Goal: Task Accomplishment & Management: Manage account settings

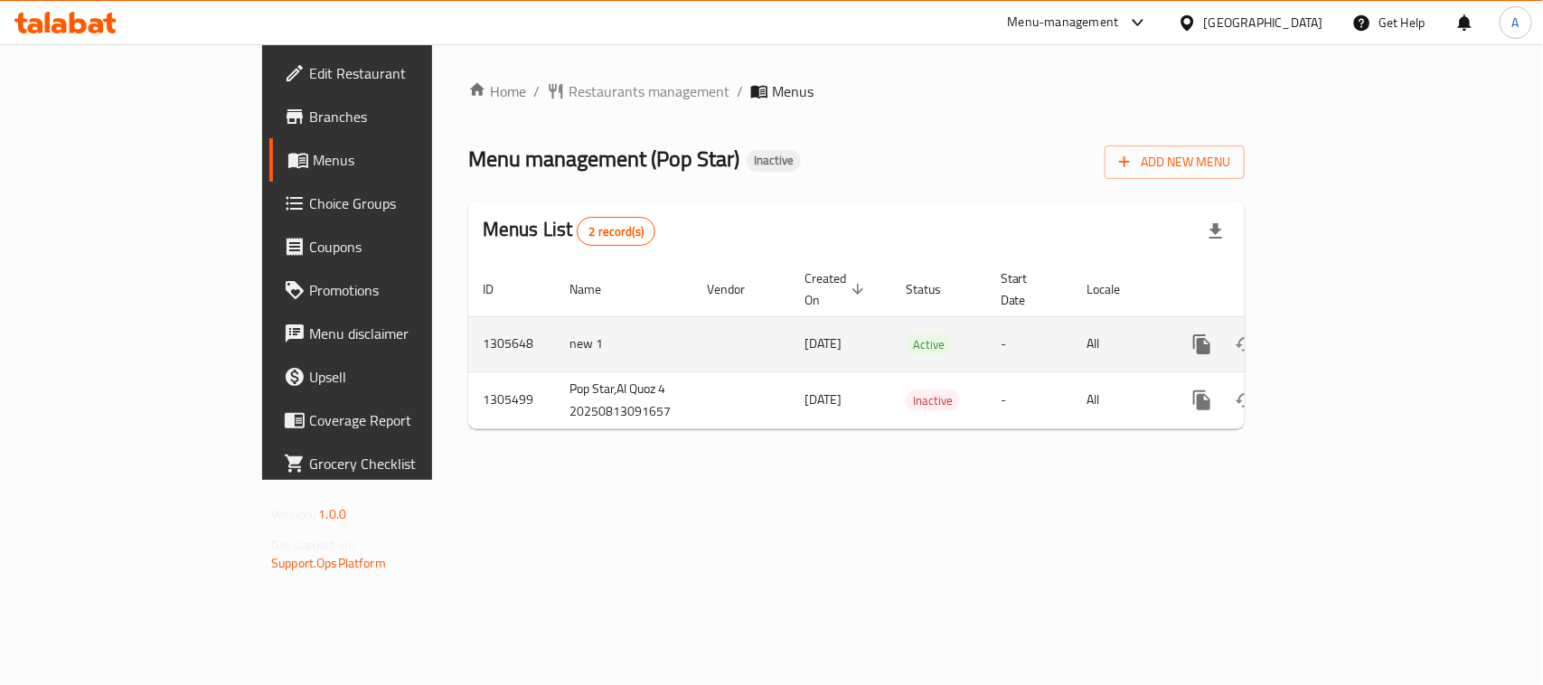
click at [1343, 333] on icon "enhanced table" at bounding box center [1332, 344] width 22 height 22
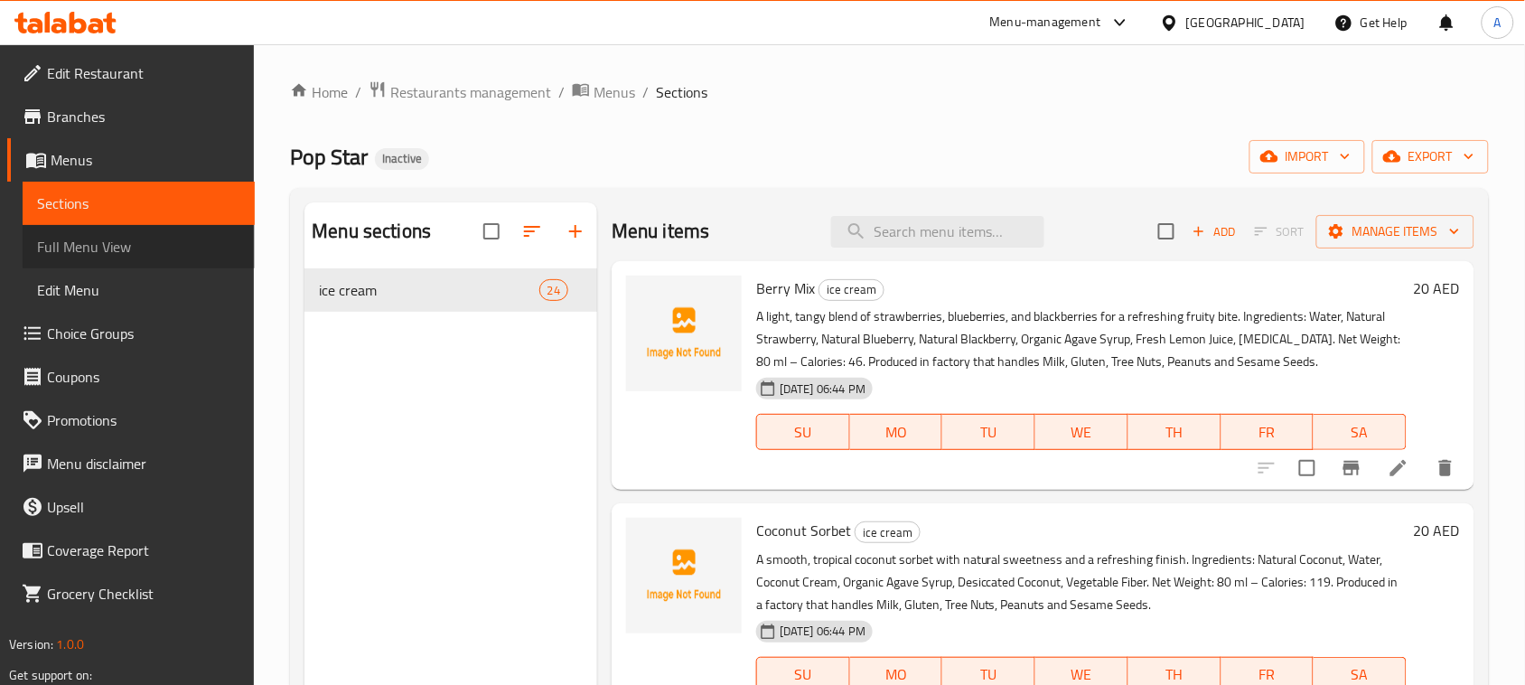
click at [98, 225] on link "Full Menu View" at bounding box center [139, 246] width 232 height 43
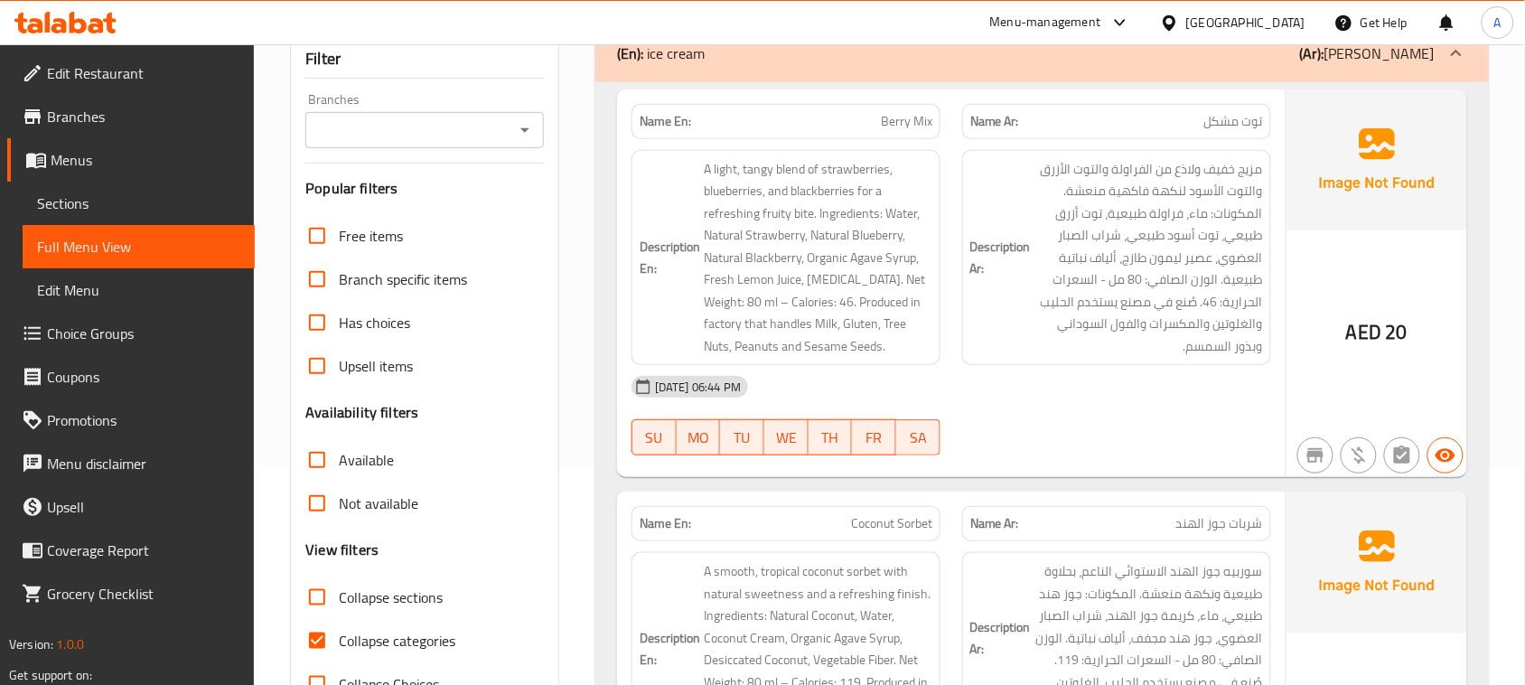
scroll to position [339, 0]
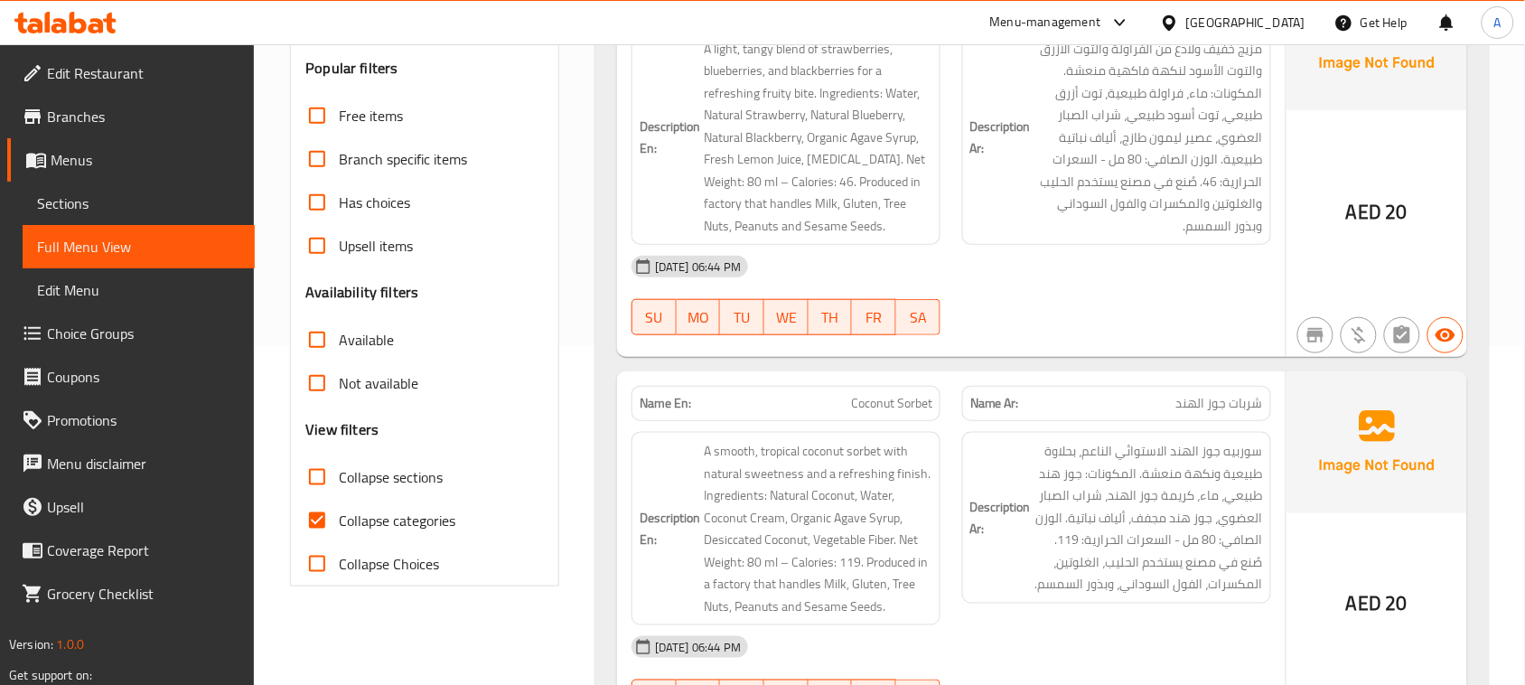
click at [317, 517] on input "Collapse categories" at bounding box center [316, 520] width 43 height 43
checkbox input "false"
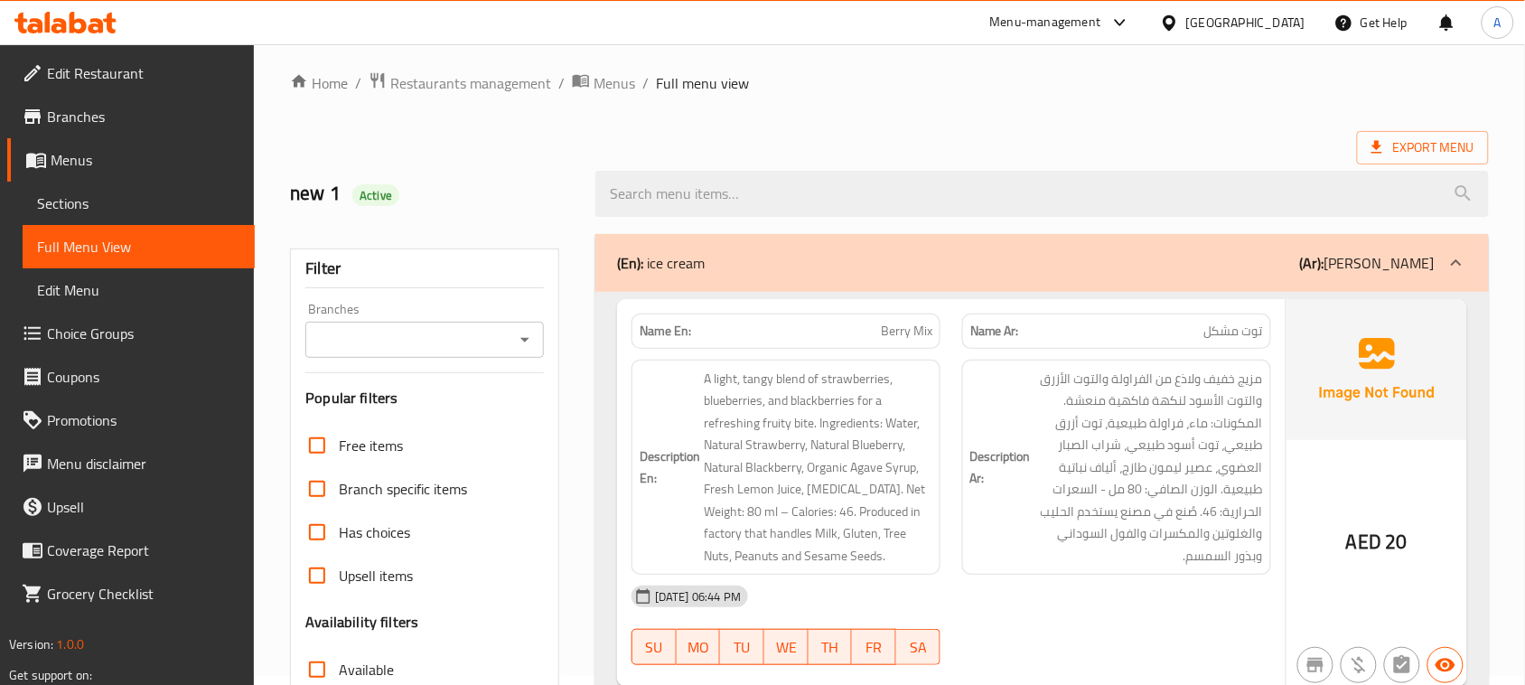
scroll to position [0, 0]
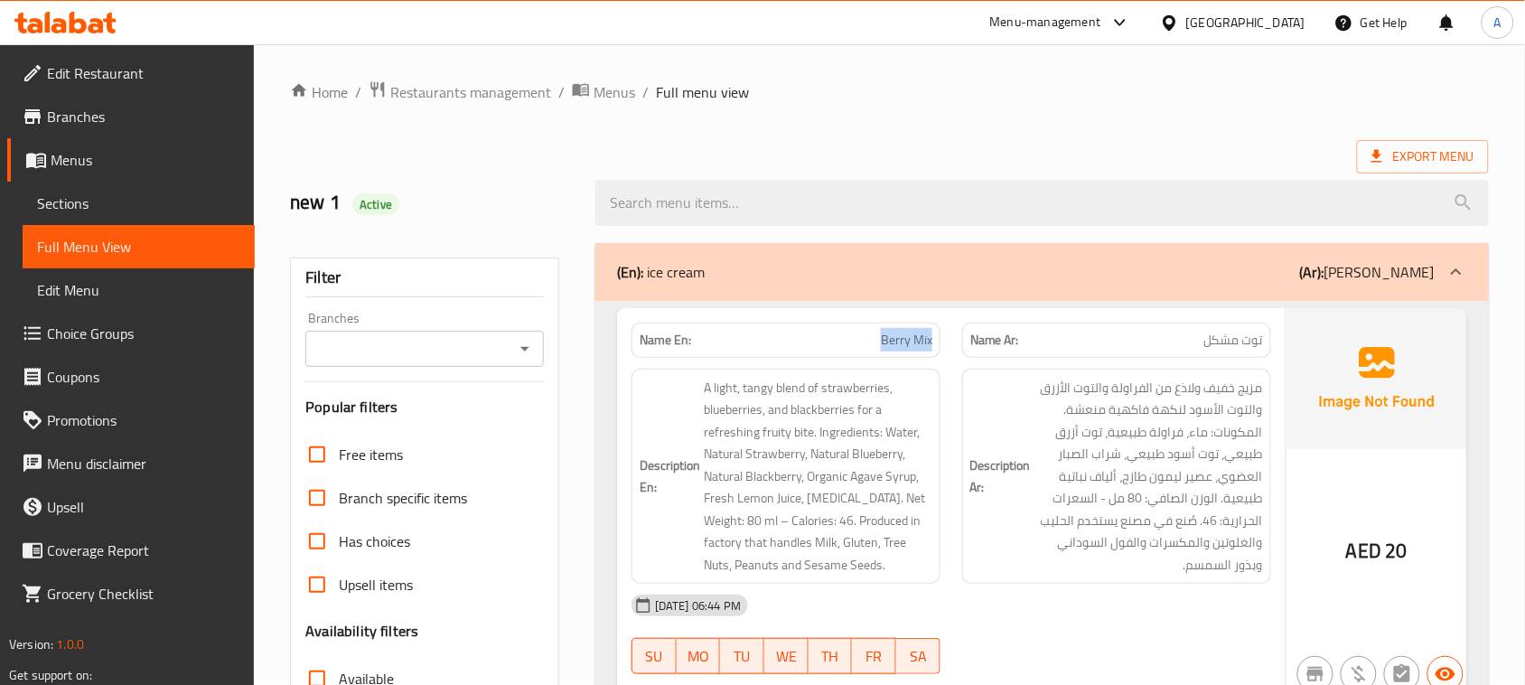
drag, startPoint x: 988, startPoint y: 336, endPoint x: 1091, endPoint y: 341, distance: 103.1
click at [1051, 336] on div "Name En: Berry Mix Name Ar: توت مشكل" at bounding box center [951, 340] width 661 height 57
click at [1200, 328] on div "Name Ar: توت مشكل" at bounding box center [1116, 340] width 309 height 35
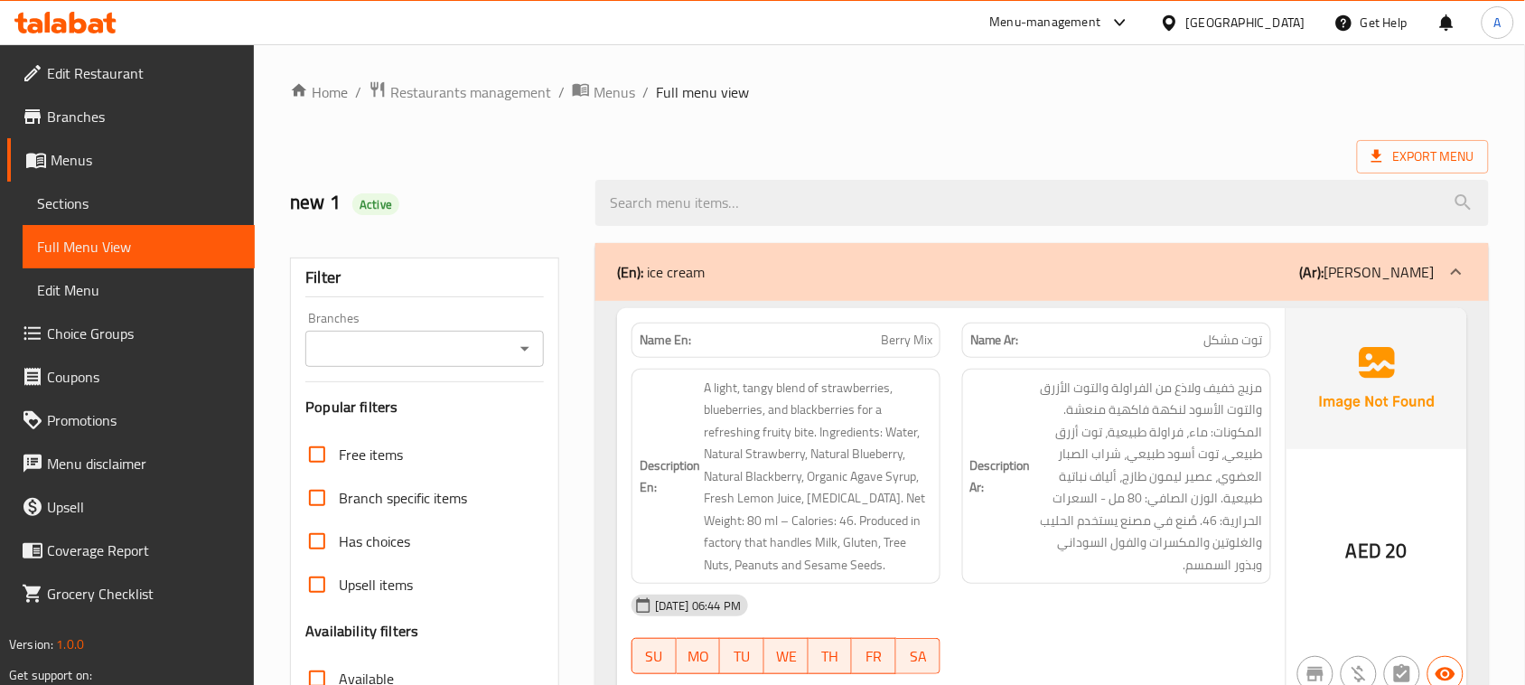
click at [1203, 391] on span "مزيج خفيف ولاذع من الفراولة والتوت الأزرق والتوت الأسود لنكهة فاكهية منعشة. الم…" at bounding box center [1149, 477] width 229 height 200
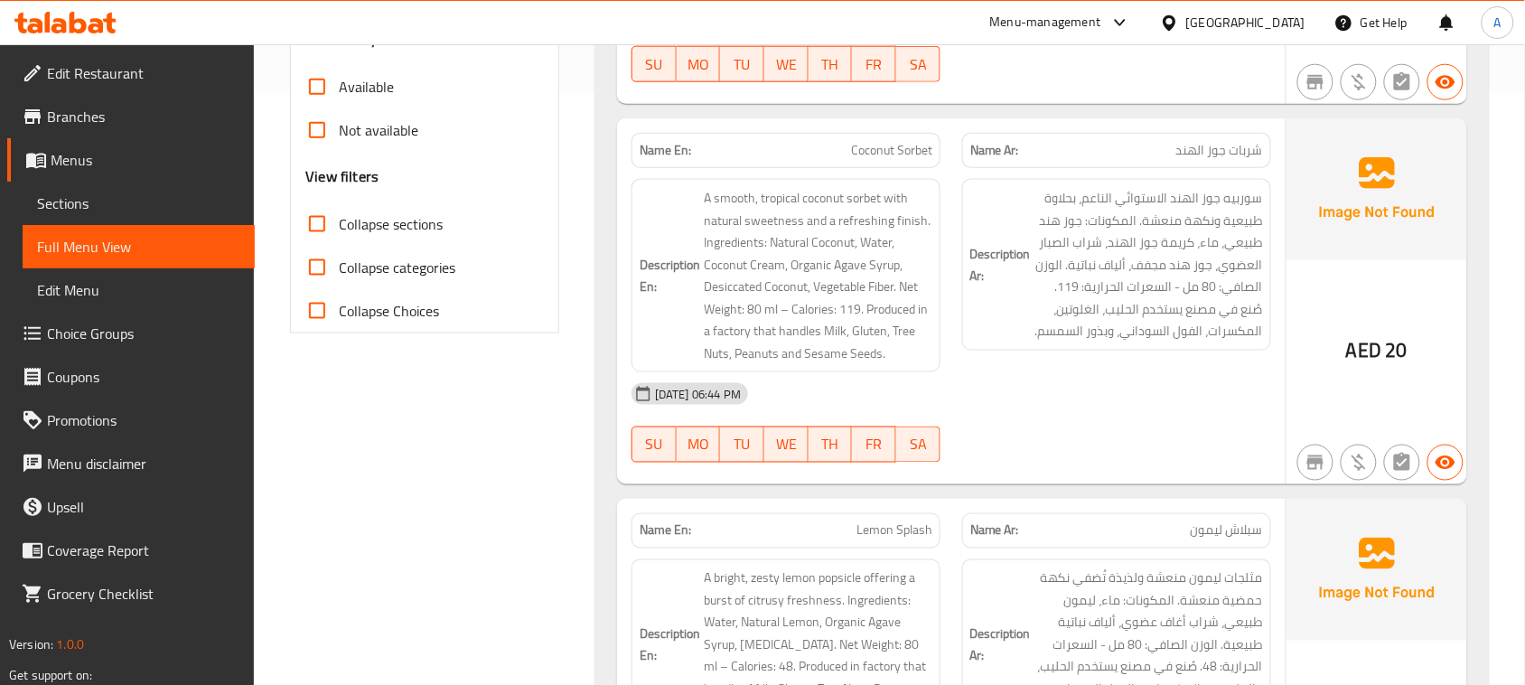
scroll to position [678, 0]
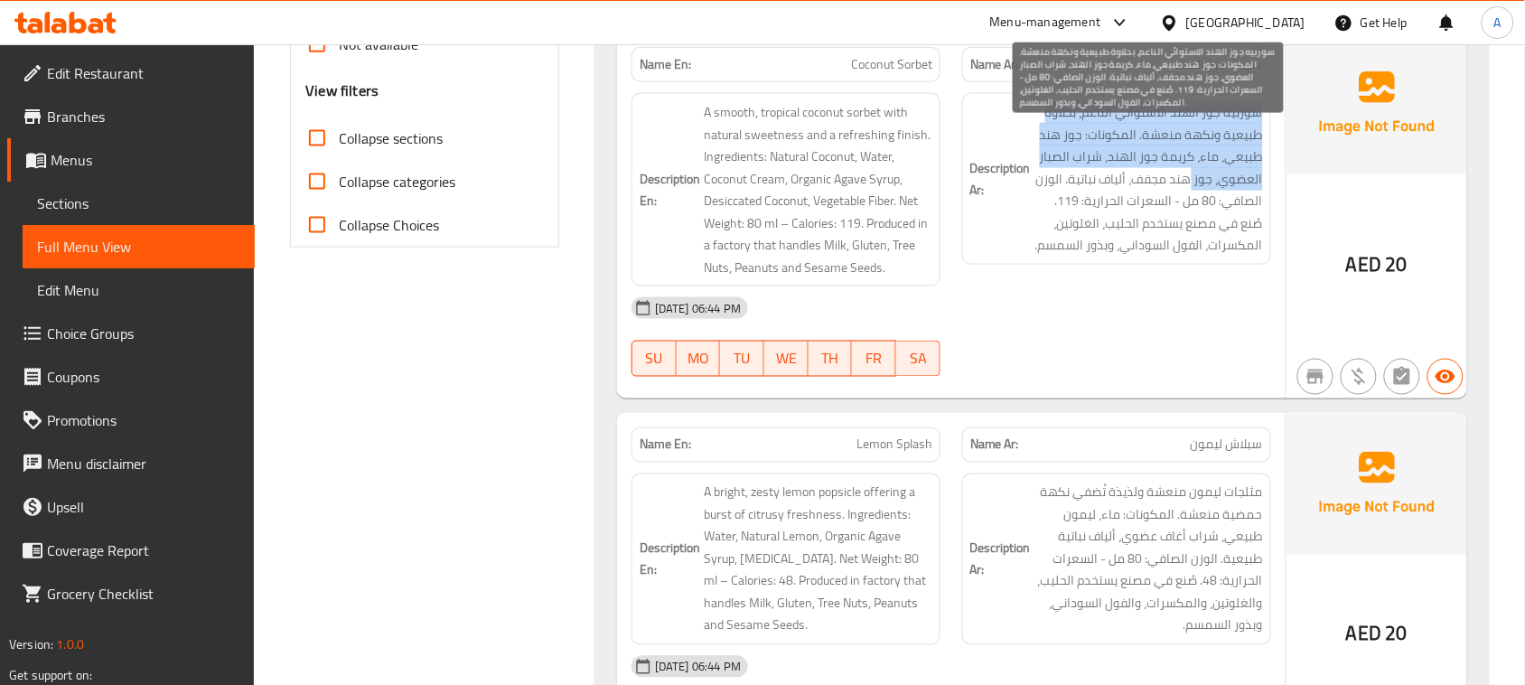
drag, startPoint x: 1123, startPoint y: 203, endPoint x: 989, endPoint y: 203, distance: 133.7
click at [989, 203] on h6 "Description Ar: سوربيه جوز الهند الاستوائي الناعم، بحلاوة طبيعية ونكهة منعشة. ا…" at bounding box center [1117, 178] width 293 height 155
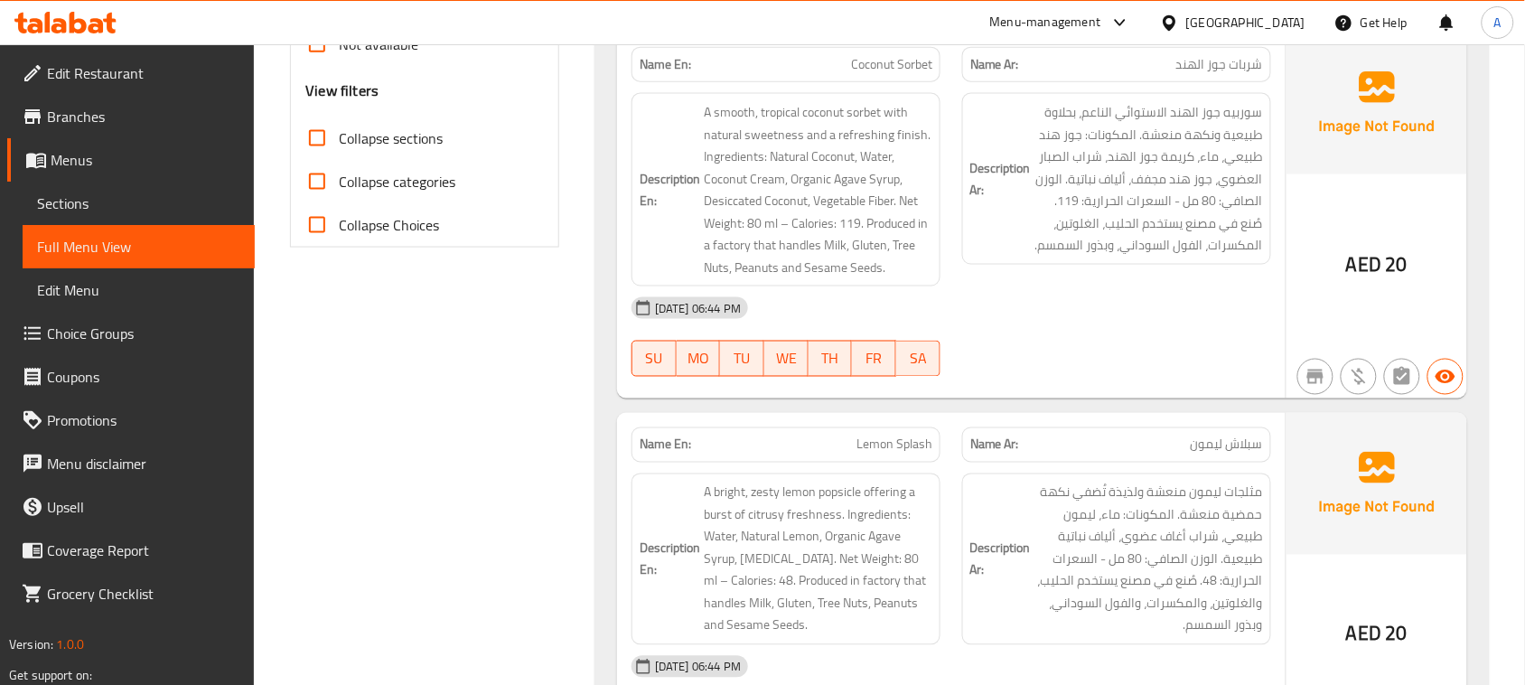
click at [1190, 265] on div "Description Ar: سوربيه جوز الهند الاستوائي الناعم، بحلاوة طبيعية ونكهة منعشة. ا…" at bounding box center [1116, 179] width 309 height 172
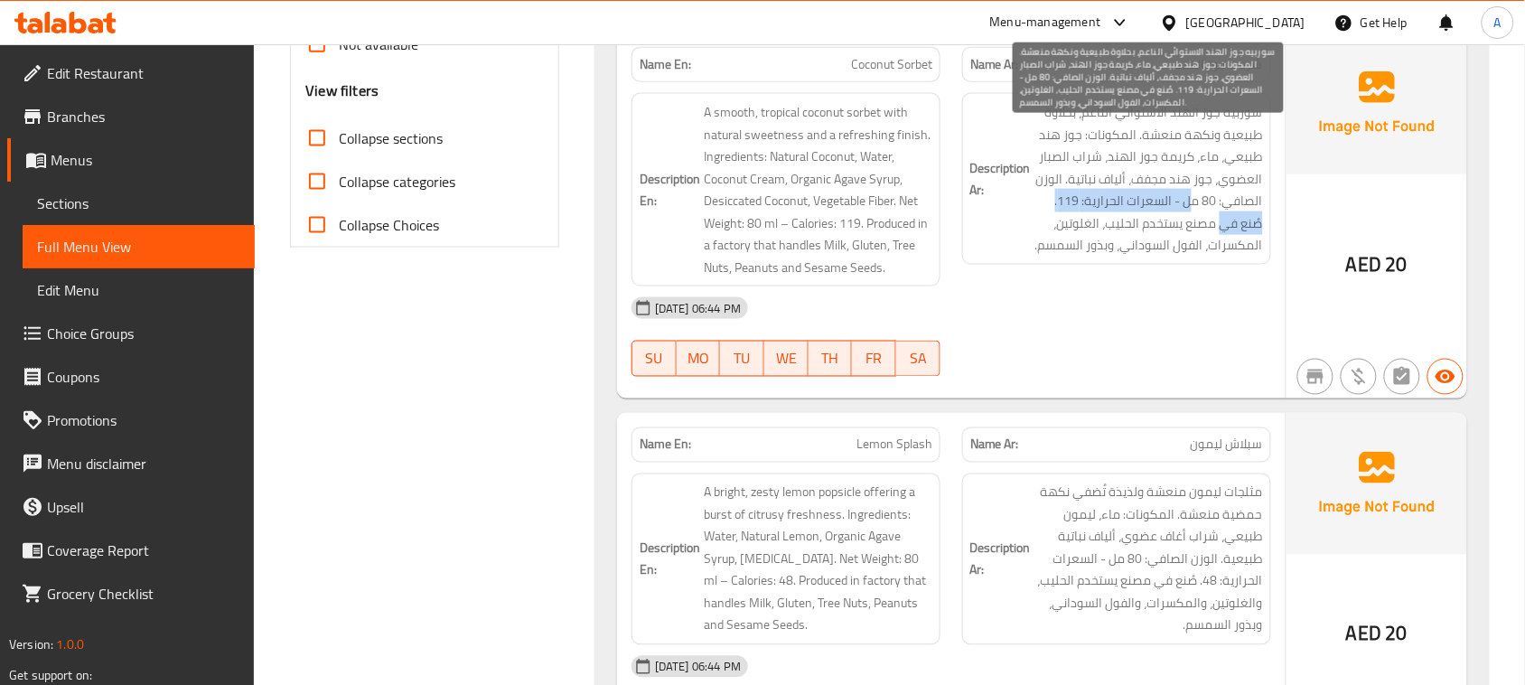
drag, startPoint x: 1203, startPoint y: 236, endPoint x: 1186, endPoint y: 236, distance: 17.2
click at [1186, 236] on span "سوربيه جوز الهند الاستوائي الناعم، بحلاوة طبيعية ونكهة منعشة. المكونات: جوز هند…" at bounding box center [1149, 178] width 229 height 155
click at [1122, 233] on span "سوربيه جوز الهند الاستوائي الناعم، بحلاوة طبيعية ونكهة منعشة. المكونات: جوز هند…" at bounding box center [1149, 178] width 229 height 155
drag, startPoint x: 1095, startPoint y: 232, endPoint x: 1049, endPoint y: 235, distance: 46.2
click at [1049, 235] on span "سوربيه جوز الهند الاستوائي الناعم، بحلاوة طبيعية ونكهة منعشة. المكونات: جوز هند…" at bounding box center [1149, 178] width 229 height 155
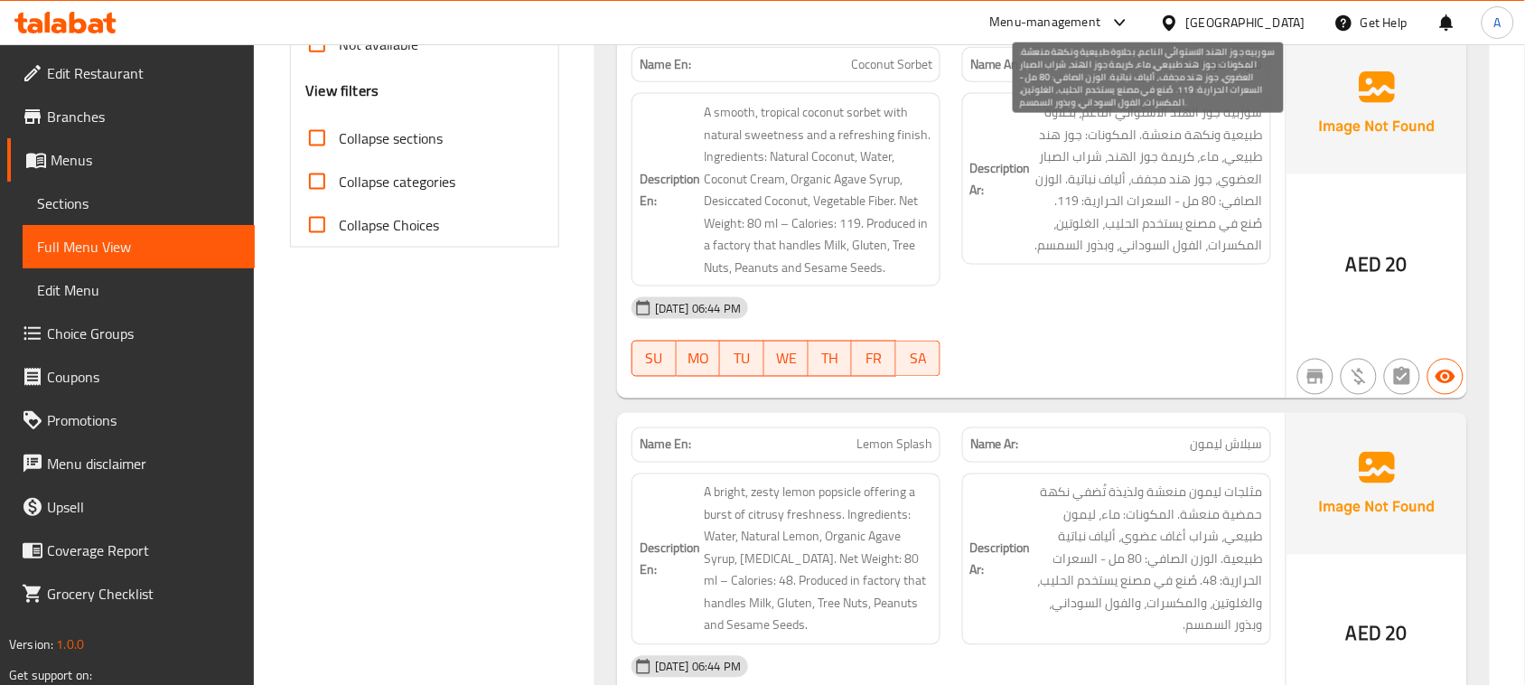
click at [1236, 244] on span "سوربيه جوز الهند الاستوائي الناعم، بحلاوة طبيعية ونكهة منعشة. المكونات: جوز هند…" at bounding box center [1149, 178] width 229 height 155
drag, startPoint x: 1127, startPoint y: 256, endPoint x: 1069, endPoint y: 263, distance: 58.3
click at [1082, 257] on span "سوربيه جوز الهند الاستوائي الناعم، بحلاوة طبيعية ونكهة منعشة. المكونات: جوز هند…" at bounding box center [1149, 178] width 229 height 155
click at [1118, 257] on span "سوربيه جوز الهند الاستوائي الناعم، بحلاوة طبيعية ونكهة منعشة. المكونات: جوز هند…" at bounding box center [1149, 178] width 229 height 155
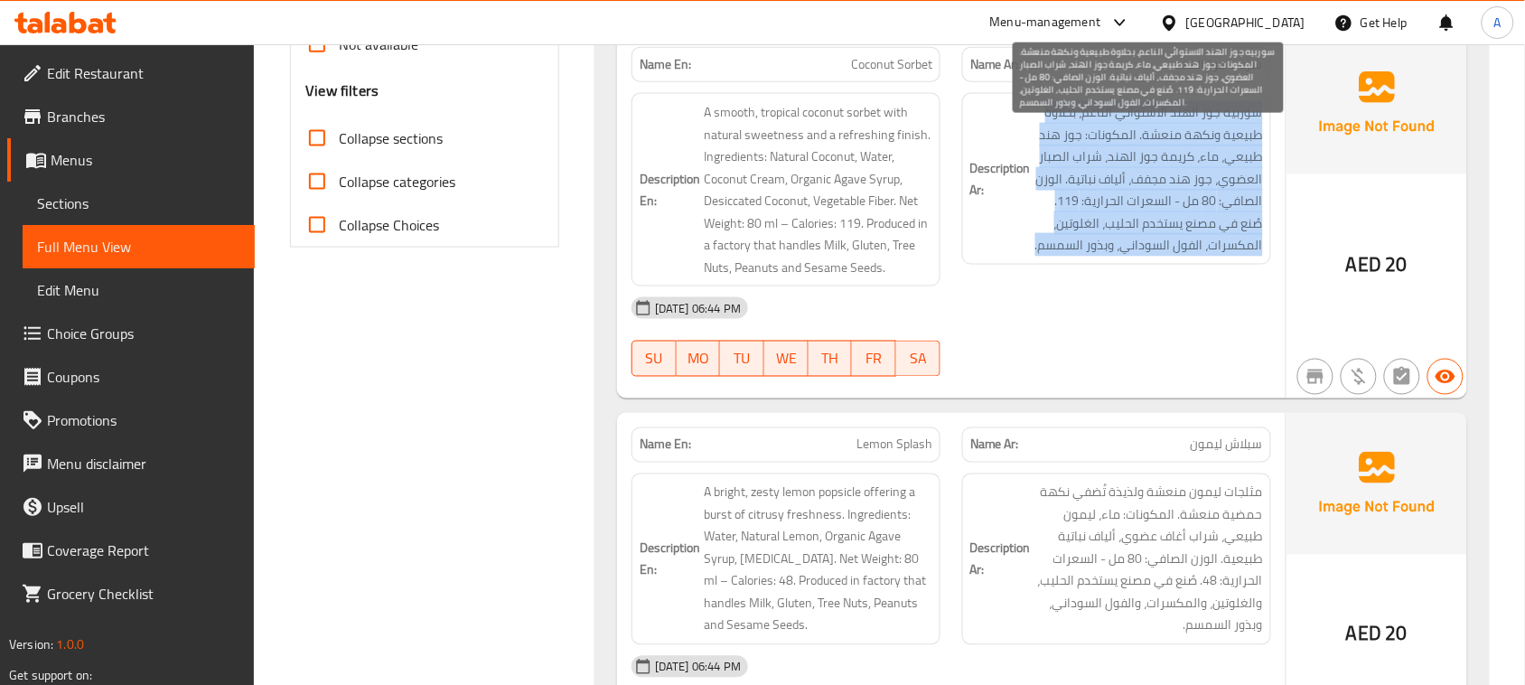
click at [1118, 257] on span "سوربيه جوز الهند الاستوائي الناعم، بحلاوة طبيعية ونكهة منعشة. المكونات: جوز هند…" at bounding box center [1149, 178] width 229 height 155
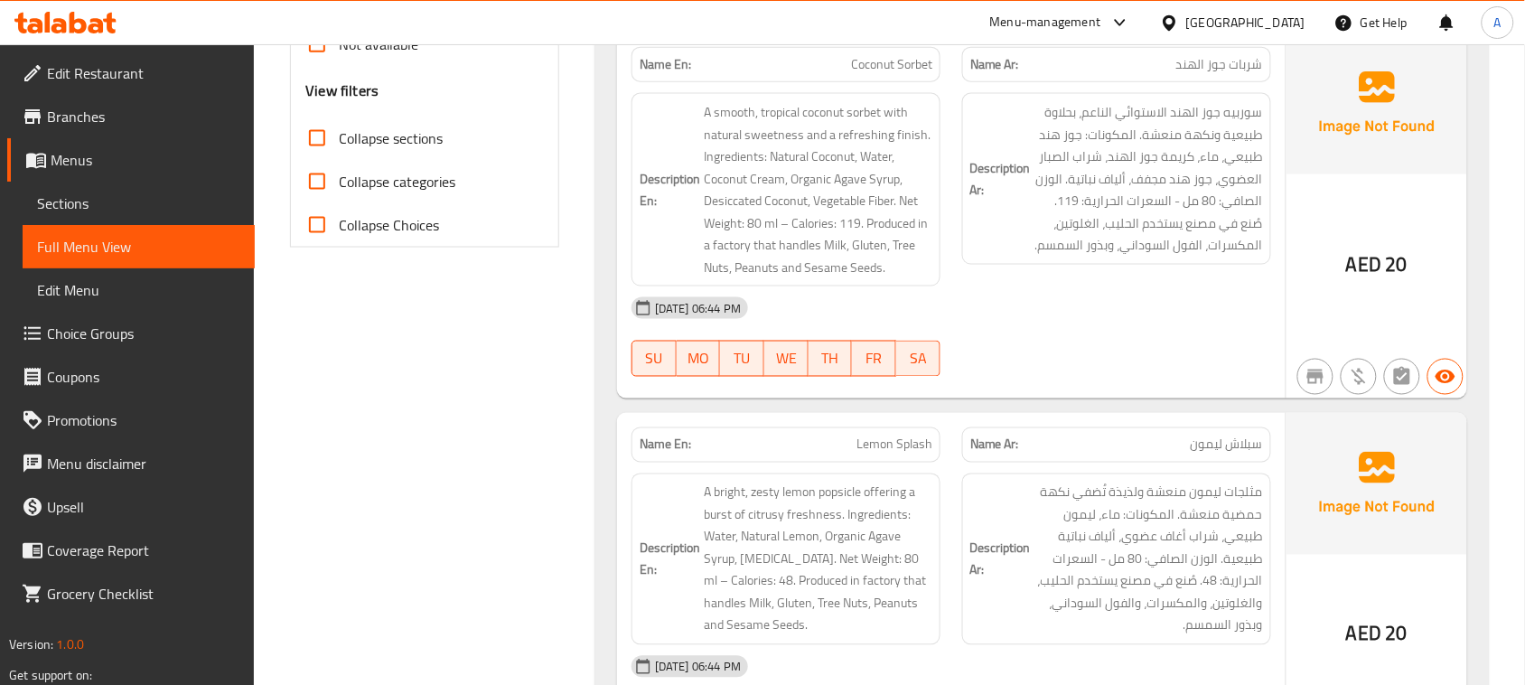
click at [1144, 330] on div "13-08-2025 06:44 PM" at bounding box center [951, 307] width 661 height 43
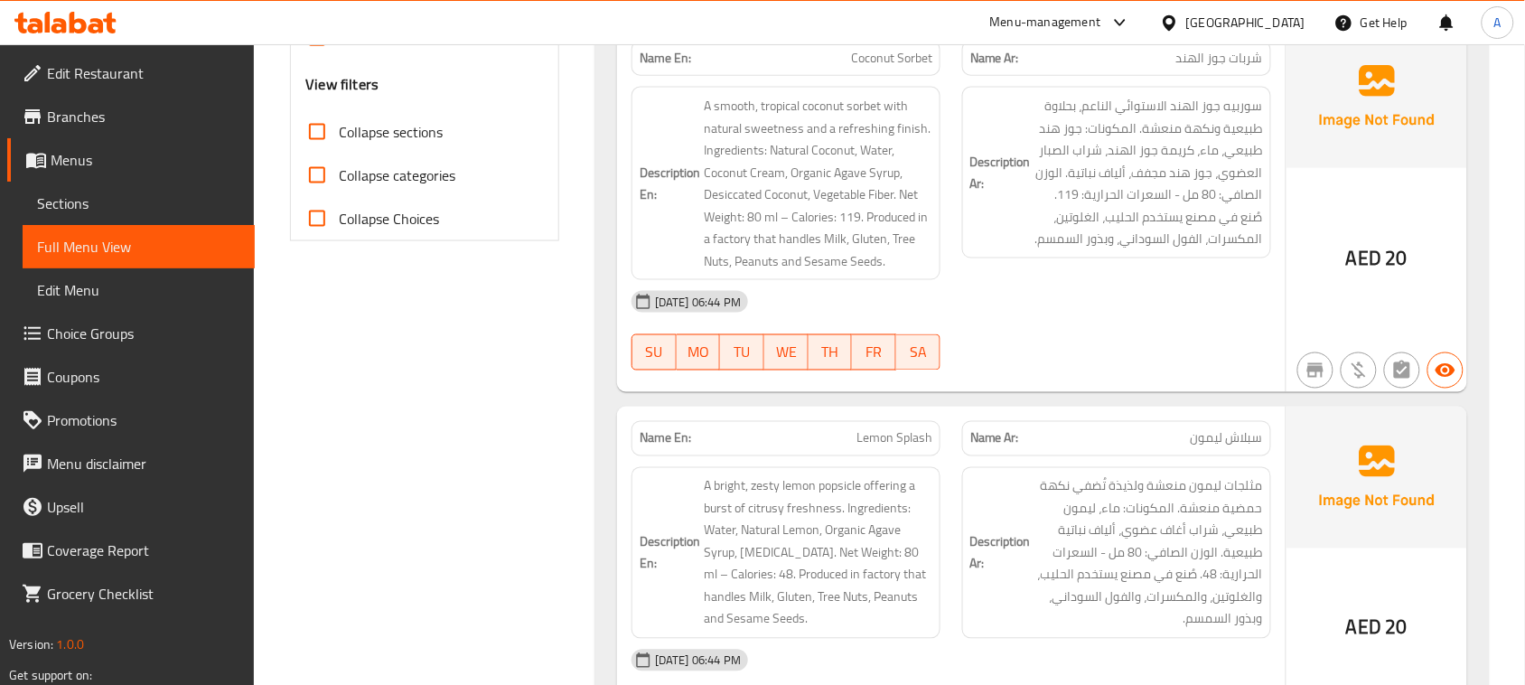
scroll to position [1017, 0]
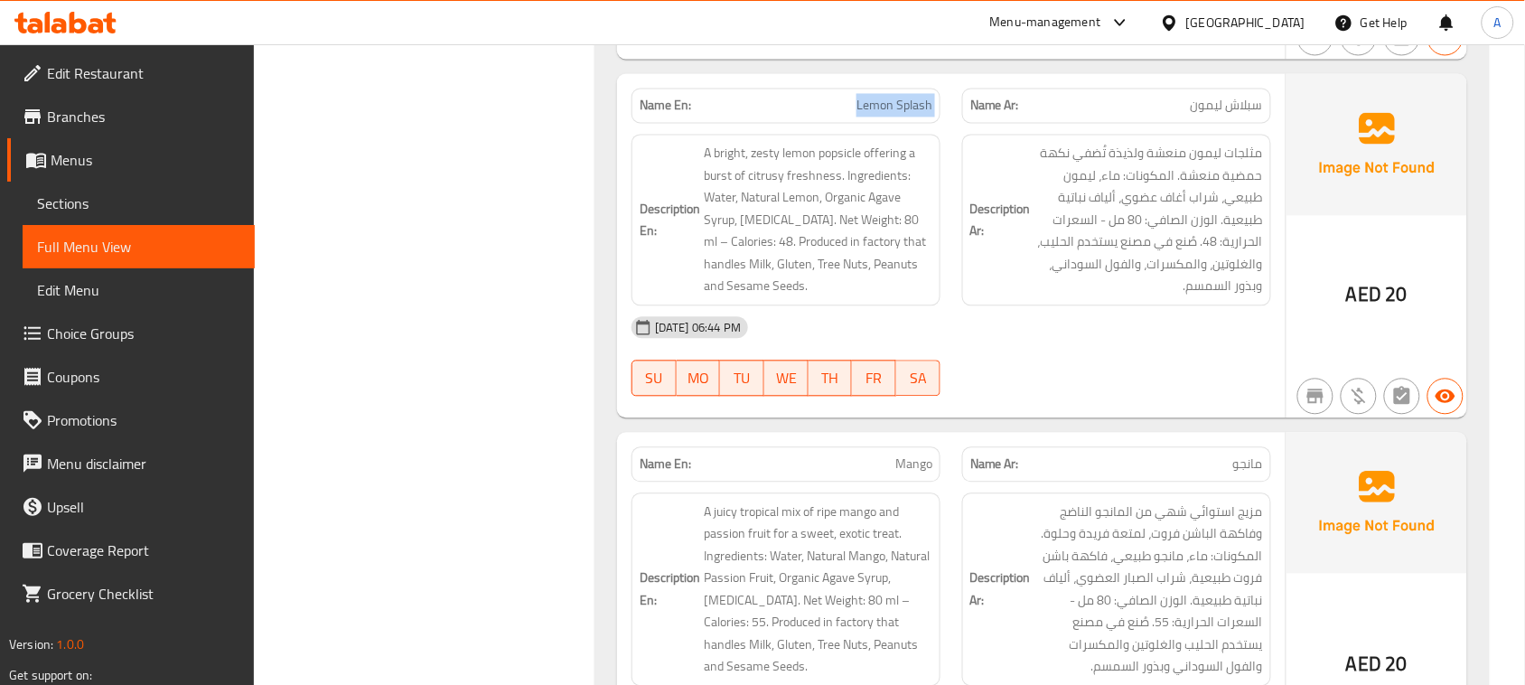
drag, startPoint x: 858, startPoint y: 122, endPoint x: 1059, endPoint y: 197, distance: 214.2
click at [1017, 164] on div "Name En: Lemon Splash Name Ar: سبلاش ليمون Description En: A bright, zesty lemo…" at bounding box center [951, 246] width 669 height 344
click at [1163, 380] on div "13-08-2025 06:44 PM SU MO TU WE TH FR SA" at bounding box center [951, 356] width 661 height 101
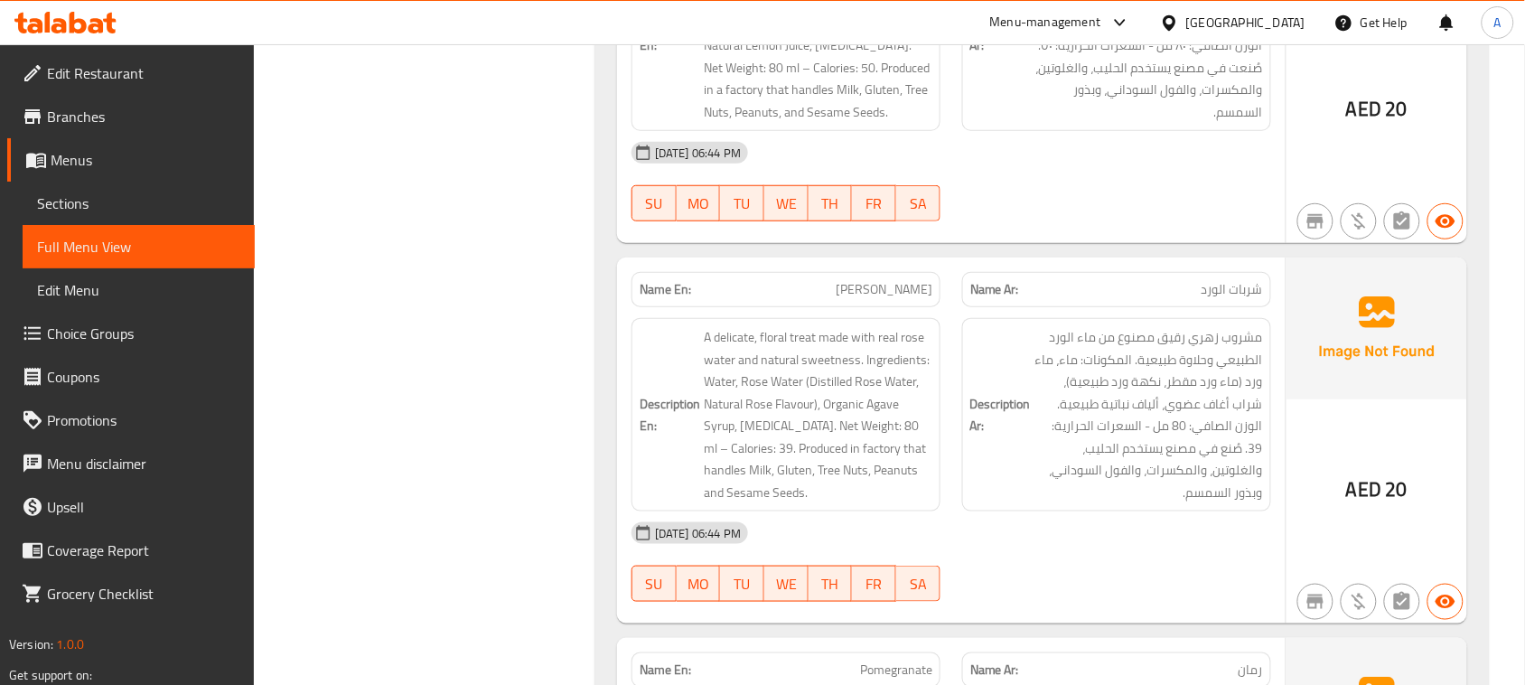
scroll to position [2485, 0]
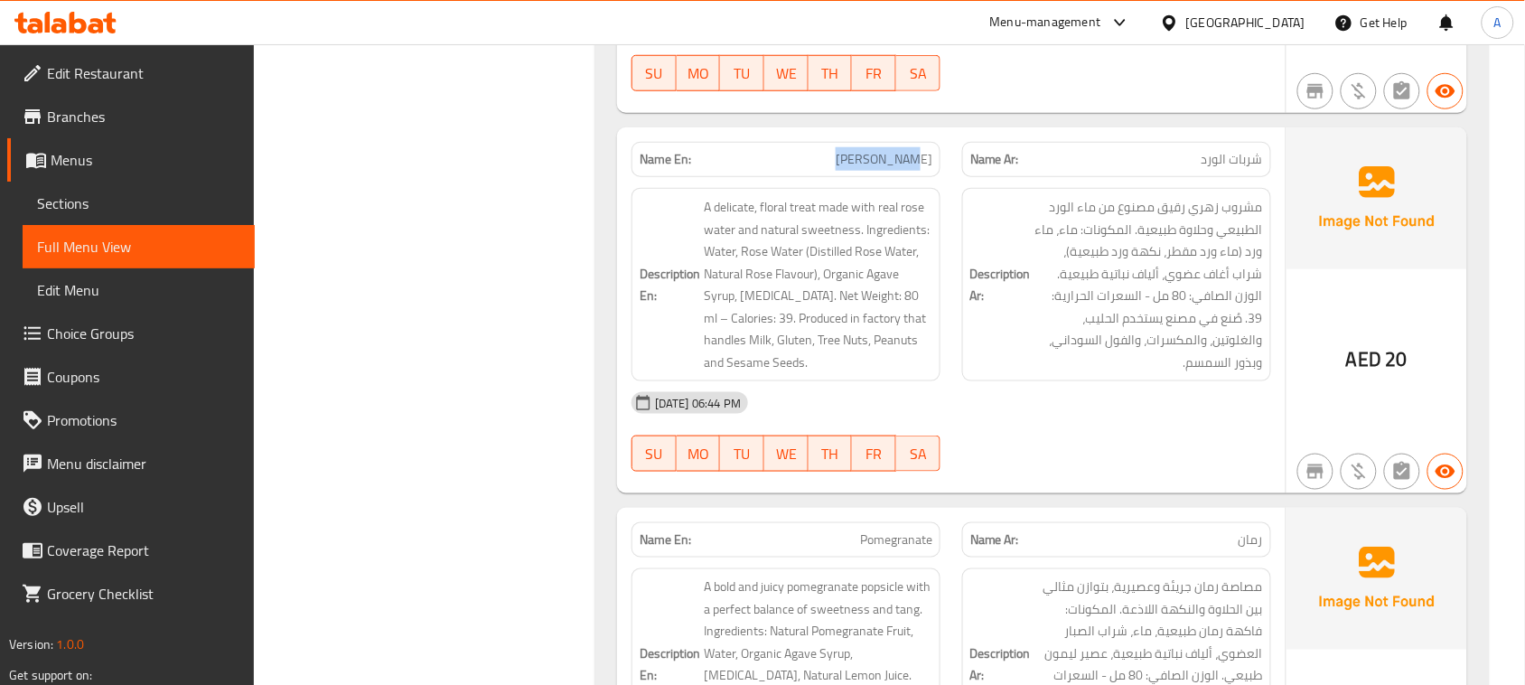
drag, startPoint x: 855, startPoint y: 204, endPoint x: 1113, endPoint y: 318, distance: 282.4
click at [988, 230] on div "Name En: Rose Sorbet Name Ar: شربات الورد Description En: A delicate, floral tr…" at bounding box center [951, 310] width 669 height 366
click at [1190, 483] on div "13-08-2025 06:44 PM SU MO TU WE TH FR SA" at bounding box center [951, 431] width 661 height 101
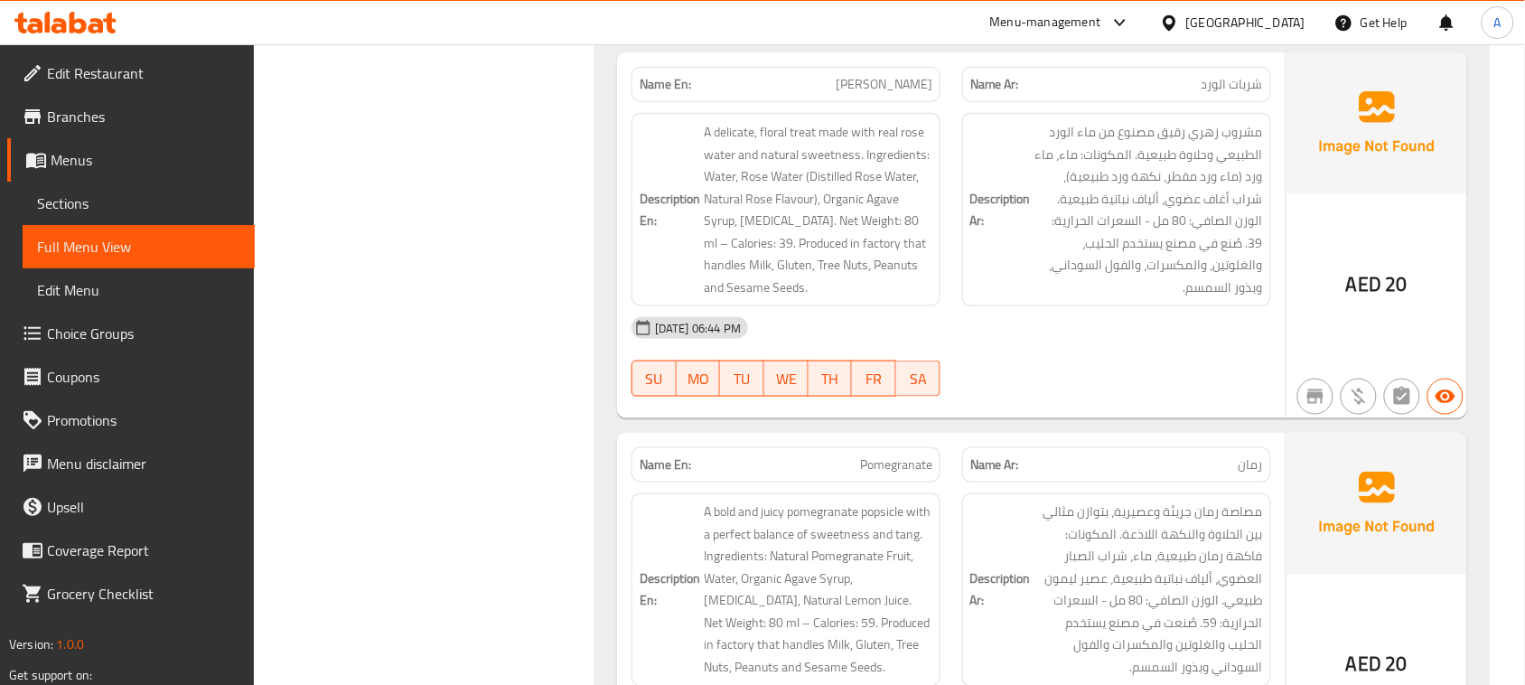
scroll to position [2598, 0]
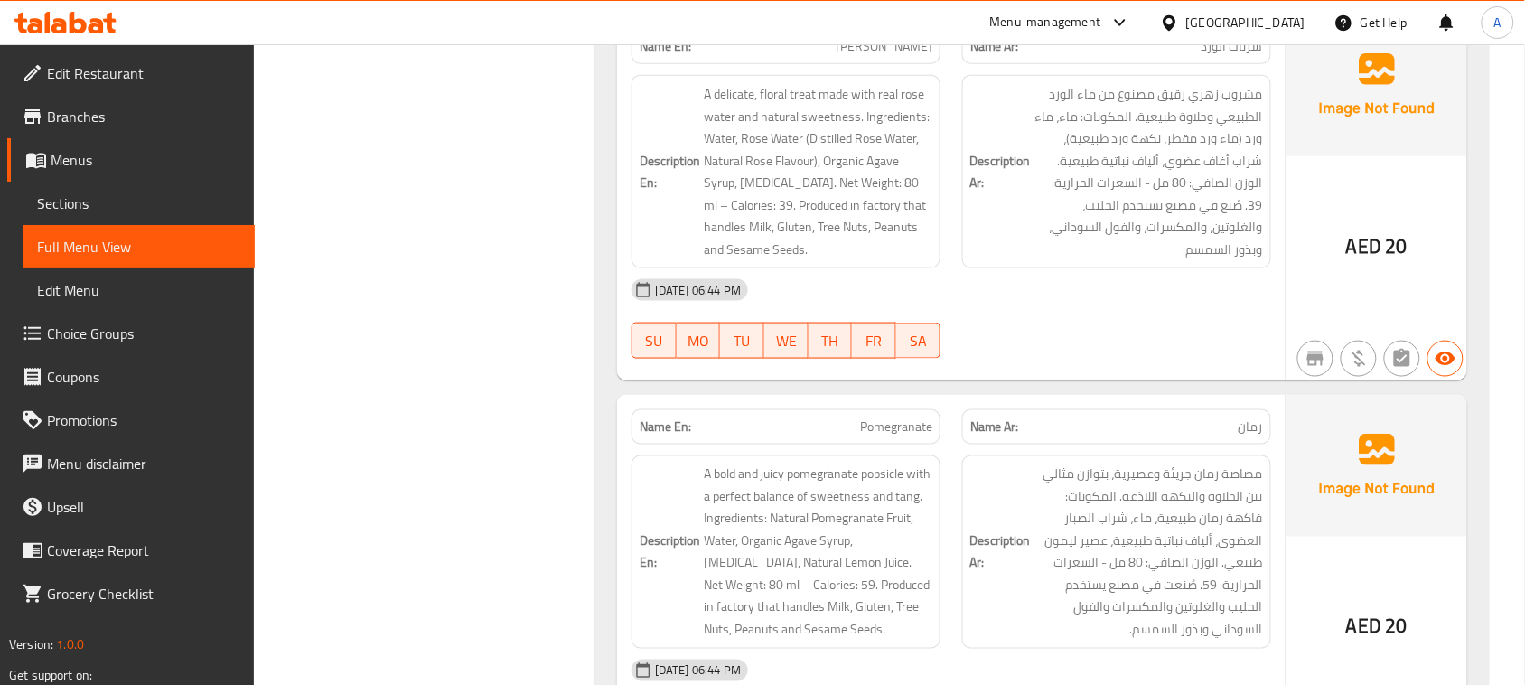
click at [653, 56] on strong "Name En:" at bounding box center [666, 46] width 52 height 19
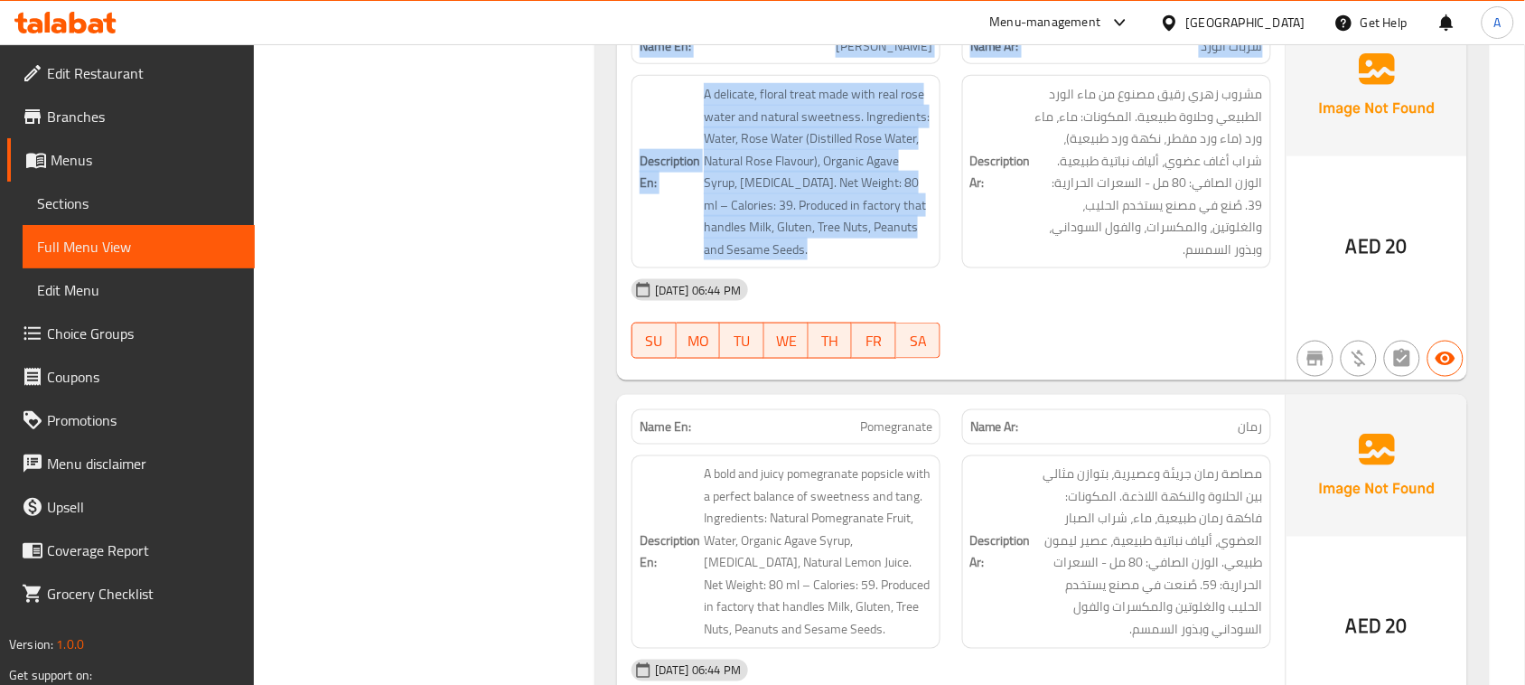
drag, startPoint x: 653, startPoint y: 84, endPoint x: 1274, endPoint y: 289, distance: 653.8
click at [968, 238] on div "Name En: Rose Sorbet Name Ar: شربات الورد Description En: A delicate, floral tr…" at bounding box center [951, 197] width 669 height 366
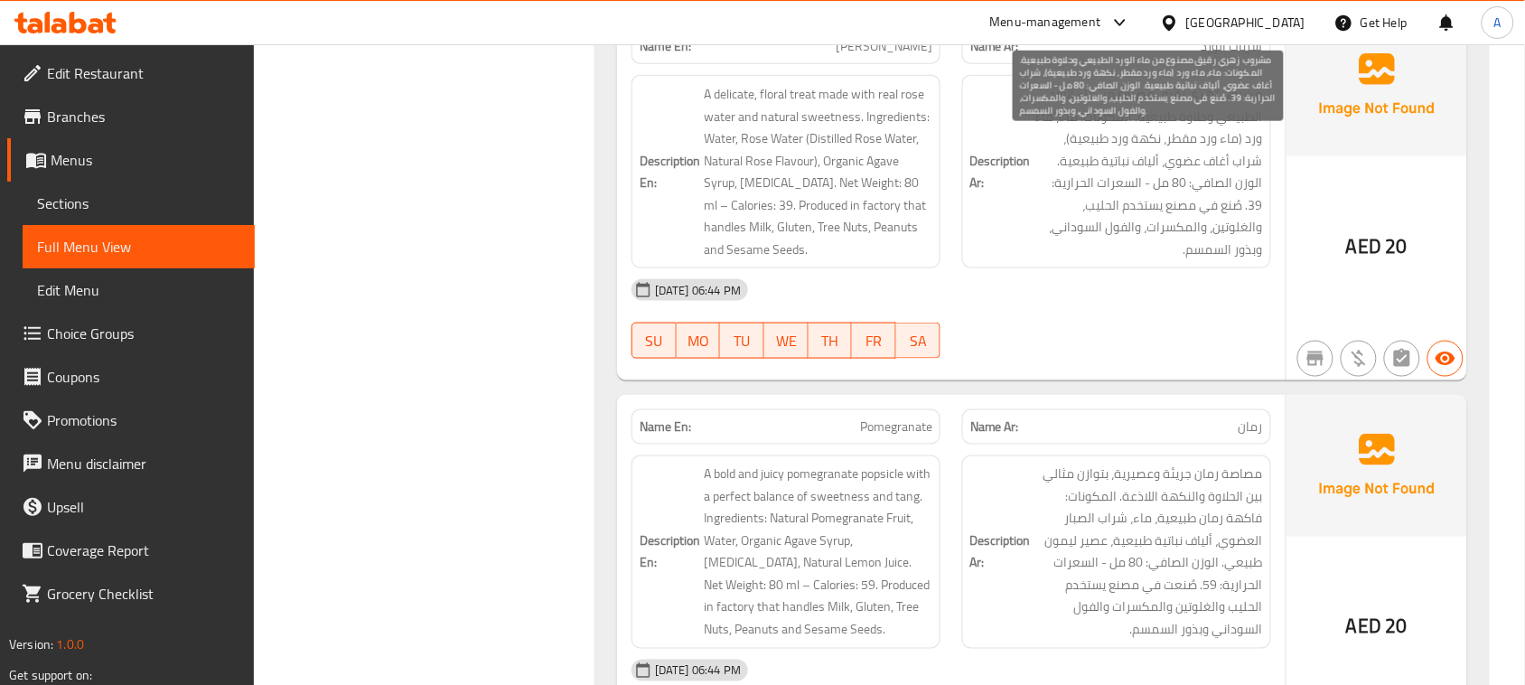
click at [1212, 200] on span "مشروب زهري رقيق مصنوع من ماء الورد الطبيعي وحلاوة طبيعية. المكونات: ماء، ماء ور…" at bounding box center [1149, 171] width 229 height 177
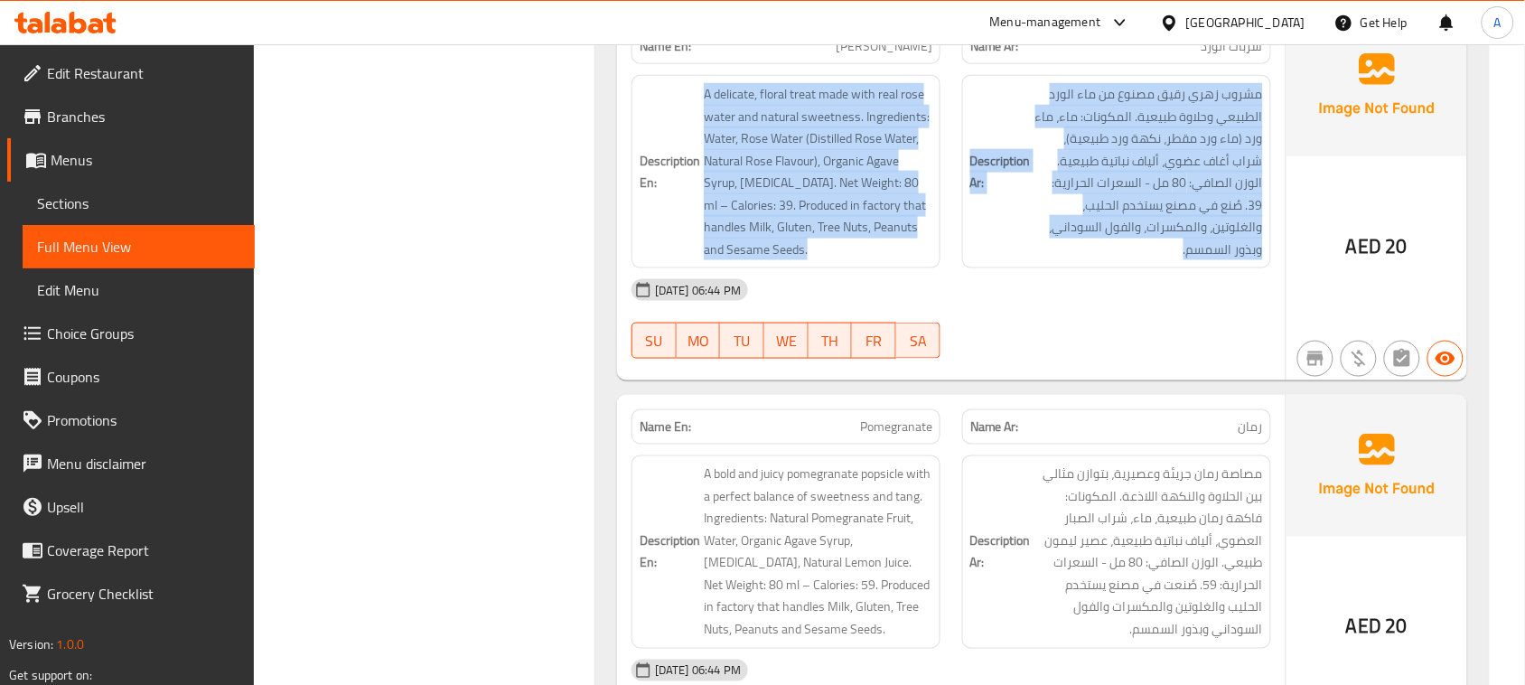
drag, startPoint x: 1212, startPoint y: 200, endPoint x: 664, endPoint y: 132, distance: 551.8
click at [664, 132] on div "Description En: A delicate, floral treat made with real rose water and natural …" at bounding box center [951, 171] width 661 height 215
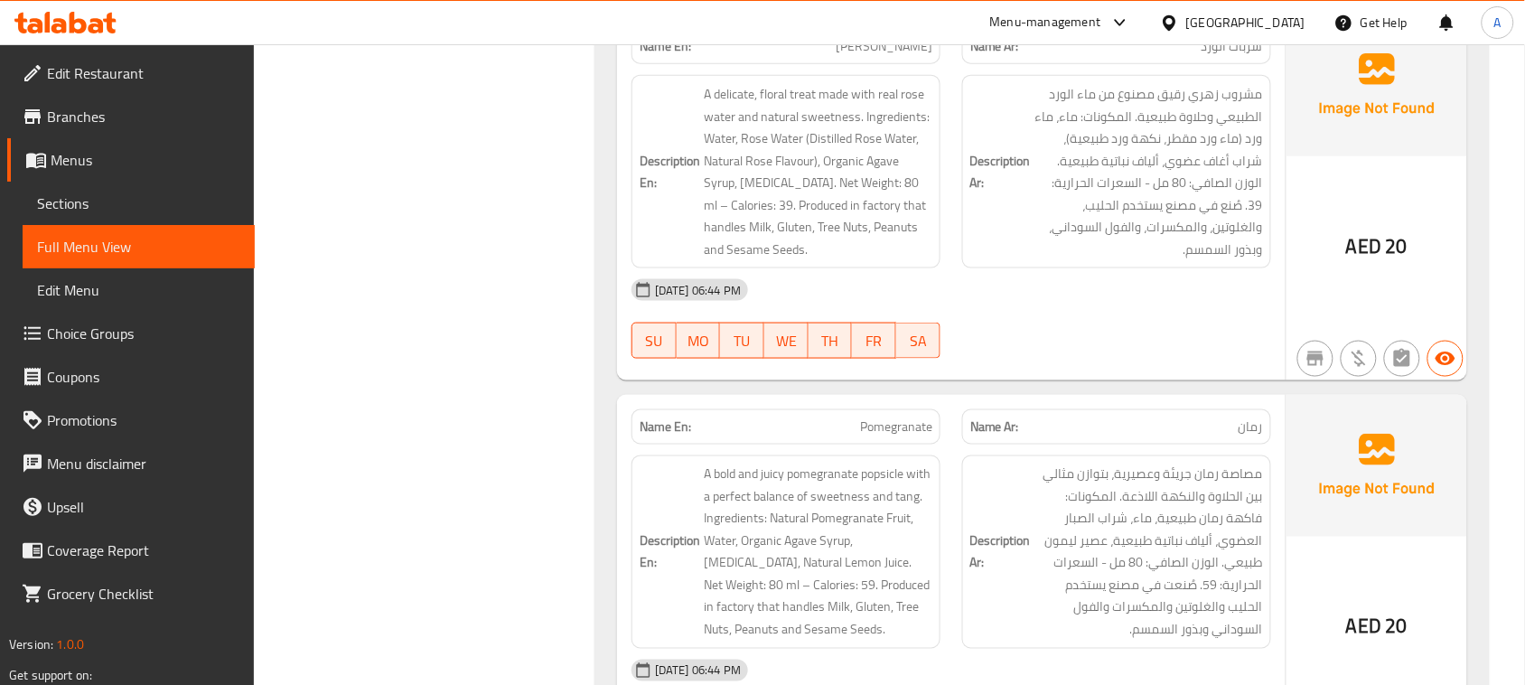
click at [656, 64] on div "Name En: Rose Sorbet" at bounding box center [786, 46] width 309 height 35
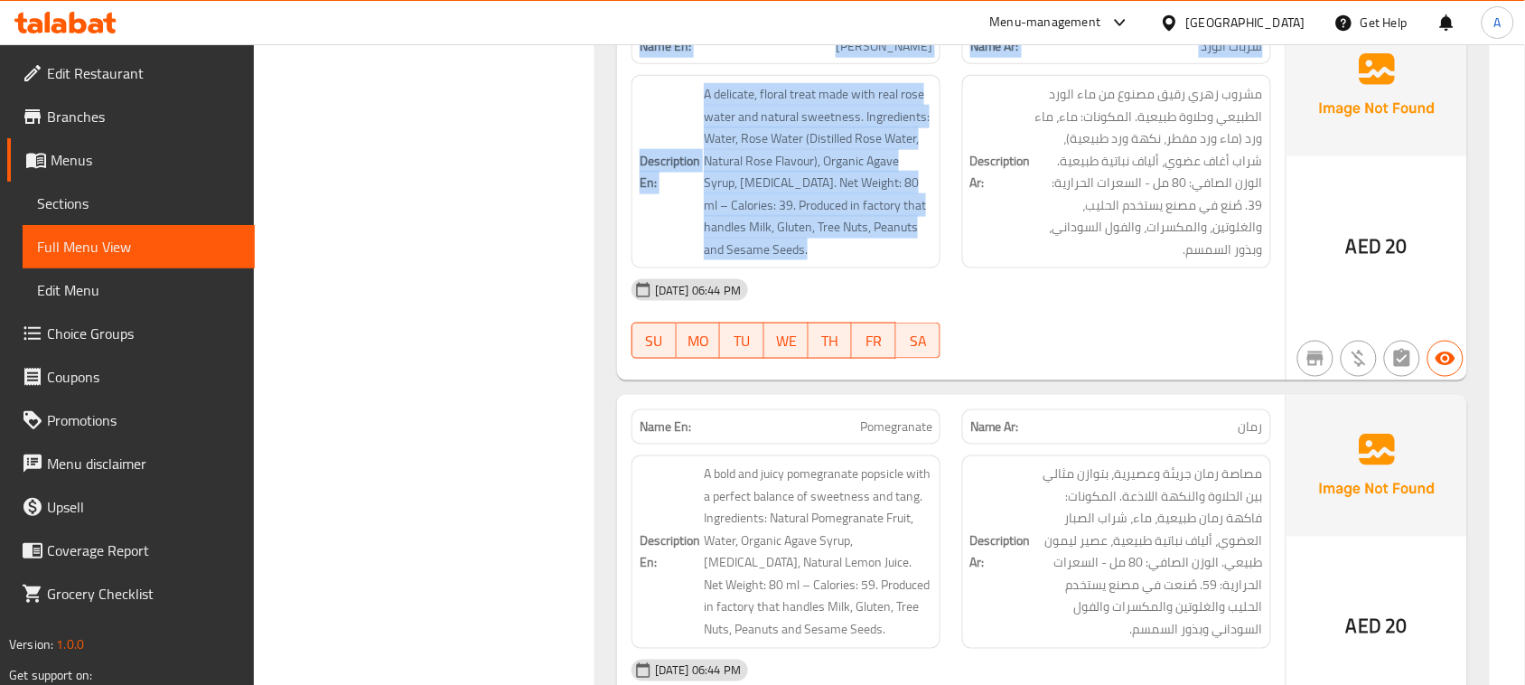
drag, startPoint x: 656, startPoint y: 113, endPoint x: 1204, endPoint y: 345, distance: 594.8
click at [1143, 341] on div "Name En: Rose Sorbet Name Ar: شربات الورد Description En: A delicate, floral tr…" at bounding box center [951, 197] width 669 height 366
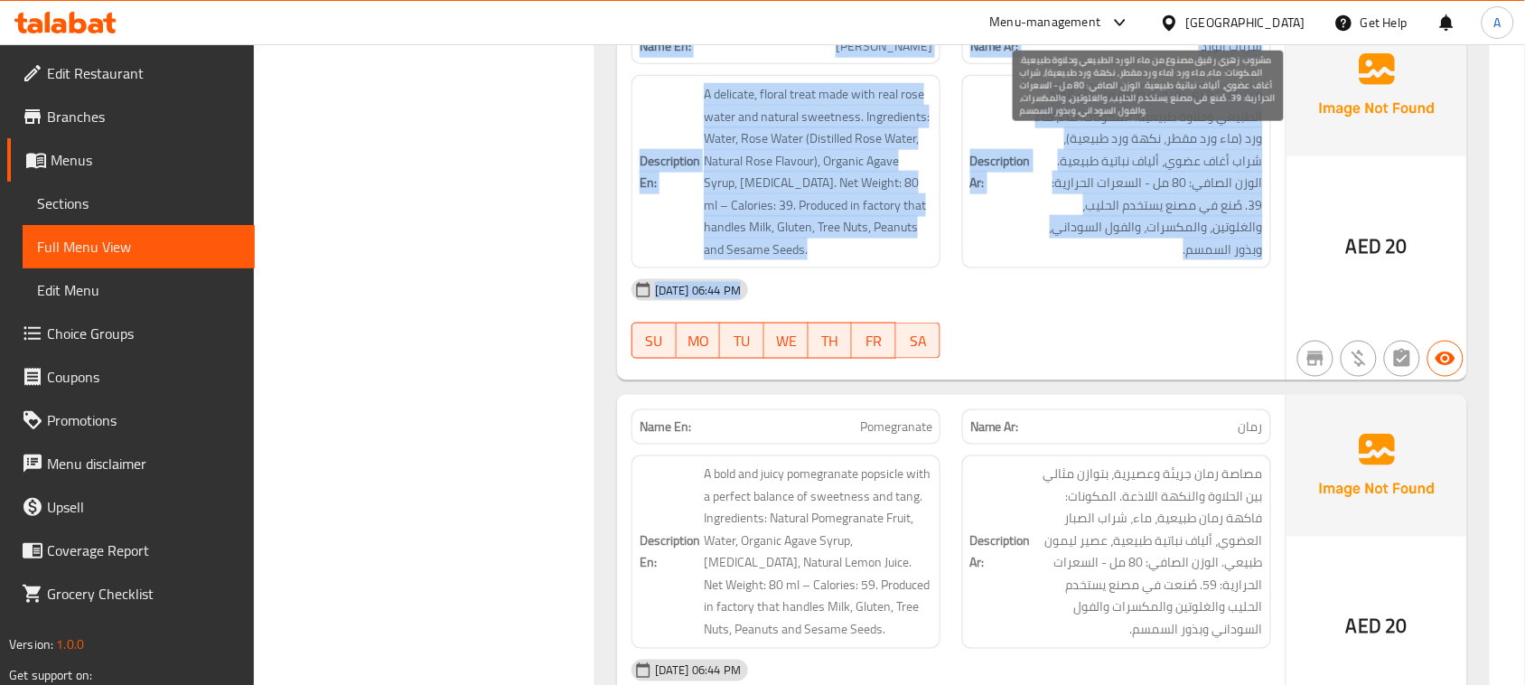
click at [1188, 260] on span "مشروب زهري رقيق مصنوع من ماء الورد الطبيعي وحلاوة طبيعية. المكونات: ماء، ماء ور…" at bounding box center [1149, 171] width 229 height 177
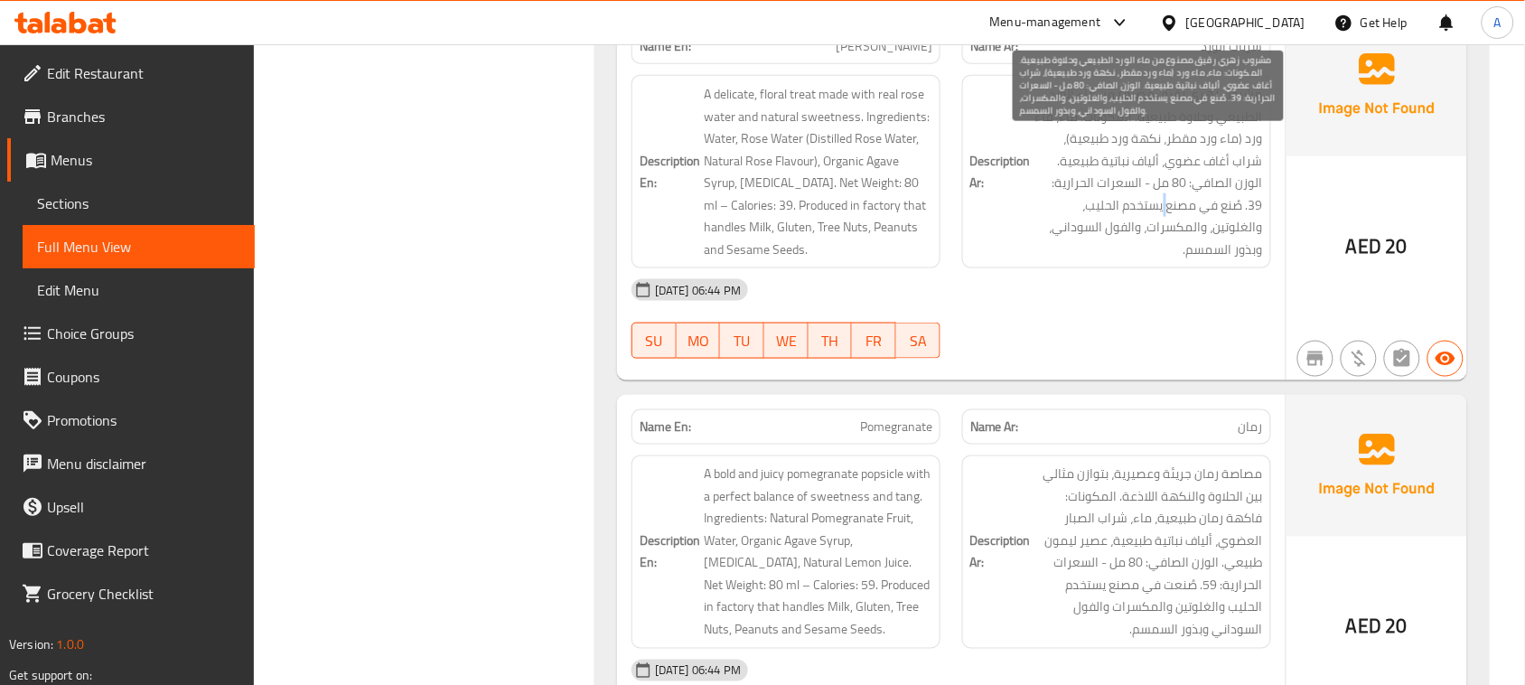
click at [1188, 260] on span "مشروب زهري رقيق مصنوع من ماء الورد الطبيعي وحلاوة طبيعية. المكونات: ماء، ماء ور…" at bounding box center [1149, 171] width 229 height 177
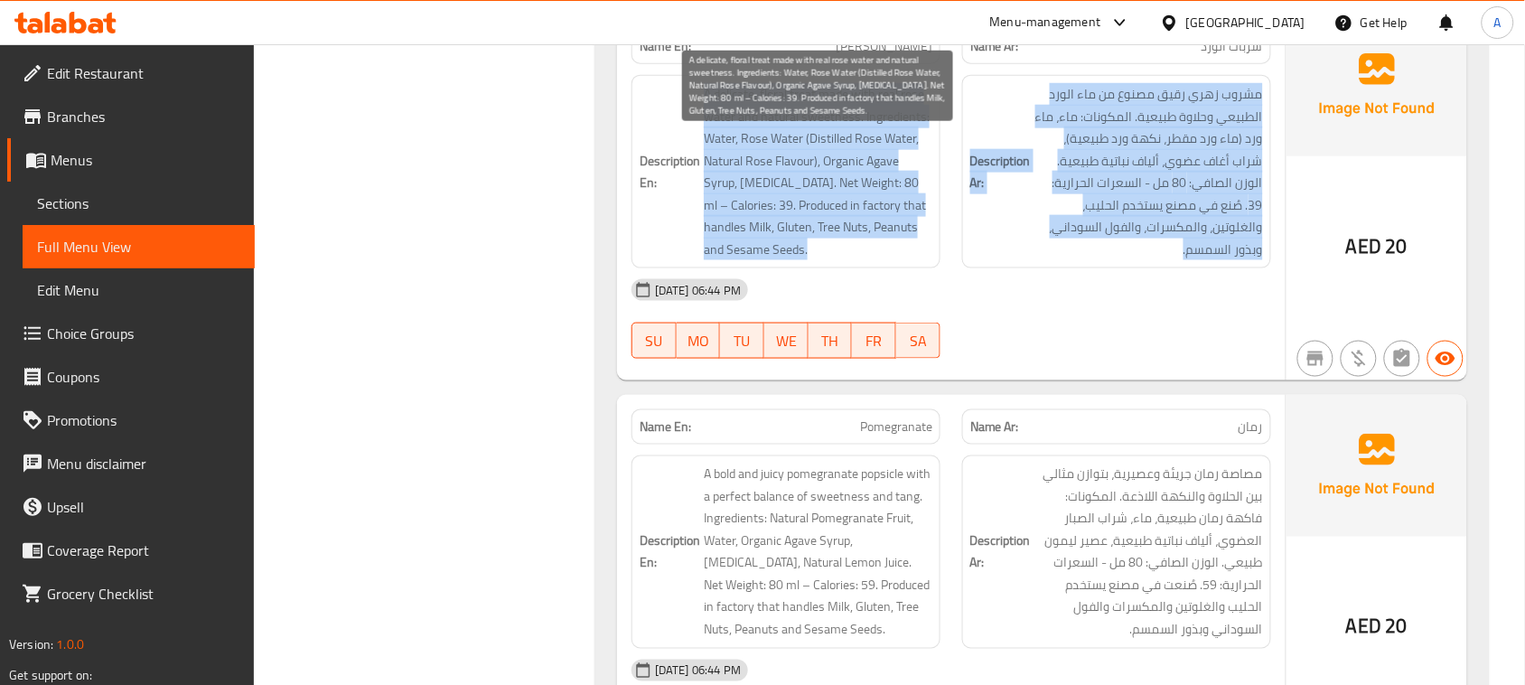
drag, startPoint x: 1188, startPoint y: 262, endPoint x: 769, endPoint y: 167, distance: 429.9
click at [771, 169] on div "Description En: A delicate, floral treat made with real rose water and natural …" at bounding box center [951, 171] width 661 height 215
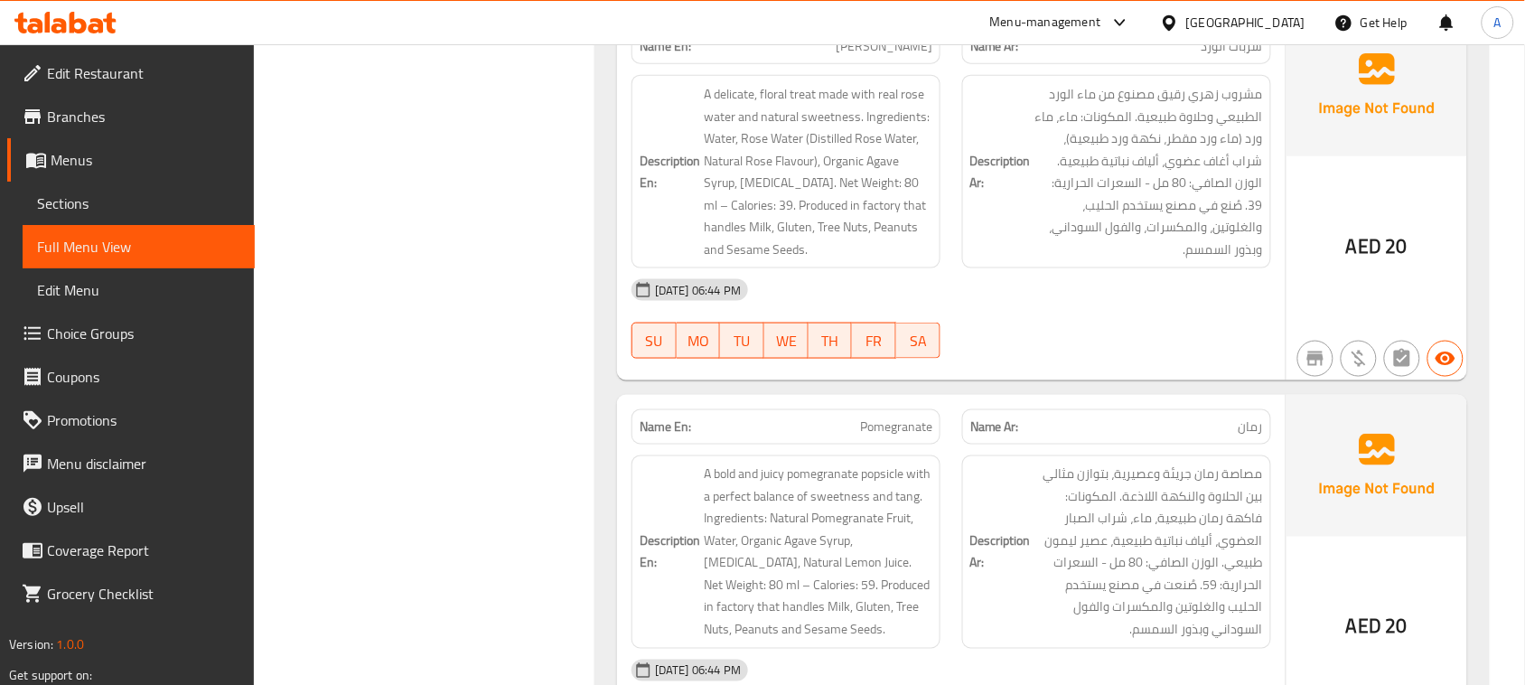
click at [670, 56] on strong "Name En:" at bounding box center [666, 46] width 52 height 19
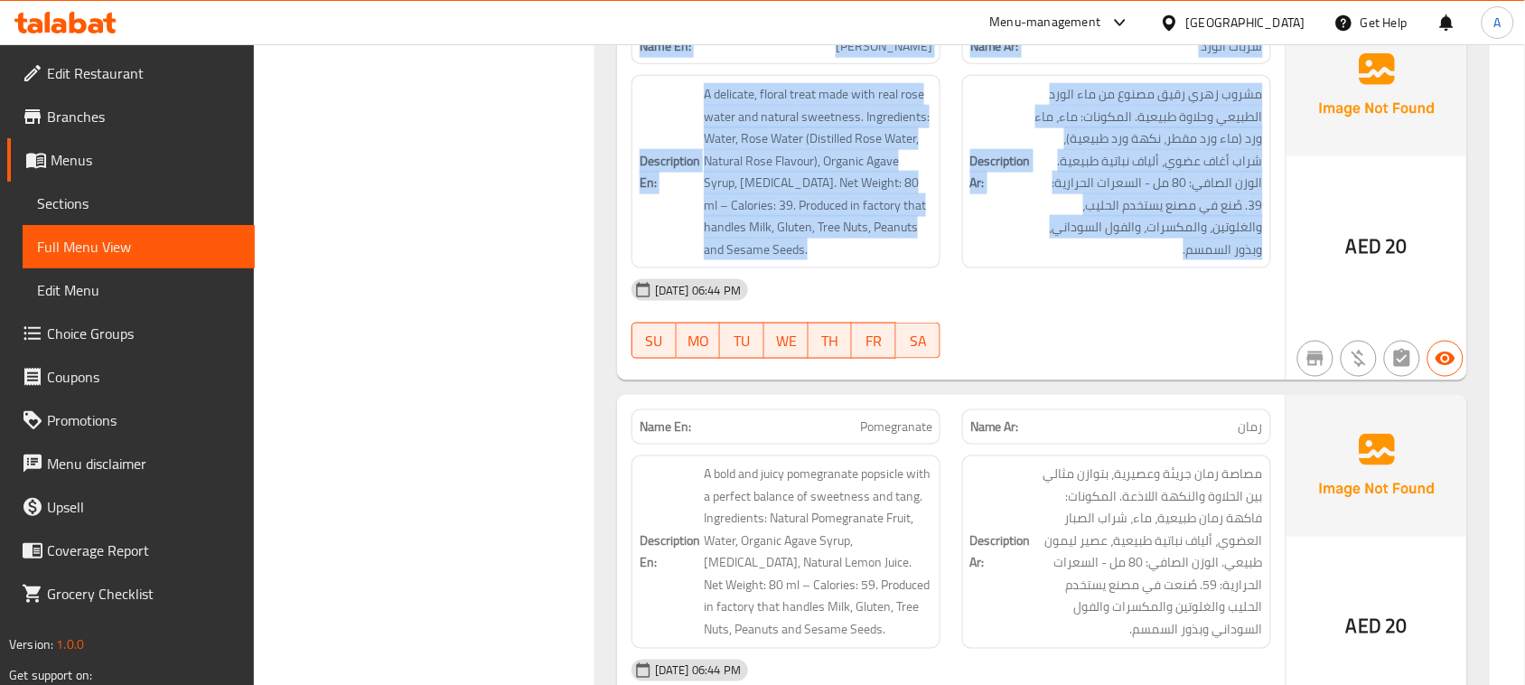
drag, startPoint x: 670, startPoint y: 98, endPoint x: 1234, endPoint y: 305, distance: 601.5
click at [1170, 289] on div "Name En: Rose Sorbet Name Ar: شربات الورد Description En: A delicate, floral tr…" at bounding box center [951, 197] width 669 height 366
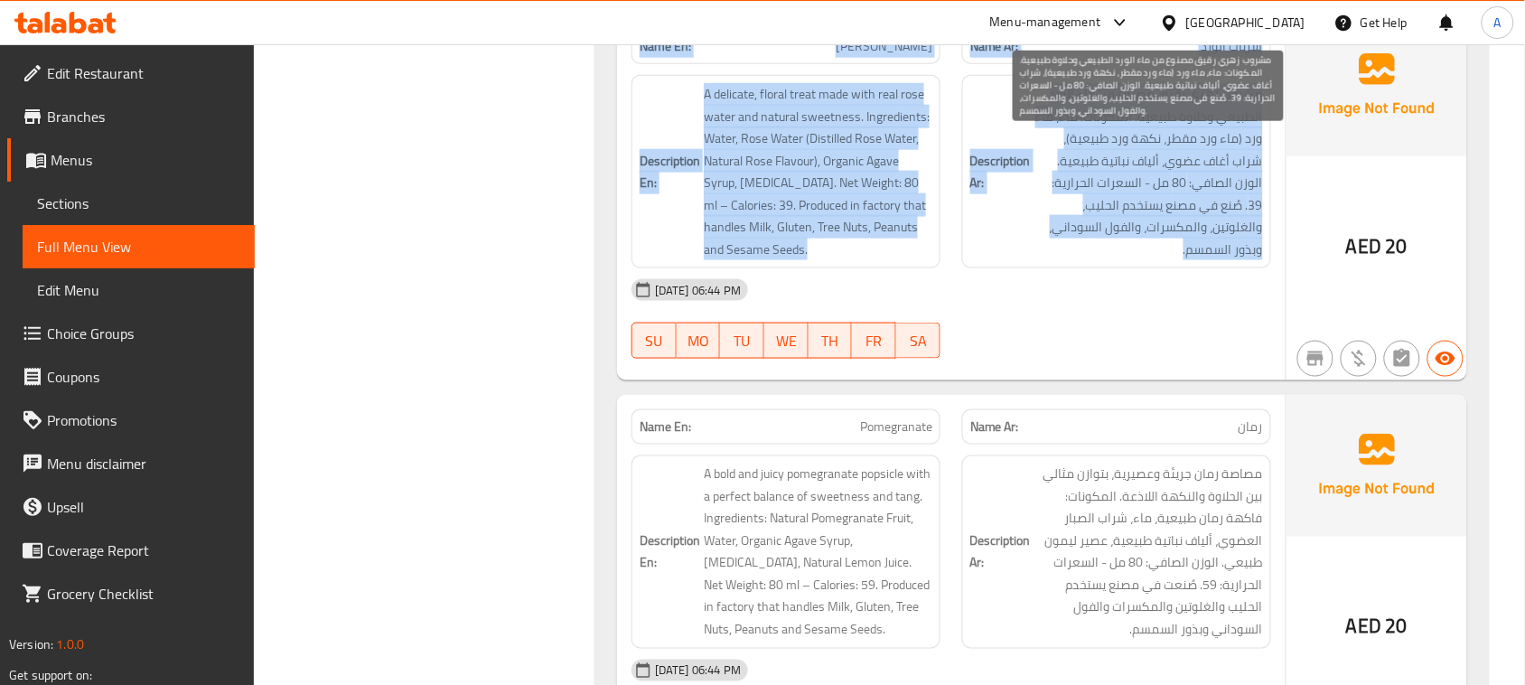
click at [1137, 240] on span "مشروب زهري رقيق مصنوع من ماء الورد الطبيعي وحلاوة طبيعية. المكونات: ماء، ماء ور…" at bounding box center [1149, 171] width 229 height 177
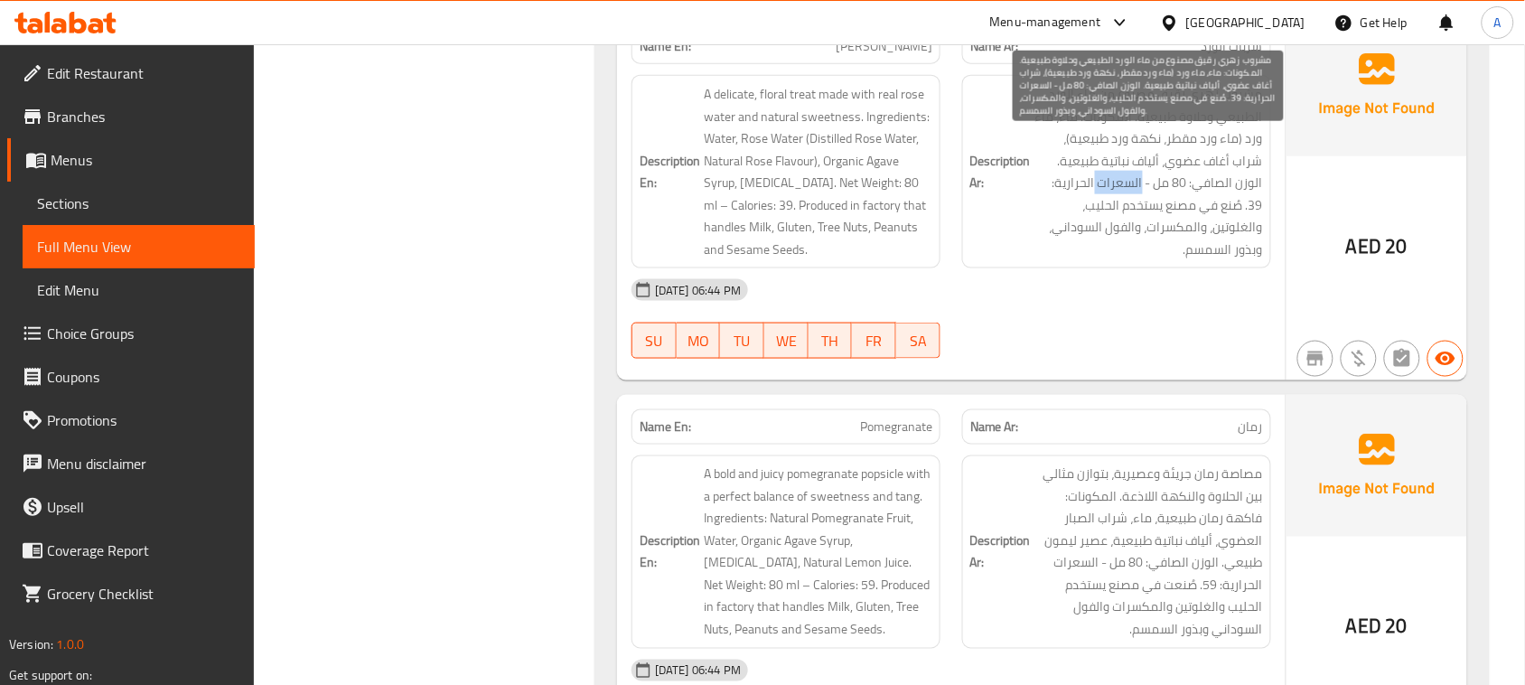
click at [1137, 240] on span "مشروب زهري رقيق مصنوع من ماء الورد الطبيعي وحلاوة طبيعية. المكونات: ماء، ماء ور…" at bounding box center [1149, 171] width 229 height 177
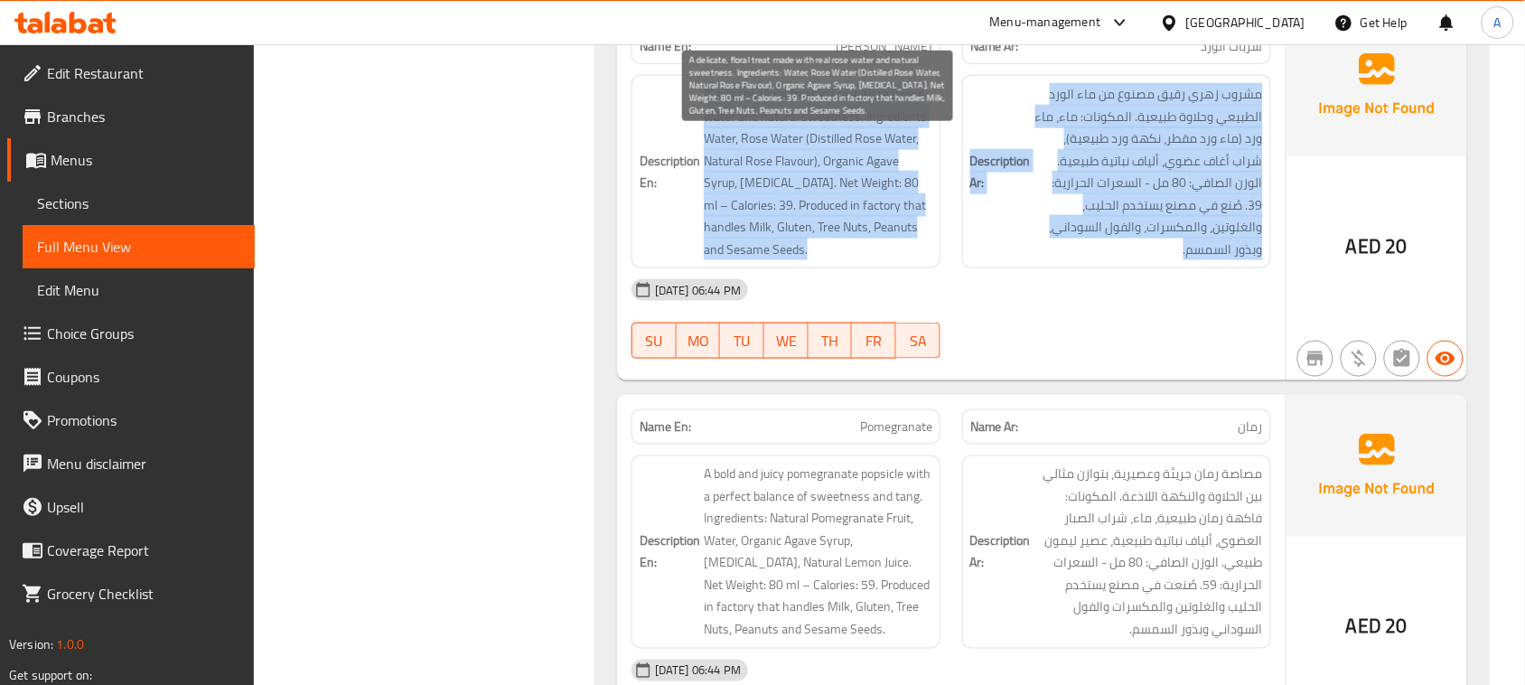
drag, startPoint x: 1137, startPoint y: 240, endPoint x: 725, endPoint y: 141, distance: 423.9
click at [748, 169] on div "Description En: A delicate, floral treat made with real rose water and natural …" at bounding box center [951, 171] width 661 height 215
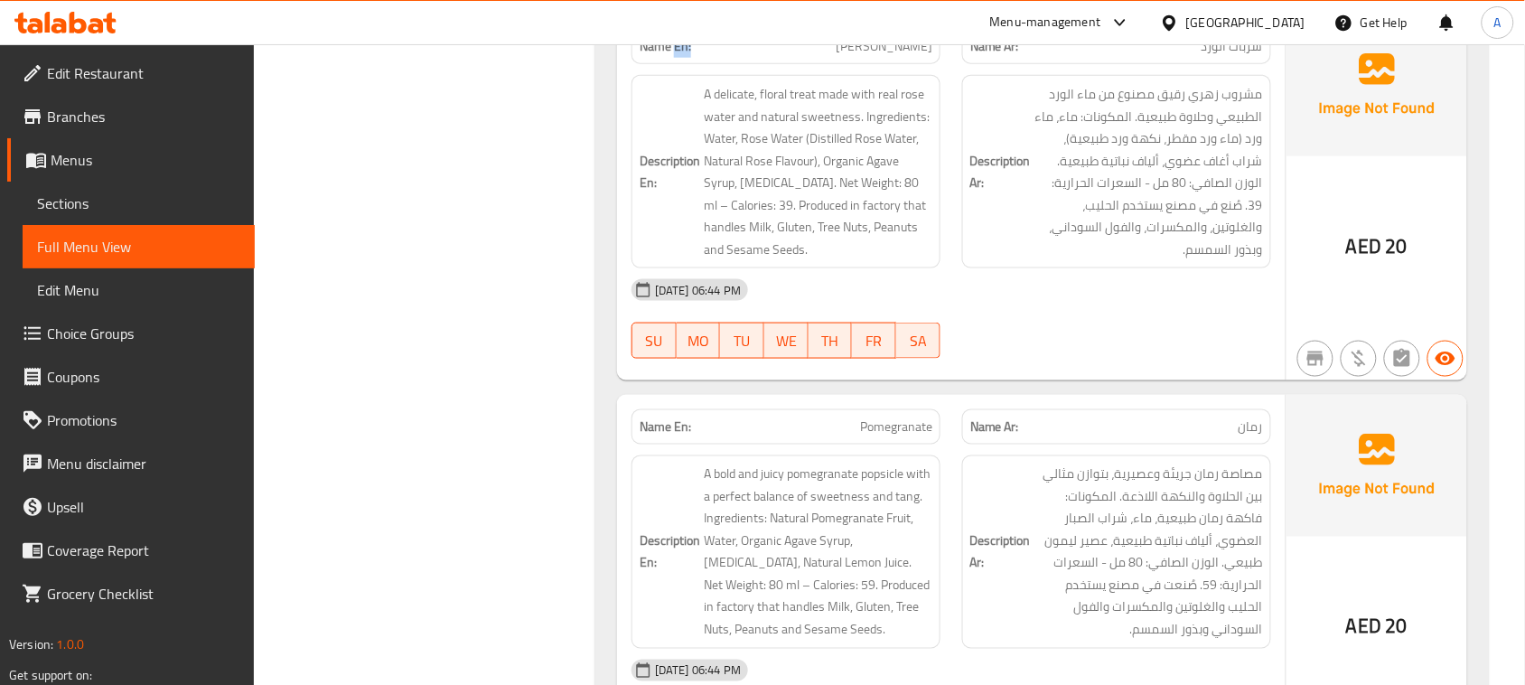
drag, startPoint x: 689, startPoint y: 99, endPoint x: 675, endPoint y: 92, distance: 16.2
click at [675, 64] on div "Name En: Rose Sorbet" at bounding box center [786, 46] width 309 height 35
click at [675, 56] on strong "Name En:" at bounding box center [666, 46] width 52 height 19
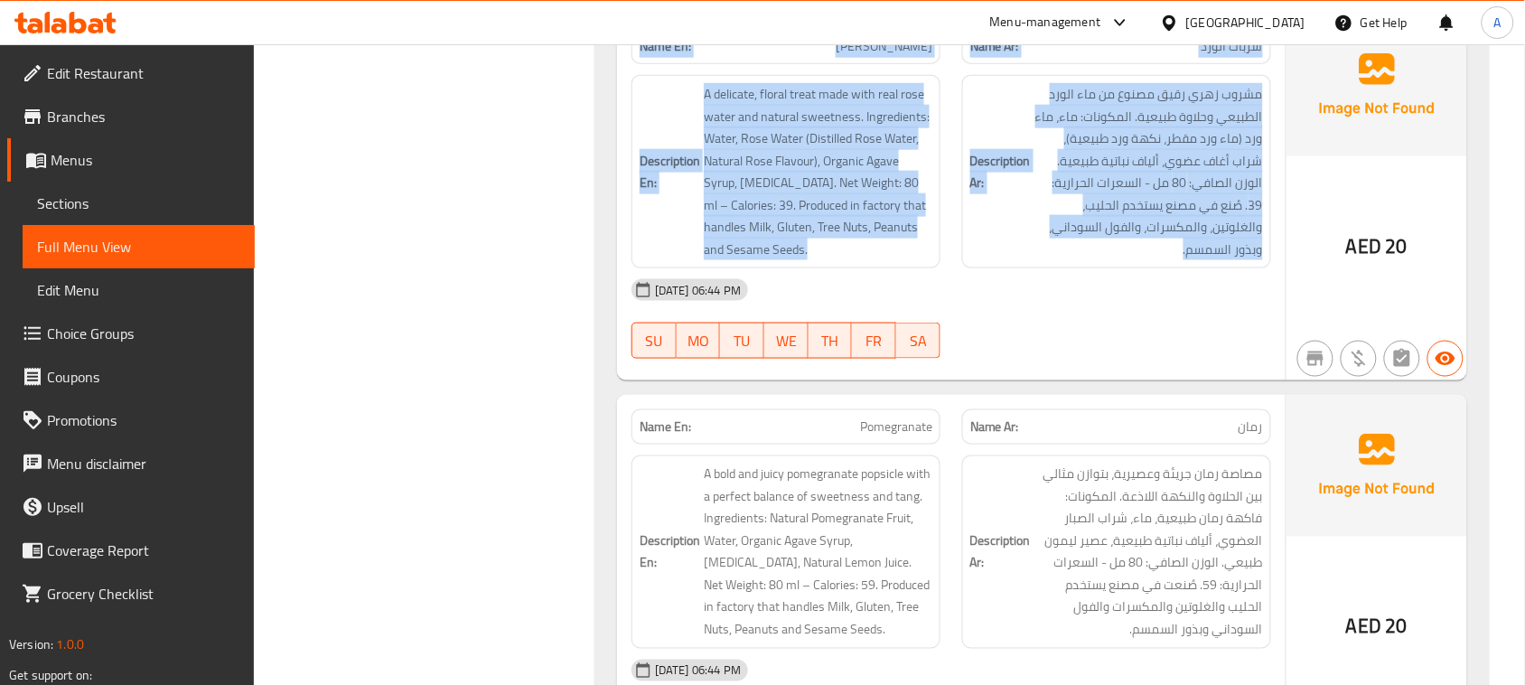
drag, startPoint x: 675, startPoint y: 92, endPoint x: 1128, endPoint y: 310, distance: 502.4
click at [1063, 271] on div "Name En: Rose Sorbet Name Ar: شربات الورد Description En: A delicate, floral tr…" at bounding box center [951, 197] width 669 height 366
click at [1135, 268] on div "Description Ar: مشروب زهري رقيق مصنوع من ماء الورد الطبيعي وحلاوة طبيعية. المكو…" at bounding box center [1116, 171] width 309 height 193
drag, startPoint x: 735, startPoint y: 264, endPoint x: 702, endPoint y: 108, distance: 158.8
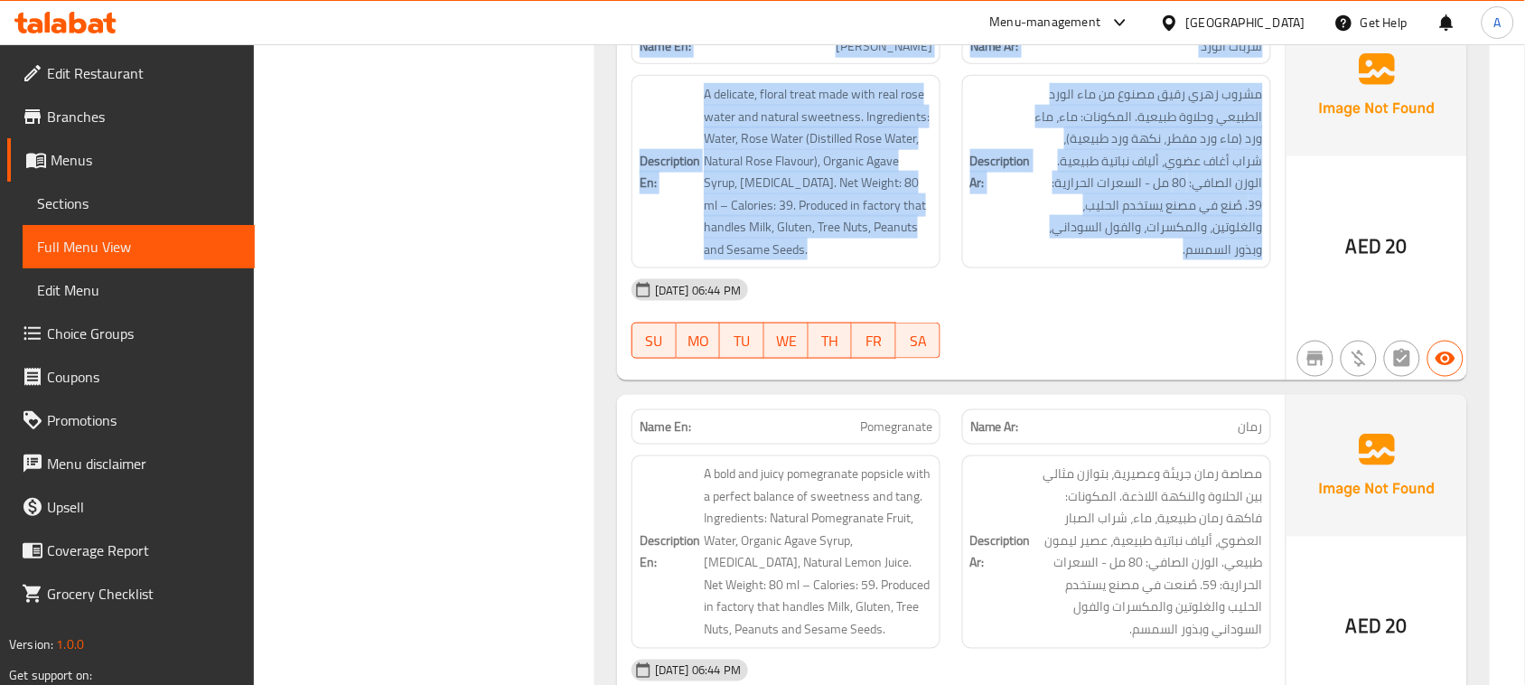
click at [662, 56] on strong "Name En:" at bounding box center [666, 46] width 52 height 19
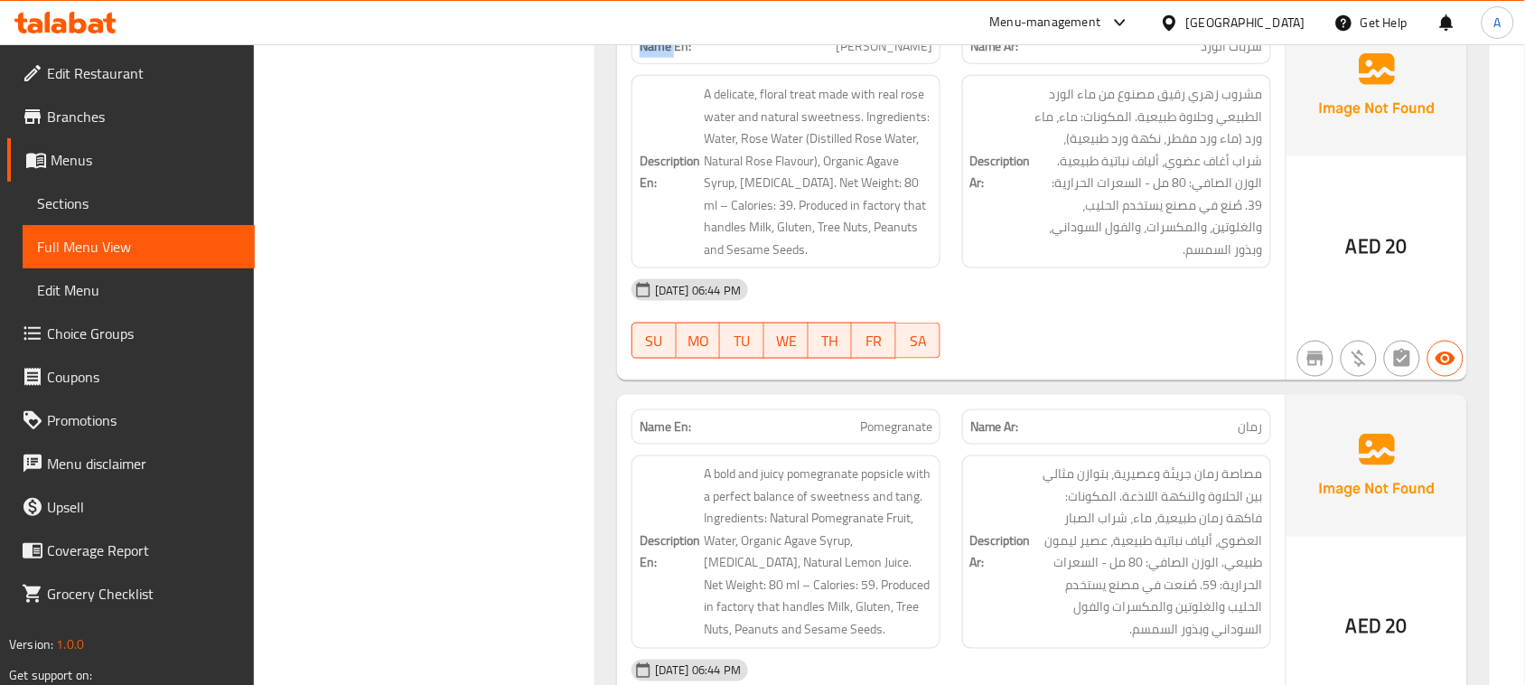
click at [662, 56] on strong "Name En:" at bounding box center [666, 46] width 52 height 19
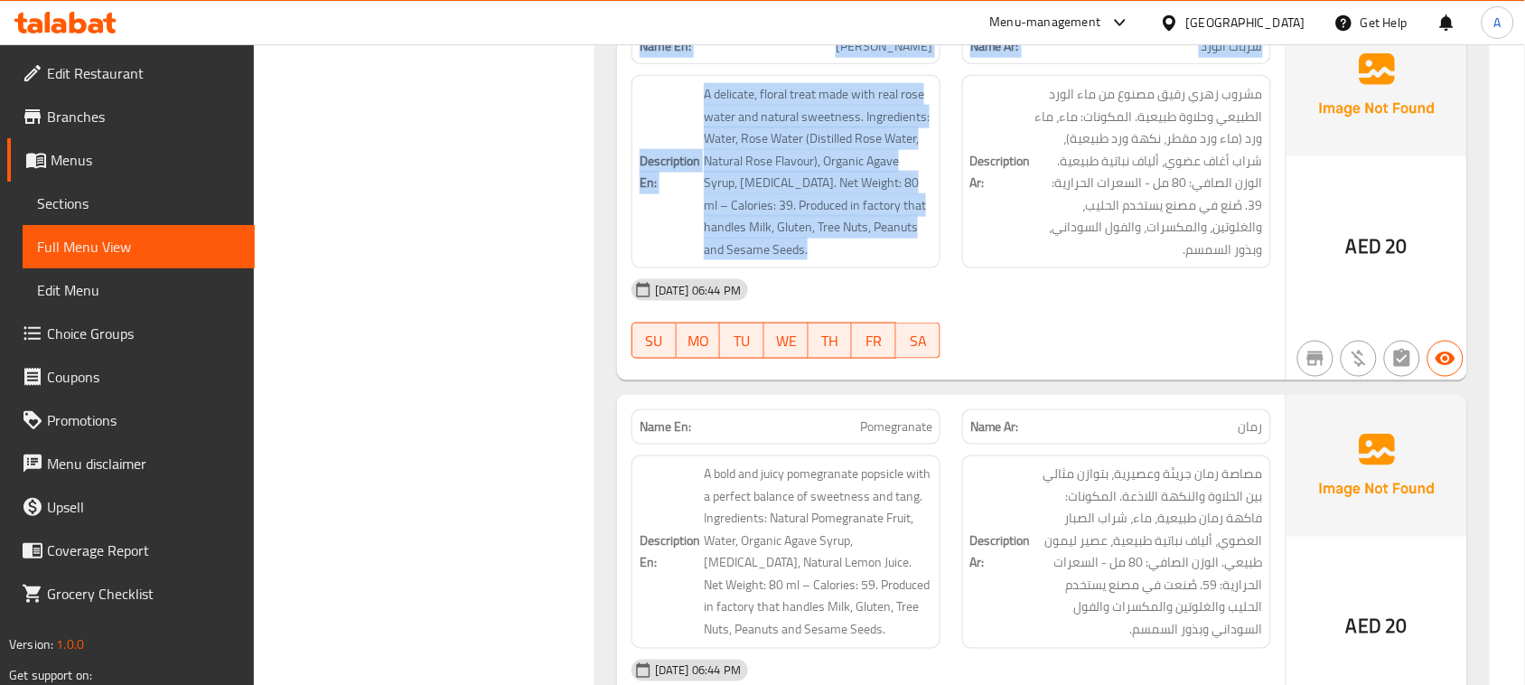
drag, startPoint x: 662, startPoint y: 93, endPoint x: 1123, endPoint y: 310, distance: 509.3
click at [1098, 295] on div "Name En: Rose Sorbet Name Ar: شربات الورد Description En: A delicate, floral tr…" at bounding box center [951, 197] width 669 height 366
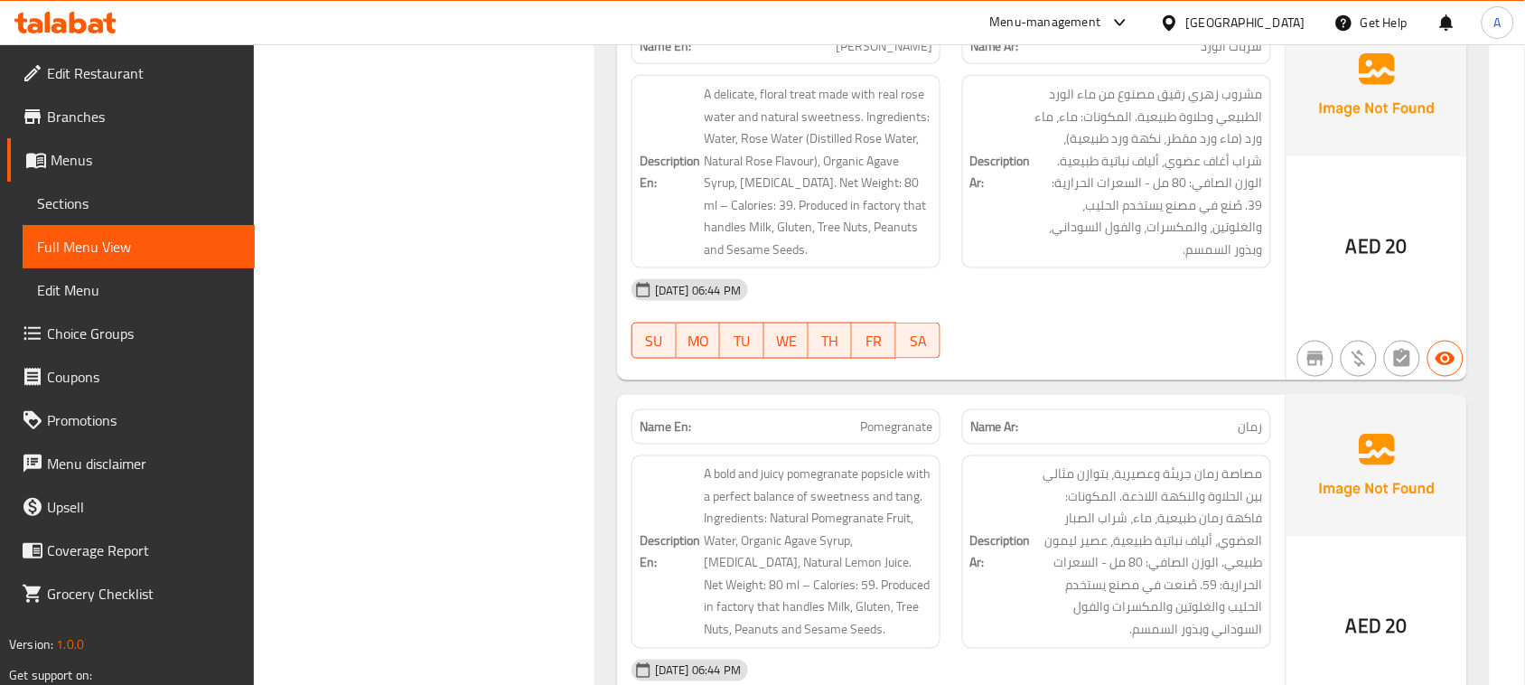
click at [1150, 312] on div "13-08-2025 06:44 PM" at bounding box center [951, 289] width 661 height 43
drag, startPoint x: 671, startPoint y: 227, endPoint x: 597, endPoint y: 95, distance: 150.9
click at [649, 56] on strong "Name En:" at bounding box center [666, 46] width 52 height 19
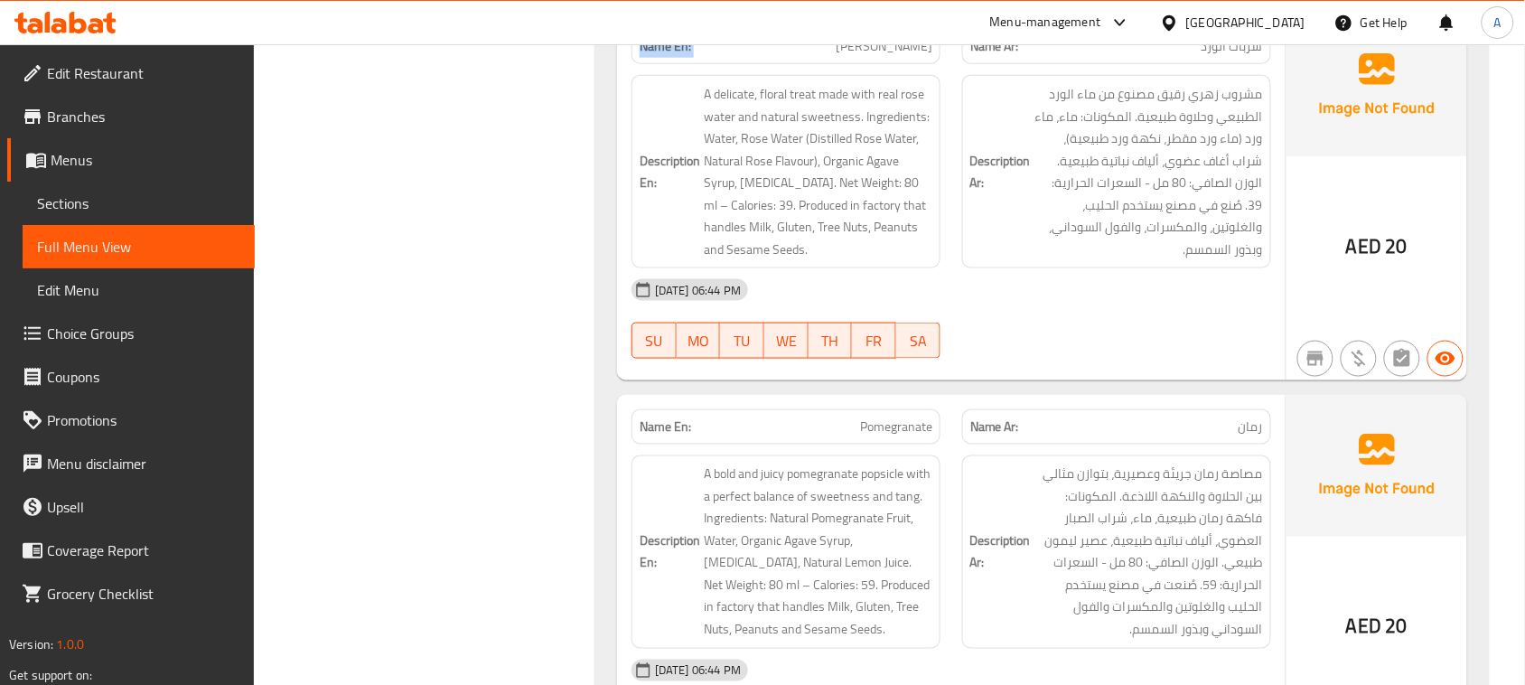
drag, startPoint x: 649, startPoint y: 93, endPoint x: 1085, endPoint y: 326, distance: 494.8
click at [1069, 316] on div "Name En: Rose Sorbet Name Ar: شربات الورد Description En: A delicate, floral tr…" at bounding box center [951, 197] width 669 height 366
click at [1121, 312] on div "13-08-2025 06:44 PM" at bounding box center [951, 289] width 661 height 43
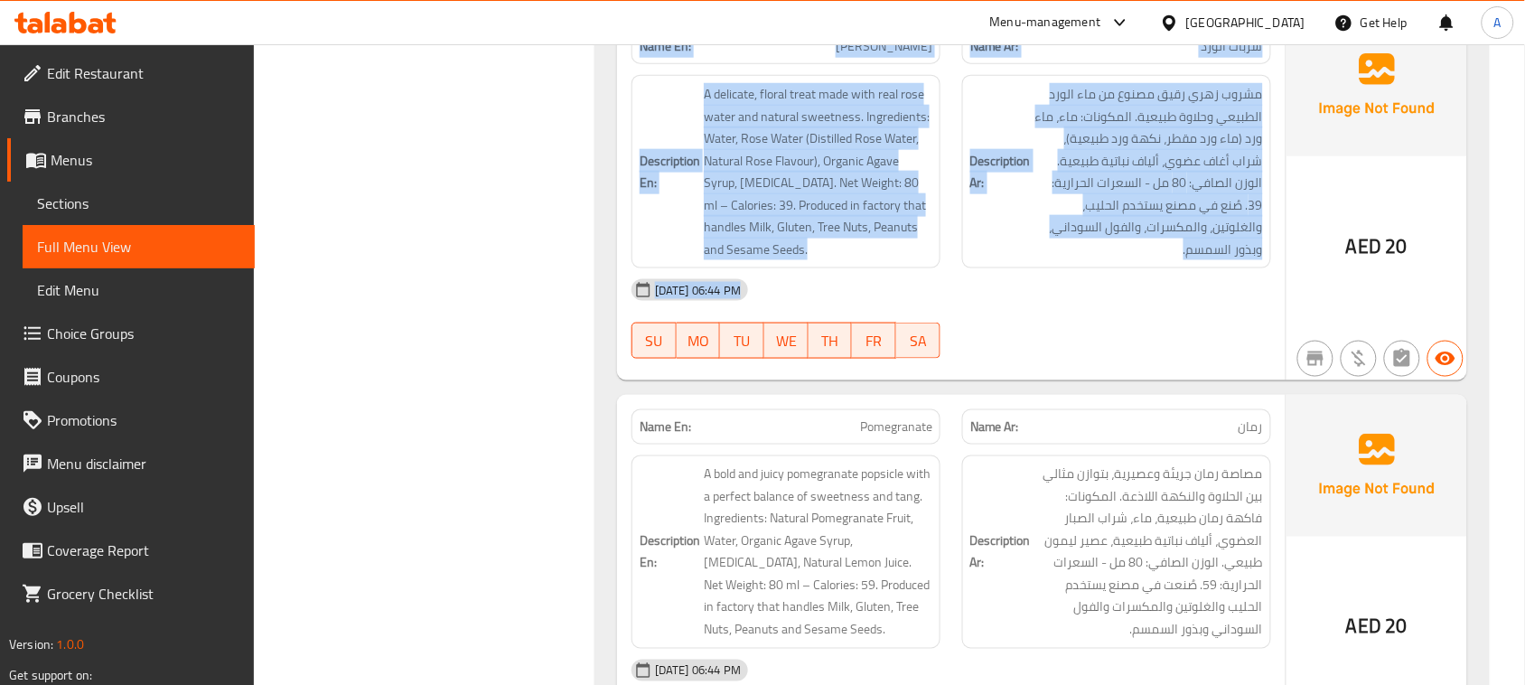
drag, startPoint x: 1121, startPoint y: 352, endPoint x: 529, endPoint y: 86, distance: 650.0
click at [644, 72] on div "Name En: Rose Sorbet" at bounding box center [786, 46] width 331 height 57
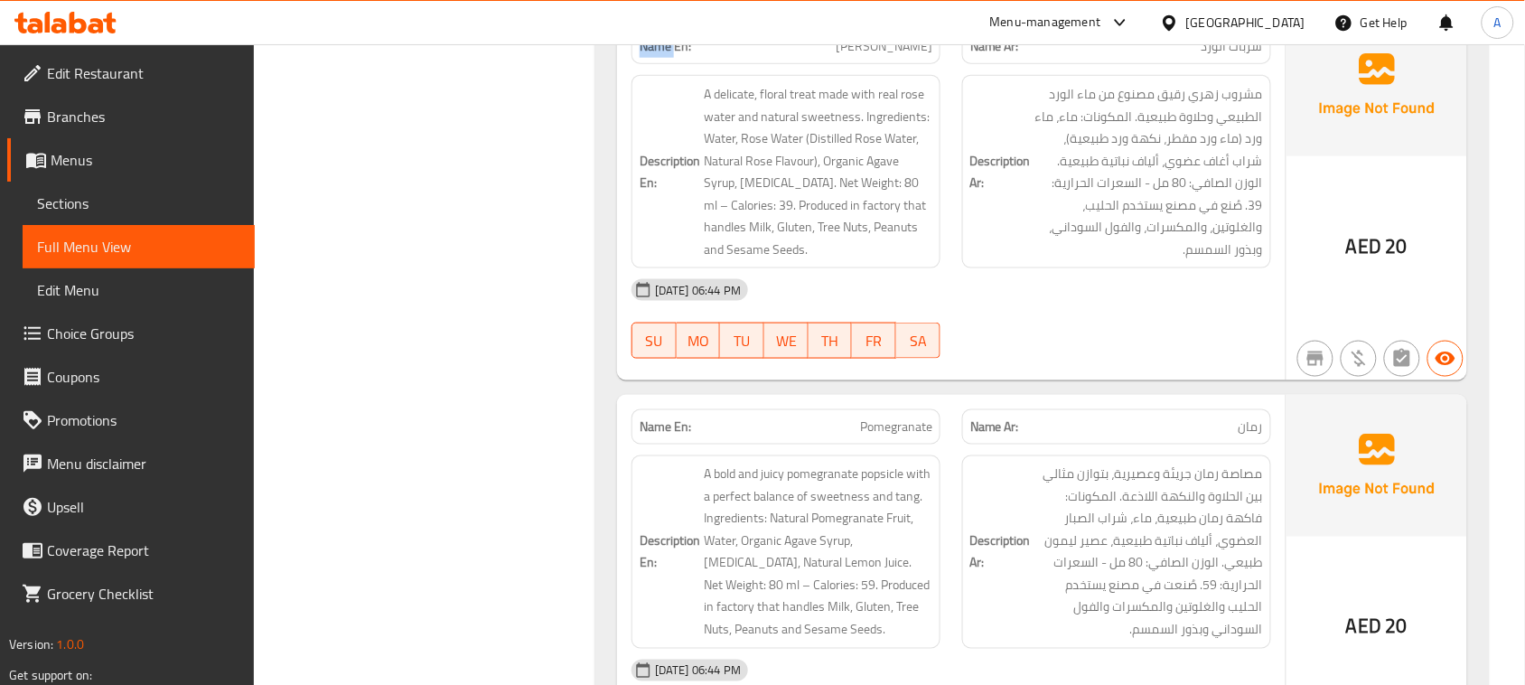
click at [644, 72] on div "Name En: Rose Sorbet" at bounding box center [786, 46] width 331 height 57
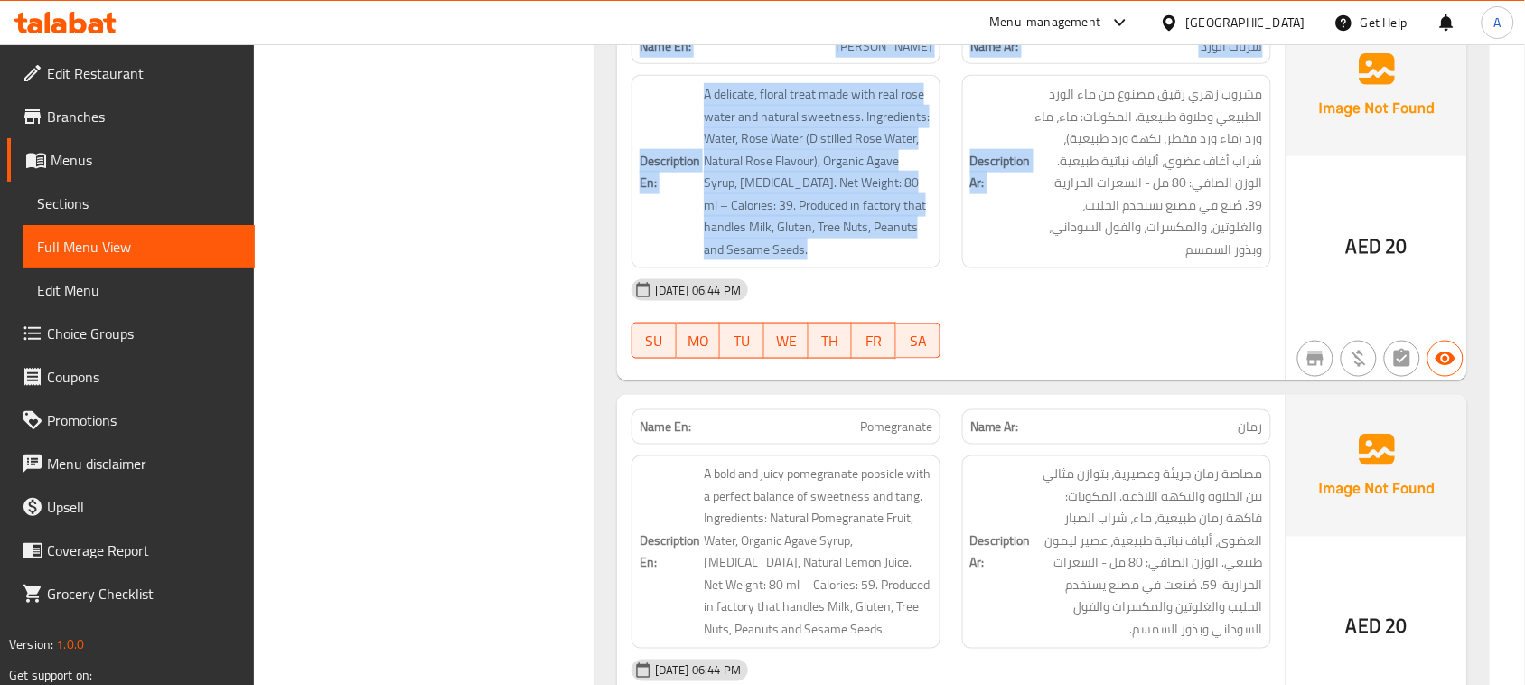
drag, startPoint x: 644, startPoint y: 72, endPoint x: 1019, endPoint y: 289, distance: 433.2
click at [1013, 285] on div "Name En: Rose Sorbet Name Ar: شربات الورد Description En: A delicate, floral tr…" at bounding box center [951, 197] width 669 height 366
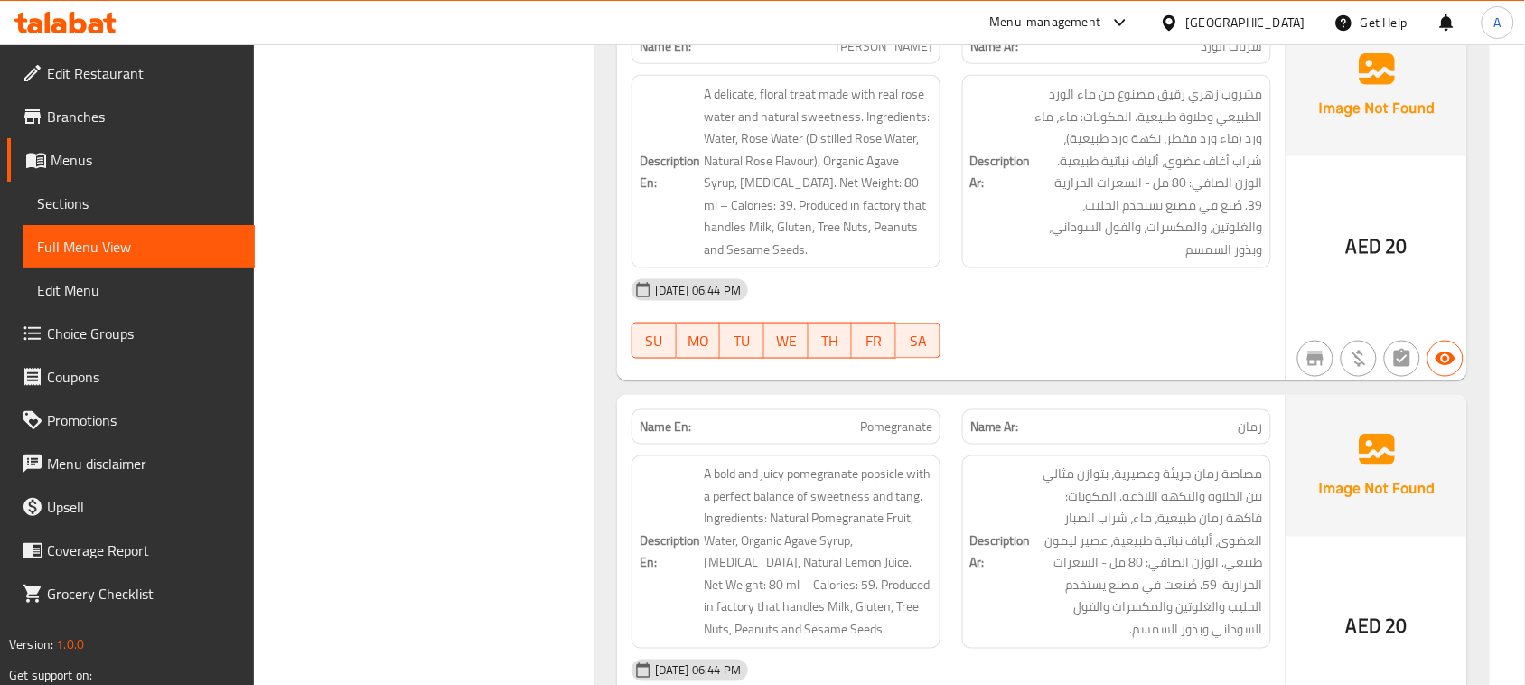
drag, startPoint x: 1048, startPoint y: 344, endPoint x: 1098, endPoint y: 363, distance: 53.2
click at [1048, 312] on div "13-08-2025 06:44 PM" at bounding box center [951, 289] width 661 height 43
drag, startPoint x: 1139, startPoint y: 367, endPoint x: 619, endPoint y: 122, distance: 574.4
click at [667, 75] on div "Name En: Rose Sorbet" at bounding box center [786, 46] width 331 height 57
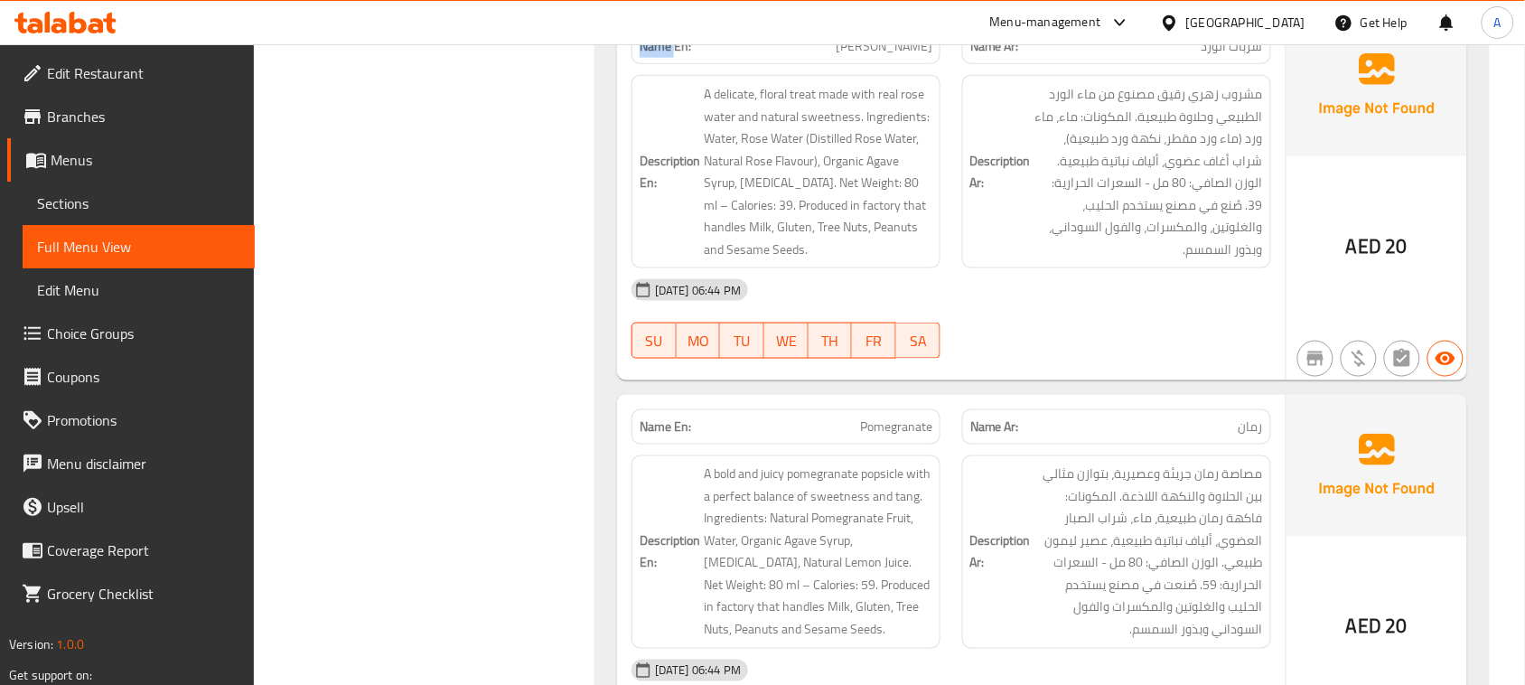
click at [667, 75] on div "Name En: Rose Sorbet" at bounding box center [786, 46] width 331 height 57
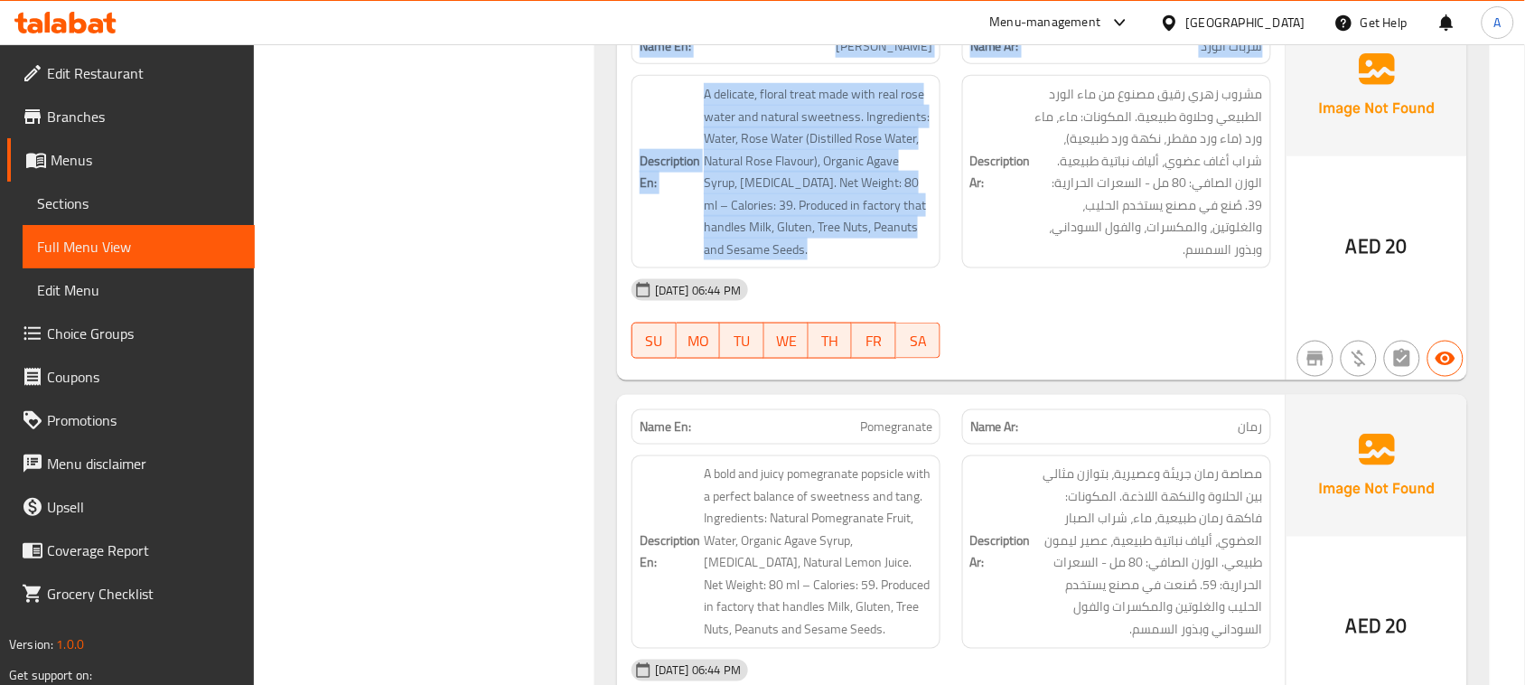
drag, startPoint x: 667, startPoint y: 75, endPoint x: 1050, endPoint y: 339, distance: 465.2
click at [1032, 334] on div "Name En: Rose Sorbet Name Ar: شربات الورد Description En: A delicate, floral tr…" at bounding box center [951, 197] width 669 height 366
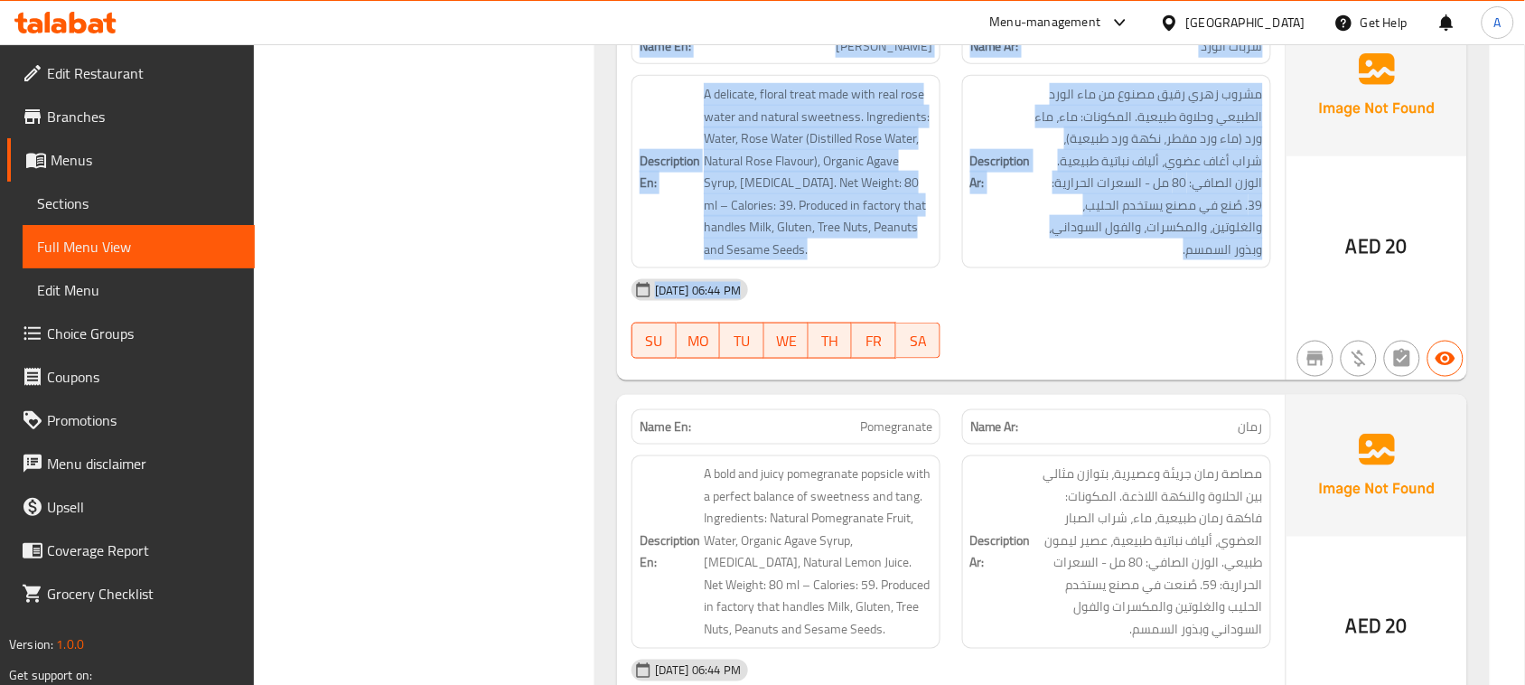
click at [1050, 312] on div "13-08-2025 06:44 PM" at bounding box center [951, 289] width 661 height 43
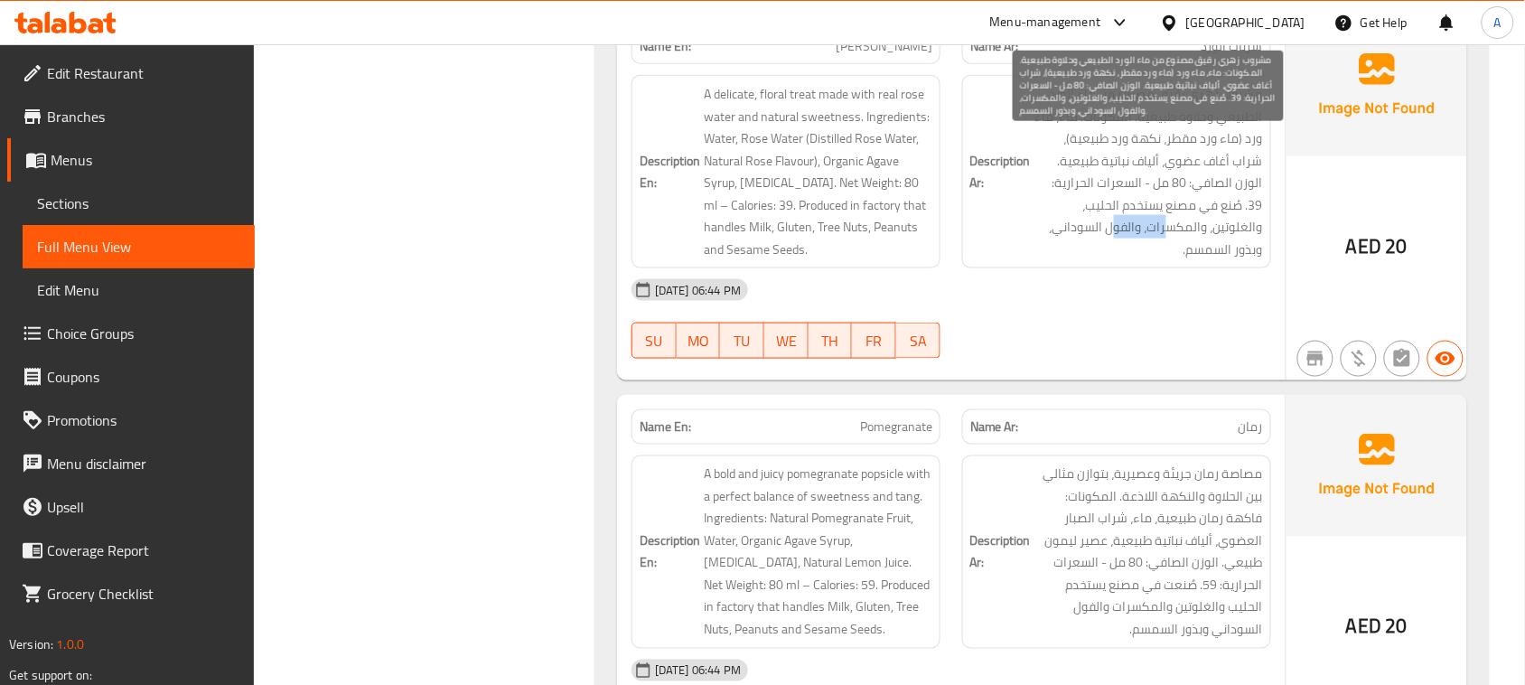
drag, startPoint x: 1221, startPoint y: 277, endPoint x: 1170, endPoint y: 282, distance: 50.9
click at [1170, 260] on span "مشروب زهري رقيق مصنوع من ماء الورد الطبيعي وحلاوة طبيعية. المكونات: ماء، ماء ور…" at bounding box center [1149, 171] width 229 height 177
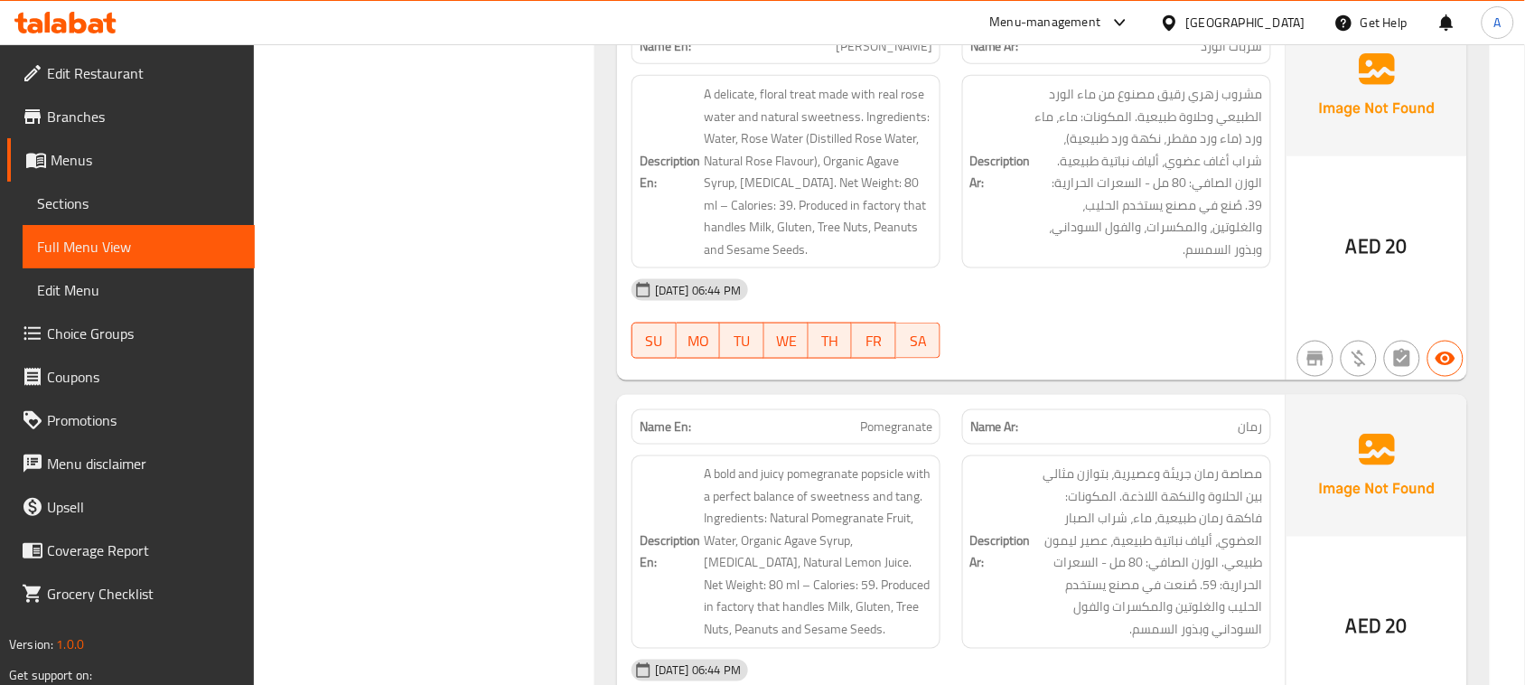
click at [1140, 312] on div "13-08-2025 06:44 PM" at bounding box center [951, 289] width 661 height 43
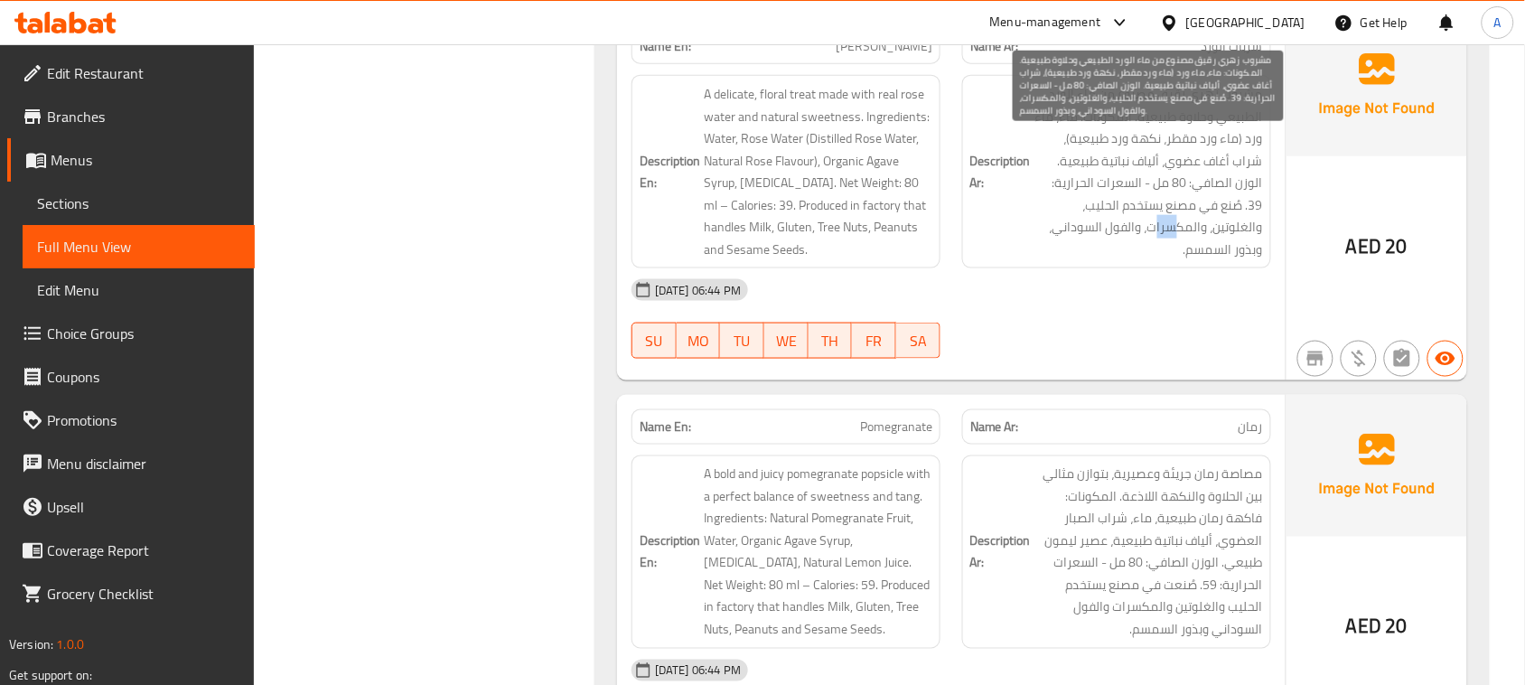
drag, startPoint x: 1233, startPoint y: 276, endPoint x: 1177, endPoint y: 296, distance: 59.8
click at [1193, 260] on span "مشروب زهري رقيق مصنوع من ماء الورد الطبيعي وحلاوة طبيعية. المكونات: ماء، ماء ور…" at bounding box center [1149, 171] width 229 height 177
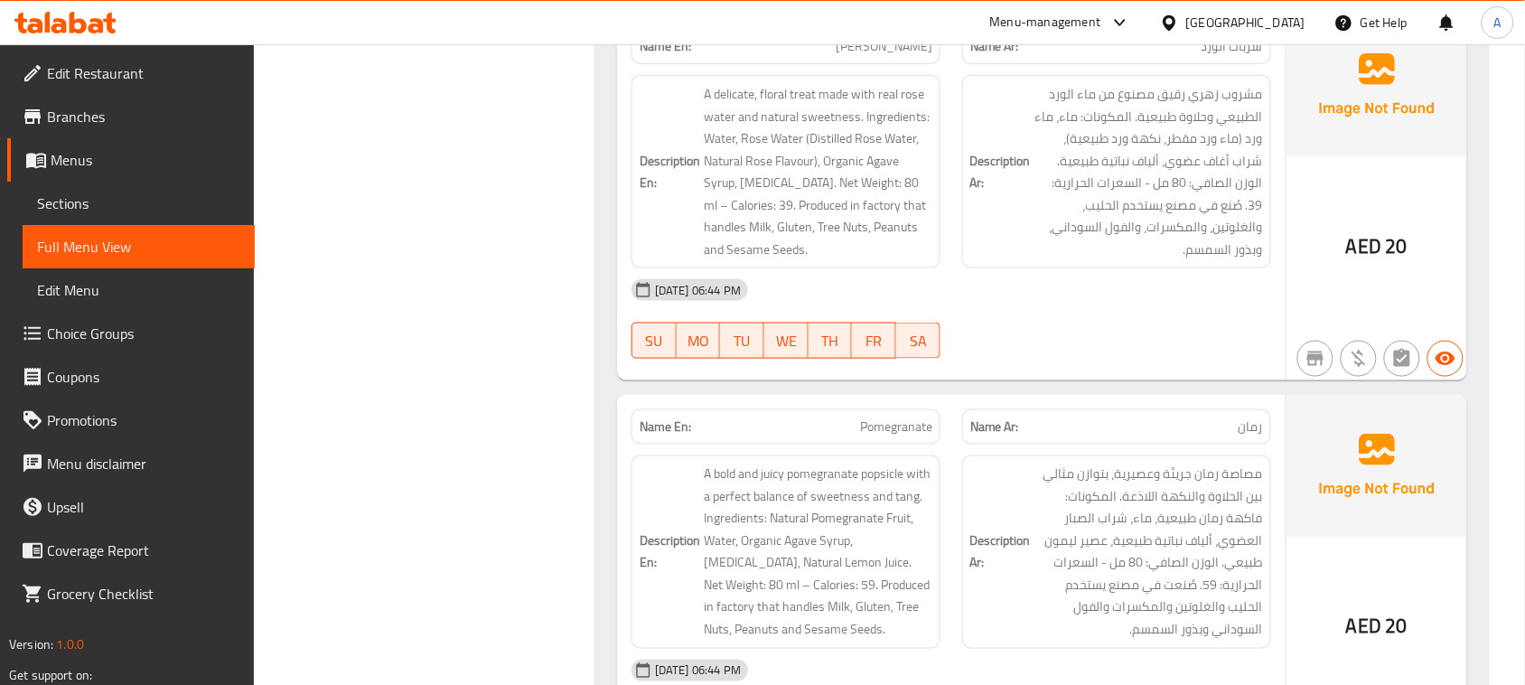
click at [1130, 312] on div "13-08-2025 06:44 PM" at bounding box center [951, 289] width 661 height 43
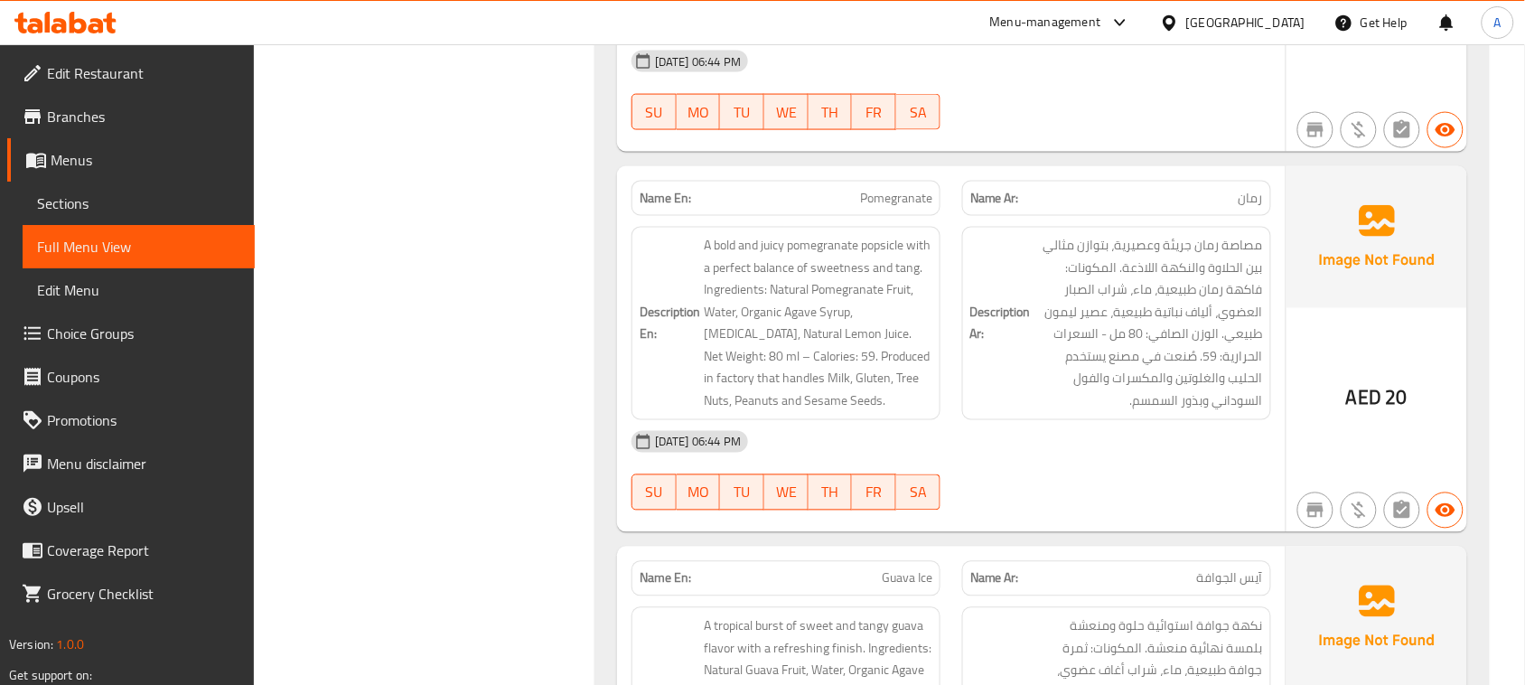
scroll to position [2937, 0]
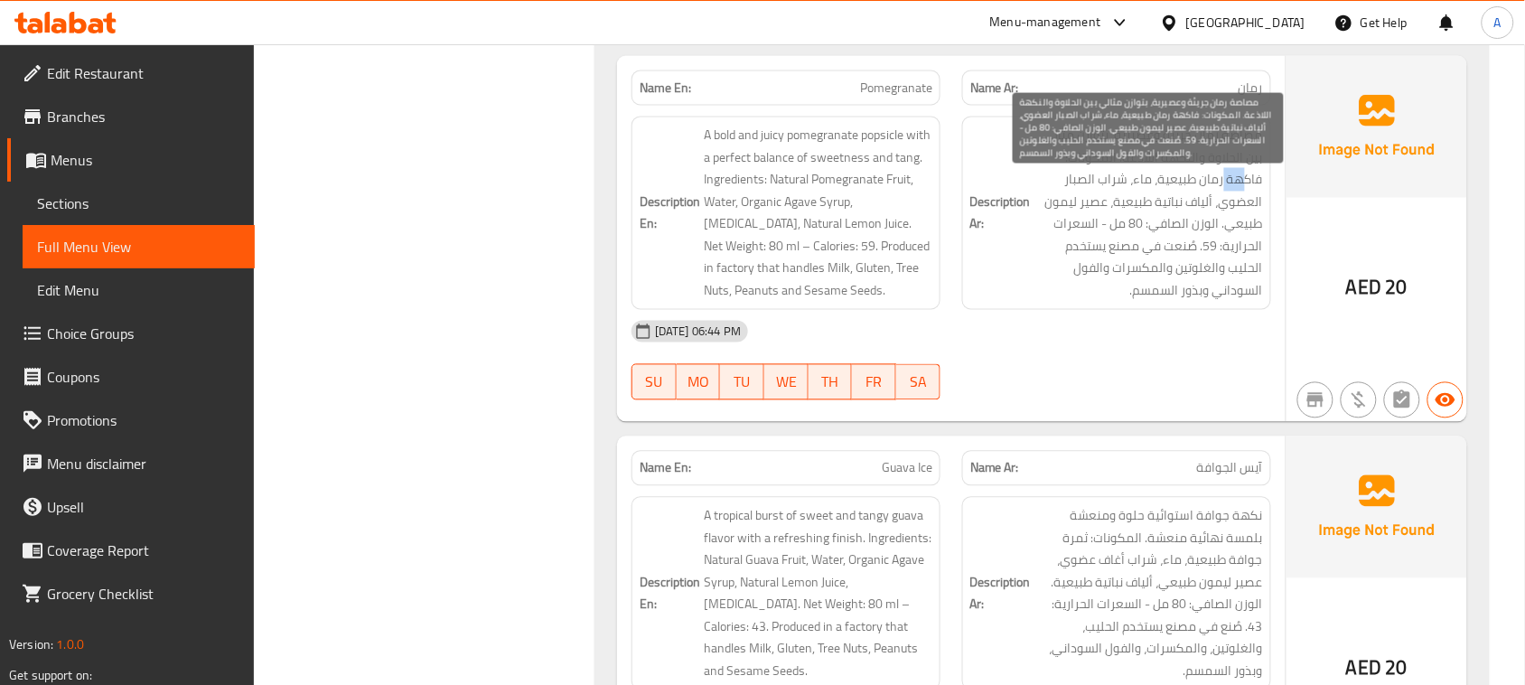
drag, startPoint x: 1229, startPoint y: 232, endPoint x: 1216, endPoint y: 235, distance: 12.9
click at [1216, 235] on span "مصاصة رمان جريئة وعصيرية، بتوازن مثالي بين الحلاوة والنكهة اللاذعة. المكونات: ف…" at bounding box center [1149, 213] width 229 height 177
drag, startPoint x: 1132, startPoint y: 245, endPoint x: 1121, endPoint y: 242, distance: 11.2
click at [1121, 242] on span "مصاصة رمان جريئة وعصيرية، بتوازن مثالي بين الحلاوة والنكهة اللاذعة. المكونات: ف…" at bounding box center [1149, 213] width 229 height 177
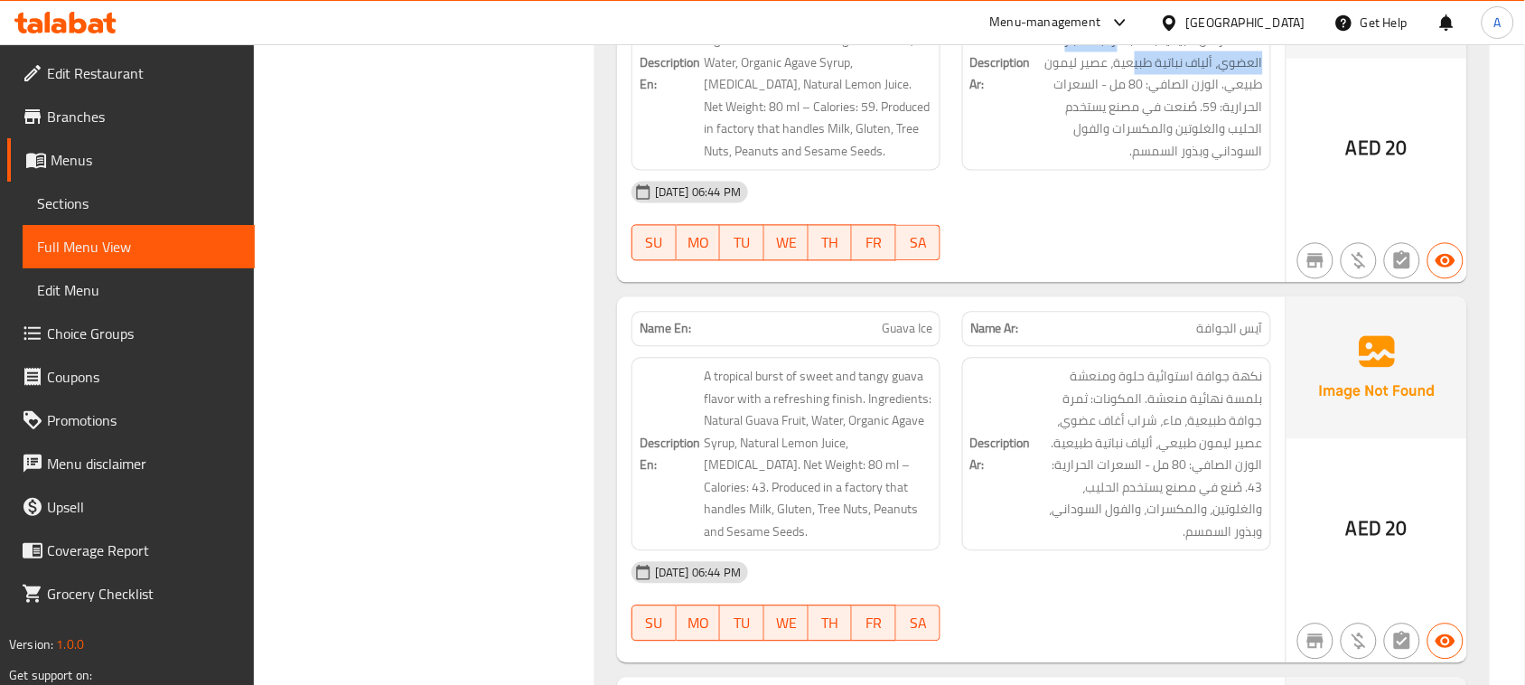
scroll to position [3276, 0]
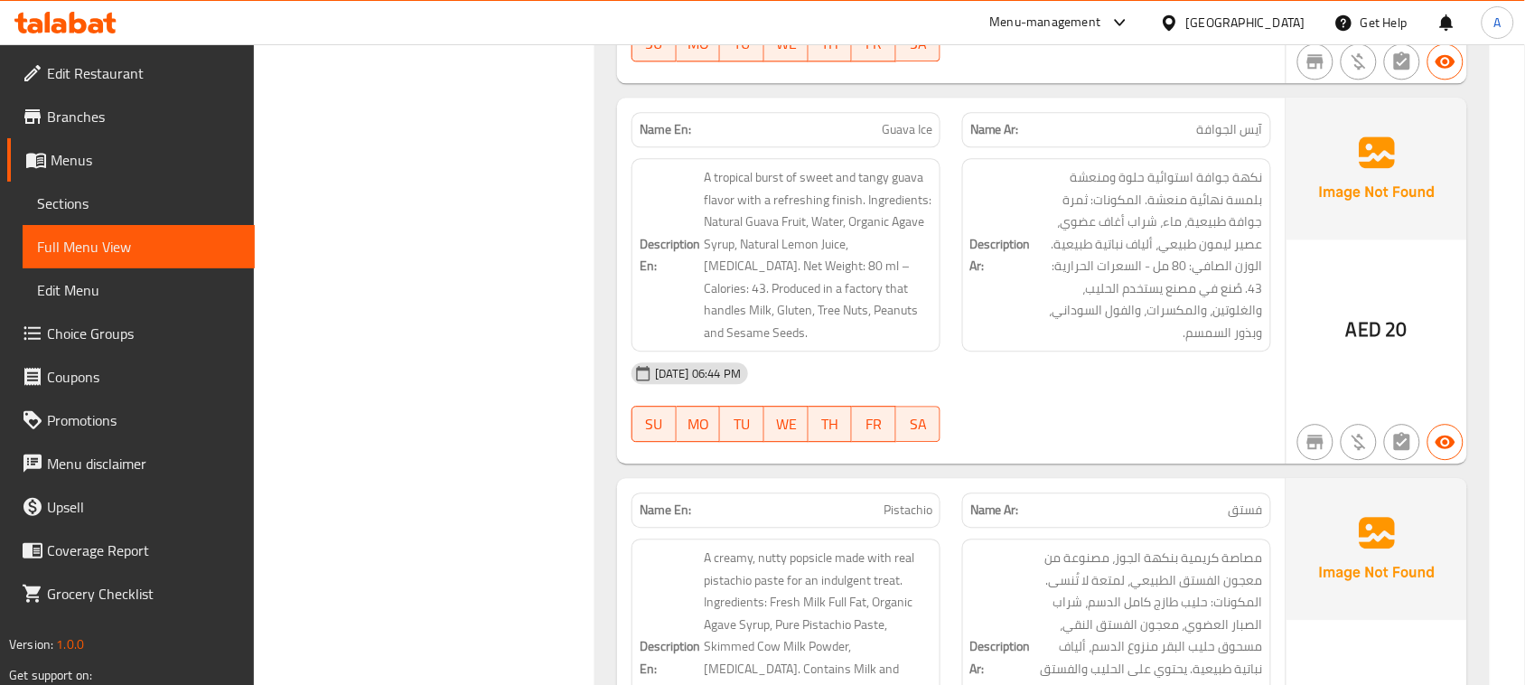
drag, startPoint x: 1149, startPoint y: 486, endPoint x: 1123, endPoint y: 480, distance: 27.0
click at [1148, 453] on div at bounding box center [1117, 442] width 331 height 22
drag, startPoint x: 851, startPoint y: 164, endPoint x: 1293, endPoint y: 330, distance: 471.8
click at [1154, 263] on div "Name En: Guava Ice Name Ar: آيس الجوافة Description En: A tropical burst of swe…" at bounding box center [951, 281] width 669 height 366
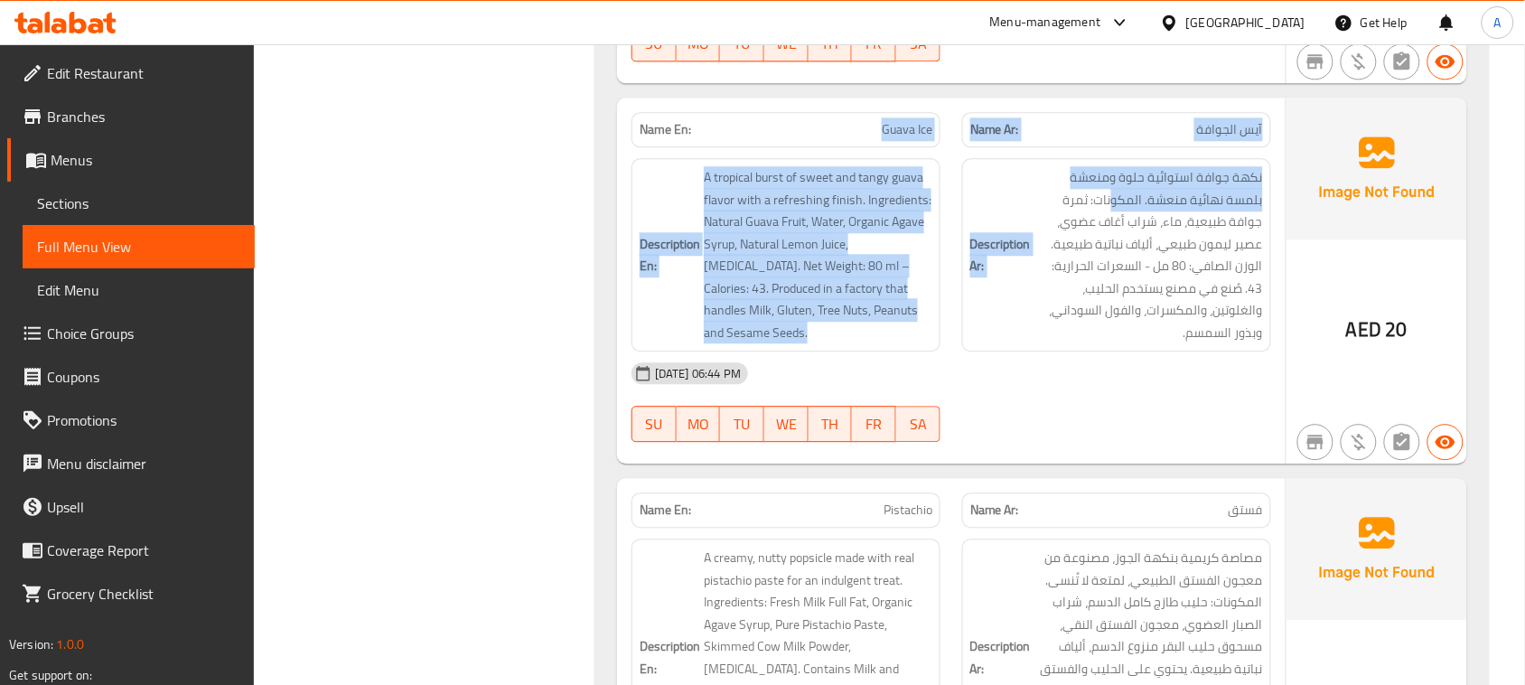
click at [1153, 395] on div "13-08-2025 06:44 PM" at bounding box center [951, 373] width 661 height 43
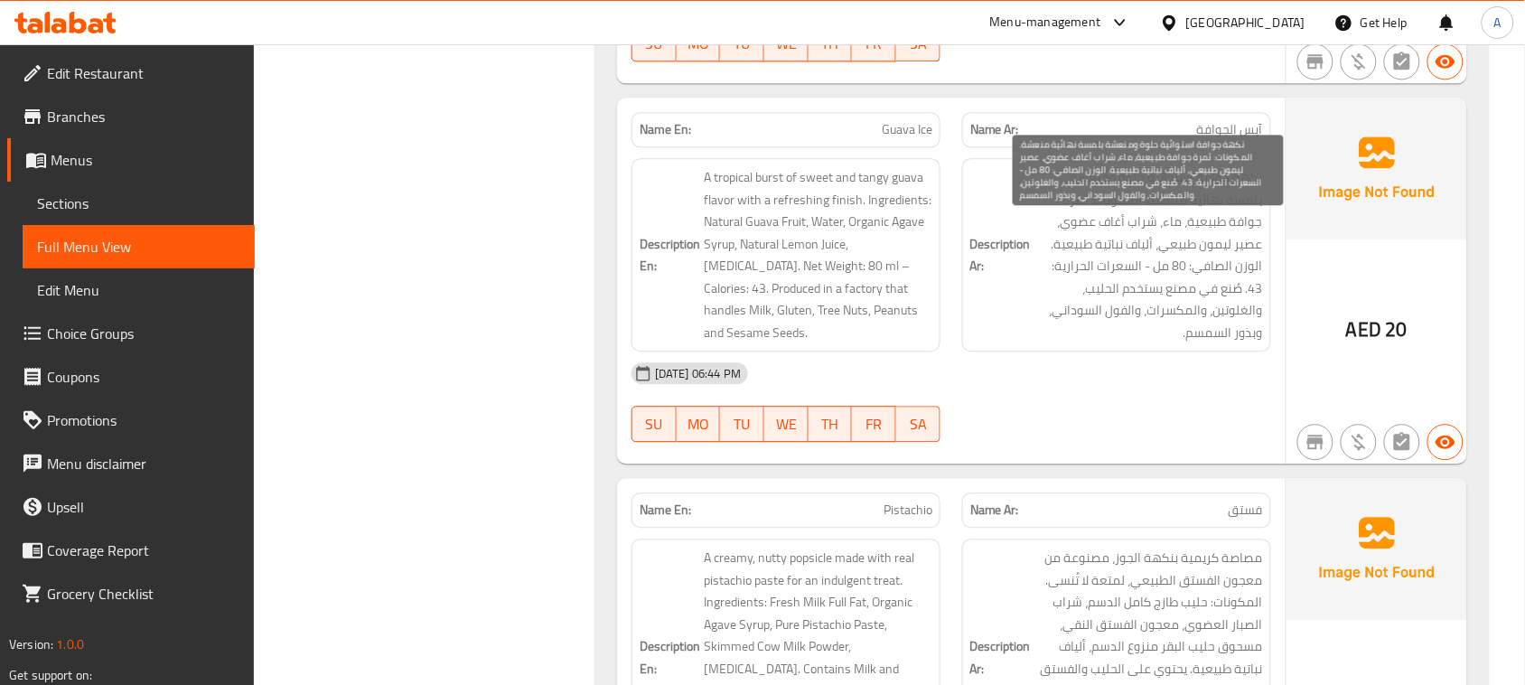
click at [1162, 395] on div "13-08-2025 06:44 PM" at bounding box center [951, 373] width 661 height 43
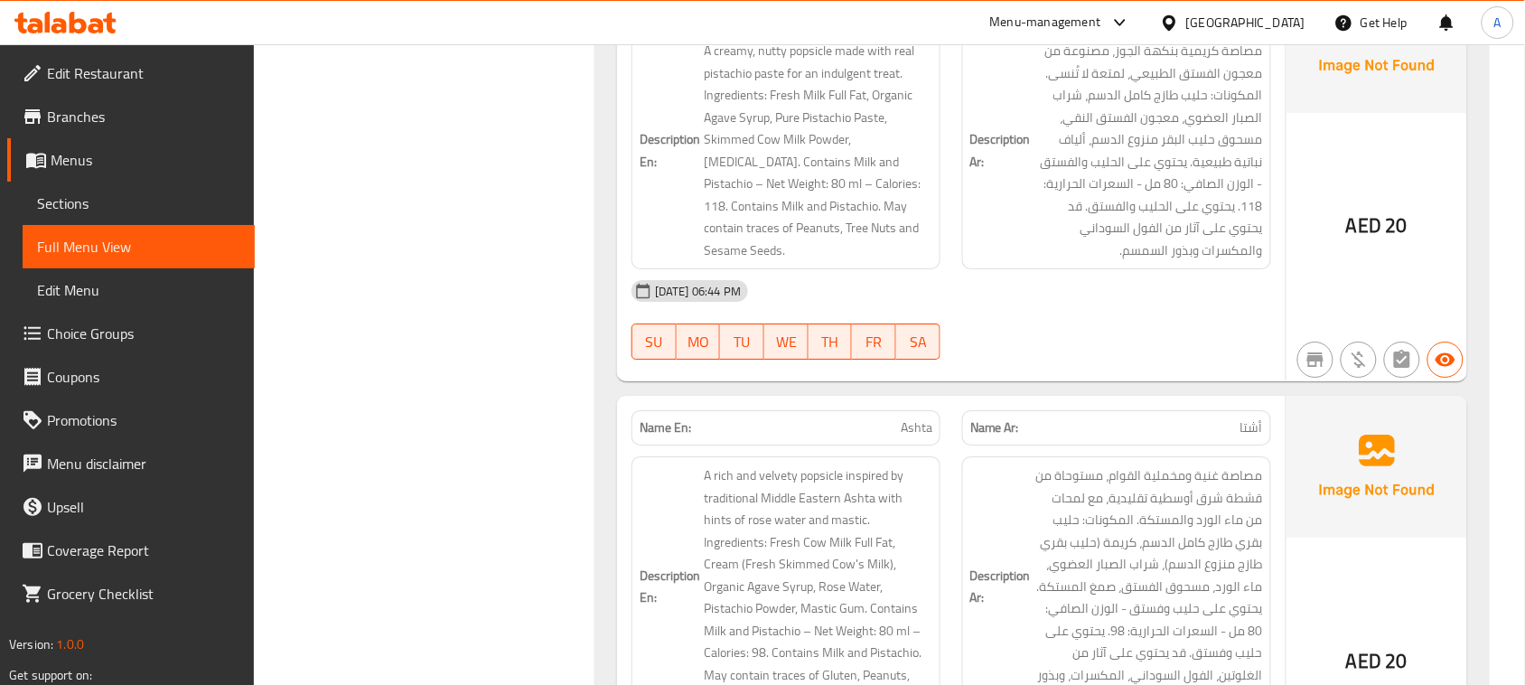
scroll to position [3728, 0]
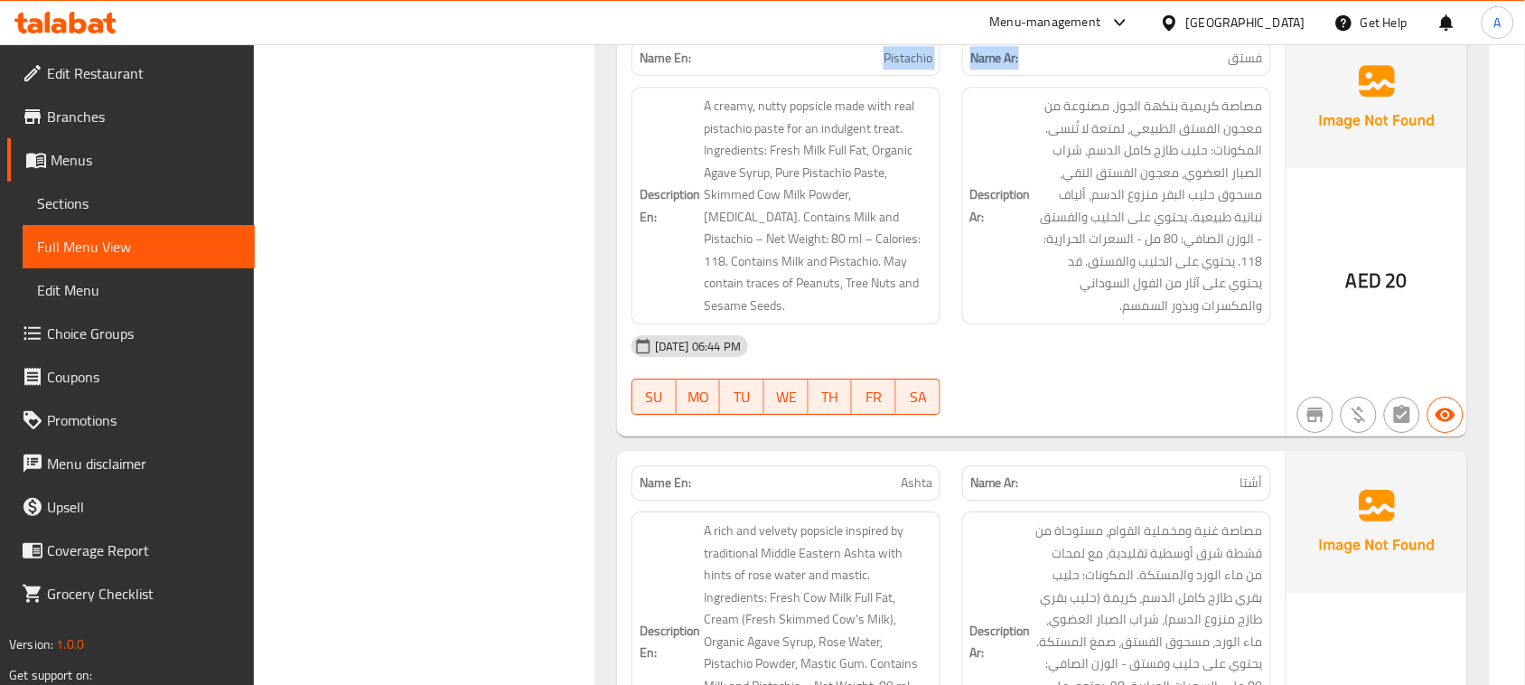
drag, startPoint x: 811, startPoint y: 97, endPoint x: 1117, endPoint y: 119, distance: 307.2
click at [1099, 87] on div "Name En: Pistachio Name Ar: فستق" at bounding box center [951, 58] width 661 height 57
click at [1235, 368] on div "13-08-2025 06:44 PM" at bounding box center [951, 345] width 661 height 43
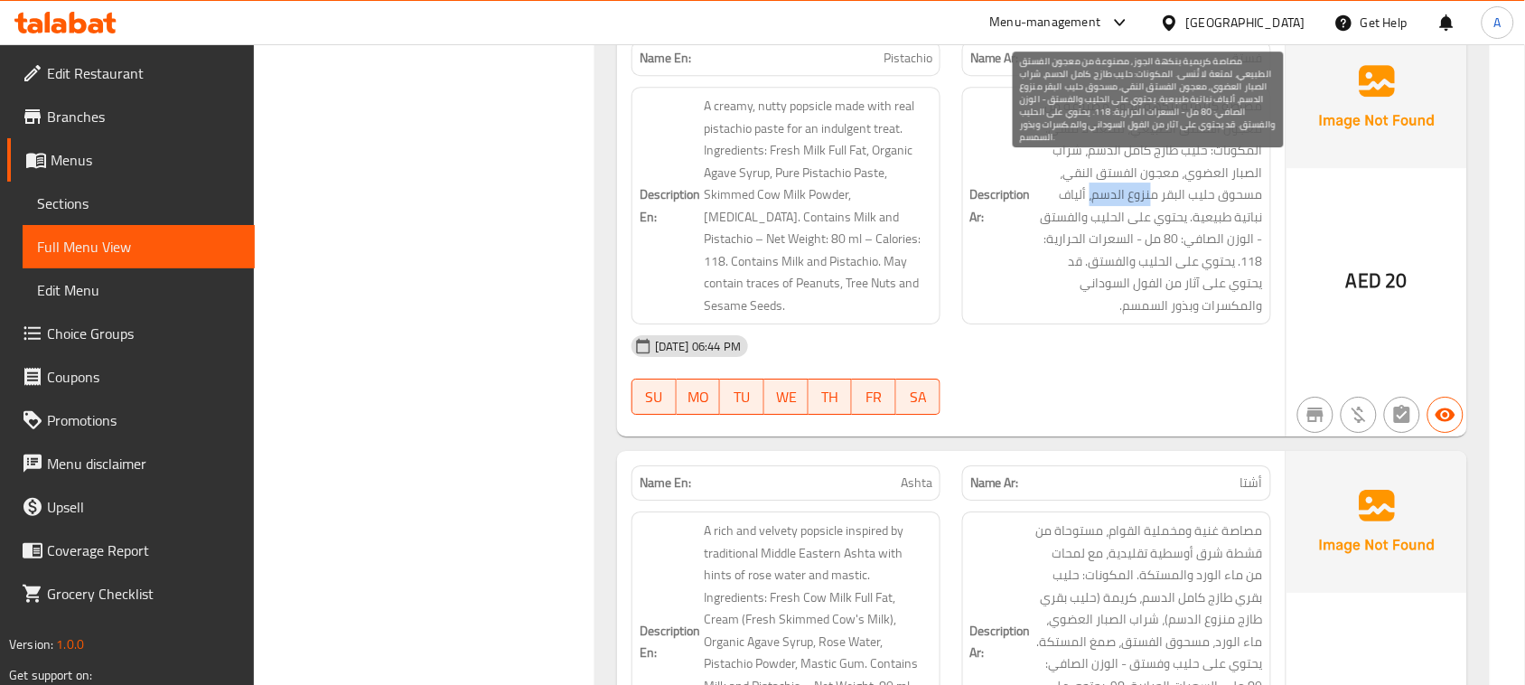
drag, startPoint x: 1140, startPoint y: 253, endPoint x: 1091, endPoint y: 245, distance: 50.4
click at [1091, 245] on span "مصاصة كريمية بنكهة الجوز، مصنوعة من معجون الفستق الطبيعي، لمتعة لا تُنسى. المكو…" at bounding box center [1149, 205] width 229 height 221
drag, startPoint x: 1244, startPoint y: 272, endPoint x: 1108, endPoint y: 274, distance: 136.5
click at [1108, 274] on span "مصاصة كريمية بنكهة الجوز، مصنوعة من معجون الفستق الطبيعي، لمتعة لا تُنسى. المكو…" at bounding box center [1149, 205] width 229 height 221
drag, startPoint x: 1149, startPoint y: 304, endPoint x: 1074, endPoint y: 309, distance: 75.2
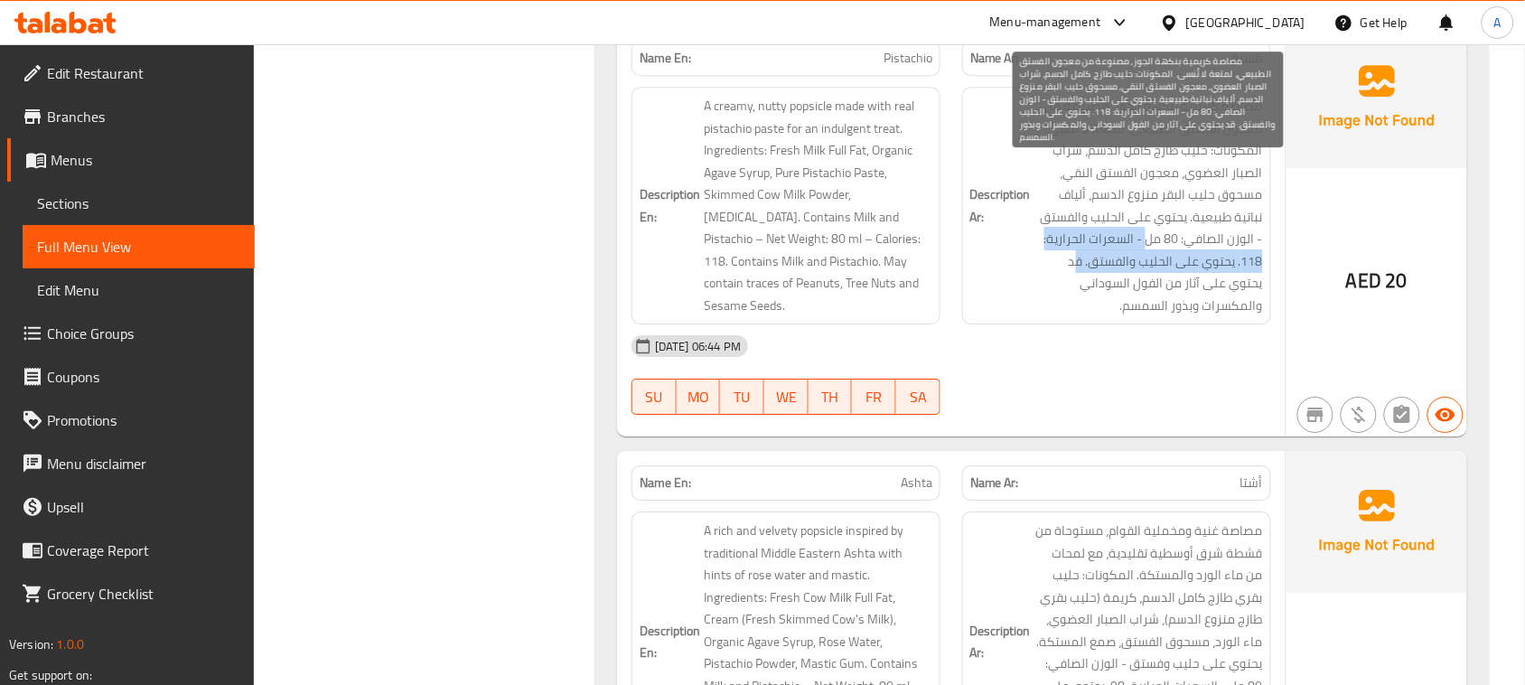
click at [1074, 309] on span "مصاصة كريمية بنكهة الجوز، مصنوعة من معجون الفستق الطبيعي، لمتعة لا تُنسى. المكو…" at bounding box center [1149, 205] width 229 height 221
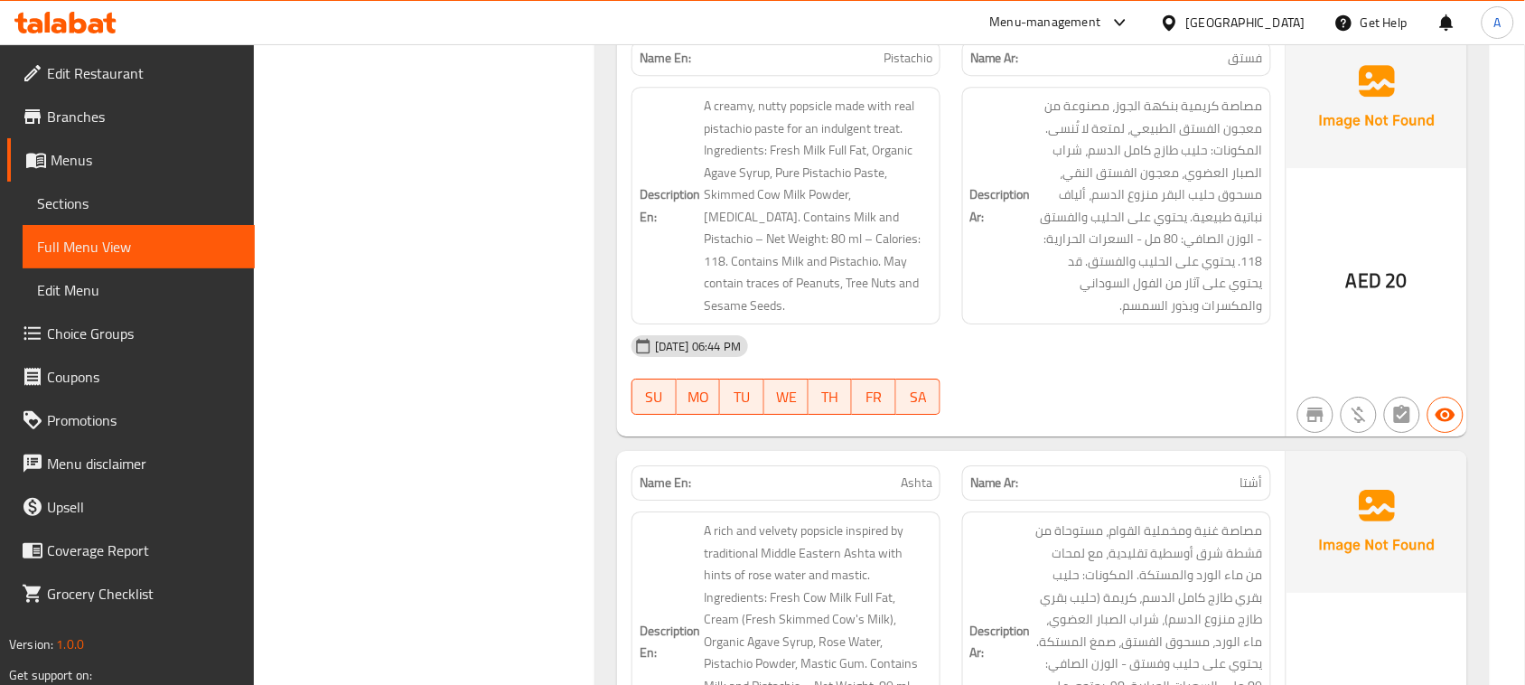
click at [1167, 368] on div "13-08-2025 06:44 PM" at bounding box center [951, 345] width 661 height 43
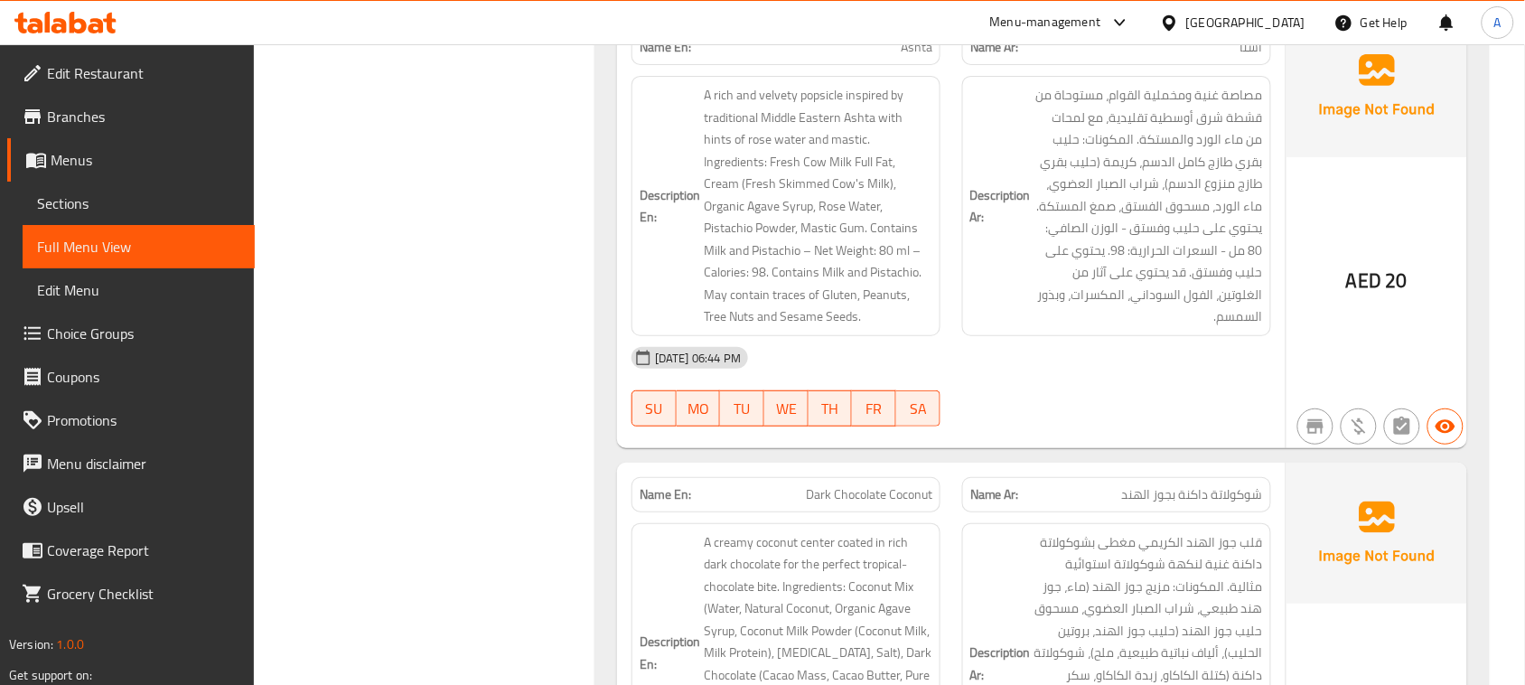
scroll to position [4179, 0]
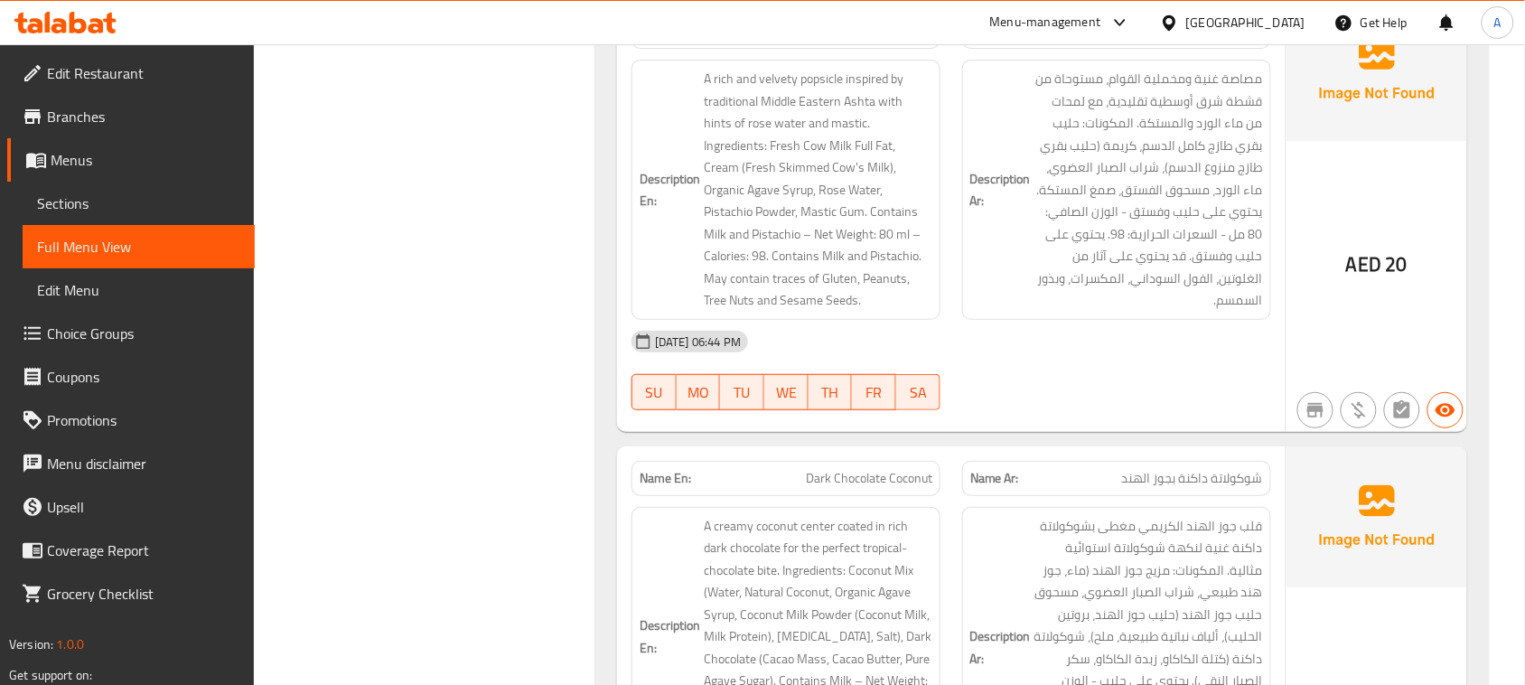
click at [1098, 109] on div "Name En: Ashta Name Ar: أشتا Description En: A rich and velvety popsicle inspir…" at bounding box center [951, 215] width 669 height 433
click at [1113, 363] on div "13-08-2025 06:44 PM" at bounding box center [951, 341] width 661 height 43
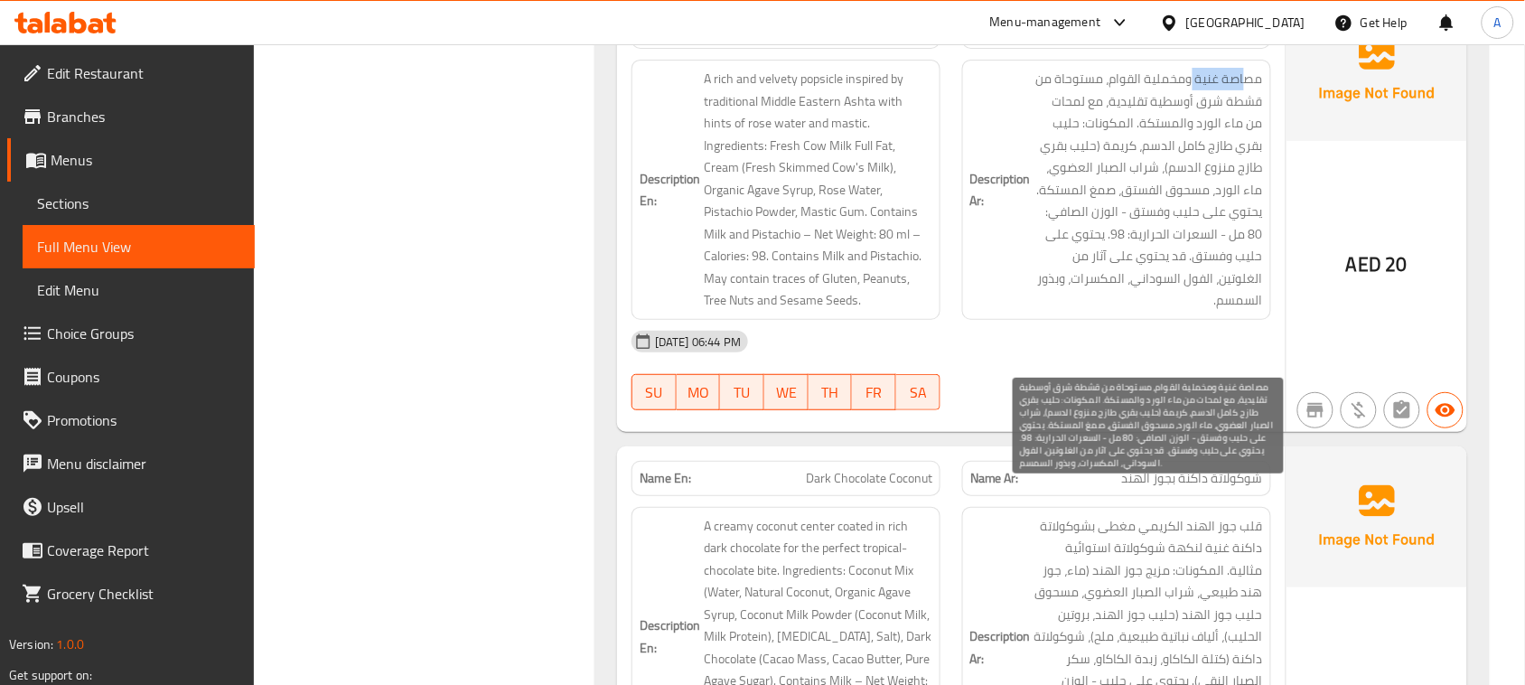
drag, startPoint x: 1244, startPoint y: 124, endPoint x: 1180, endPoint y: 211, distance: 107.9
click at [1186, 142] on span "مصاصة غنية ومخملية القوام، مستوحاة من قشطة شرق أوسطية تقليدية، مع لمحات من ماء …" at bounding box center [1149, 190] width 229 height 244
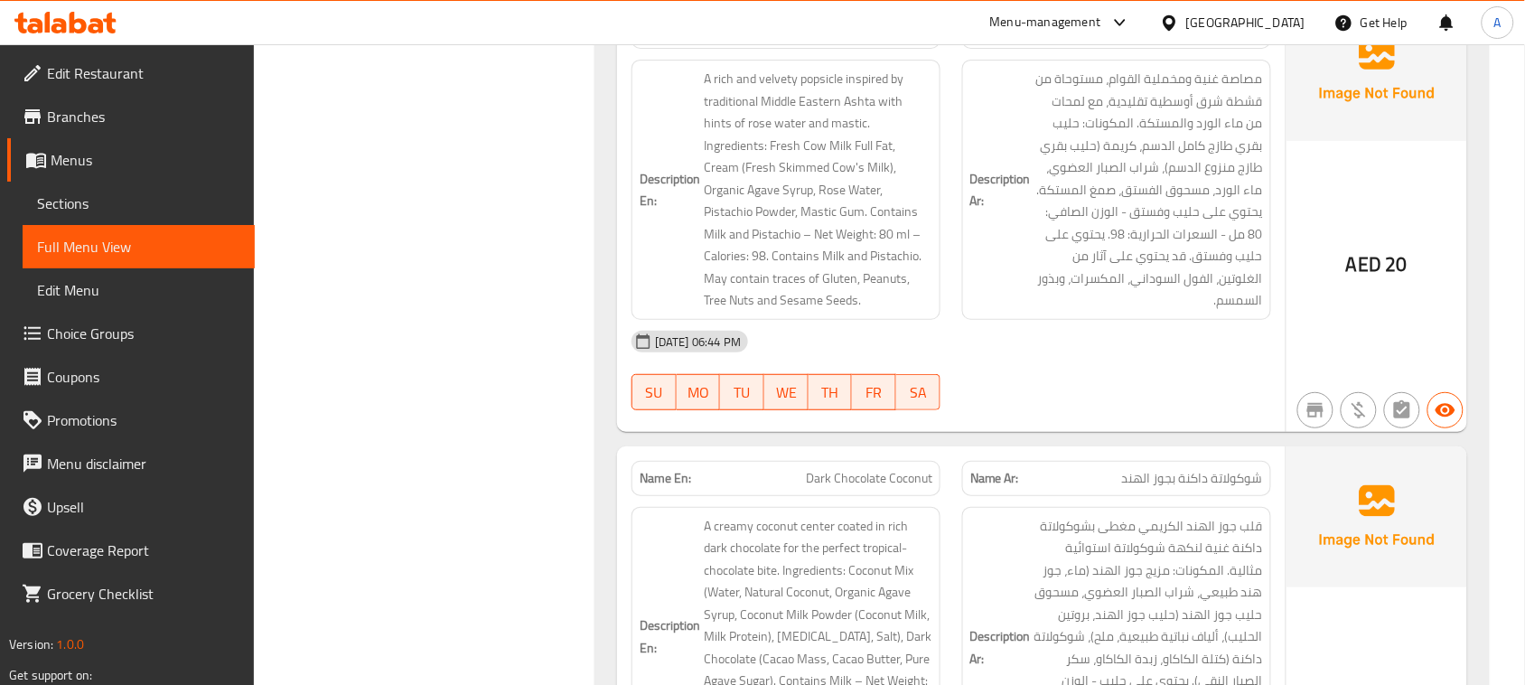
click at [1243, 421] on div "13-08-2025 06:44 PM SU MO TU WE TH FR SA" at bounding box center [951, 370] width 661 height 101
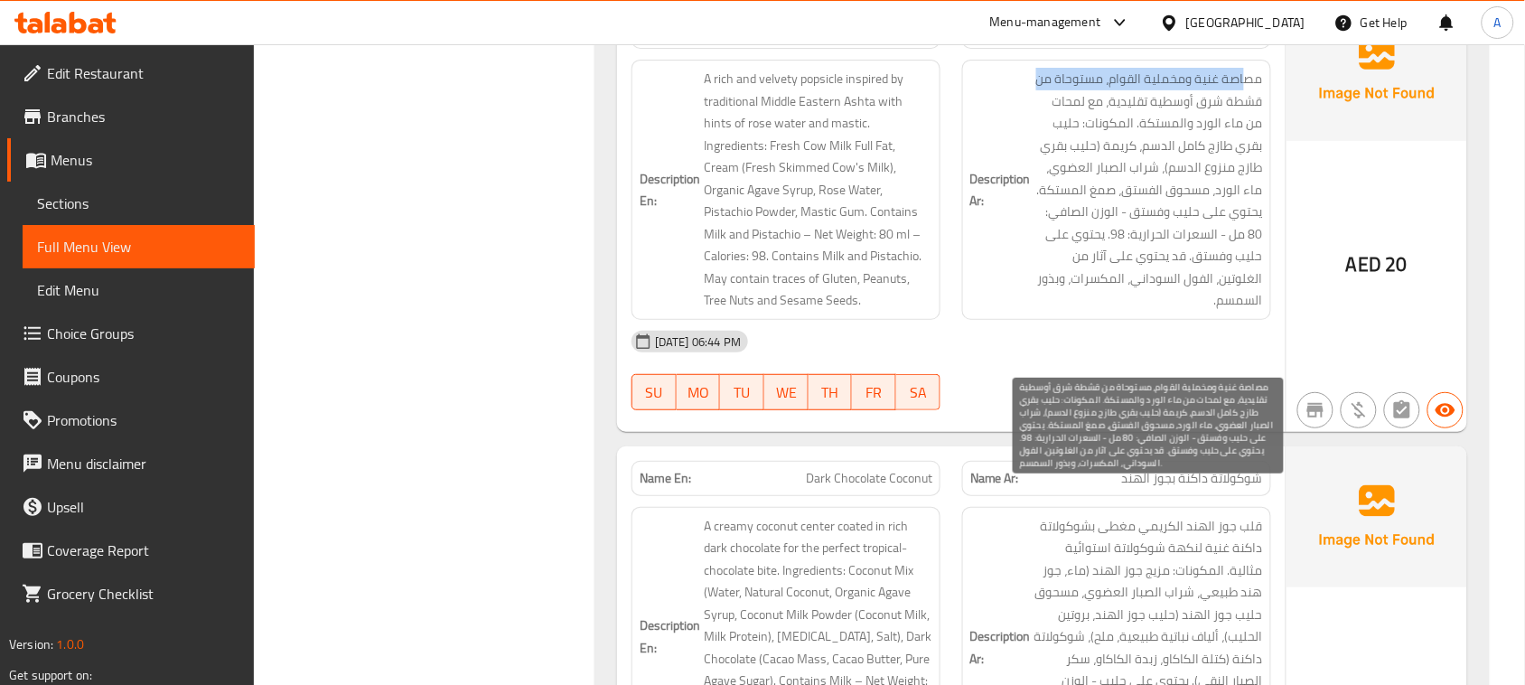
drag, startPoint x: 1249, startPoint y: 125, endPoint x: 1036, endPoint y: 129, distance: 212.4
click at [1036, 129] on span "مصاصة غنية ومخملية القوام، مستوحاة من قشطة شرق أوسطية تقليدية، مع لمحات من ماء …" at bounding box center [1149, 190] width 229 height 244
drag, startPoint x: 1245, startPoint y: 163, endPoint x: 1066, endPoint y: 141, distance: 180.2
click at [1066, 141] on span "مصاصة غنية ومخملية القوام، مستوحاة من قشطة شرق أوسطية تقليدية، مع لمحات من ماء …" at bounding box center [1149, 190] width 229 height 244
drag, startPoint x: 1093, startPoint y: 190, endPoint x: 1072, endPoint y: 190, distance: 21.7
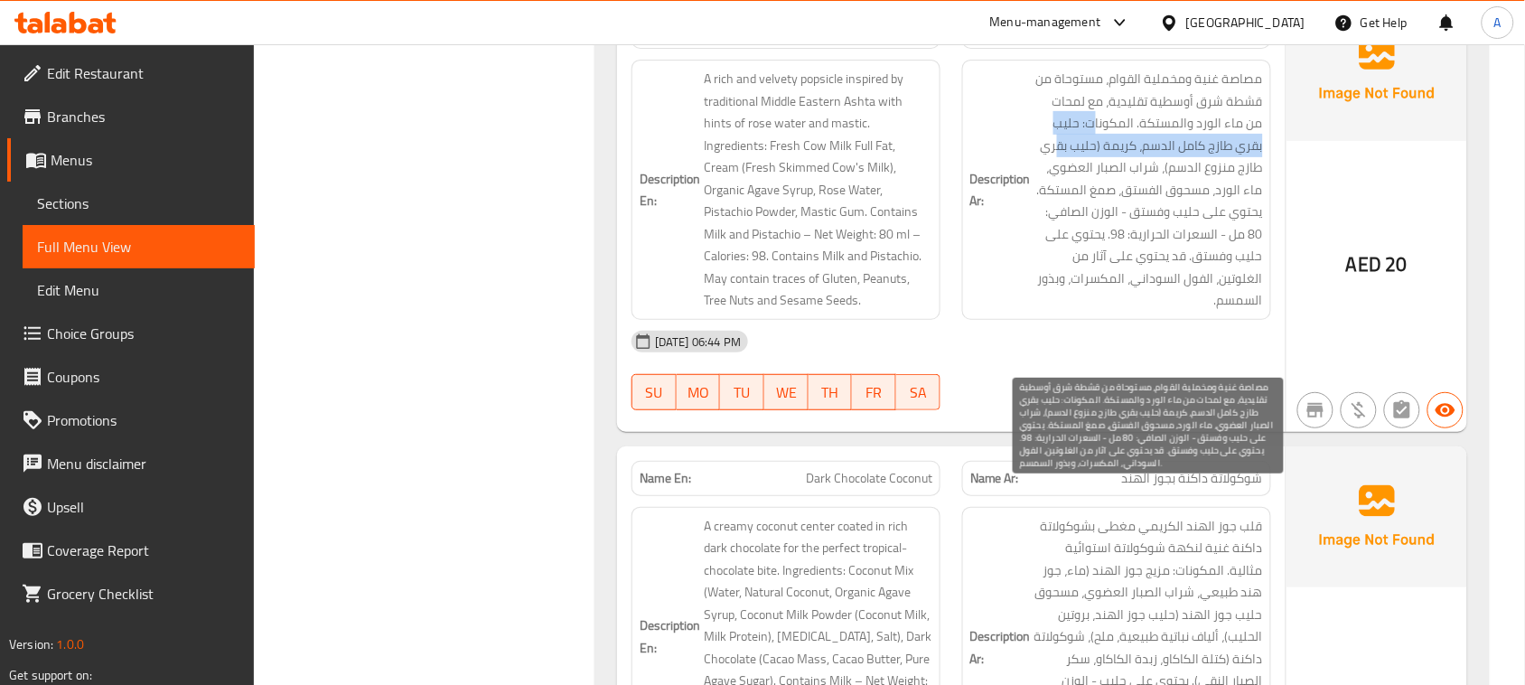
click at [1089, 190] on span "مصاصة غنية ومخملية القوام، مستوحاة من قشطة شرق أوسطية تقليدية، مع لمحات من ماء …" at bounding box center [1149, 190] width 229 height 244
click at [1122, 196] on span "مصاصة غنية ومخملية القوام، مستوحاة من قشطة شرق أوسطية تقليدية، مع لمحات من ماء …" at bounding box center [1149, 190] width 229 height 244
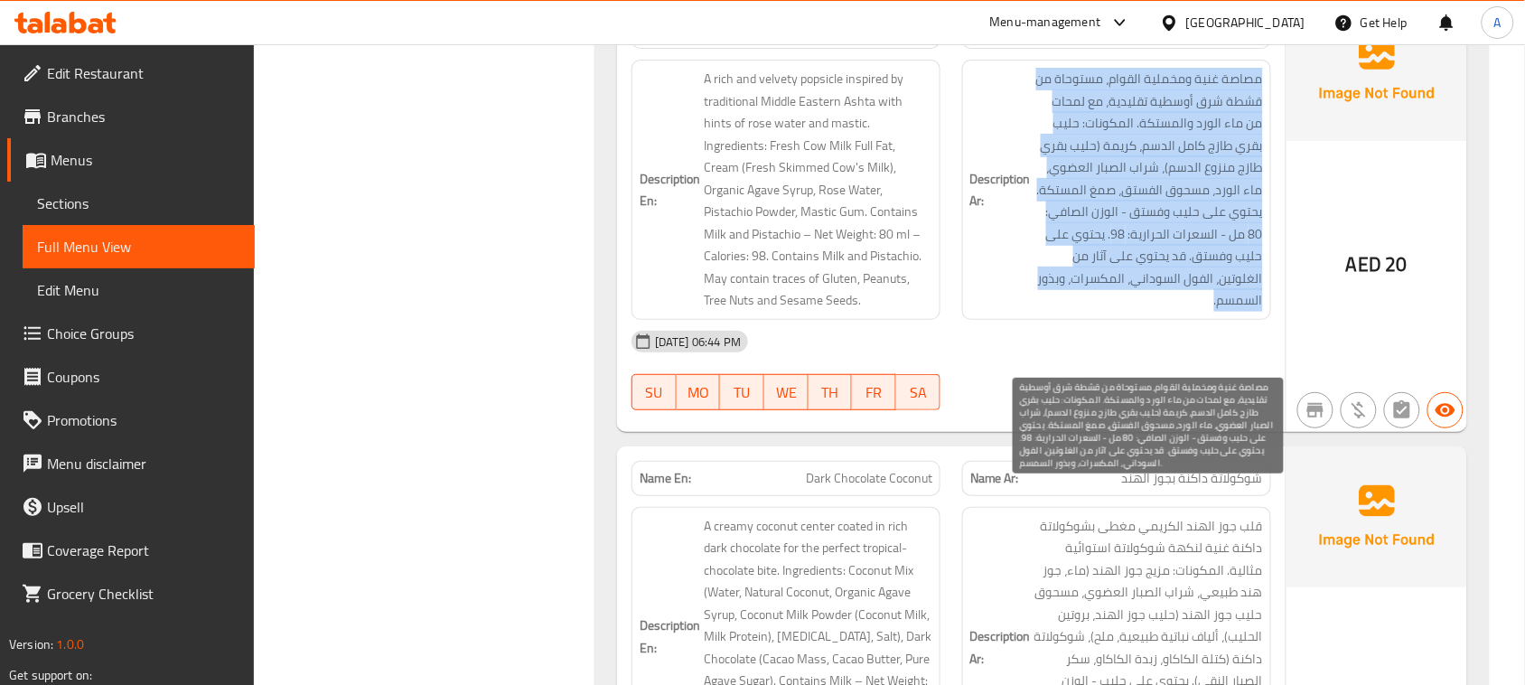
click at [1122, 196] on span "مصاصة غنية ومخملية القوام، مستوحاة من قشطة شرق أوسطية تقليدية، مع لمحات من ماء …" at bounding box center [1149, 190] width 229 height 244
click at [1083, 231] on span "مصاصة غنية ومخملية القوام، مستوحاة من قشطة شرق أوسطية تقليدية، مع لمحات من ماء …" at bounding box center [1149, 190] width 229 height 244
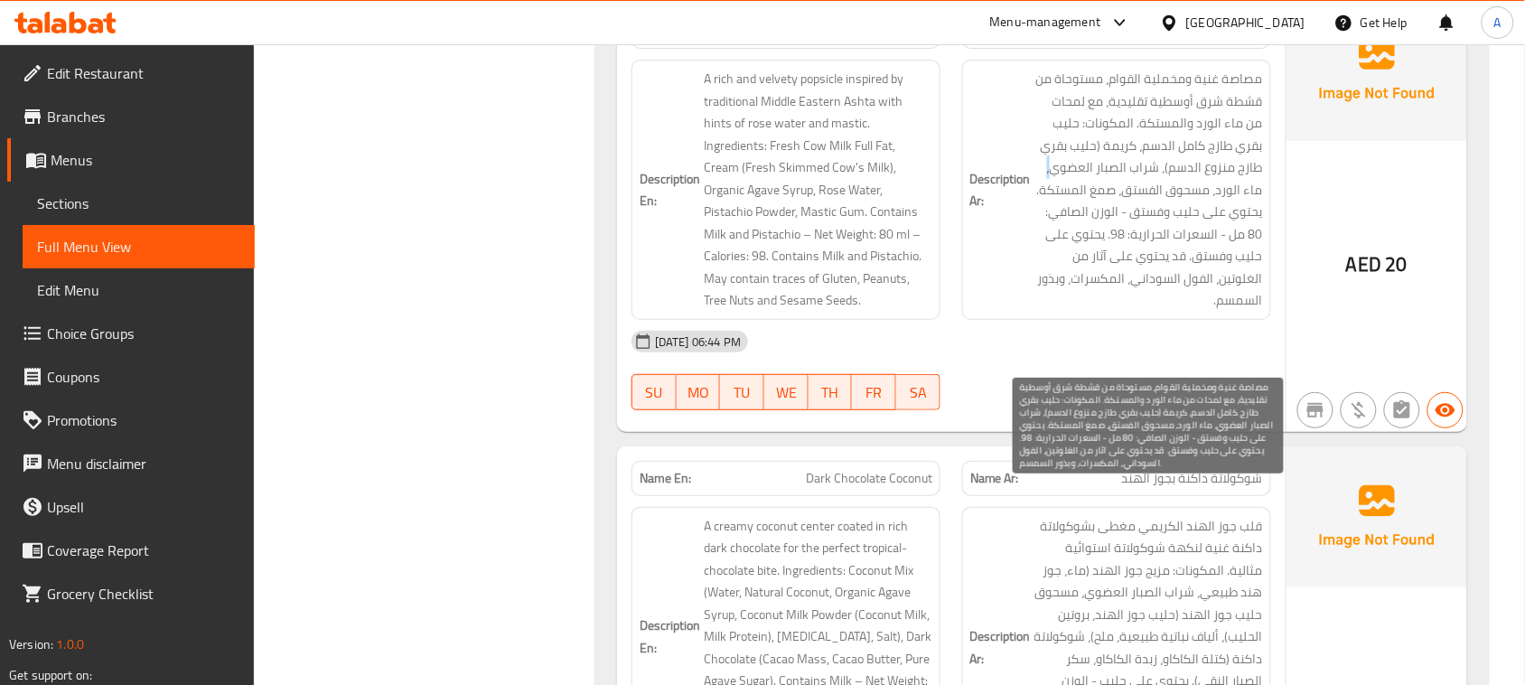
click at [1083, 231] on span "مصاصة غنية ومخملية القوام، مستوحاة من قشطة شرق أوسطية تقليدية، مع لمحات من ماء …" at bounding box center [1149, 190] width 229 height 244
drag, startPoint x: 1194, startPoint y: 237, endPoint x: 1092, endPoint y: 237, distance: 102.1
click at [1092, 237] on span "مصاصة غنية ومخملية القوام، مستوحاة من قشطة شرق أوسطية تقليدية، مع لمحات من ماء …" at bounding box center [1149, 190] width 229 height 244
click at [1248, 264] on span "مصاصة غنية ومخملية القوام، مستوحاة من قشطة شرق أوسطية تقليدية، مع لمحات من ماء …" at bounding box center [1149, 190] width 229 height 244
drag, startPoint x: 1248, startPoint y: 264, endPoint x: 1130, endPoint y: 273, distance: 117.8
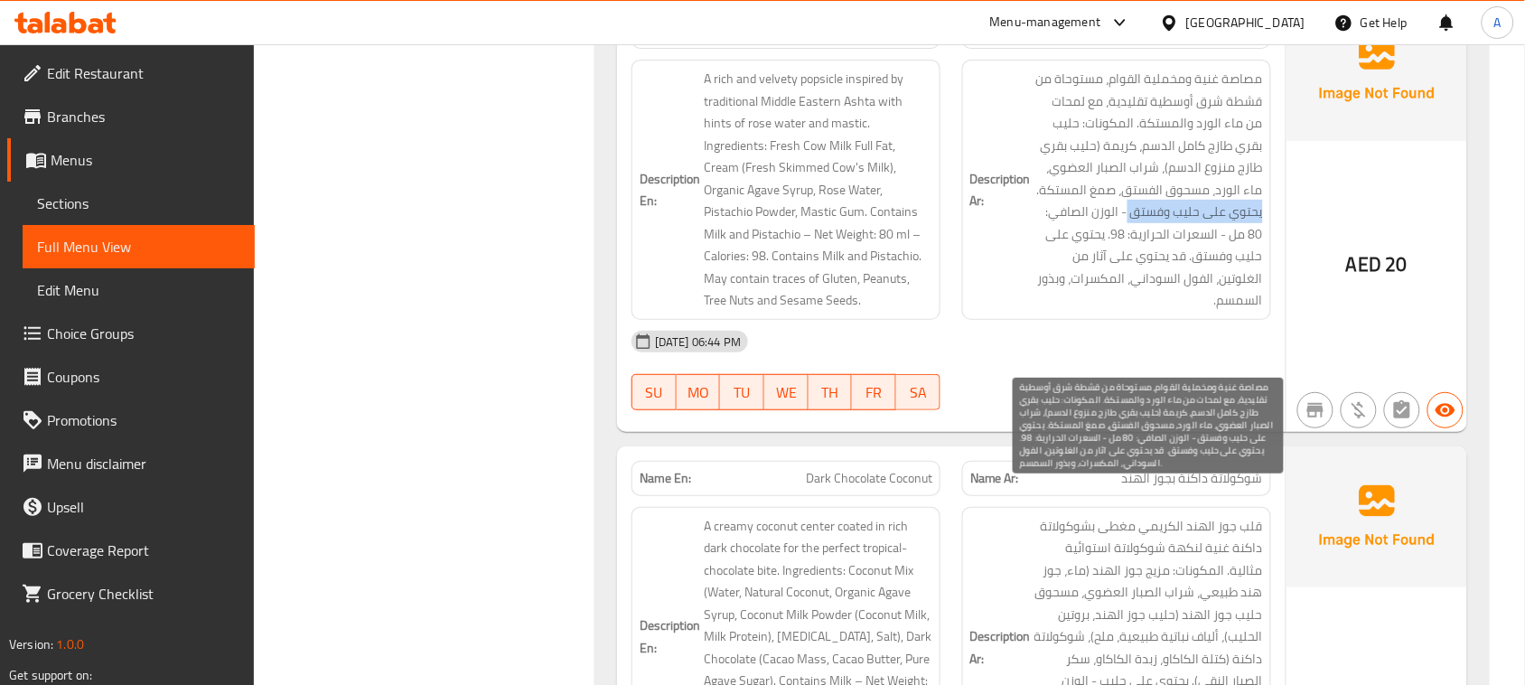
click at [1130, 273] on span "مصاصة غنية ومخملية القوام، مستوحاة من قشطة شرق أوسطية تقليدية، مع لمحات من ماء …" at bounding box center [1149, 190] width 229 height 244
click at [1072, 273] on span "مصاصة غنية ومخملية القوام، مستوحاة من قشطة شرق أوسطية تقليدية، مع لمحات من ماء …" at bounding box center [1149, 190] width 229 height 244
click at [1075, 273] on span "مصاصة غنية ومخملية القوام، مستوحاة من قشطة شرق أوسطية تقليدية، مع لمحات من ماء …" at bounding box center [1149, 190] width 229 height 244
click at [1098, 273] on span "مصاصة غنية ومخملية القوام، مستوحاة من قشطة شرق أوسطية تقليدية، مع لمحات من ماء …" at bounding box center [1149, 190] width 229 height 244
drag, startPoint x: 1098, startPoint y: 273, endPoint x: 1078, endPoint y: 268, distance: 20.4
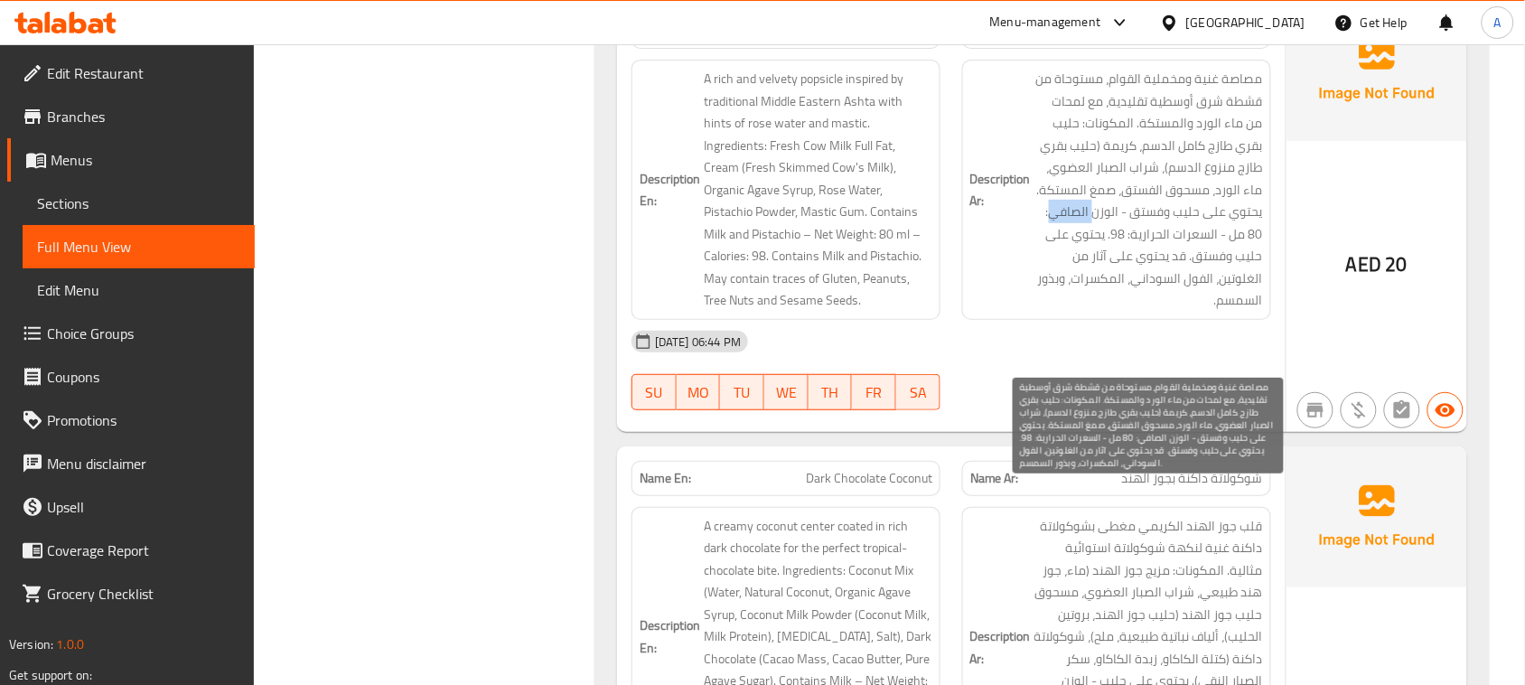
click at [1078, 268] on span "مصاصة غنية ومخملية القوام، مستوحاة من قشطة شرق أوسطية تقليدية، مع لمحات من ماء …" at bounding box center [1149, 190] width 229 height 244
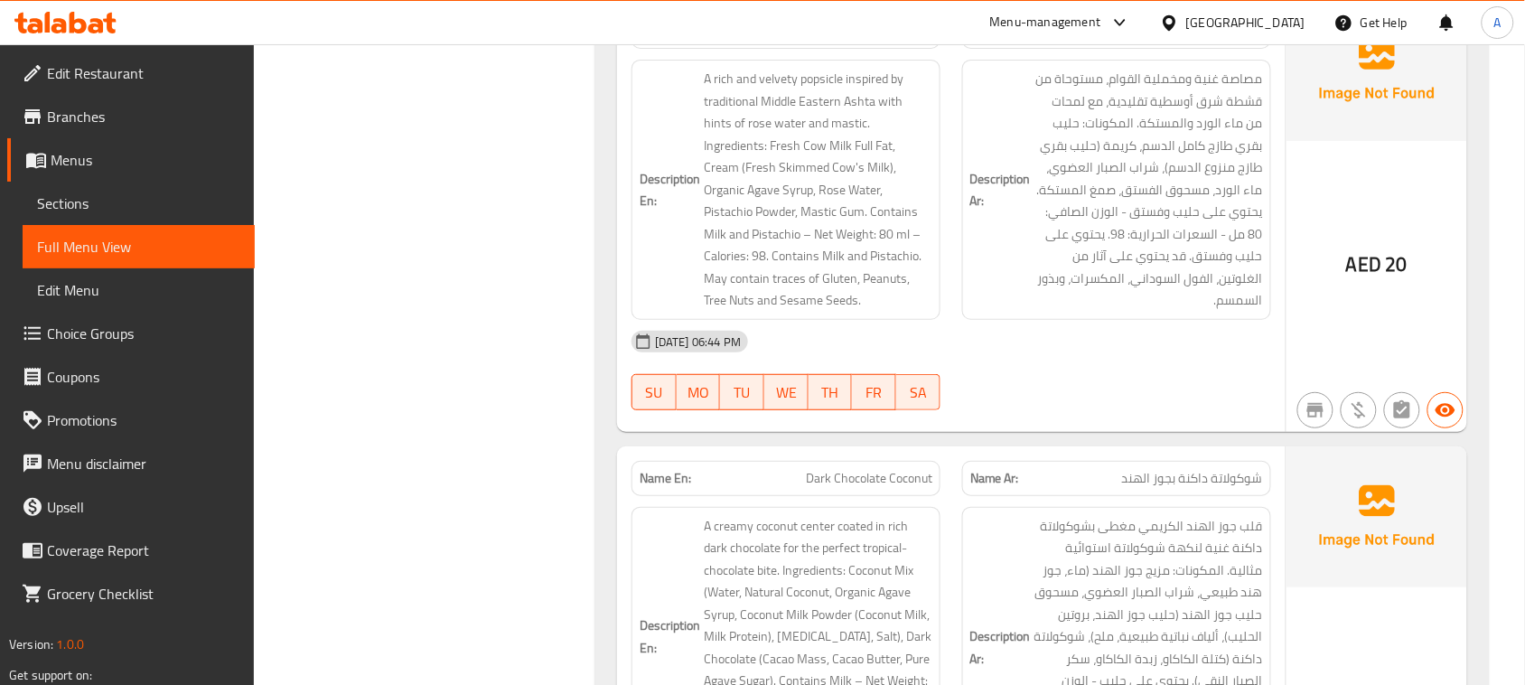
click at [1268, 277] on div "Description Ar: مصاصة غنية ومخملية القوام، مستوحاة من قشطة شرق أوسطية تقليدية، …" at bounding box center [1116, 190] width 309 height 260
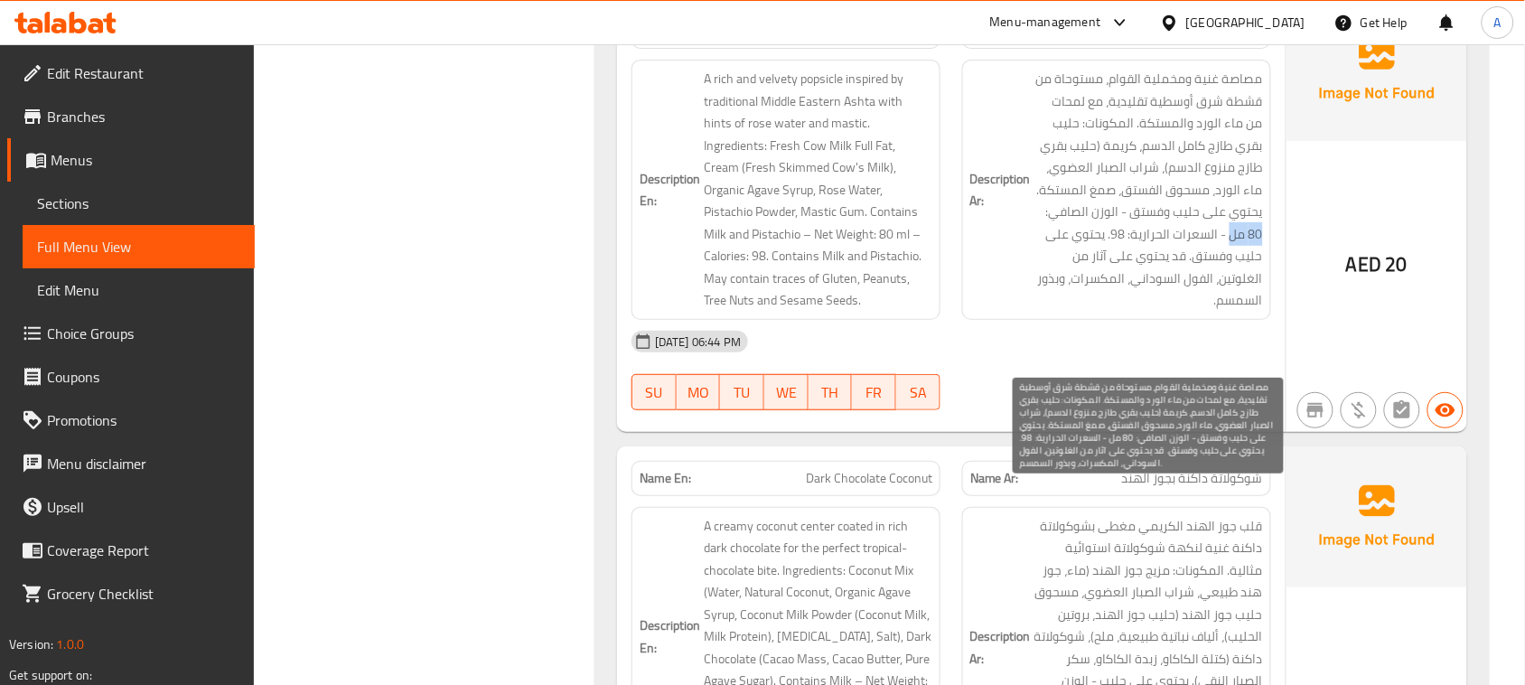
drag, startPoint x: 1268, startPoint y: 277, endPoint x: 1241, endPoint y: 277, distance: 27.1
click at [1241, 277] on div "Description Ar: مصاصة غنية ومخملية القوام، مستوحاة من قشطة شرق أوسطية تقليدية، …" at bounding box center [1116, 190] width 309 height 260
drag, startPoint x: 1203, startPoint y: 286, endPoint x: 1127, endPoint y: 283, distance: 76.0
click at [1127, 283] on span "مصاصة غنية ومخملية القوام، مستوحاة من قشطة شرق أوسطية تقليدية، مع لمحات من ماء …" at bounding box center [1149, 190] width 229 height 244
drag, startPoint x: 1100, startPoint y: 291, endPoint x: 1085, endPoint y: 290, distance: 14.5
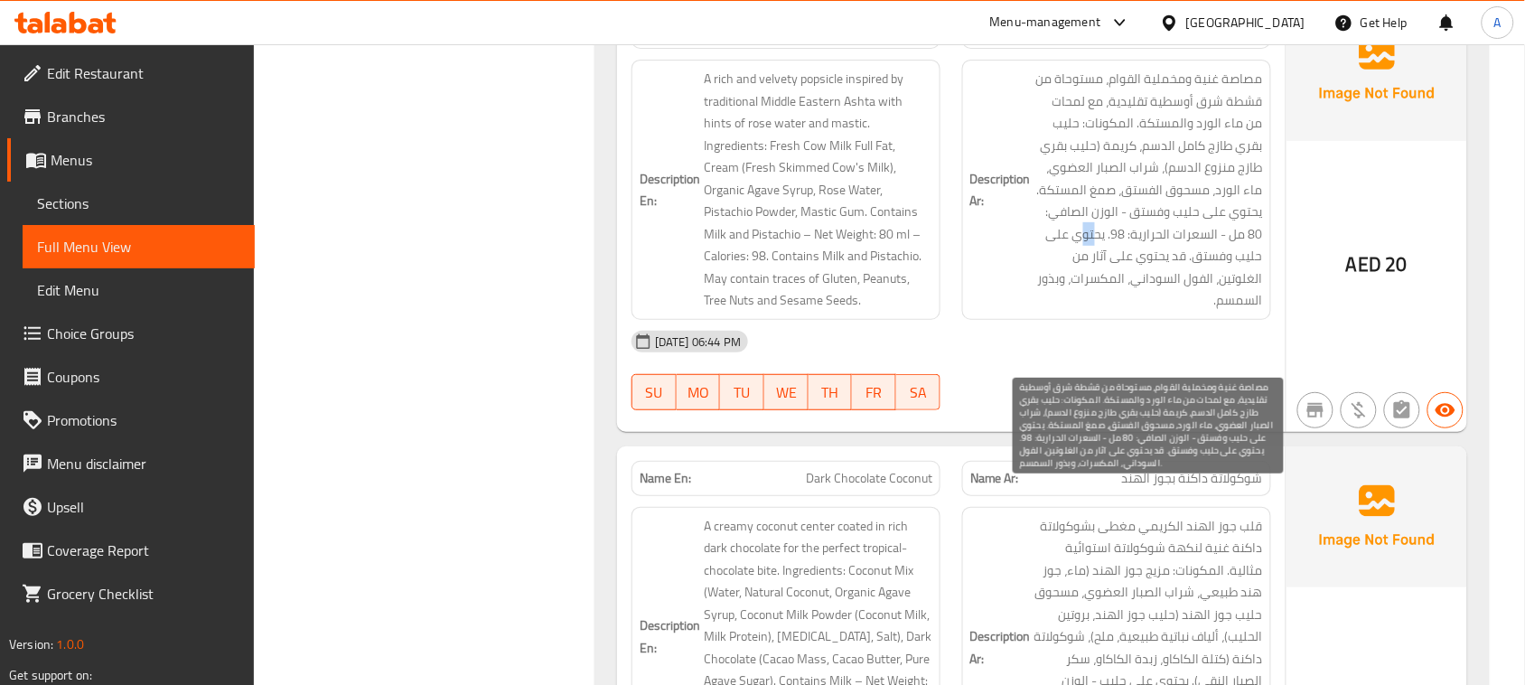
click at [1084, 290] on span "مصاصة غنية ومخملية القوام، مستوحاة من قشطة شرق أوسطية تقليدية، مع لمحات من ماء …" at bounding box center [1149, 190] width 229 height 244
drag, startPoint x: 1258, startPoint y: 304, endPoint x: 1086, endPoint y: 310, distance: 171.8
click at [1086, 310] on span "مصاصة غنية ومخملية القوام، مستوحاة من قشطة شرق أوسطية تقليدية، مع لمحات من ماء …" at bounding box center [1149, 190] width 229 height 244
click at [1223, 312] on span "مصاصة غنية ومخملية القوام، مستوحاة من قشطة شرق أوسطية تقليدية، مع لمحات من ماء …" at bounding box center [1149, 190] width 229 height 244
click at [1235, 312] on span "مصاصة غنية ومخملية القوام، مستوحاة من قشطة شرق أوسطية تقليدية، مع لمحات من ماء …" at bounding box center [1149, 190] width 229 height 244
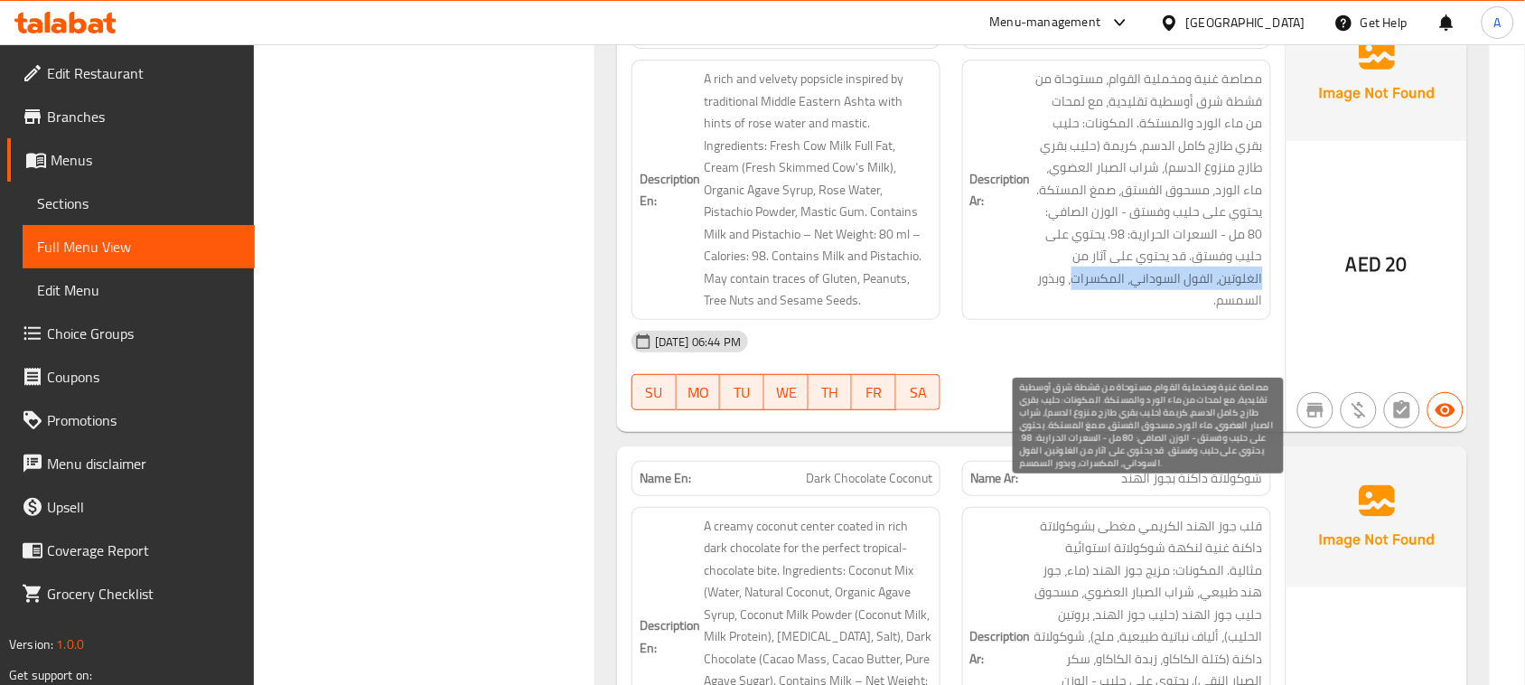
drag, startPoint x: 1235, startPoint y: 328, endPoint x: 1127, endPoint y: 335, distance: 108.7
click at [1127, 312] on span "مصاصة غنية ومخملية القوام، مستوحاة من قشطة شرق أوسطية تقليدية، مع لمحات من ماء …" at bounding box center [1149, 190] width 229 height 244
click at [1095, 312] on span "مصاصة غنية ومخملية القوام، مستوحاة من قشطة شرق أوسطية تقليدية، مع لمحات من ماء …" at bounding box center [1149, 190] width 229 height 244
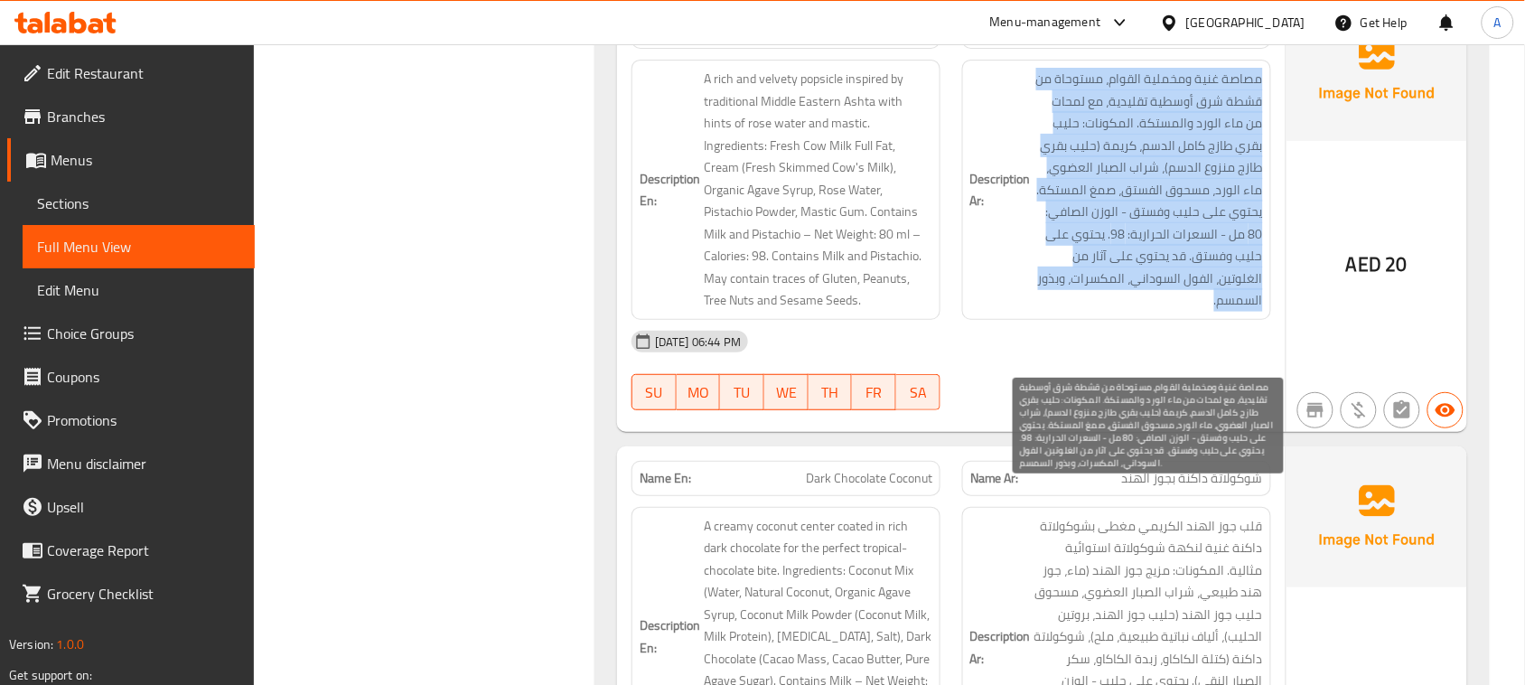
click at [1095, 312] on span "مصاصة غنية ومخملية القوام، مستوحاة من قشطة شرق أوسطية تقليدية، مع لمحات من ماء …" at bounding box center [1149, 190] width 229 height 244
click at [1121, 312] on span "مصاصة غنية ومخملية القوام، مستوحاة من قشطة شرق أوسطية تقليدية، مع لمحات من ماء …" at bounding box center [1149, 190] width 229 height 244
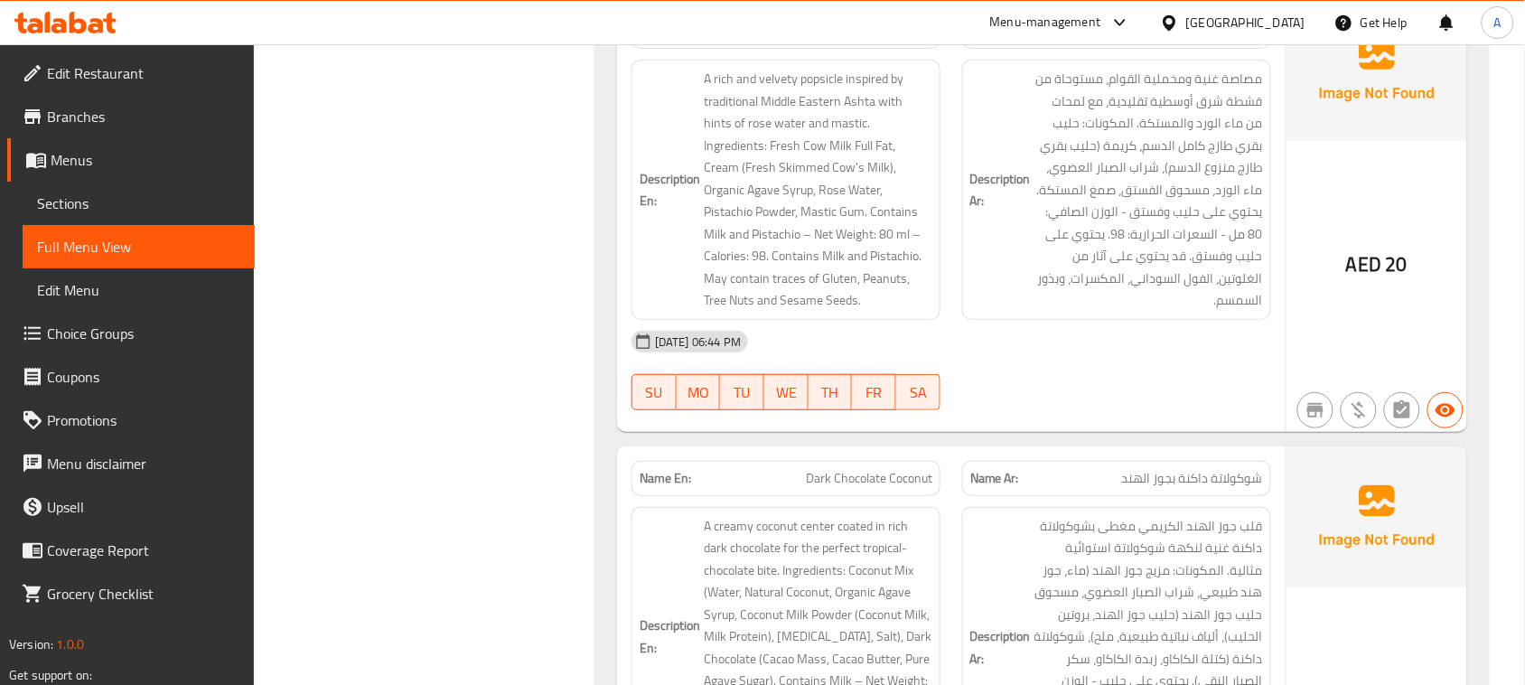
scroll to position [4631, 0]
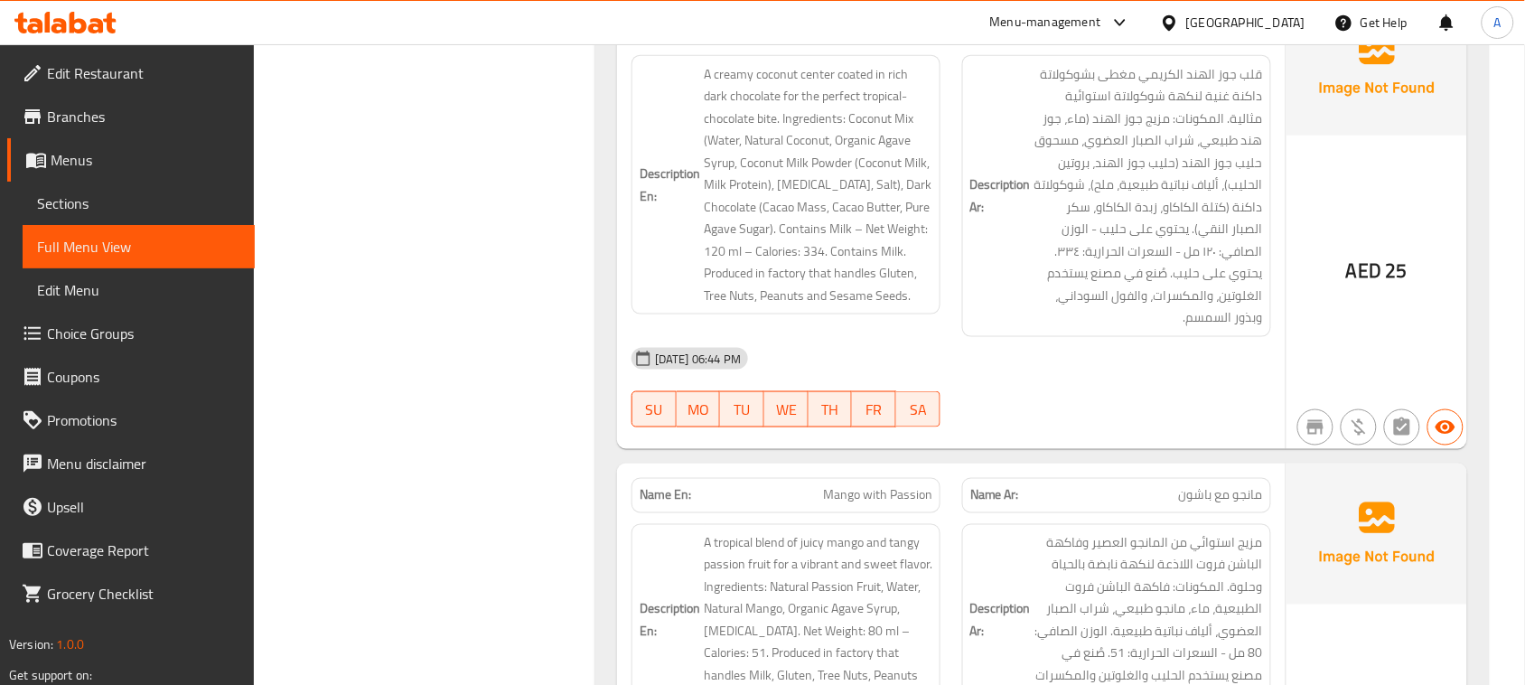
click at [1042, 380] on div "13-08-2025 06:44 PM" at bounding box center [951, 358] width 661 height 43
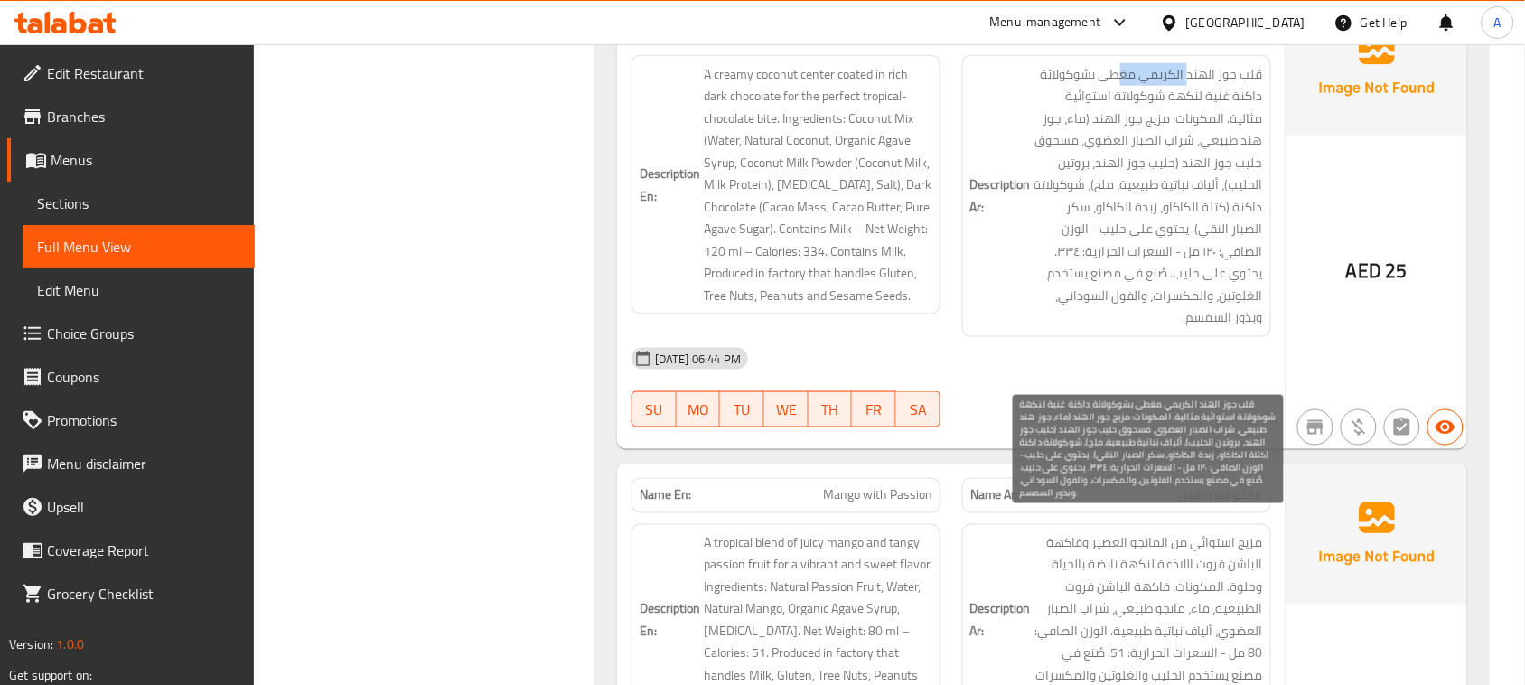
drag, startPoint x: 1158, startPoint y: 129, endPoint x: 1125, endPoint y: 129, distance: 32.5
click at [1125, 129] on span "قلب جوز الهند الكريمي مغطى بشوكولاتة داكنة غنية لنكهة شوكولاتة استوائية مثالية.…" at bounding box center [1149, 196] width 229 height 266
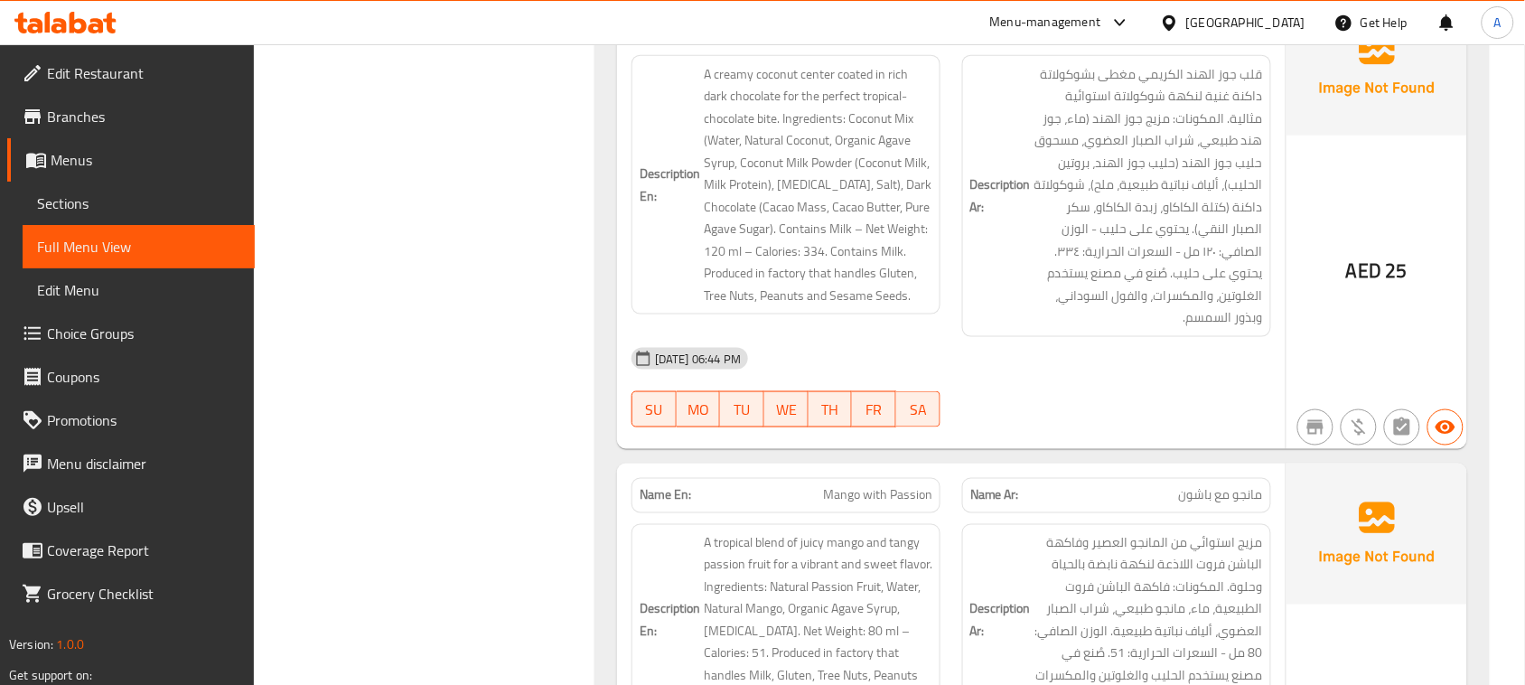
click at [999, 173] on h6 "Description Ar: قلب جوز الهند الكريمي مغطى بشوكولاتة داكنة غنية لنكهة شوكولاتة …" at bounding box center [1117, 196] width 293 height 266
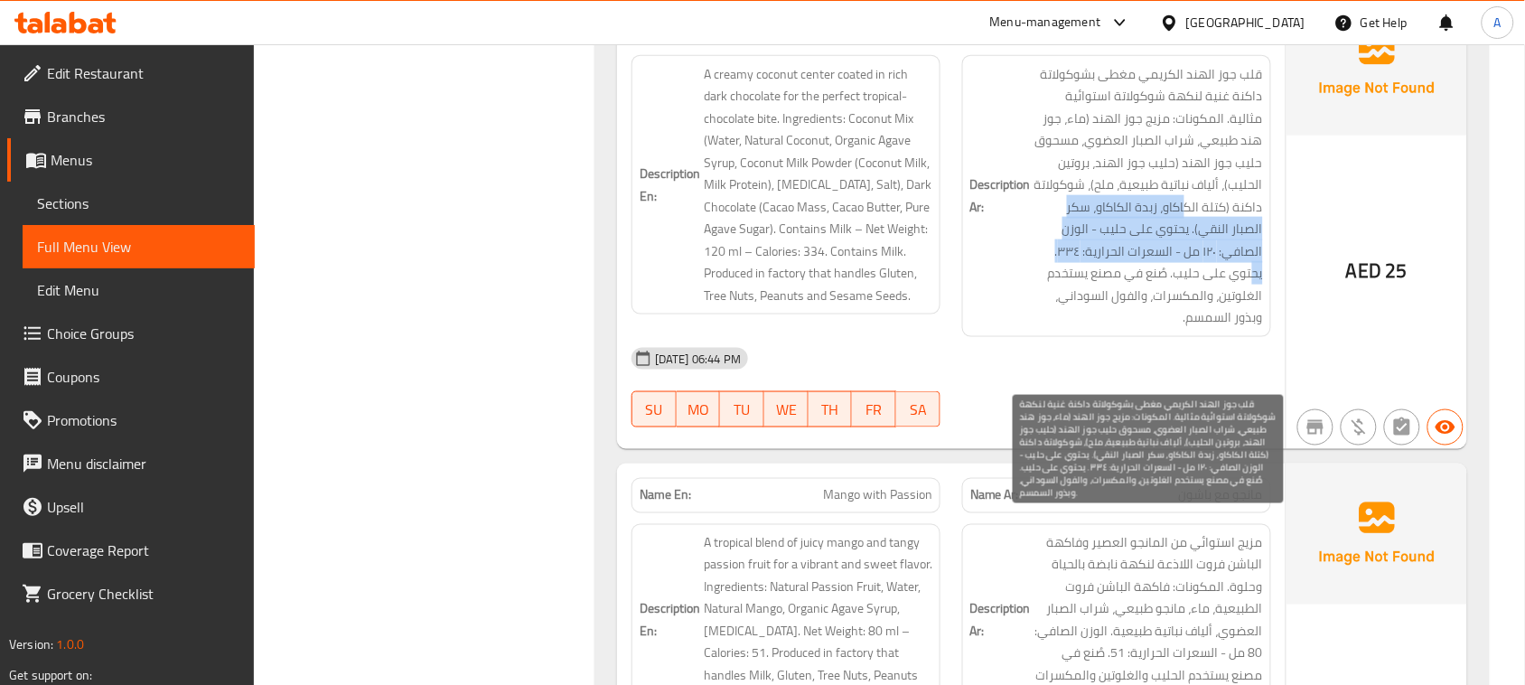
drag, startPoint x: 1164, startPoint y: 254, endPoint x: 1108, endPoint y: 316, distance: 83.8
click at [1108, 316] on span "قلب جوز الهند الكريمي مغطى بشوكولاتة داكنة غنية لنكهة شوكولاتة استوائية مثالية.…" at bounding box center [1149, 196] width 229 height 266
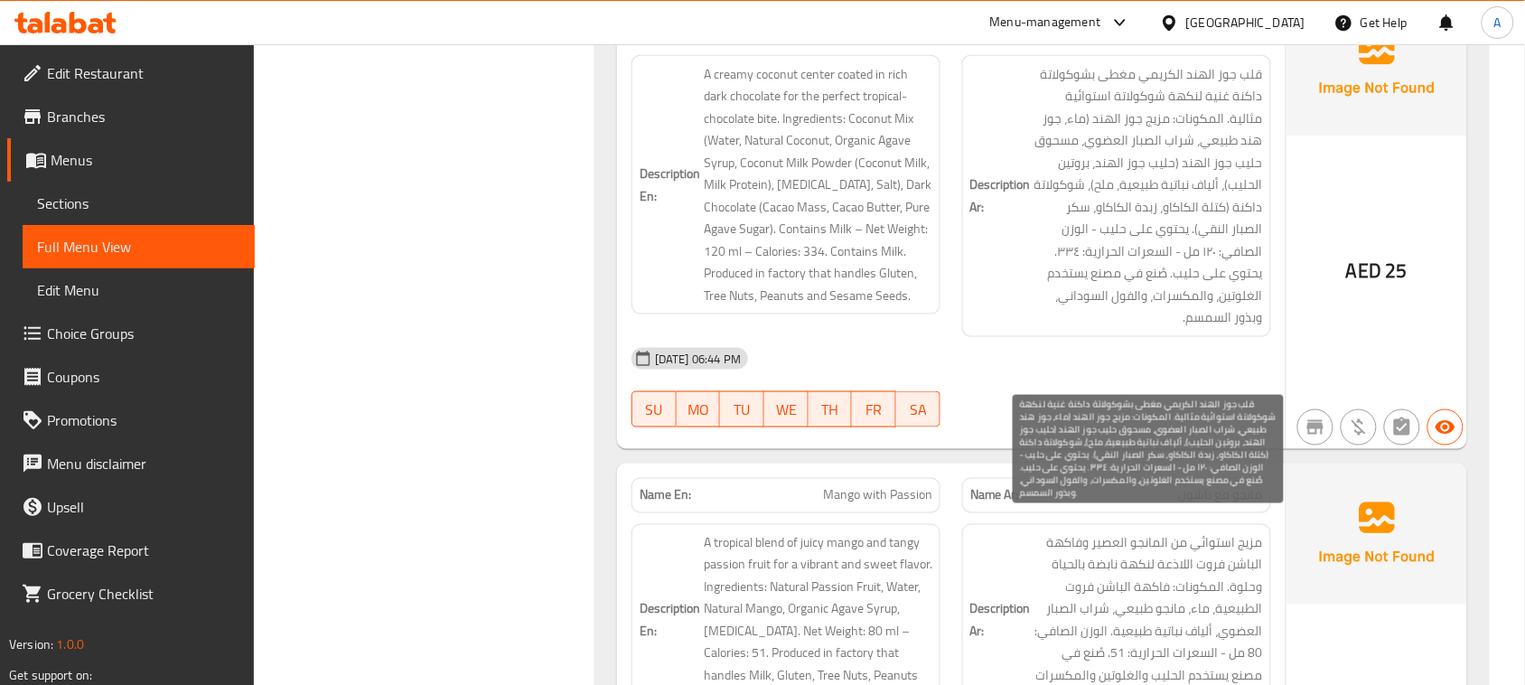
click at [1114, 323] on span "قلب جوز الهند الكريمي مغطى بشوكولاتة داكنة غنية لنكهة شوكولاتة استوائية مثالية.…" at bounding box center [1149, 196] width 229 height 266
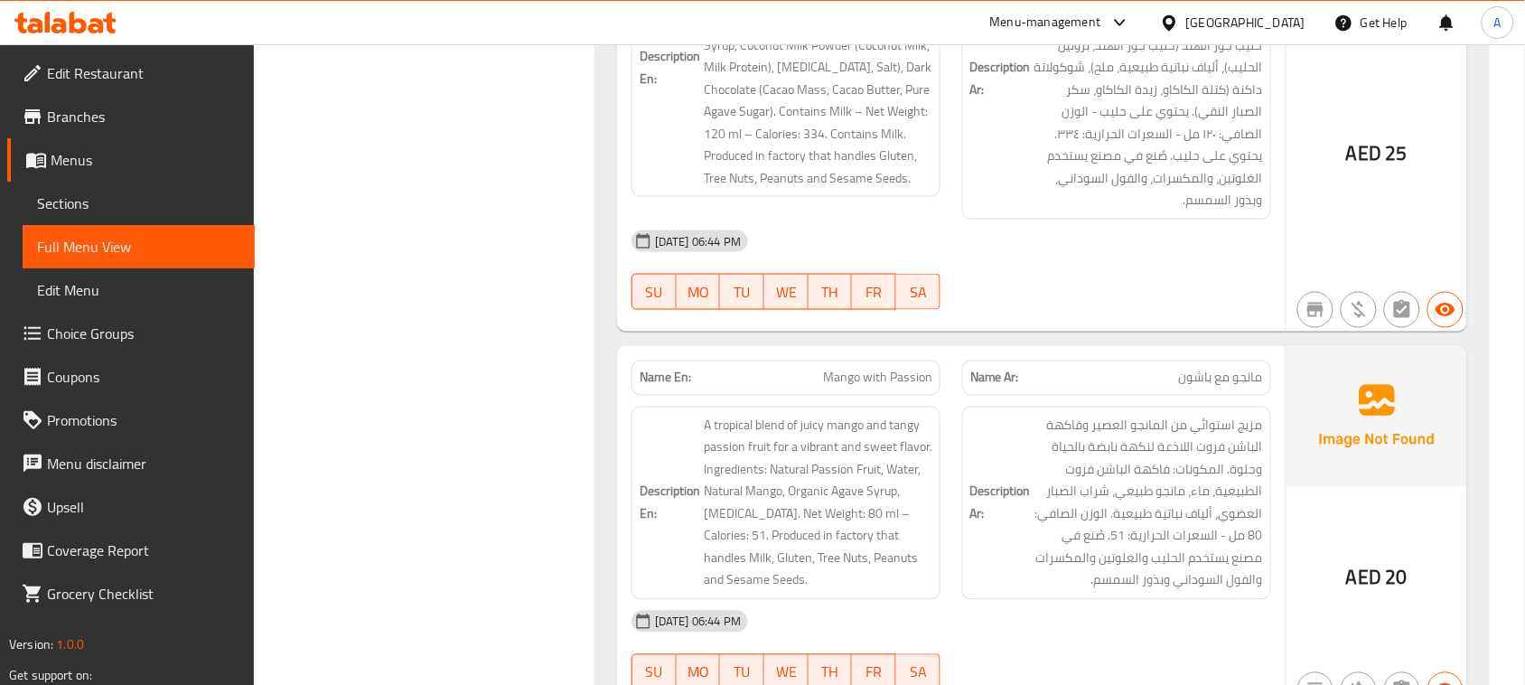
scroll to position [4857, 0]
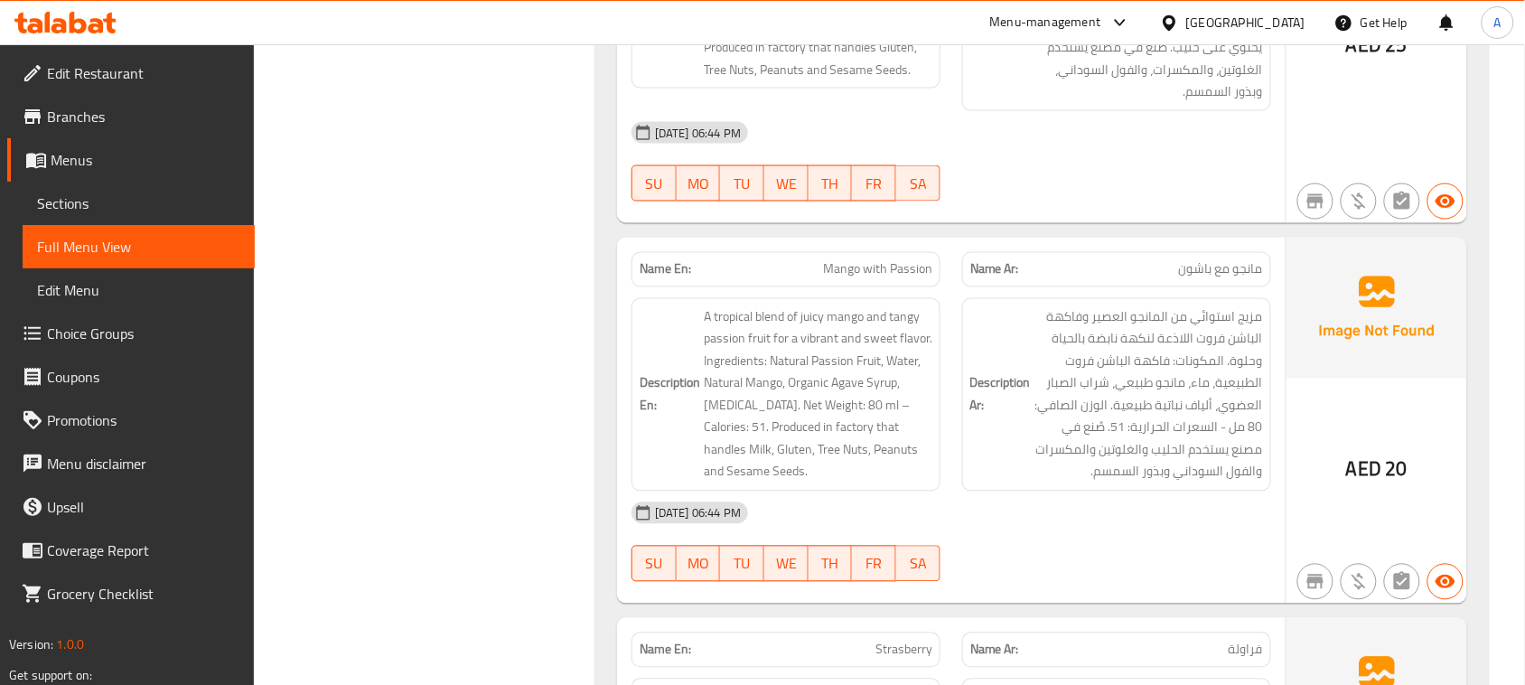
click at [1186, 535] on div "13-08-2025 06:44 PM" at bounding box center [951, 513] width 661 height 43
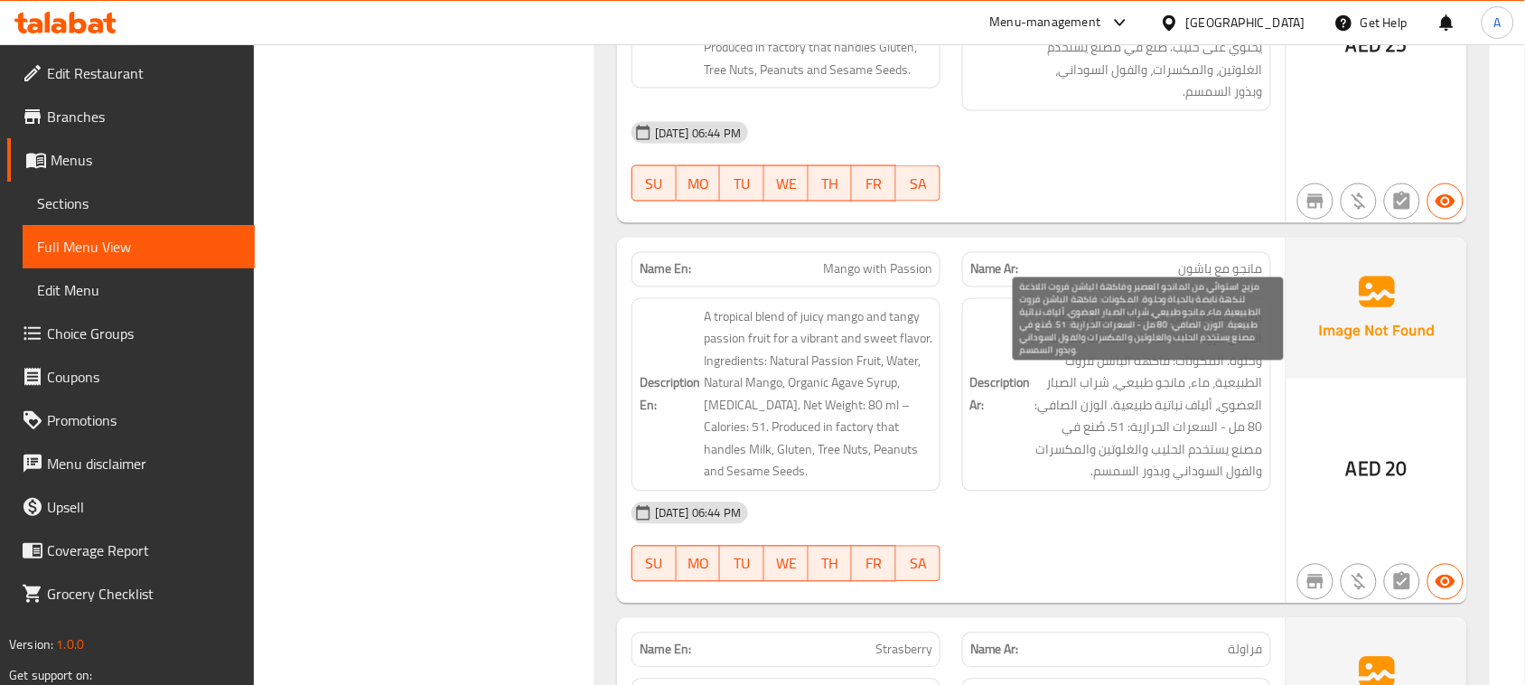
click at [1107, 483] on span "مزيج استوائي من المانجو العصير وفاكهة الباشن فروت اللاذعة لنكهة نابضة بالحياة و…" at bounding box center [1149, 394] width 229 height 177
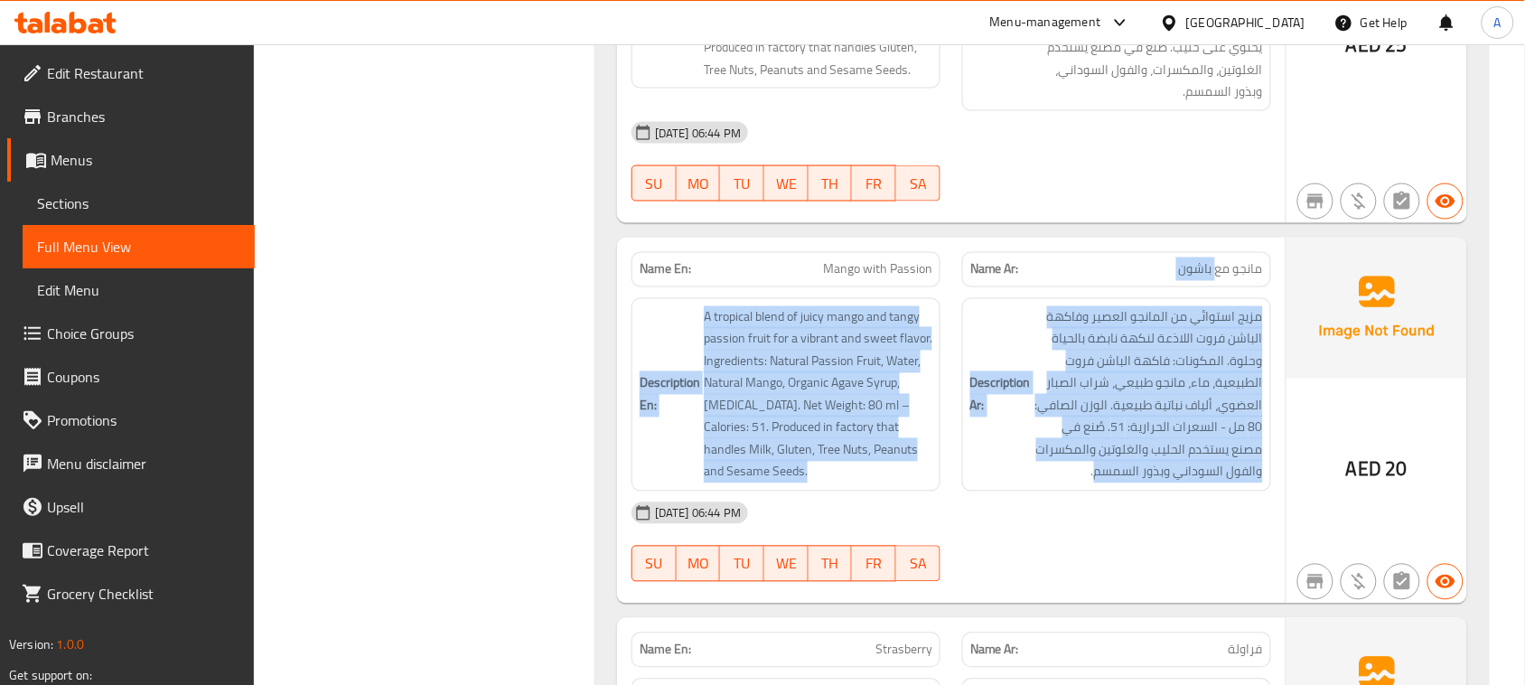
drag, startPoint x: 1107, startPoint y: 517, endPoint x: 1217, endPoint y: 305, distance: 239.3
click at [1217, 305] on div "Name En: Mango with Passion Name Ar: مانجو مع باشون Description En: A tropical …" at bounding box center [951, 421] width 669 height 366
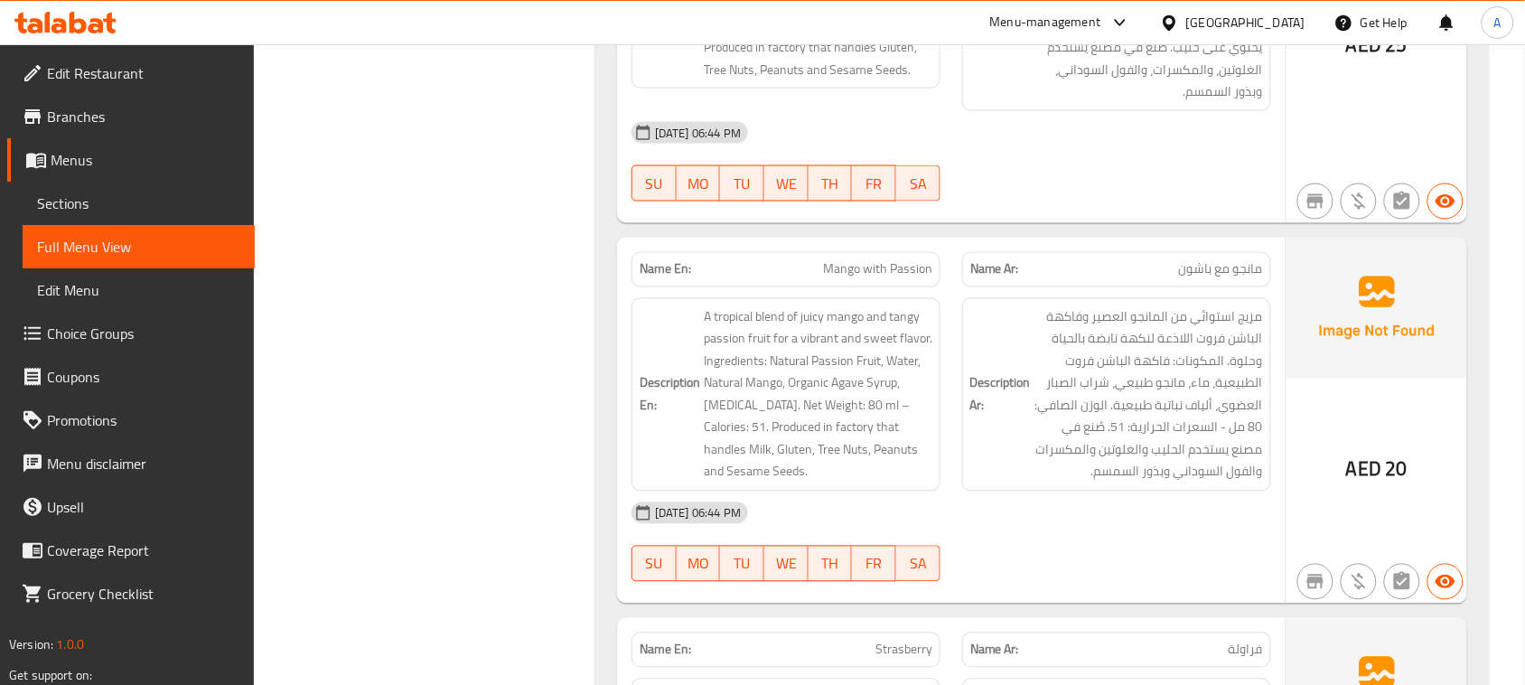
click at [1096, 593] on div "13-08-2025 06:44 PM SU MO TU WE TH FR SA" at bounding box center [951, 542] width 661 height 101
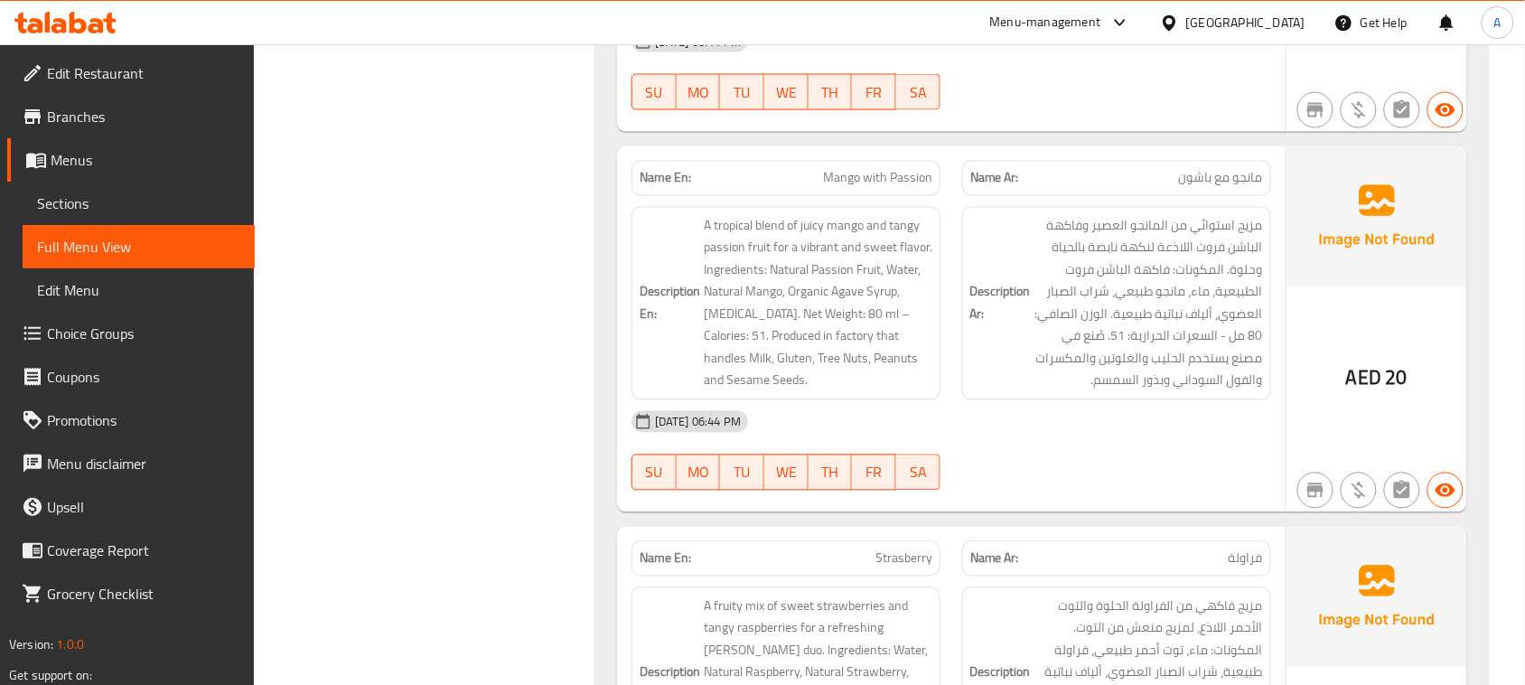
scroll to position [5083, 0]
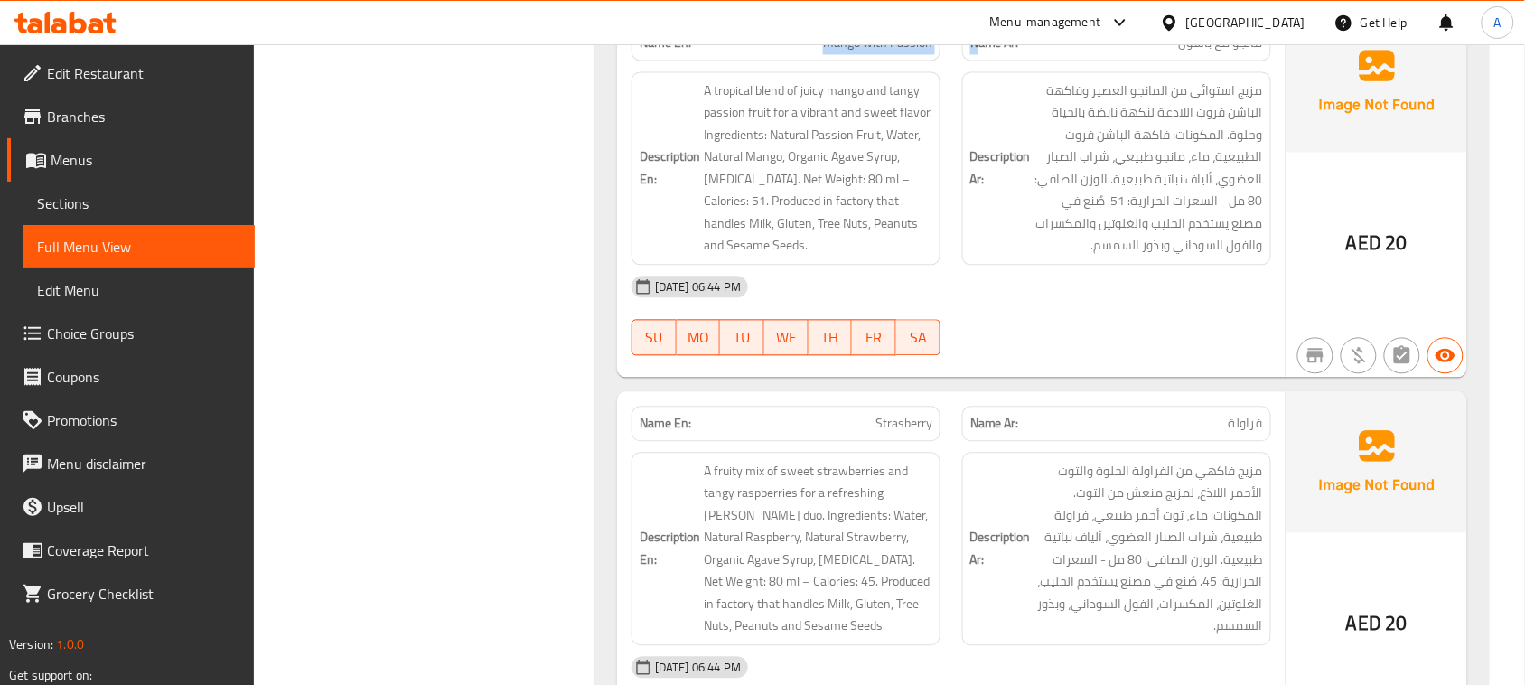
drag, startPoint x: 933, startPoint y: 95, endPoint x: 1064, endPoint y: 137, distance: 137.7
click at [1014, 72] on div "Name En: Mango with Passion Name Ar: مانجو مع باشون" at bounding box center [951, 43] width 661 height 57
drag, startPoint x: 1081, startPoint y: 351, endPoint x: 1271, endPoint y: 96, distance: 318.3
click at [1080, 309] on div "13-08-2025 06:44 PM" at bounding box center [951, 287] width 661 height 43
click at [1243, 53] on span "مانجو مع باشون" at bounding box center [1221, 43] width 84 height 19
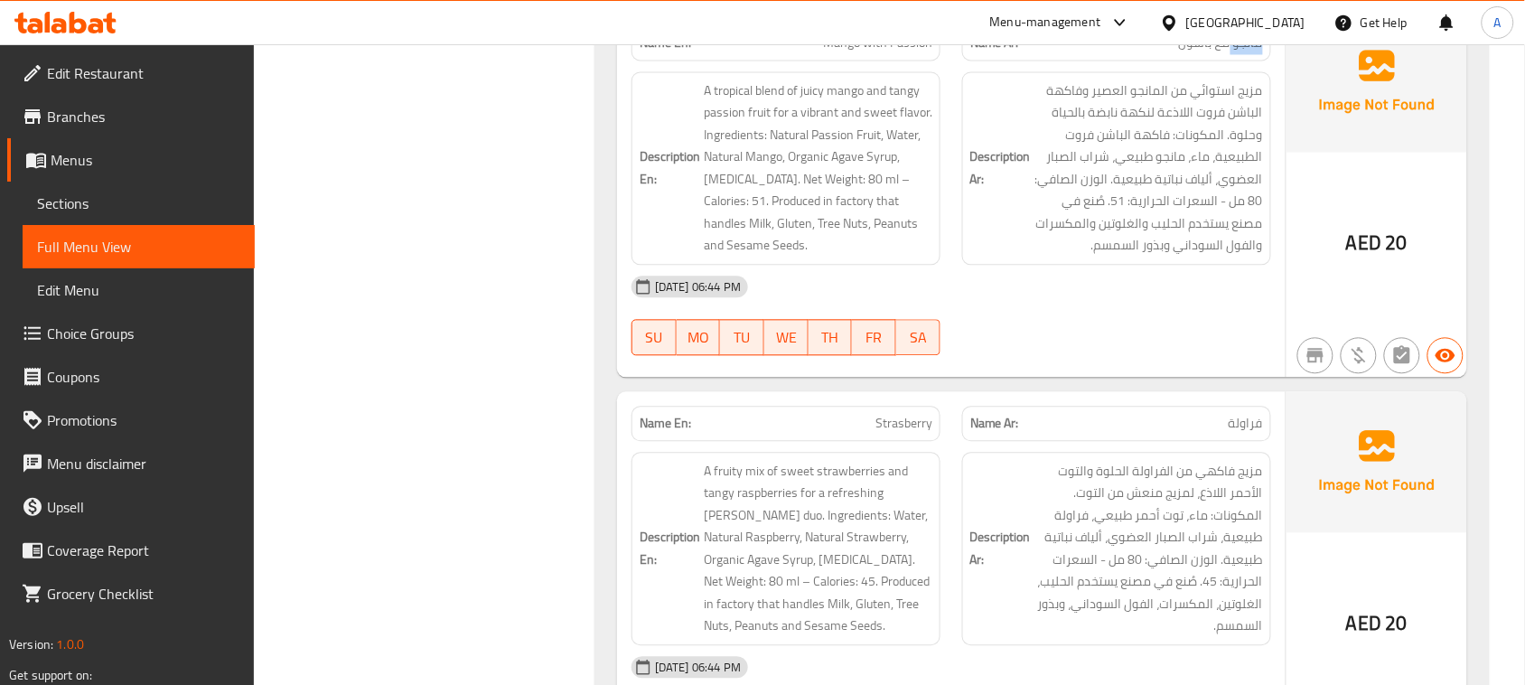
click at [1243, 53] on span "مانجو مع باشون" at bounding box center [1221, 43] width 84 height 19
drag, startPoint x: 1243, startPoint y: 100, endPoint x: 750, endPoint y: 159, distance: 496.0
click at [697, 72] on div "Name En: Mango with Passion Name Ar: مانجو مع باشون" at bounding box center [951, 43] width 661 height 57
click at [1022, 258] on h6 "Description Ar: مزيج استوائي من المانجو العصير وفاكهة الباشن فروت اللاذعة لنكهة…" at bounding box center [1117, 168] width 293 height 177
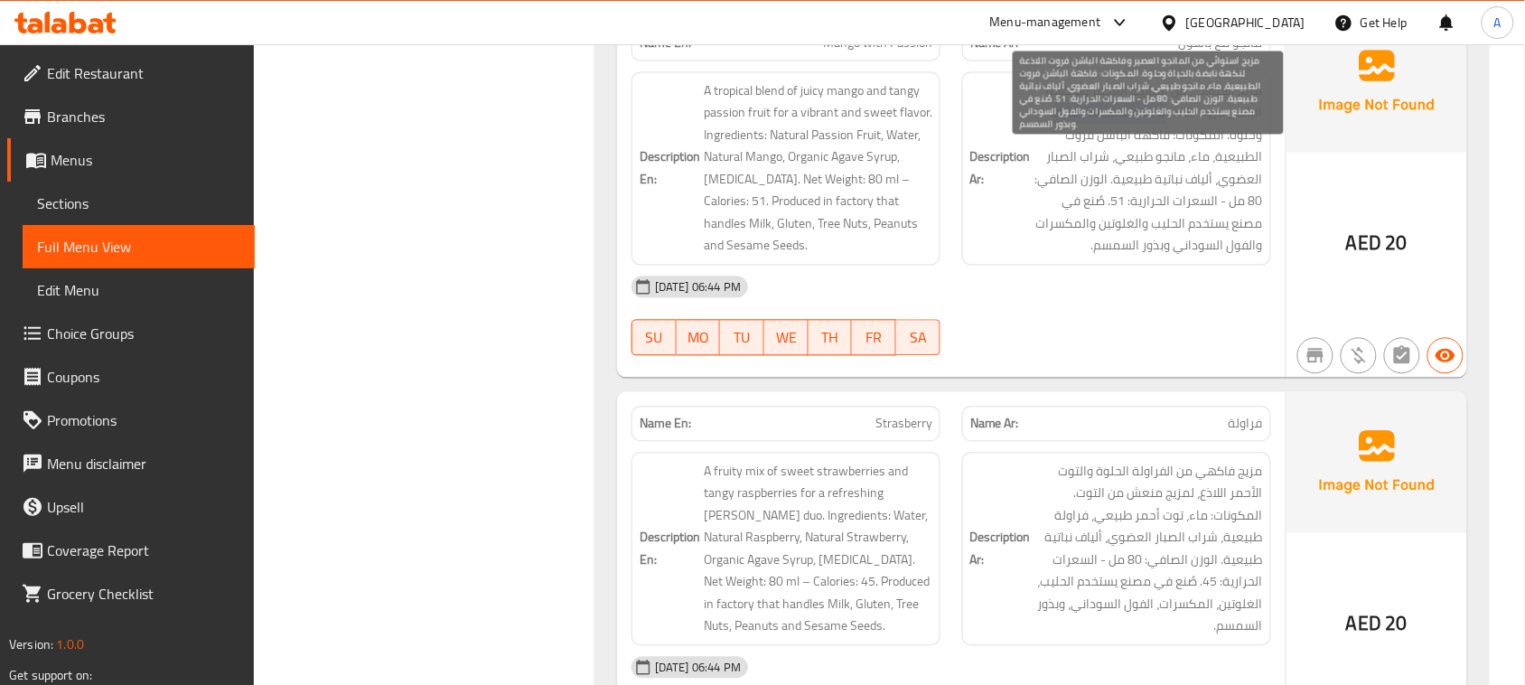
drag, startPoint x: 1162, startPoint y: 163, endPoint x: 1131, endPoint y: 211, distance: 56.9
click at [1046, 160] on span "مزيج استوائي من المانجو العصير وفاكهة الباشن فروت اللاذعة لنكهة نابضة بالحياة و…" at bounding box center [1149, 168] width 229 height 177
click at [1247, 196] on span "مزيج استوائي من المانجو العصير وفاكهة الباشن فروت اللاذعة لنكهة نابضة بالحياة و…" at bounding box center [1149, 168] width 229 height 177
drag, startPoint x: 1247, startPoint y: 196, endPoint x: 1110, endPoint y: 206, distance: 137.7
click at [1074, 196] on span "مزيج استوائي من المانجو العصير وفاكهة الباشن فروت اللاذعة لنكهة نابضة بالحياة و…" at bounding box center [1149, 168] width 229 height 177
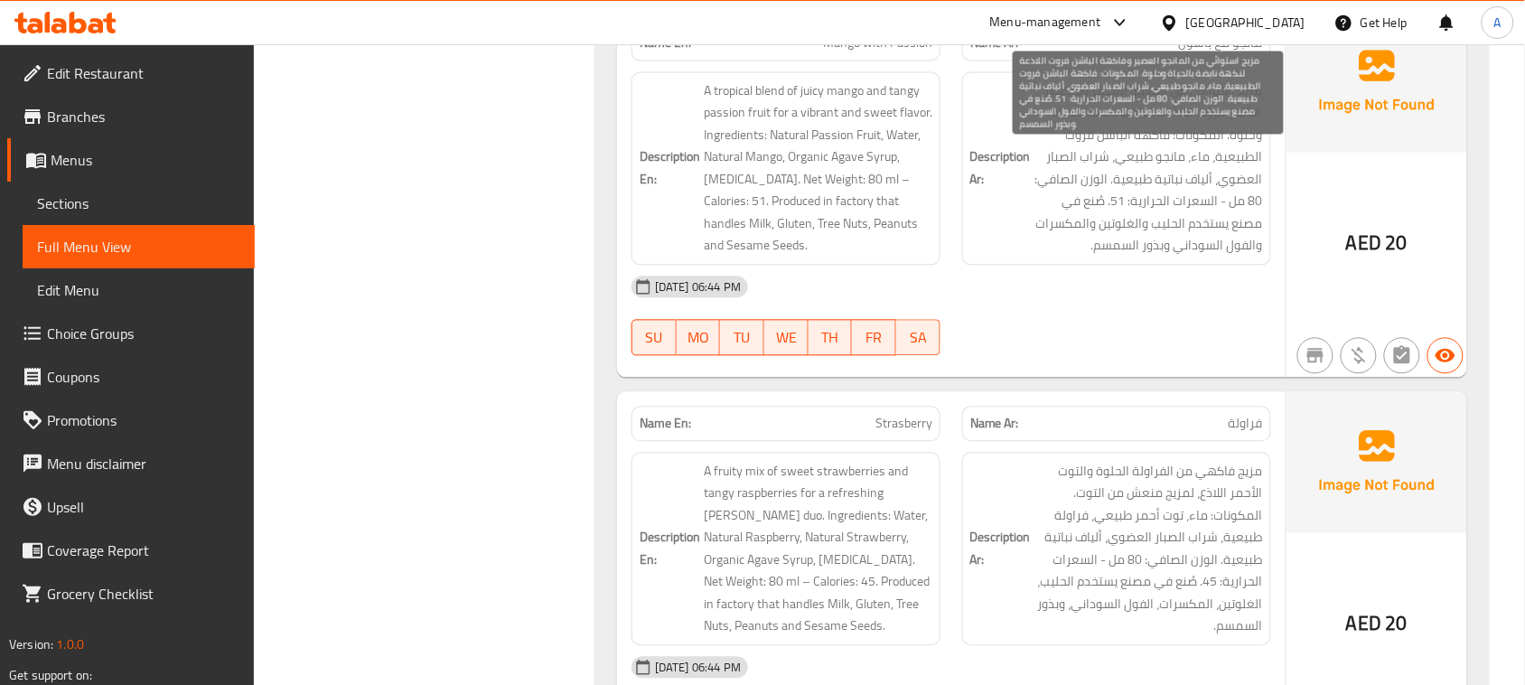
click at [1249, 213] on span "مزيج استوائي من المانجو العصير وفاكهة الباشن فروت اللاذعة لنكهة نابضة بالحياة و…" at bounding box center [1149, 168] width 229 height 177
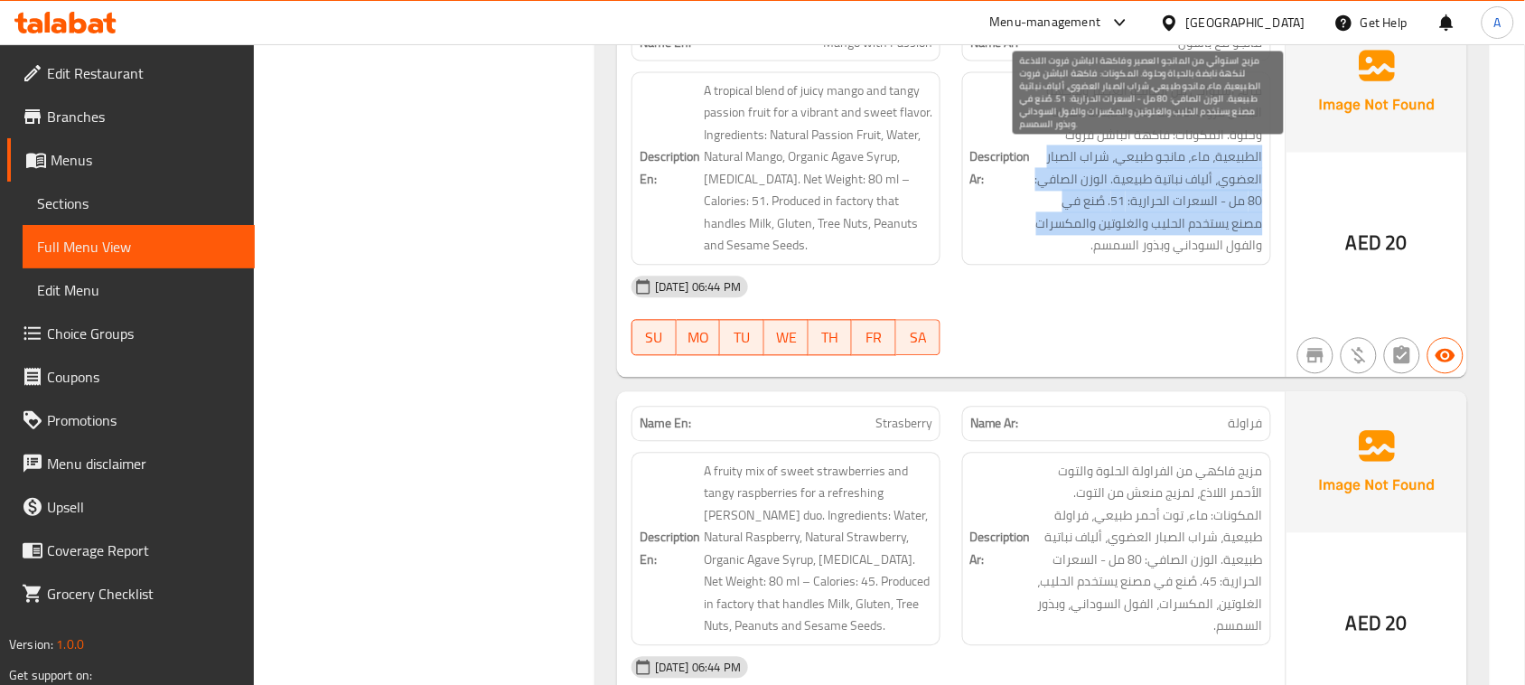
drag, startPoint x: 1249, startPoint y: 213, endPoint x: 1103, endPoint y: 358, distance: 205.1
click at [1076, 258] on span "مزيج استوائي من المانجو العصير وفاكهة الباشن فروت اللاذعة لنكهة نابضة بالحياة و…" at bounding box center [1149, 168] width 229 height 177
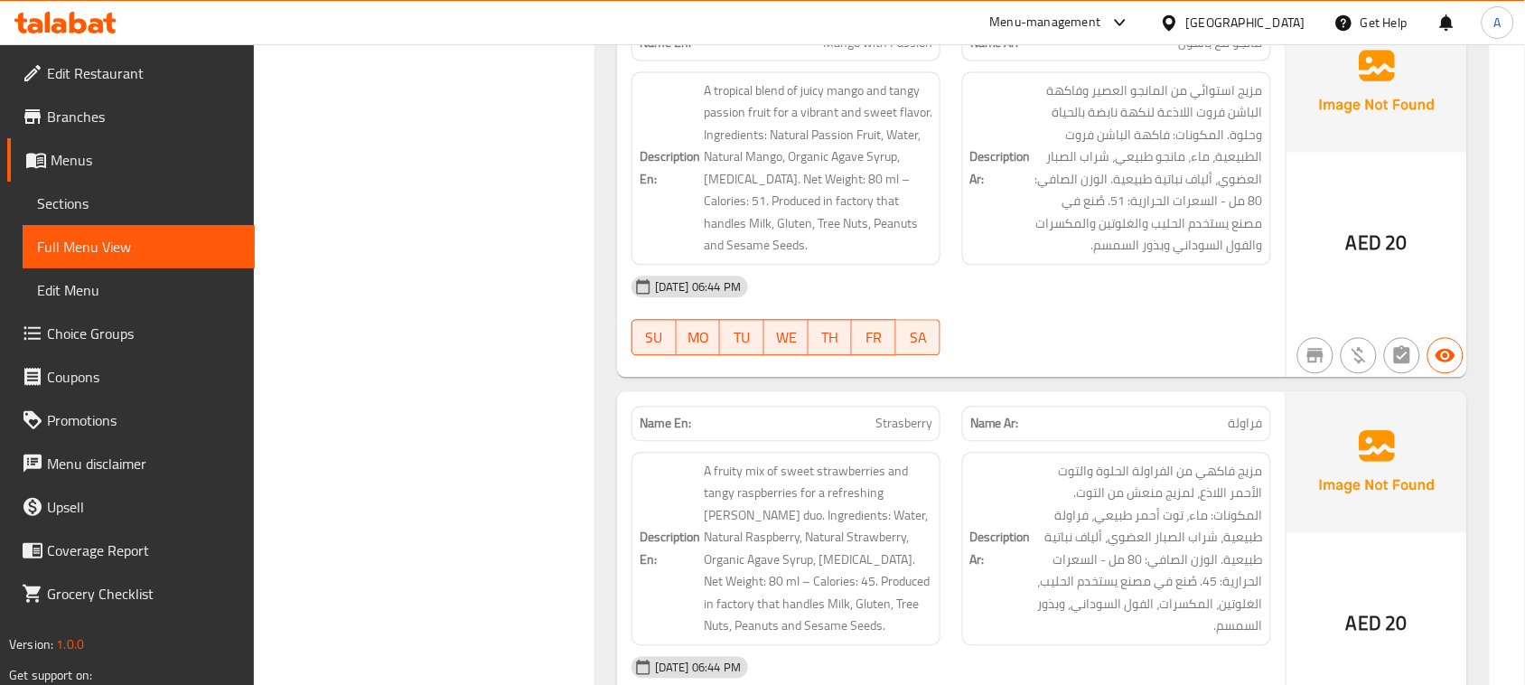
click at [1104, 309] on div "13-08-2025 06:44 PM" at bounding box center [951, 287] width 661 height 43
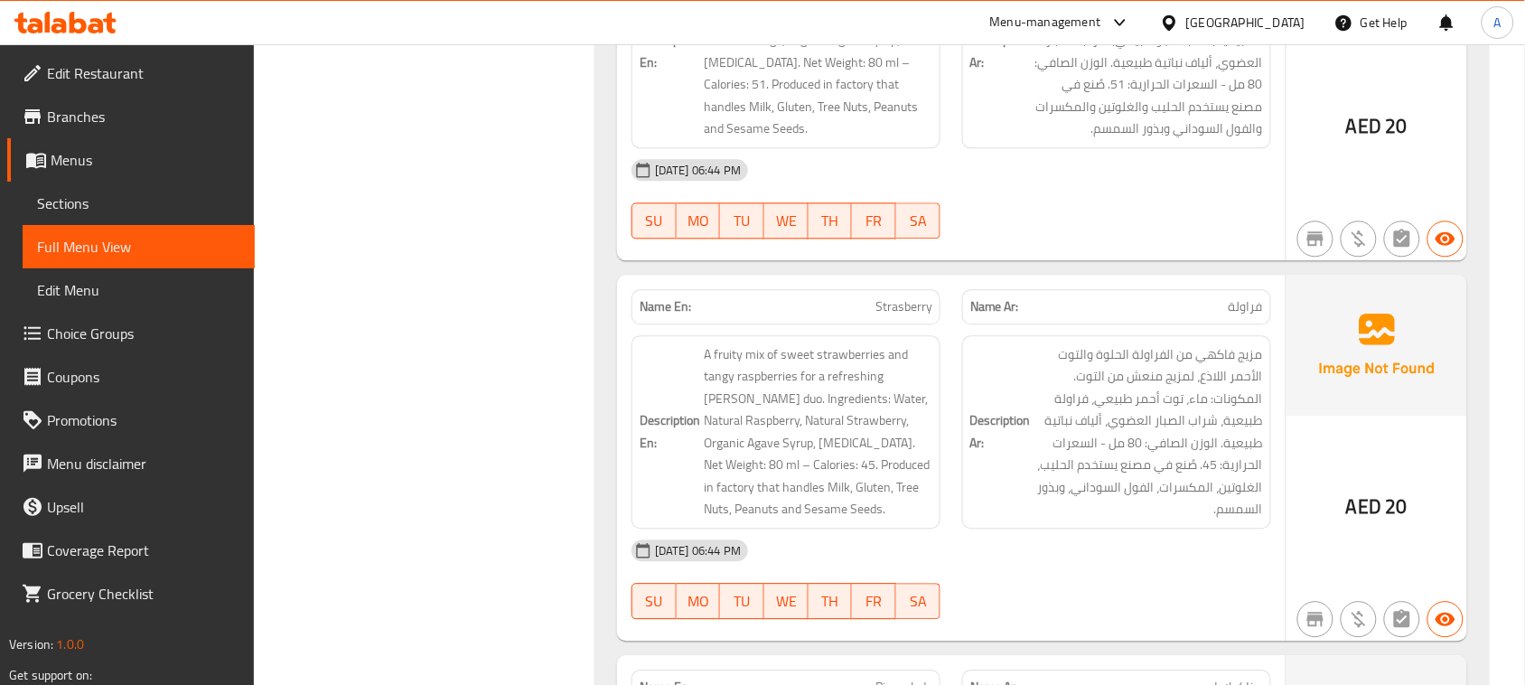
scroll to position [5309, 0]
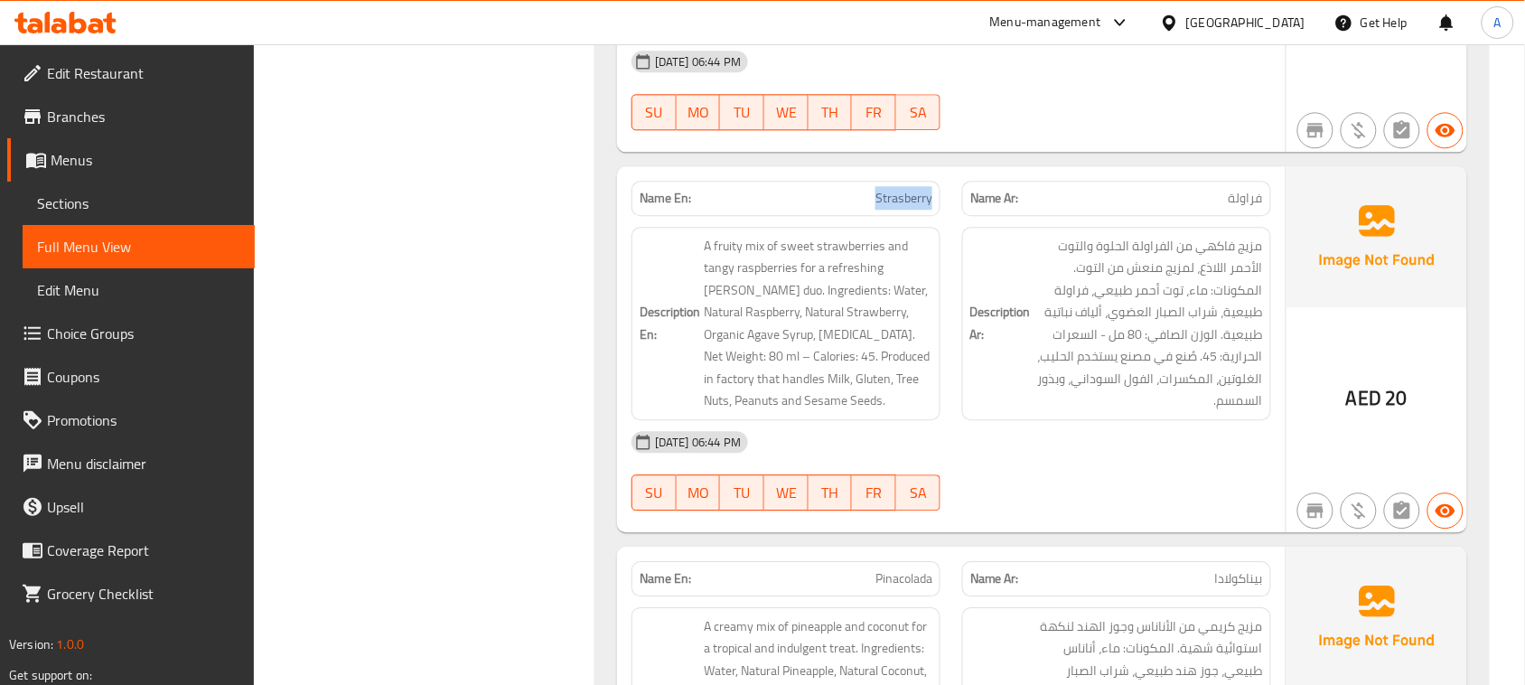
drag, startPoint x: 940, startPoint y: 265, endPoint x: 972, endPoint y: 281, distance: 36.4
click at [946, 227] on div "Name En: Strasberry" at bounding box center [786, 198] width 331 height 57
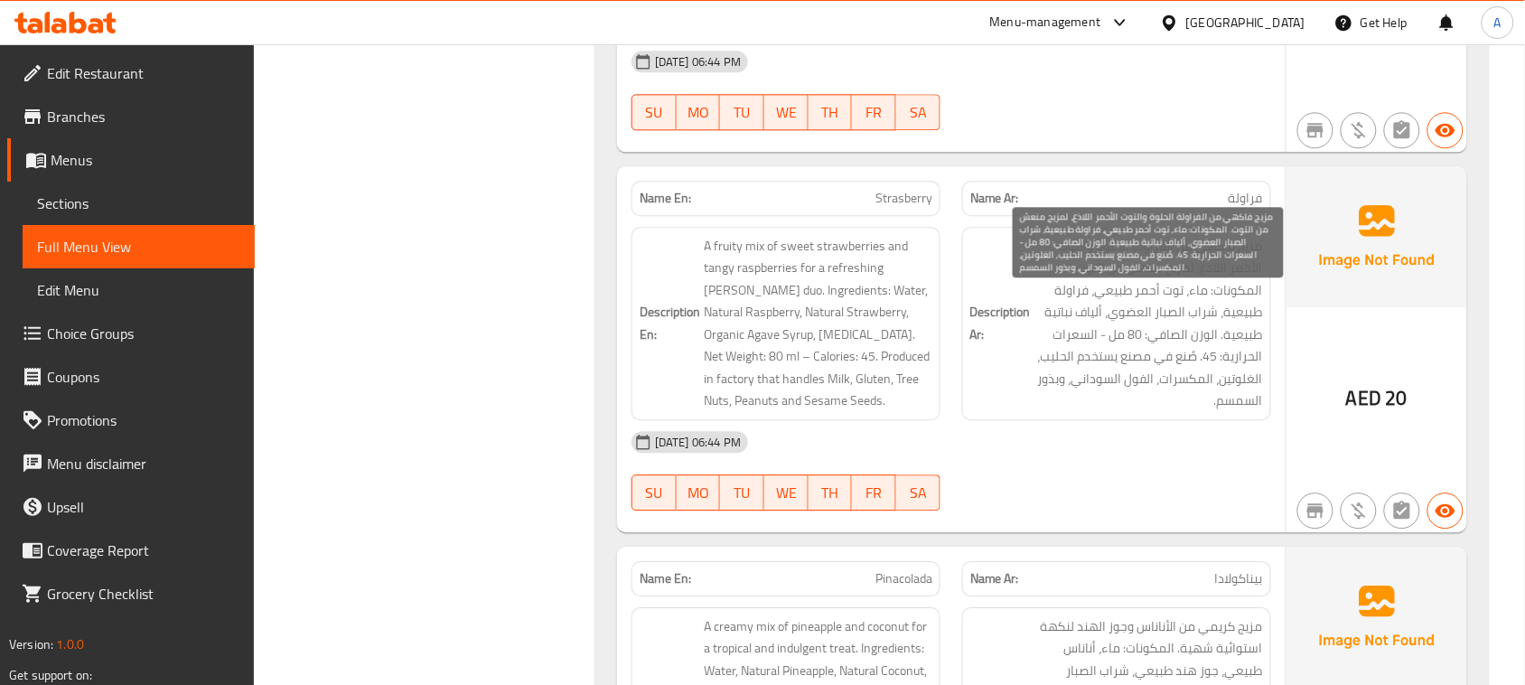
click at [1153, 412] on span "مزيج فاكهي من الفراولة الحلوة والتوت الأحمر اللاذع، لمزيج منعش من التوت. المكون…" at bounding box center [1149, 323] width 229 height 177
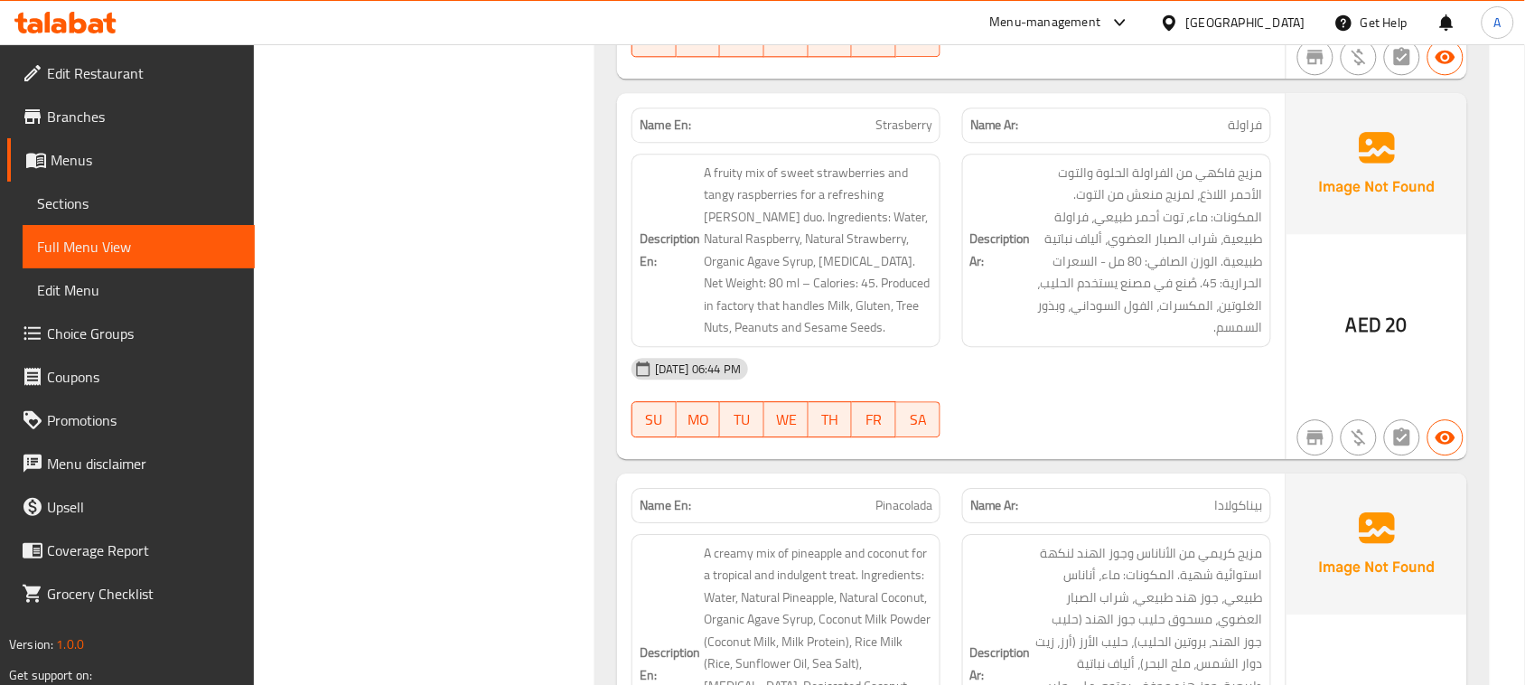
scroll to position [5422, 0]
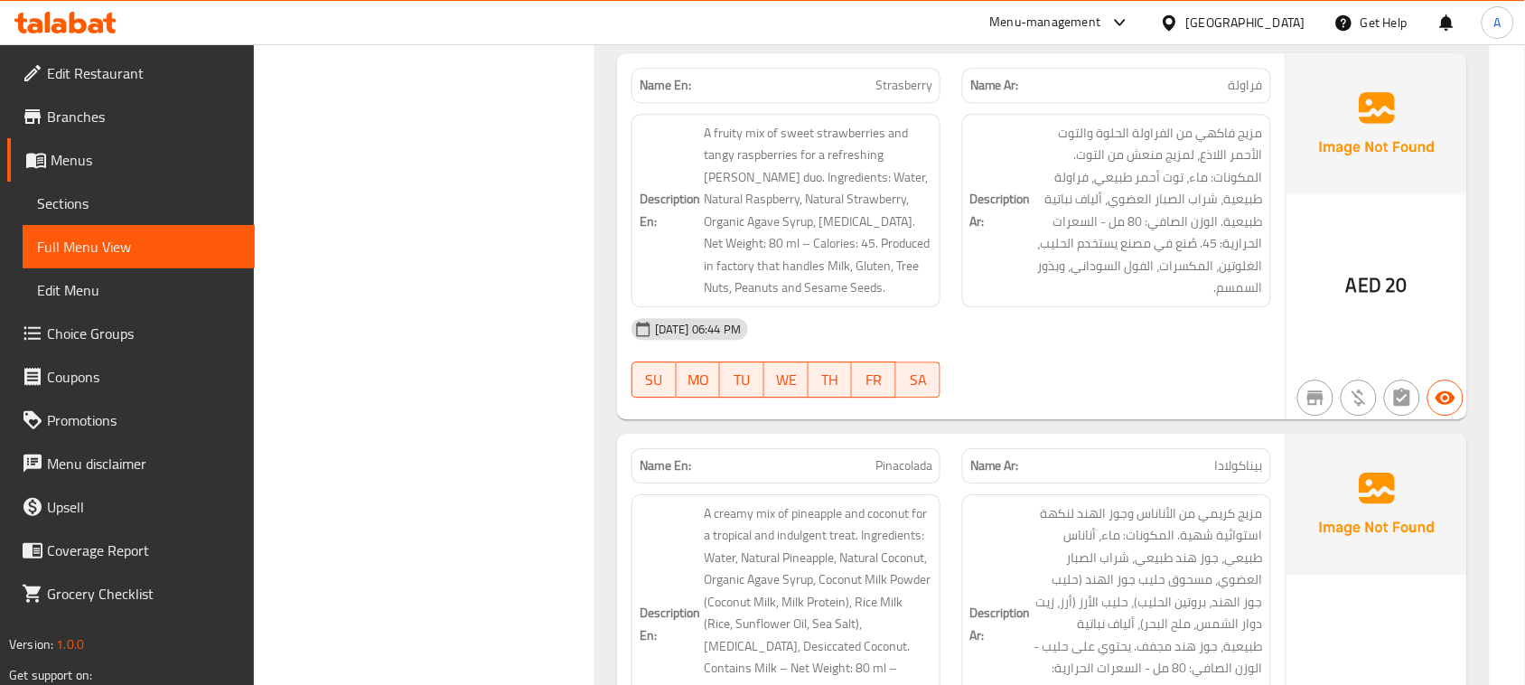
click at [902, 95] on span "Strasberry" at bounding box center [904, 85] width 57 height 19
drag, startPoint x: 902, startPoint y: 132, endPoint x: 1185, endPoint y: 132, distance: 282.8
click at [1185, 114] on div "Name En: Strasberry Name Ar: فراولة" at bounding box center [951, 85] width 661 height 57
click at [1166, 351] on div "13-08-2025 06:44 PM" at bounding box center [951, 328] width 661 height 43
drag, startPoint x: 954, startPoint y: 129, endPoint x: 1135, endPoint y: 129, distance: 180.7
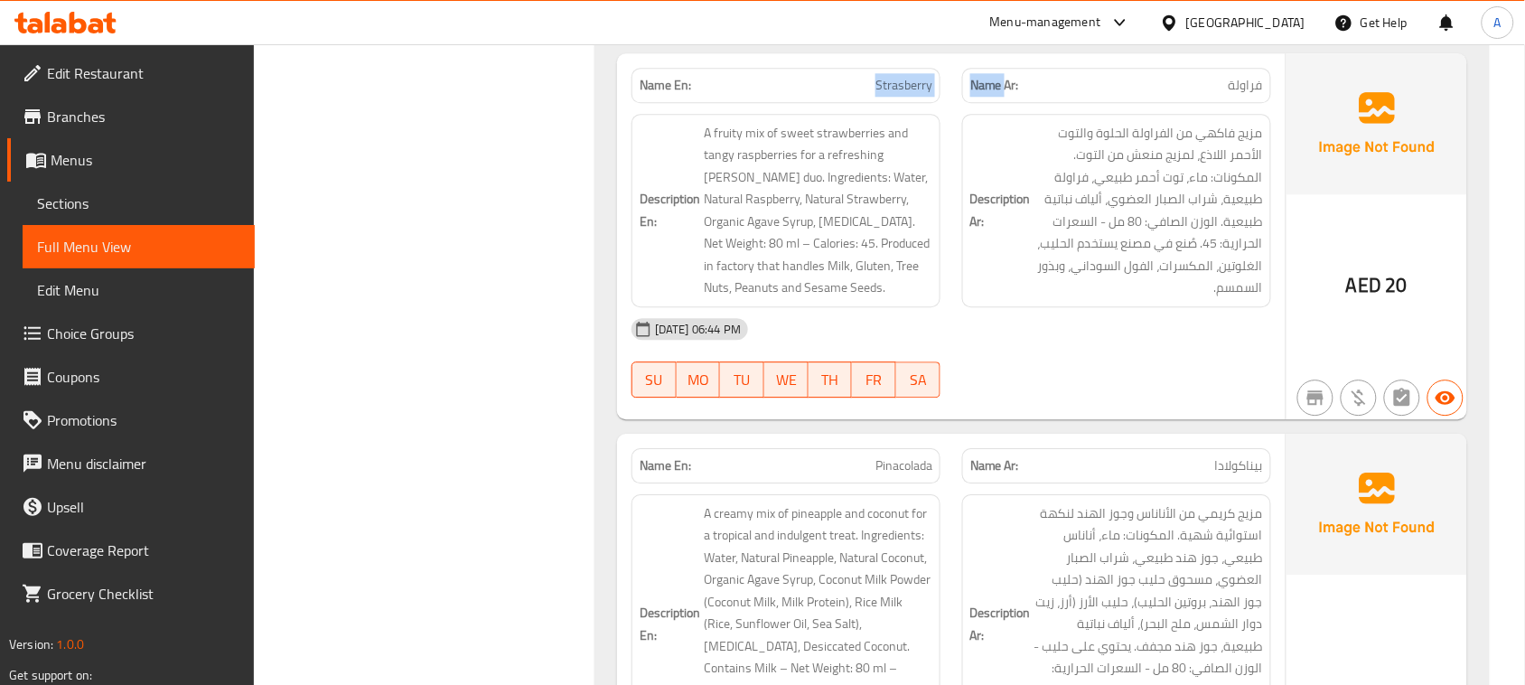
click at [1090, 114] on div "Name En: Strasberry Name Ar: فراولة" at bounding box center [951, 85] width 661 height 57
click at [1271, 103] on div "Name Ar: فراولة" at bounding box center [1116, 85] width 309 height 35
click at [1252, 95] on span "فراولة" at bounding box center [1246, 85] width 34 height 19
click at [895, 95] on span "Strasberry" at bounding box center [904, 85] width 57 height 19
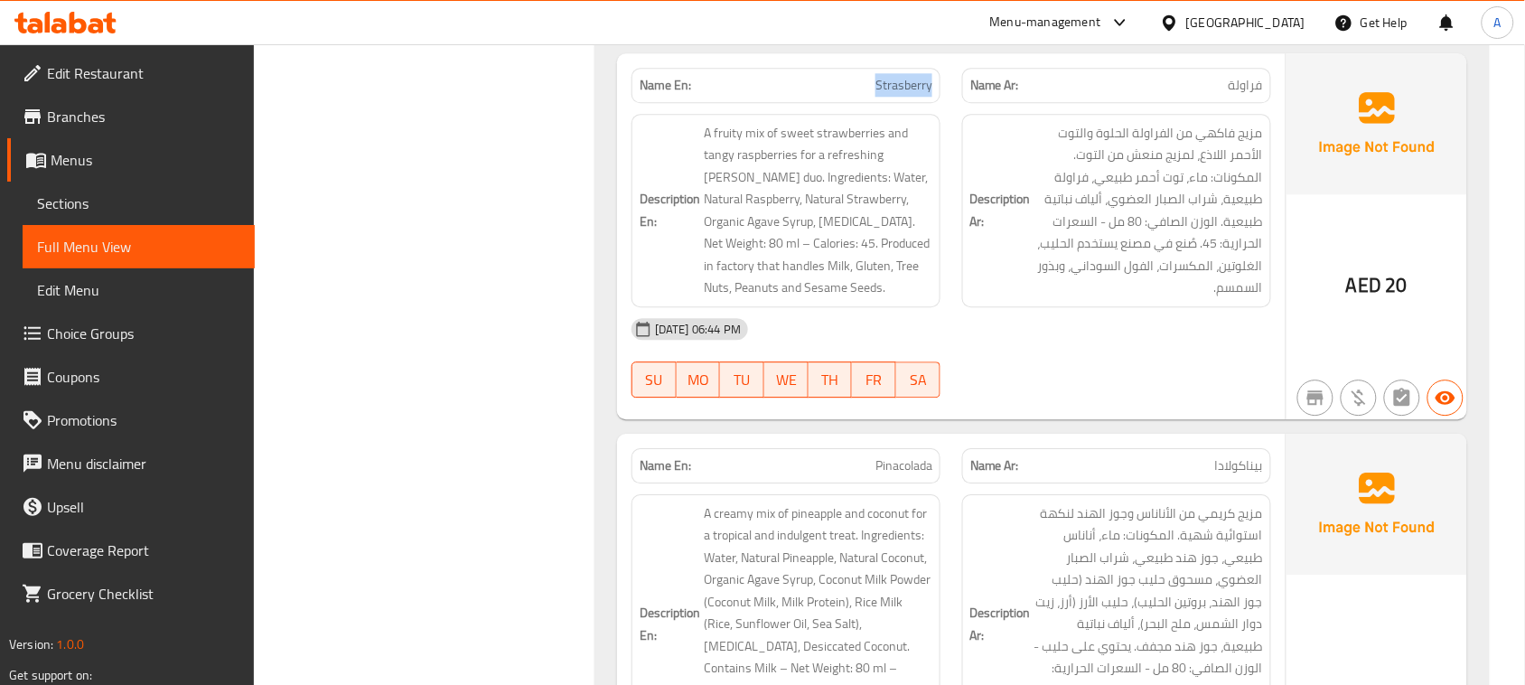
click at [895, 95] on span "Strasberry" at bounding box center [904, 85] width 57 height 19
copy span "Strasberry"
click at [99, 214] on link "Sections" at bounding box center [139, 203] width 232 height 43
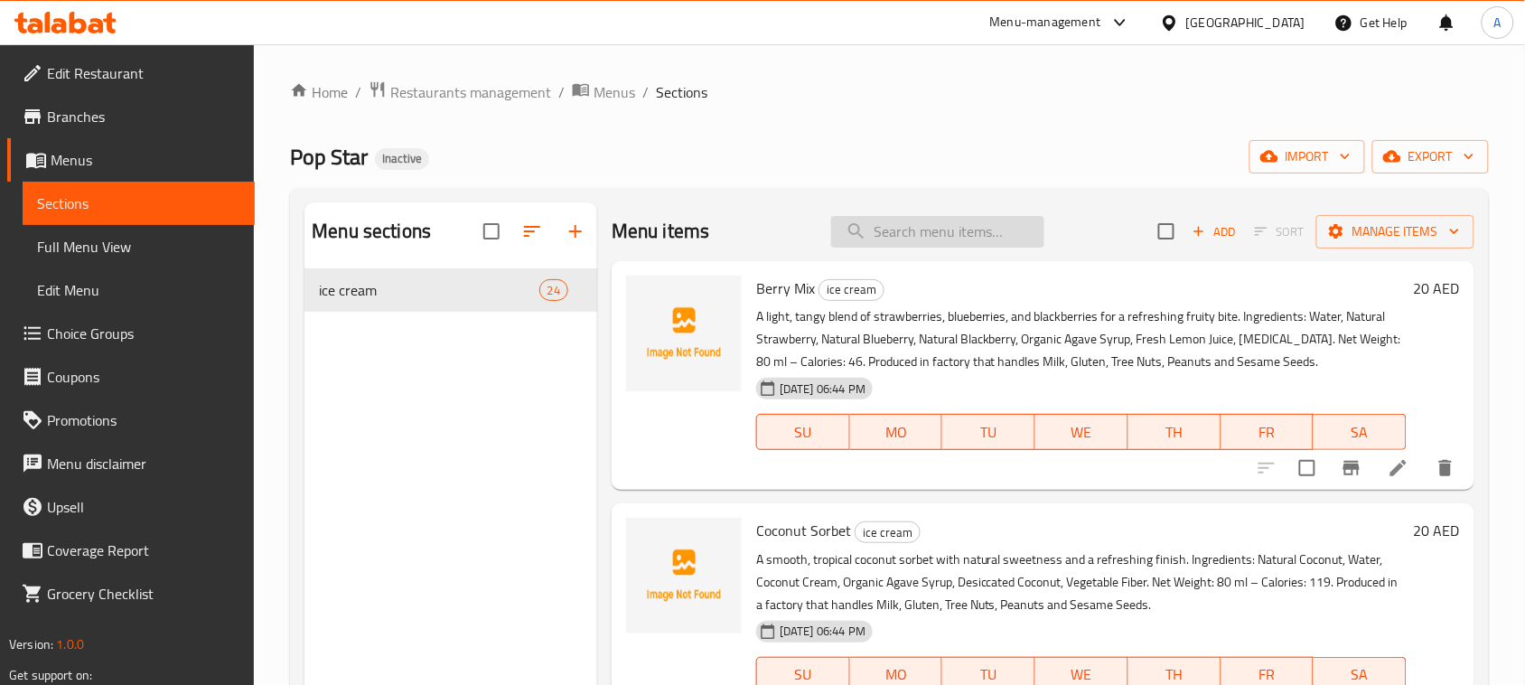
click at [913, 220] on input "search" at bounding box center [937, 232] width 213 height 32
paste input "Strasberry"
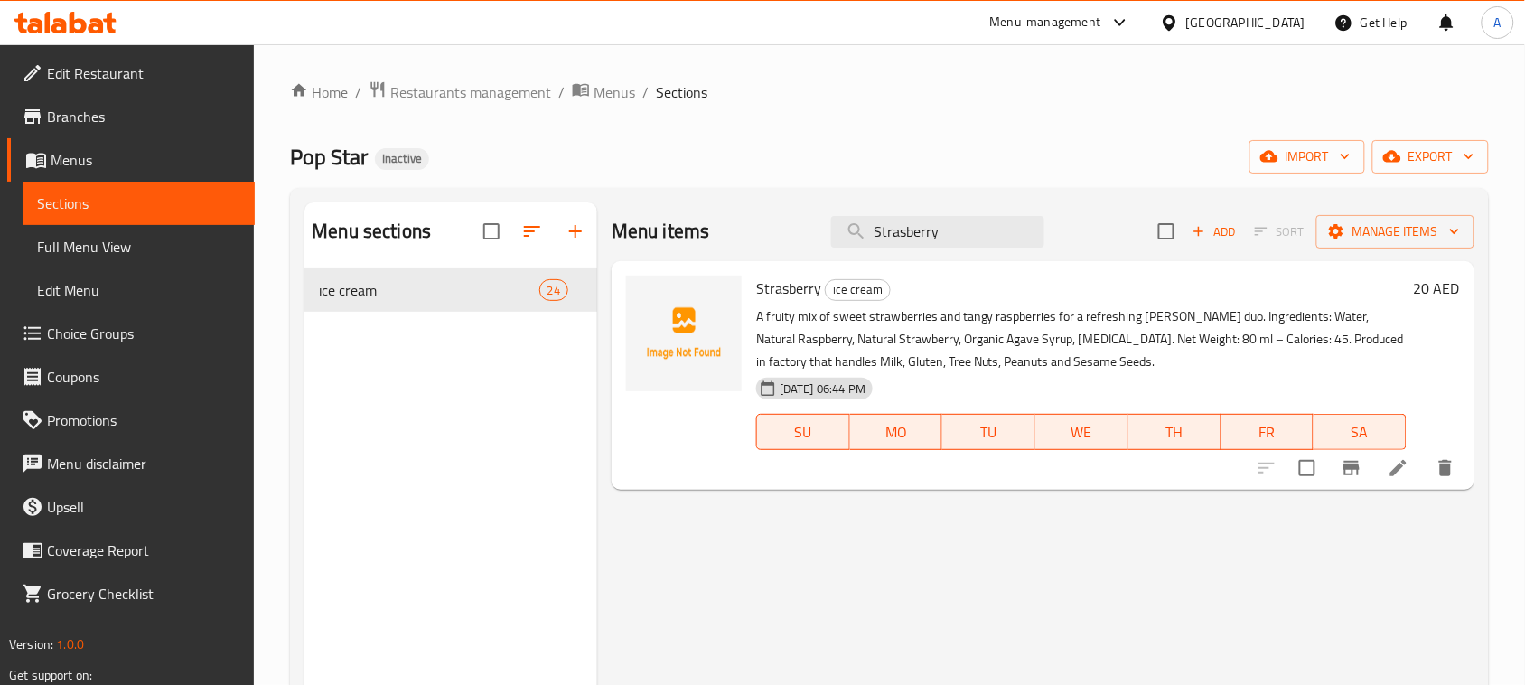
type input "Strasberry"
click at [1398, 472] on icon at bounding box center [1399, 468] width 16 height 16
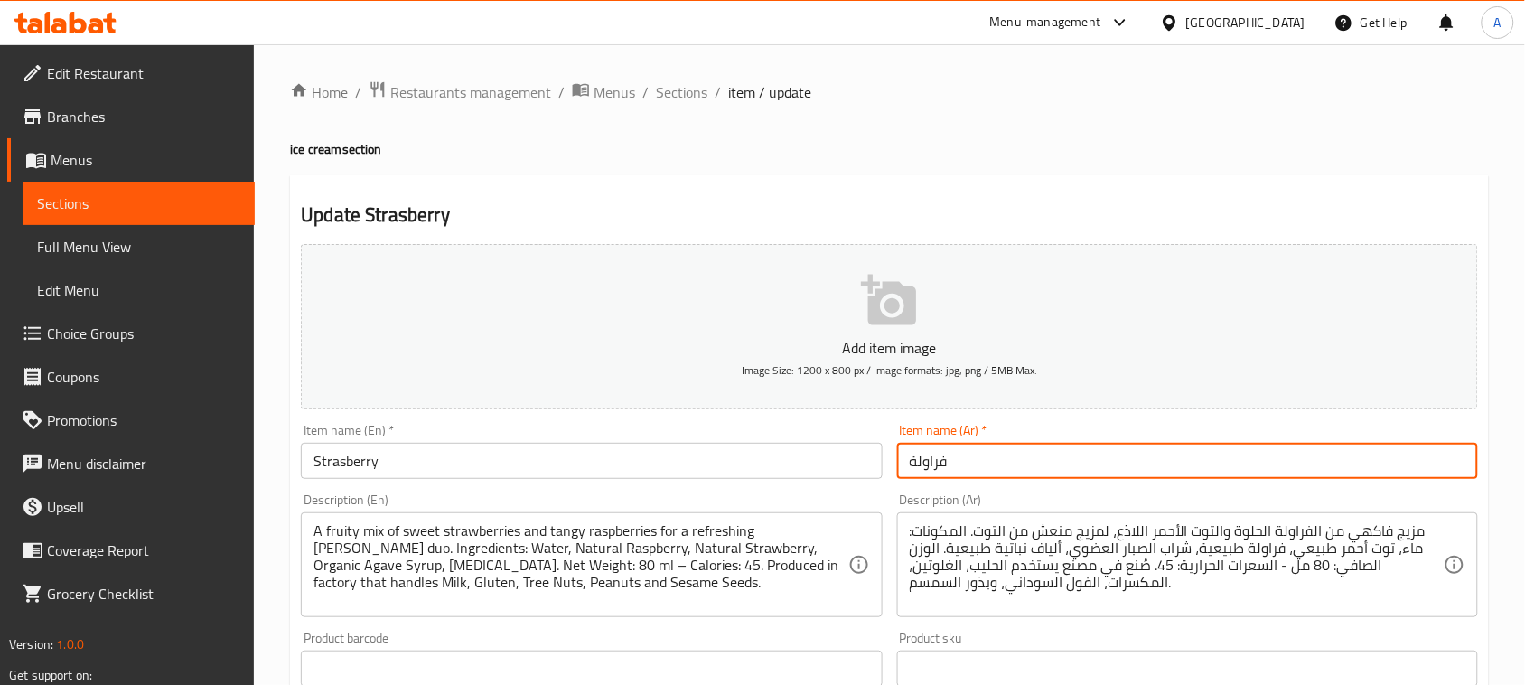
click at [929, 455] on input "فراولة" at bounding box center [1187, 461] width 581 height 36
type input "ستراسبيري"
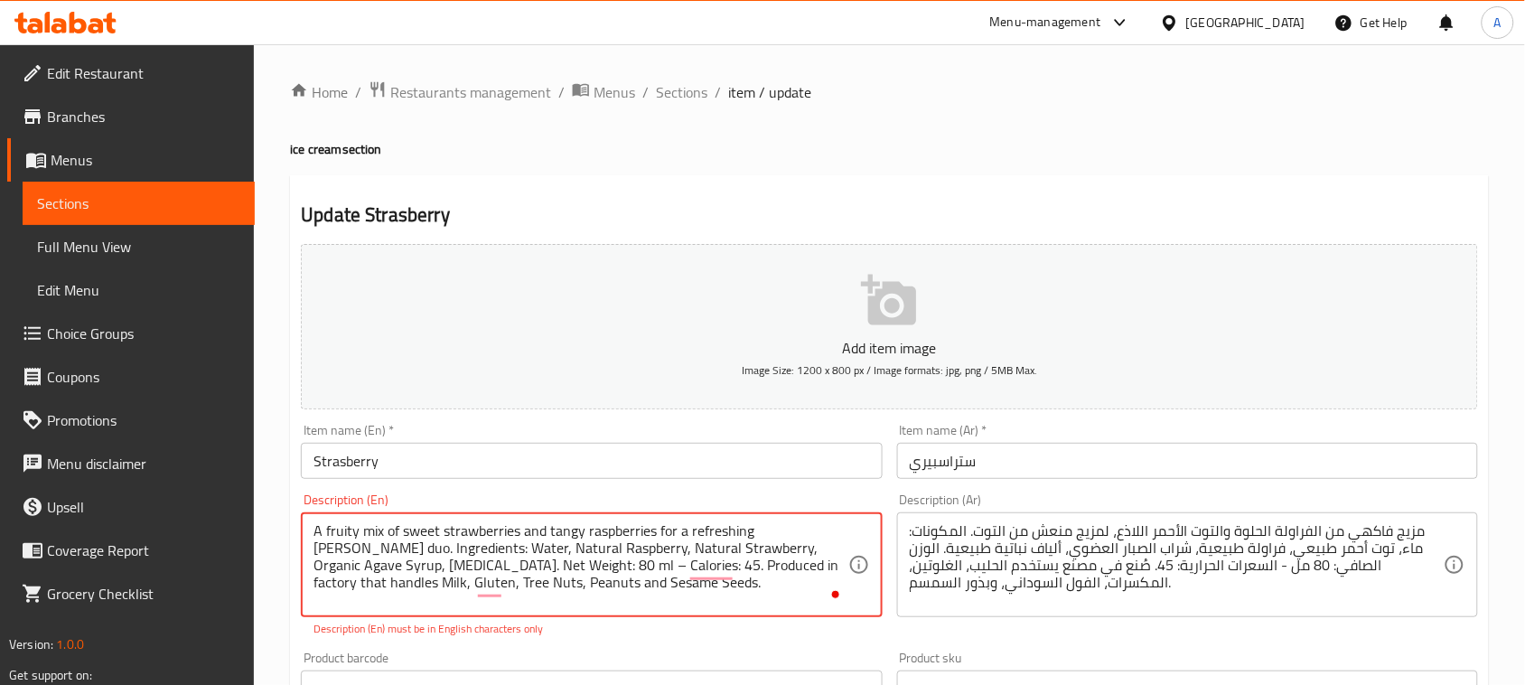
click at [534, 561] on textarea "A fruity mix of sweet strawberries and tangy raspberries for a refreshing berry…" at bounding box center [581, 565] width 534 height 86
type textarea "A fruity mix of sweet strawberries and tangy raspberries for a refreshing berry…"
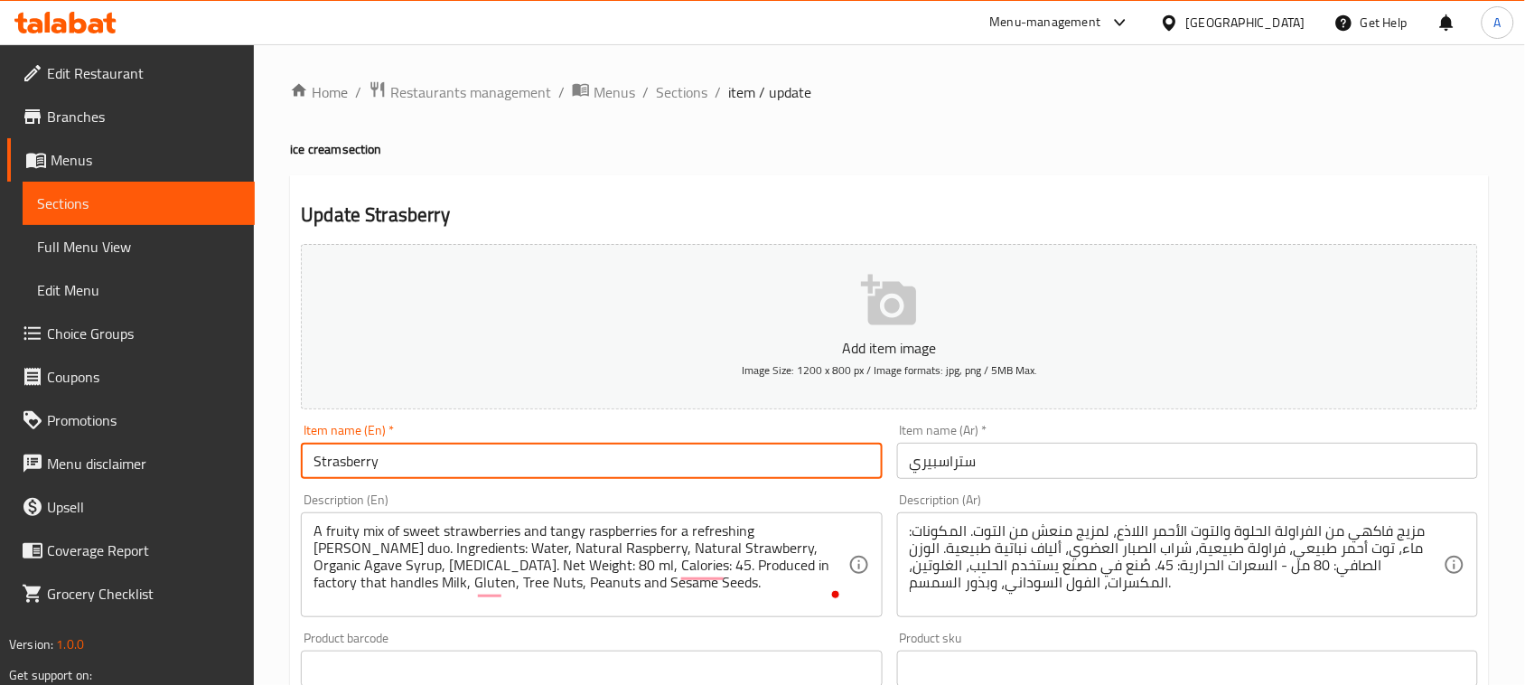
click at [656, 462] on input "Strasberry" at bounding box center [591, 461] width 581 height 36
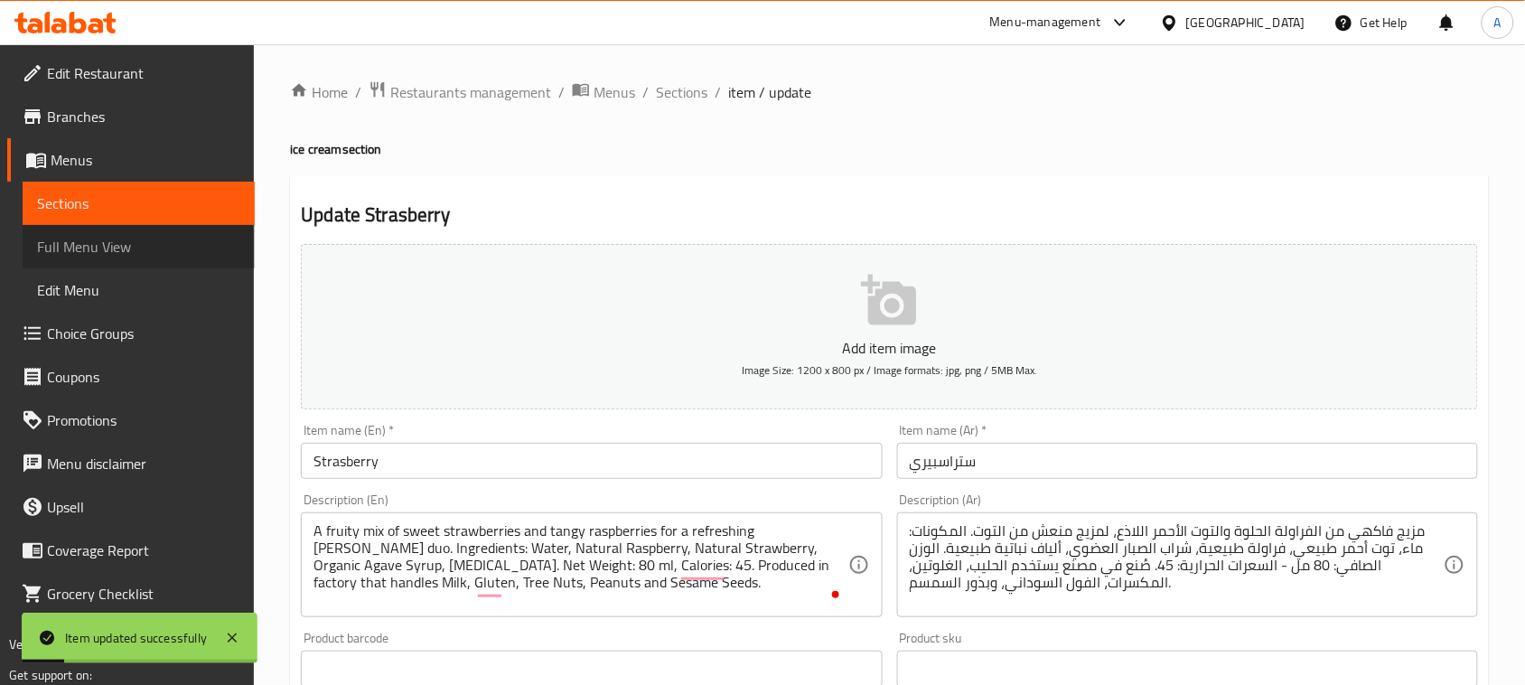
click at [57, 245] on span "Full Menu View" at bounding box center [138, 247] width 203 height 22
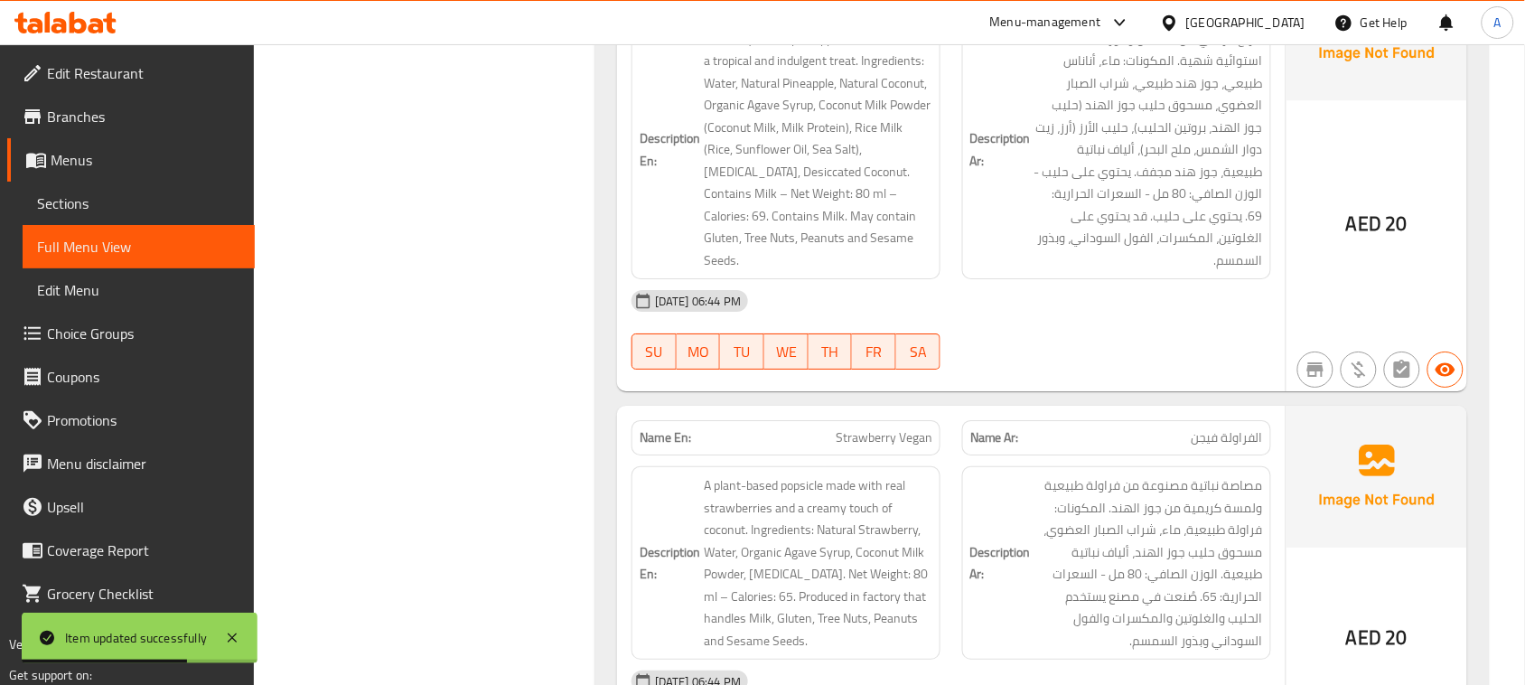
scroll to position [5670, 0]
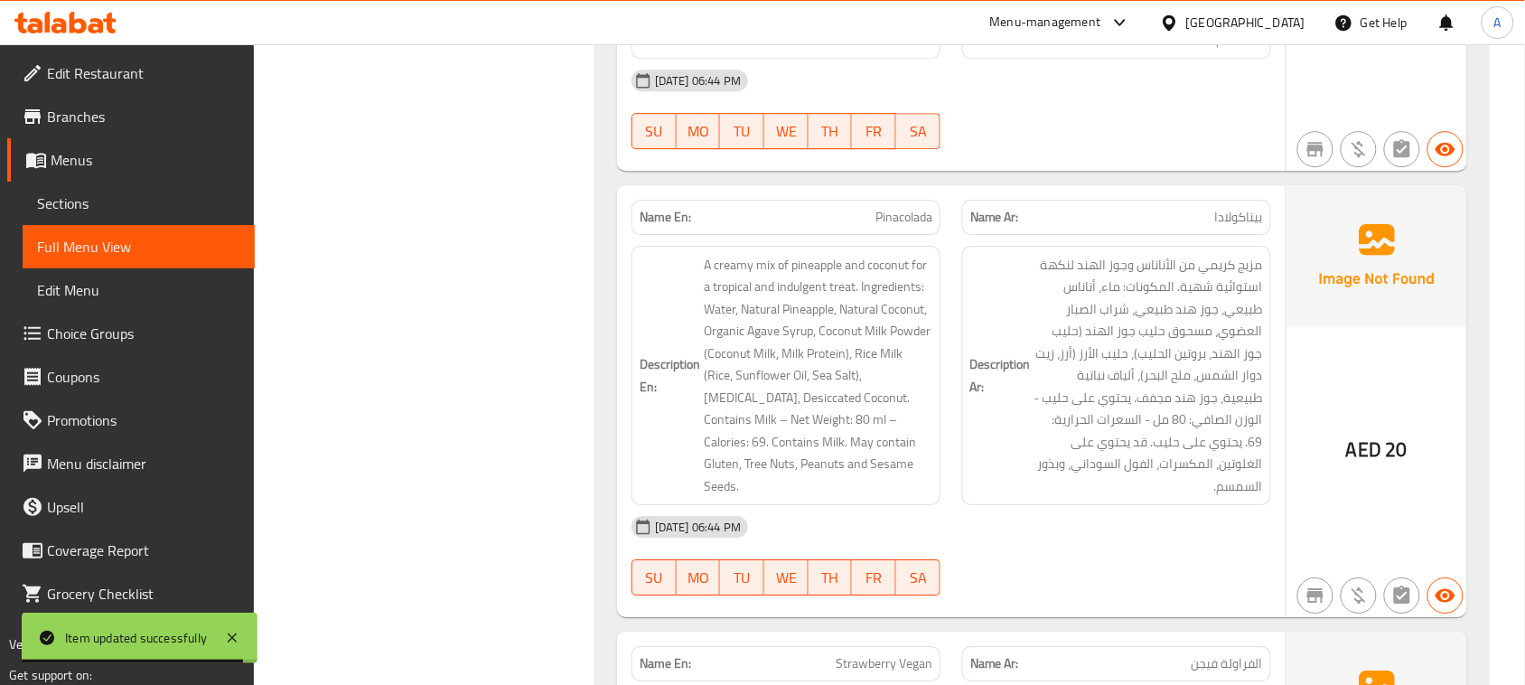
drag, startPoint x: 899, startPoint y: 269, endPoint x: 1132, endPoint y: 438, distance: 287.9
click at [967, 296] on div "Name En: Pinacolada Name Ar: بيناكولادا Description En: A creamy mix of pineapp…" at bounding box center [951, 401] width 669 height 433
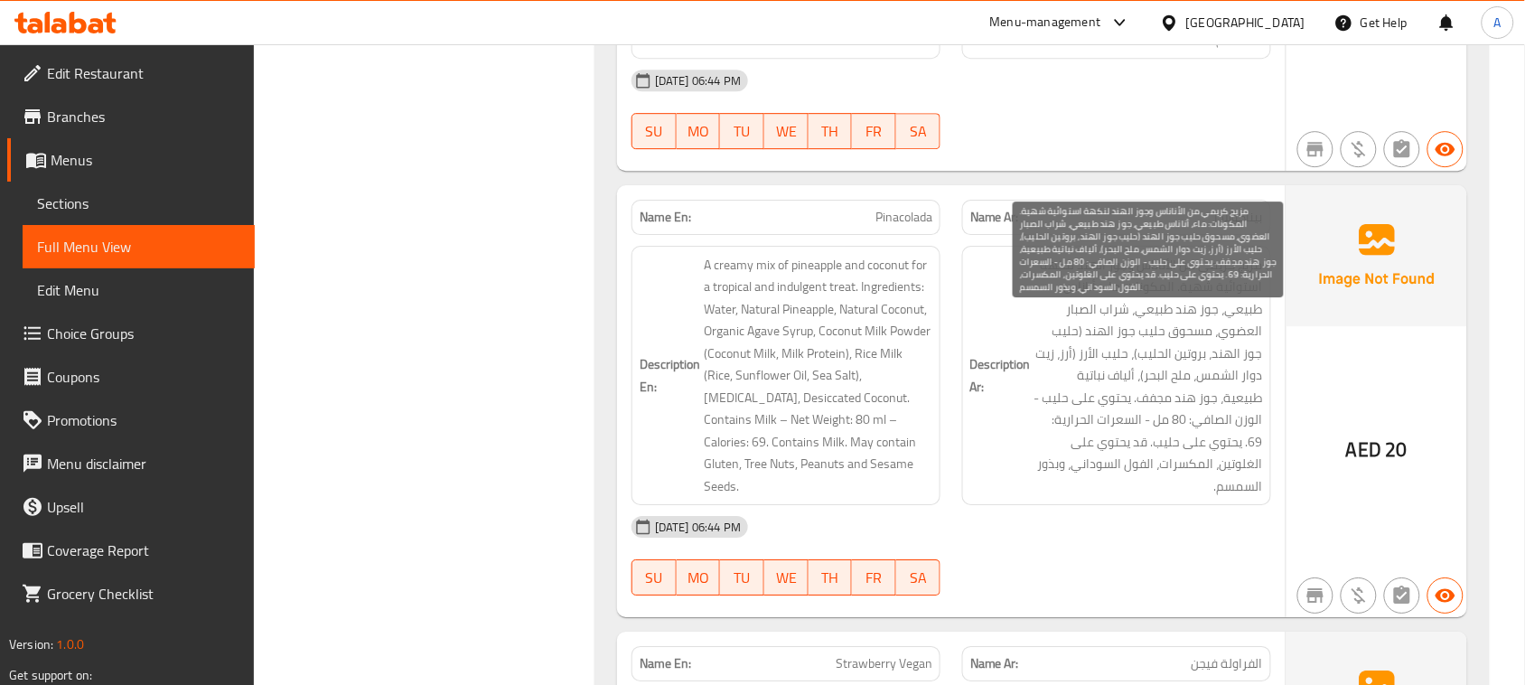
click at [1232, 339] on span "مزيج كريمي من الأناناس وجوز الهند لنكهة استوائية شهية. المكونات: ماء، أناناس طب…" at bounding box center [1149, 376] width 229 height 244
drag, startPoint x: 1173, startPoint y: 310, endPoint x: 1064, endPoint y: 312, distance: 109.4
click at [1064, 312] on span "مزيج كريمي من الأناناس وجوز الهند لنكهة استوائية شهية. المكونات: ماء، أناناس طب…" at bounding box center [1149, 376] width 229 height 244
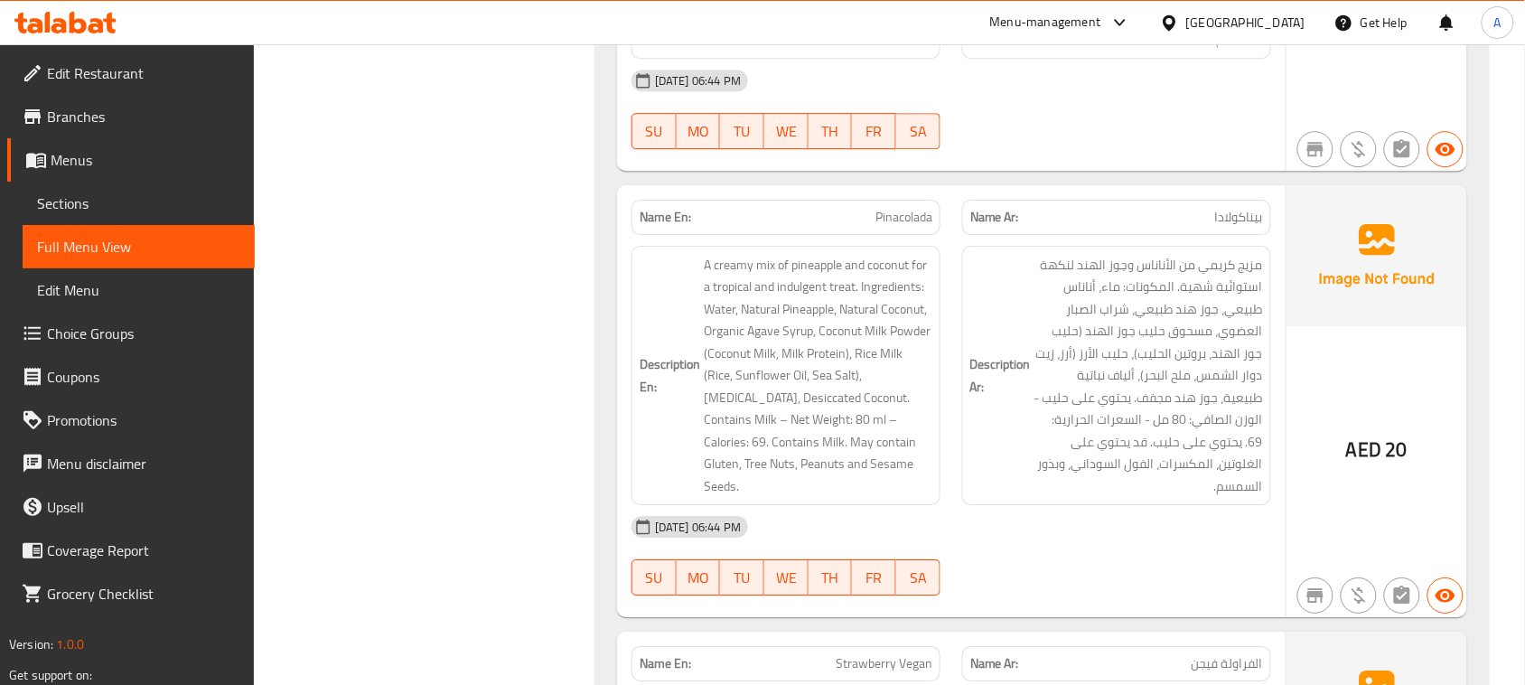
click at [1113, 549] on div "13-08-2025 06:44 PM" at bounding box center [951, 526] width 661 height 43
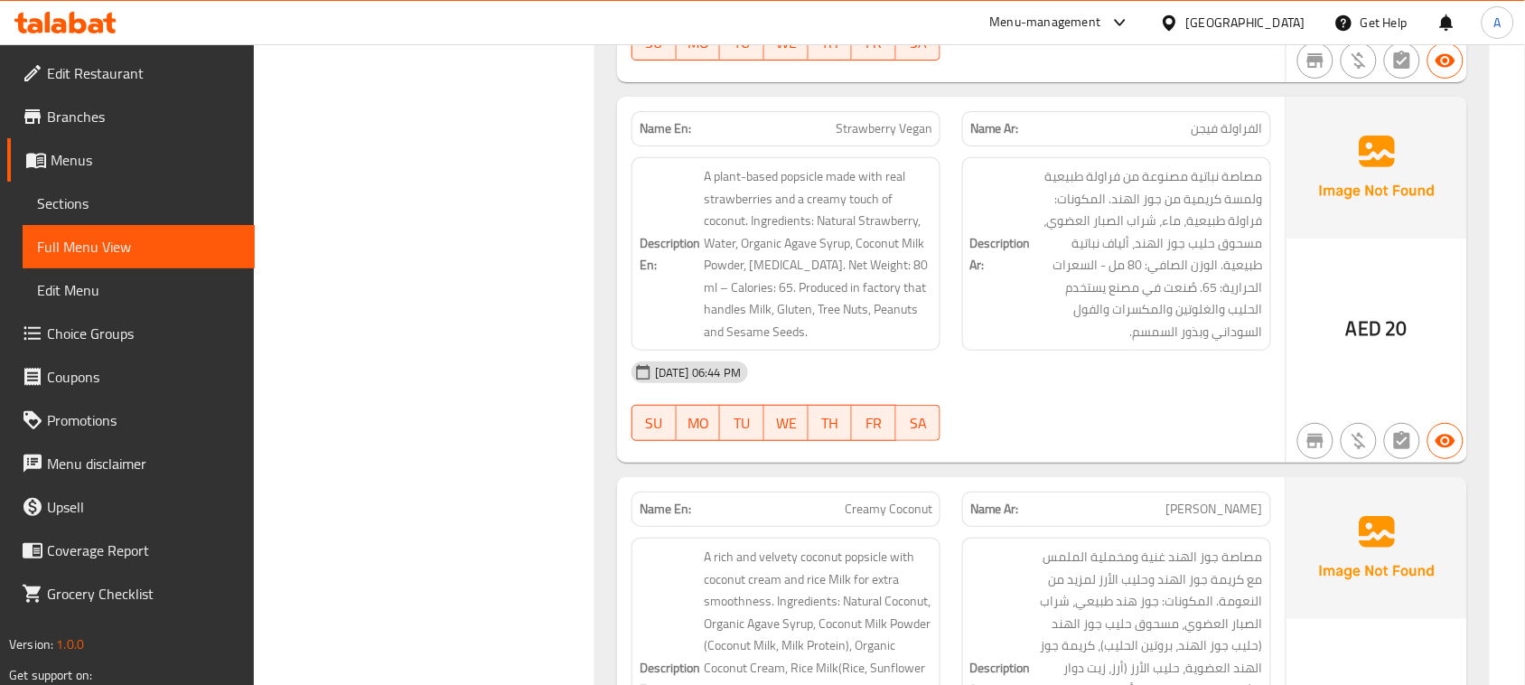
scroll to position [6235, 0]
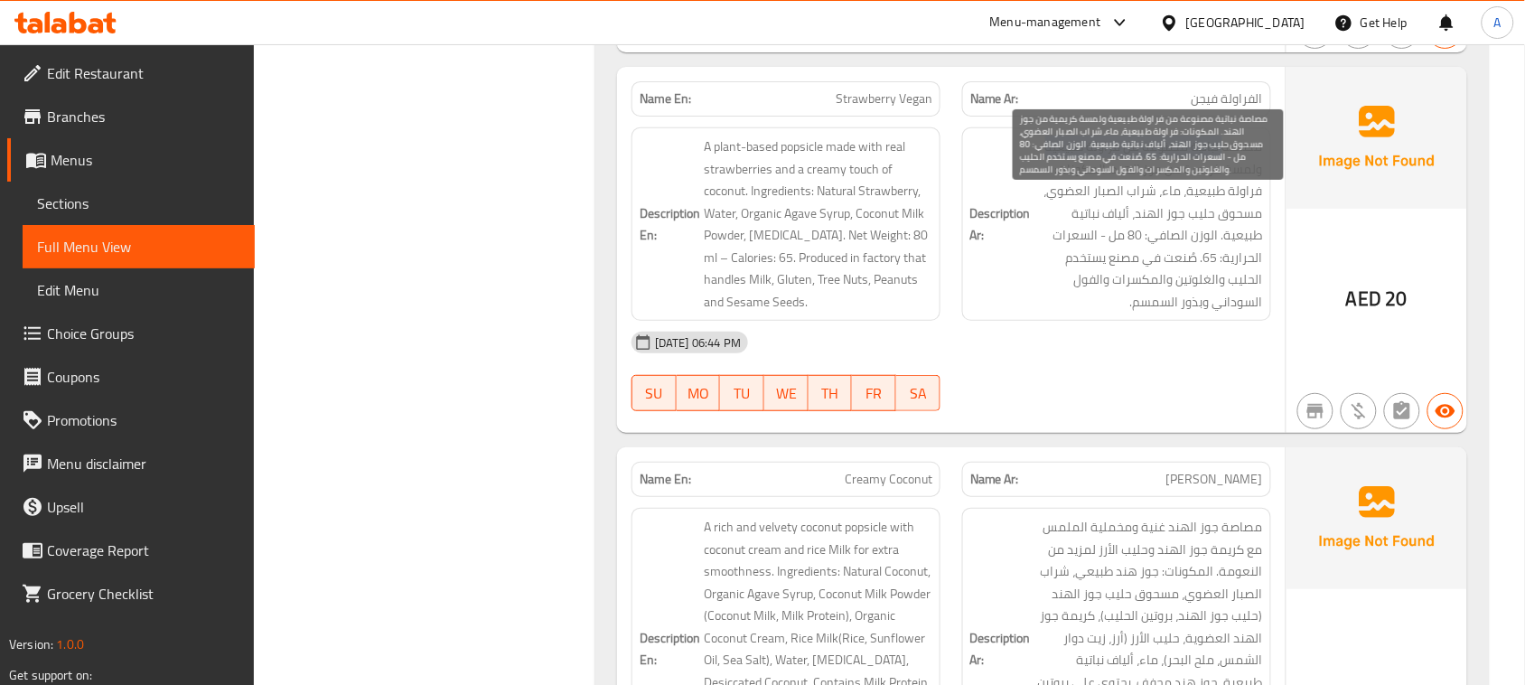
drag, startPoint x: 1203, startPoint y: 197, endPoint x: 1048, endPoint y: 197, distance: 154.5
click at [1048, 197] on span "مصاصة نباتية مصنوعة من فراولة طبيعية ولمسة كريمية من جوز الهند. المكونات: فراول…" at bounding box center [1149, 224] width 229 height 177
drag, startPoint x: 1226, startPoint y: 229, endPoint x: 1060, endPoint y: 253, distance: 168.1
click at [978, 227] on h6 "Description Ar: مصاصة نباتية مصنوعة من فراولة طبيعية ولمسة كريمية من جوز الهند.…" at bounding box center [1117, 224] width 293 height 177
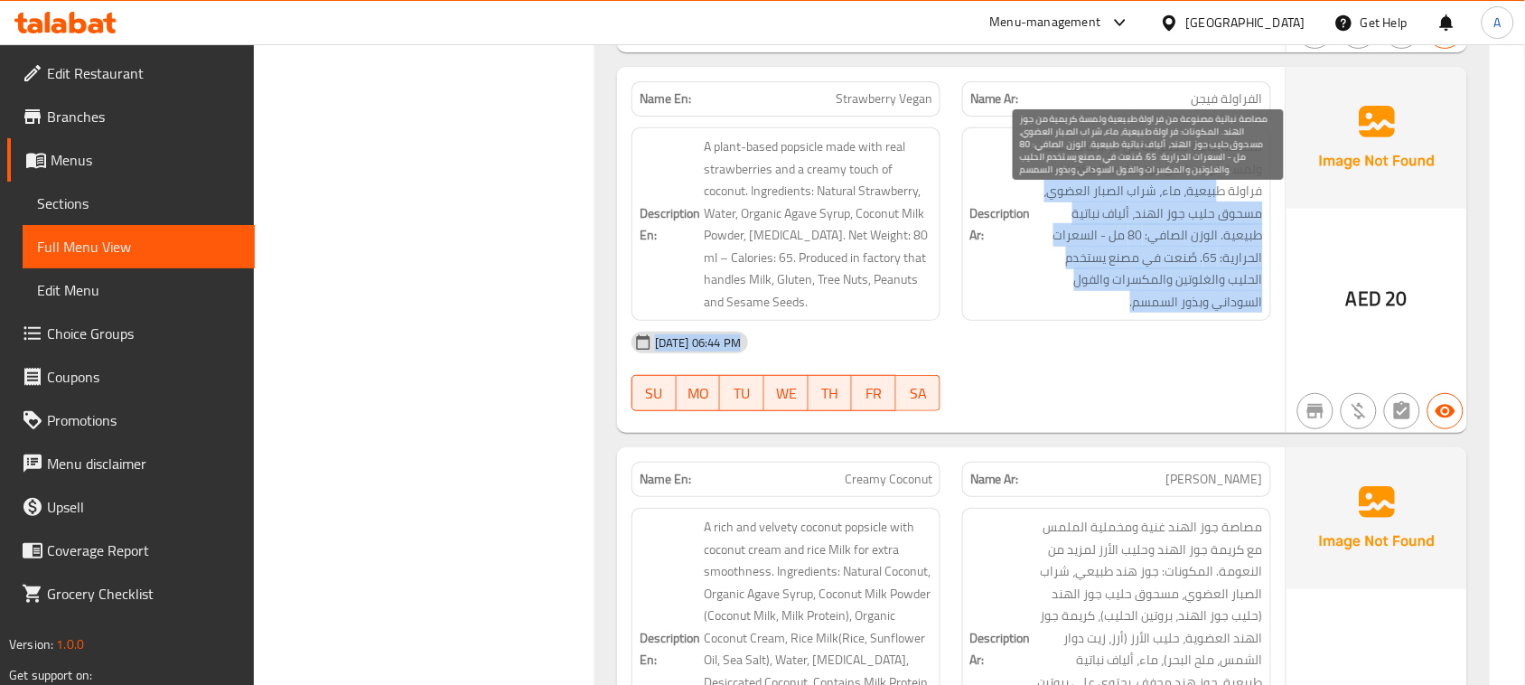
drag, startPoint x: 1217, startPoint y: 244, endPoint x: 1152, endPoint y: 459, distance: 224.7
click at [1149, 433] on div "Name En: Strawberry Vegan Name Ar: الفراولة فيجن Description En: A plant-based …" at bounding box center [951, 250] width 669 height 366
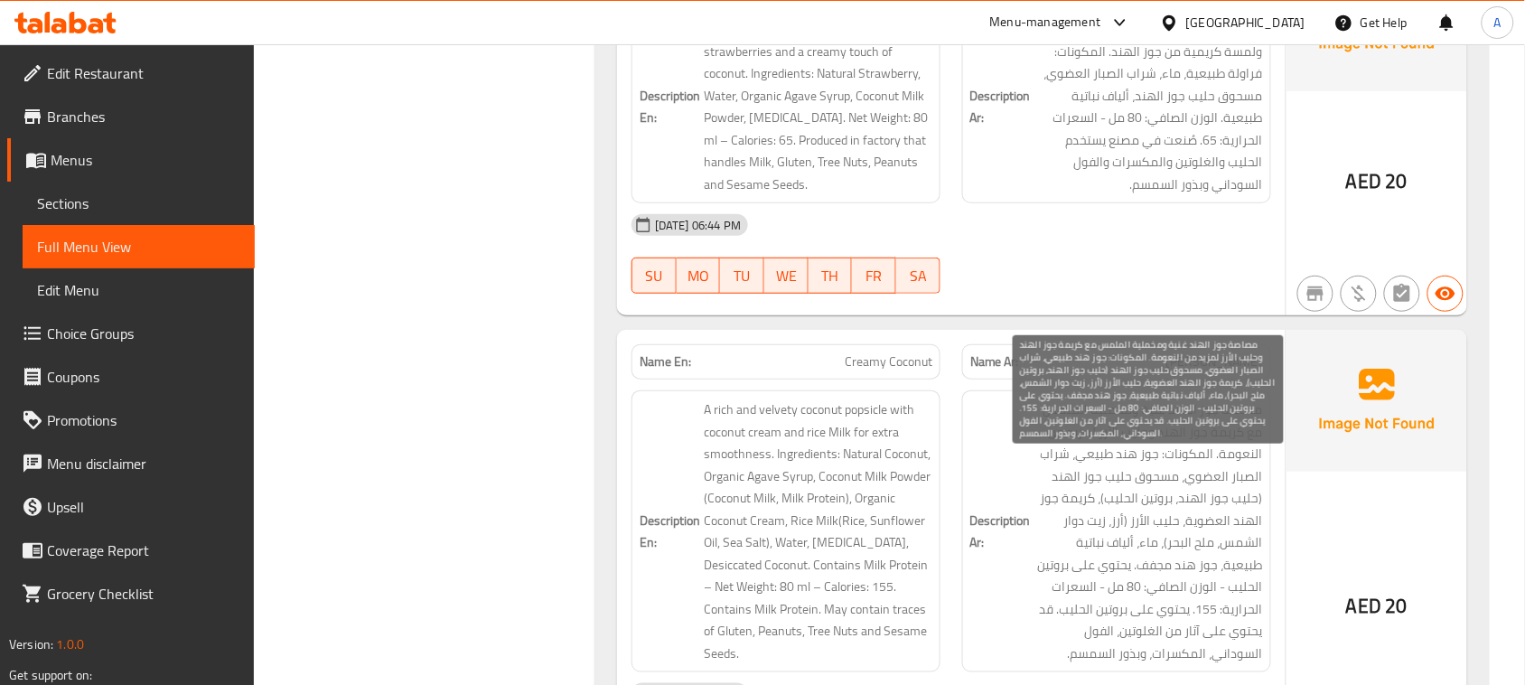
scroll to position [6461, 0]
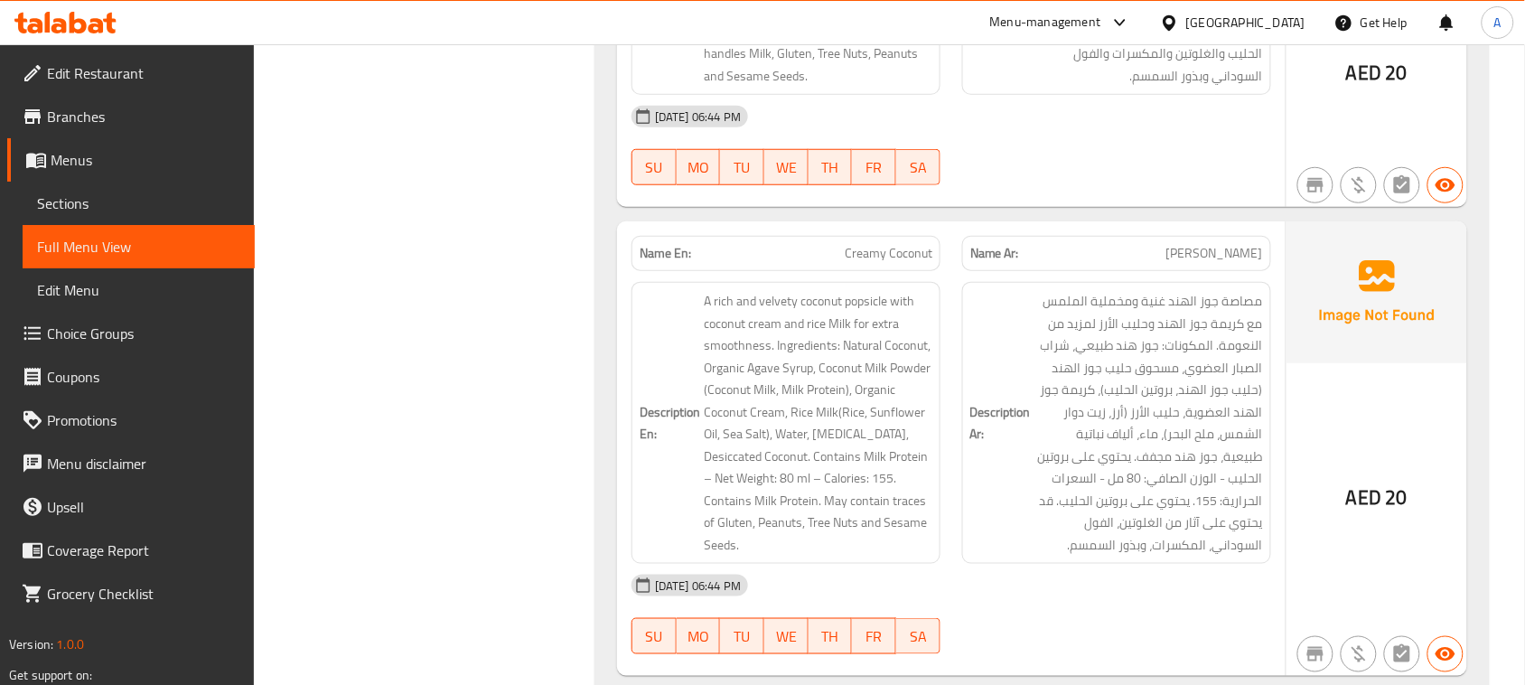
drag, startPoint x: 682, startPoint y: 272, endPoint x: 1266, endPoint y: 254, distance: 584.0
click at [1263, 138] on div "13-08-2025 06:44 PM" at bounding box center [951, 116] width 661 height 43
drag, startPoint x: 1141, startPoint y: 317, endPoint x: 1091, endPoint y: 292, distance: 56.6
click at [952, 282] on div "Name Ar: جوز الهند الكريمي" at bounding box center [1117, 253] width 331 height 57
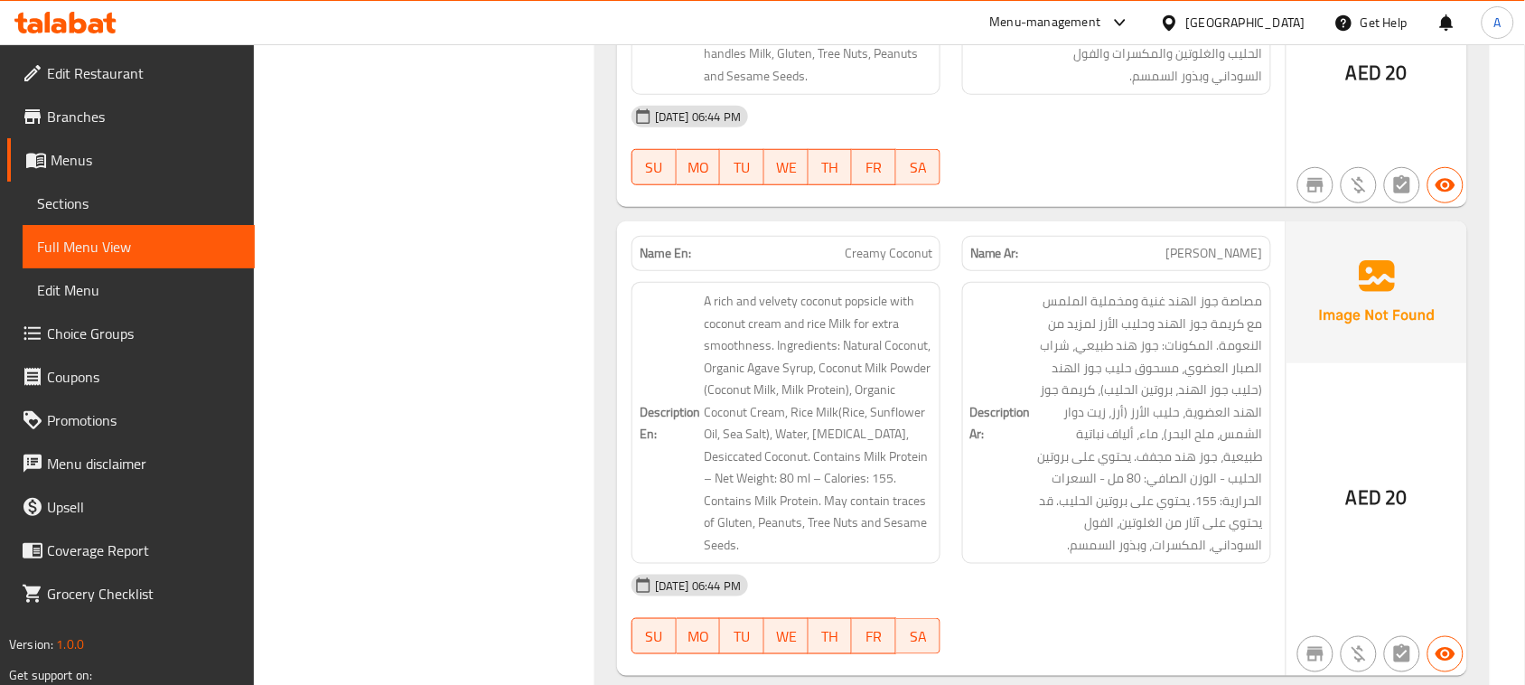
click at [1292, 207] on div "AED 20" at bounding box center [1377, 24] width 181 height 366
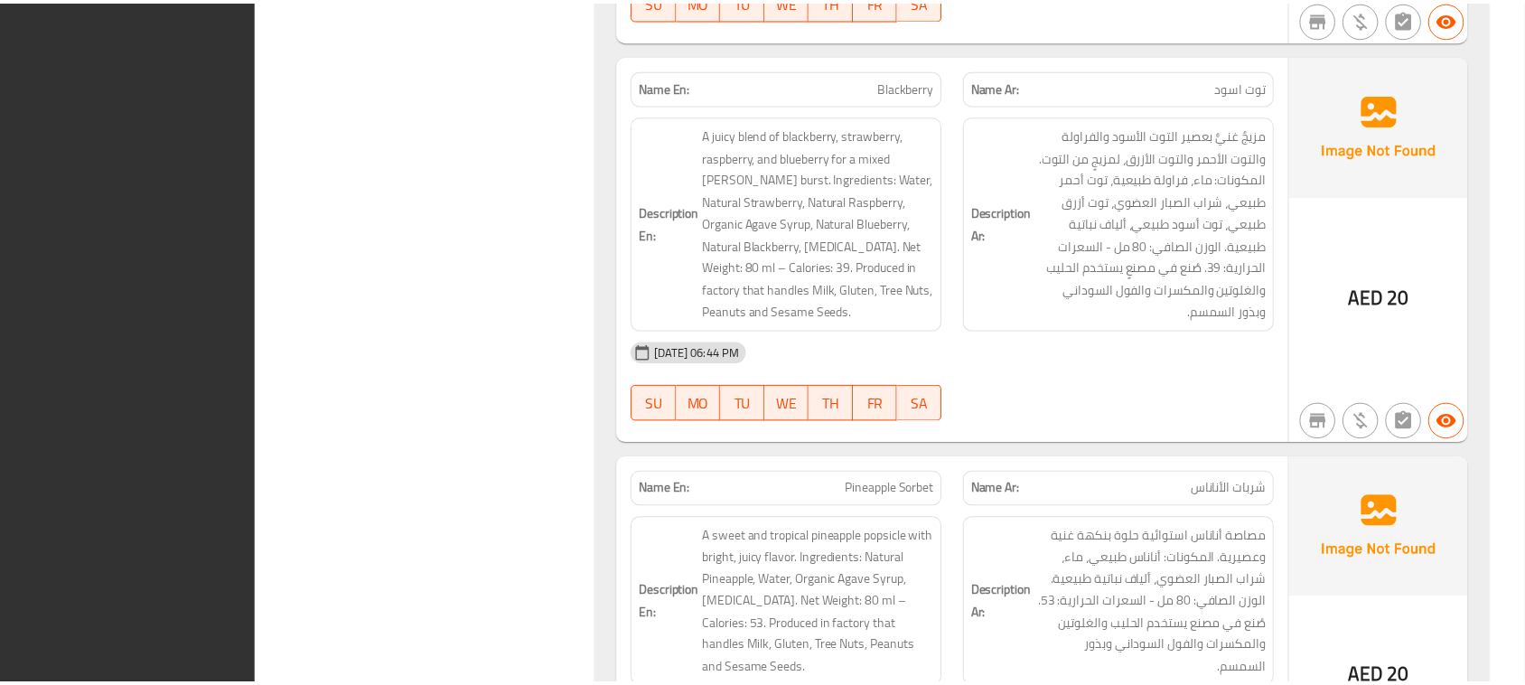
scroll to position [9183, 0]
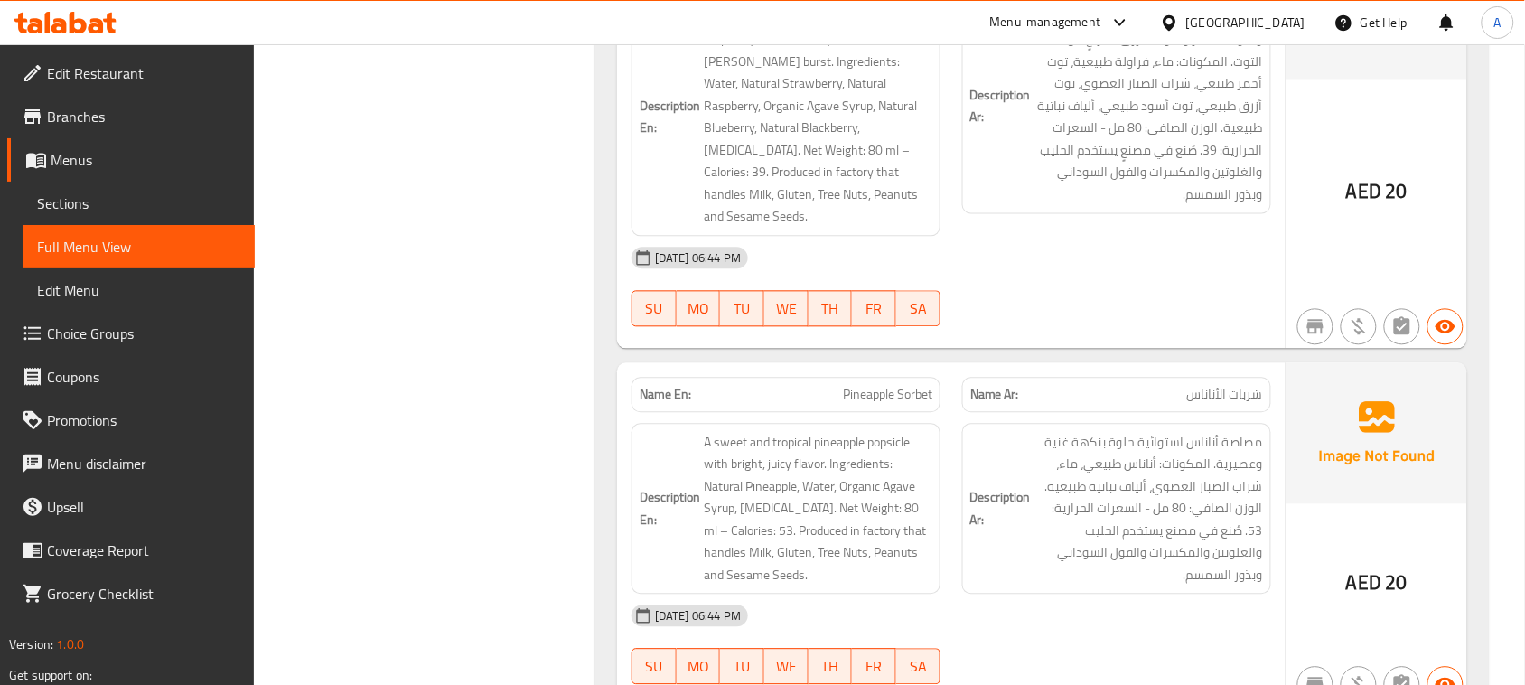
click at [116, 47] on ul "Edit Restaurant Branches Menus Sections Full Menu View Edit Menu Choice Groups …" at bounding box center [120, 333] width 268 height 578
click at [122, 89] on link "Edit Restaurant" at bounding box center [131, 73] width 248 height 43
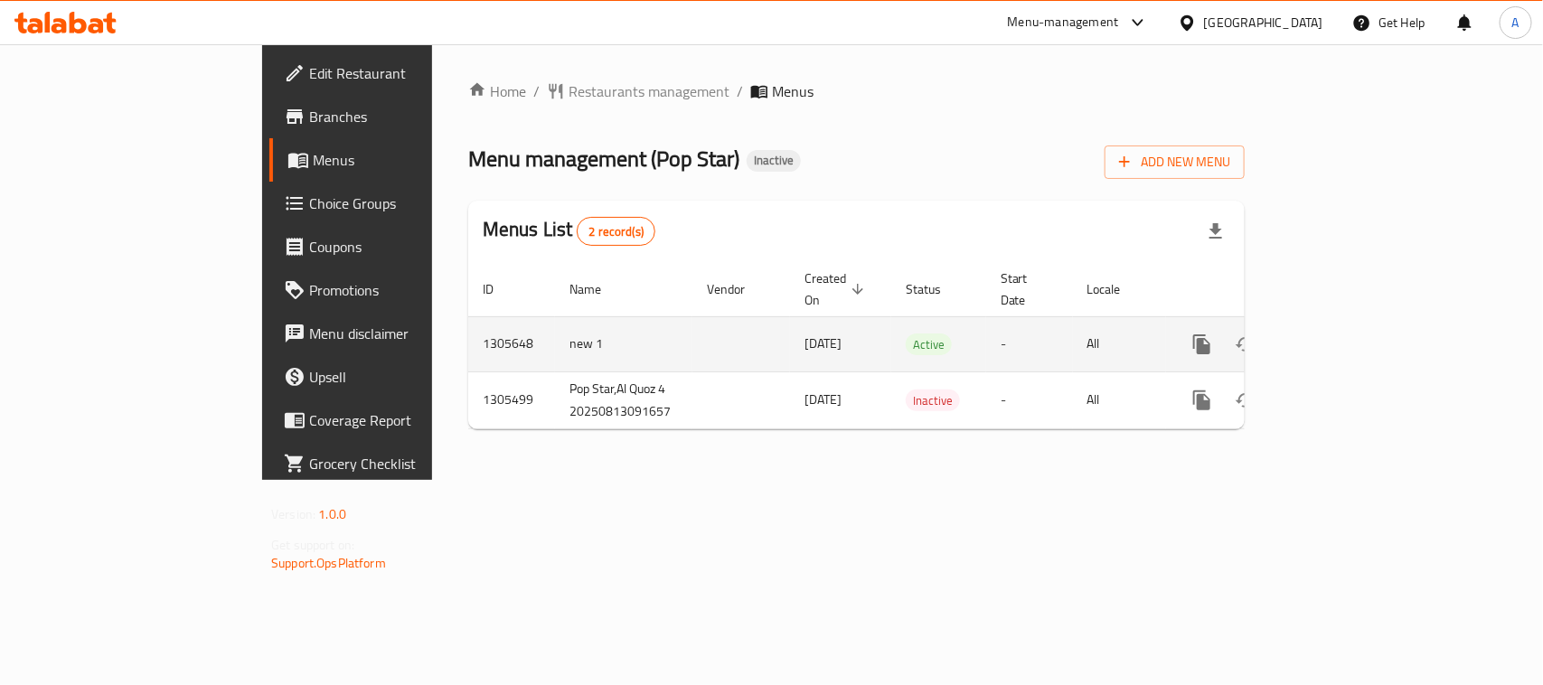
click at [1354, 333] on link "enhanced table" at bounding box center [1331, 344] width 43 height 43
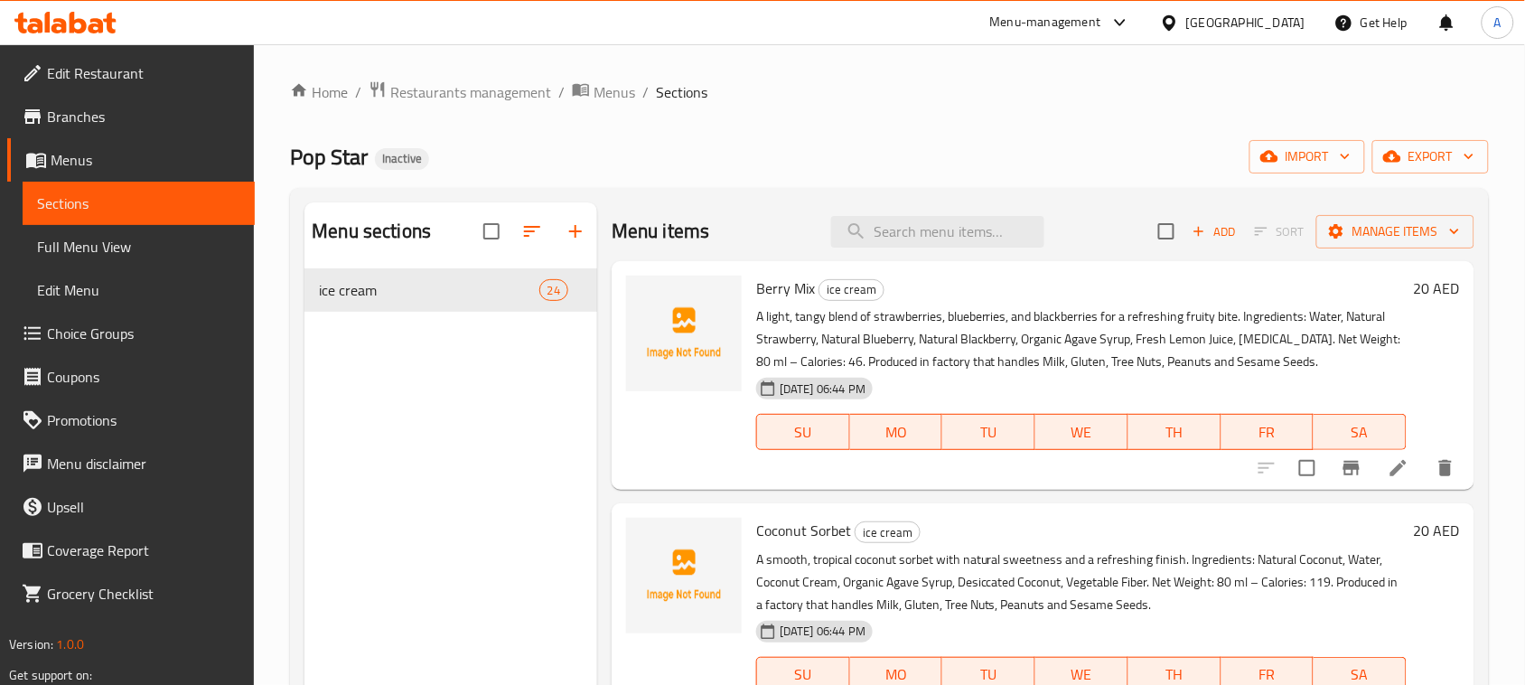
click at [942, 156] on div "Pop Star Inactive import export" at bounding box center [889, 156] width 1199 height 33
drag, startPoint x: 333, startPoint y: 145, endPoint x: 656, endPoint y: 164, distance: 324.1
click at [462, 164] on div "Pop Star Inactive import export" at bounding box center [889, 156] width 1199 height 33
click at [656, 164] on div "Pop Star Inactive import export" at bounding box center [889, 156] width 1199 height 33
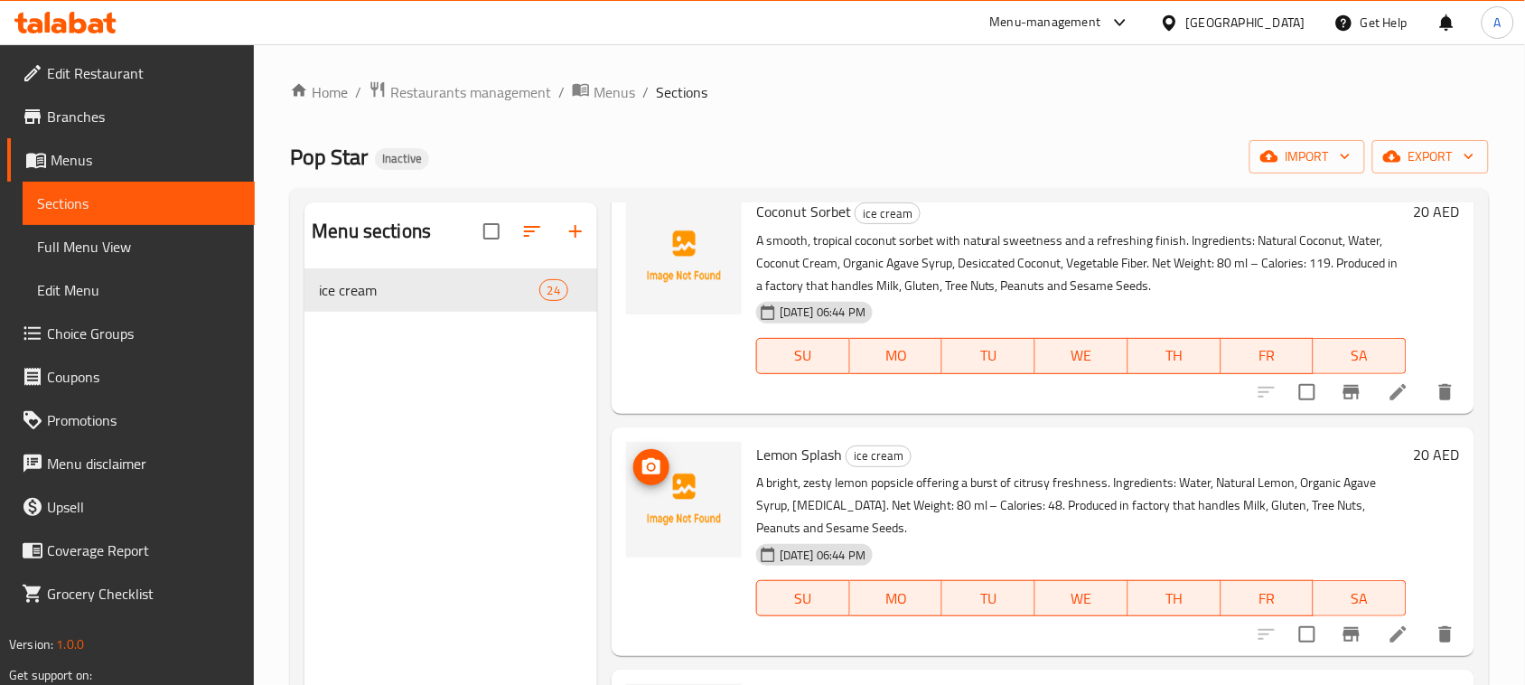
scroll to position [565, 0]
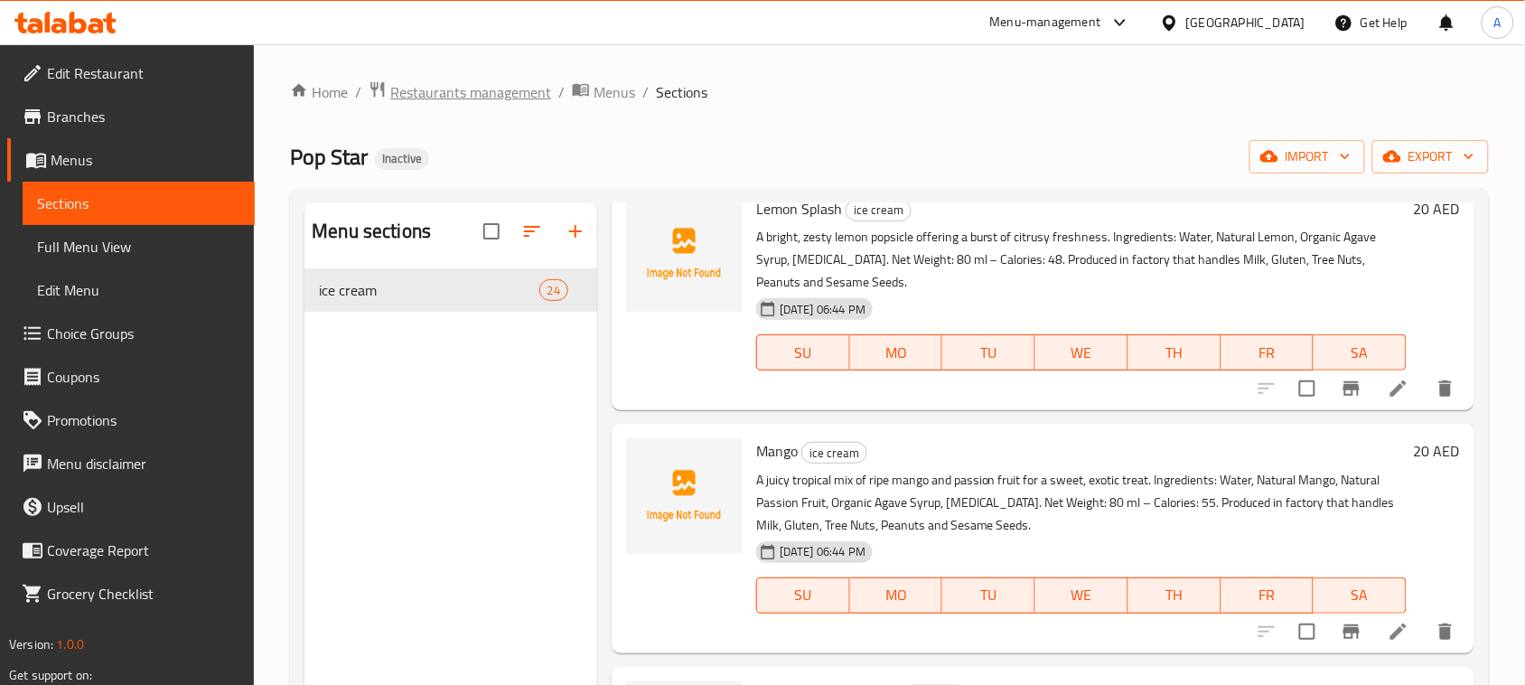
click at [445, 82] on span "Restaurants management" at bounding box center [470, 92] width 161 height 22
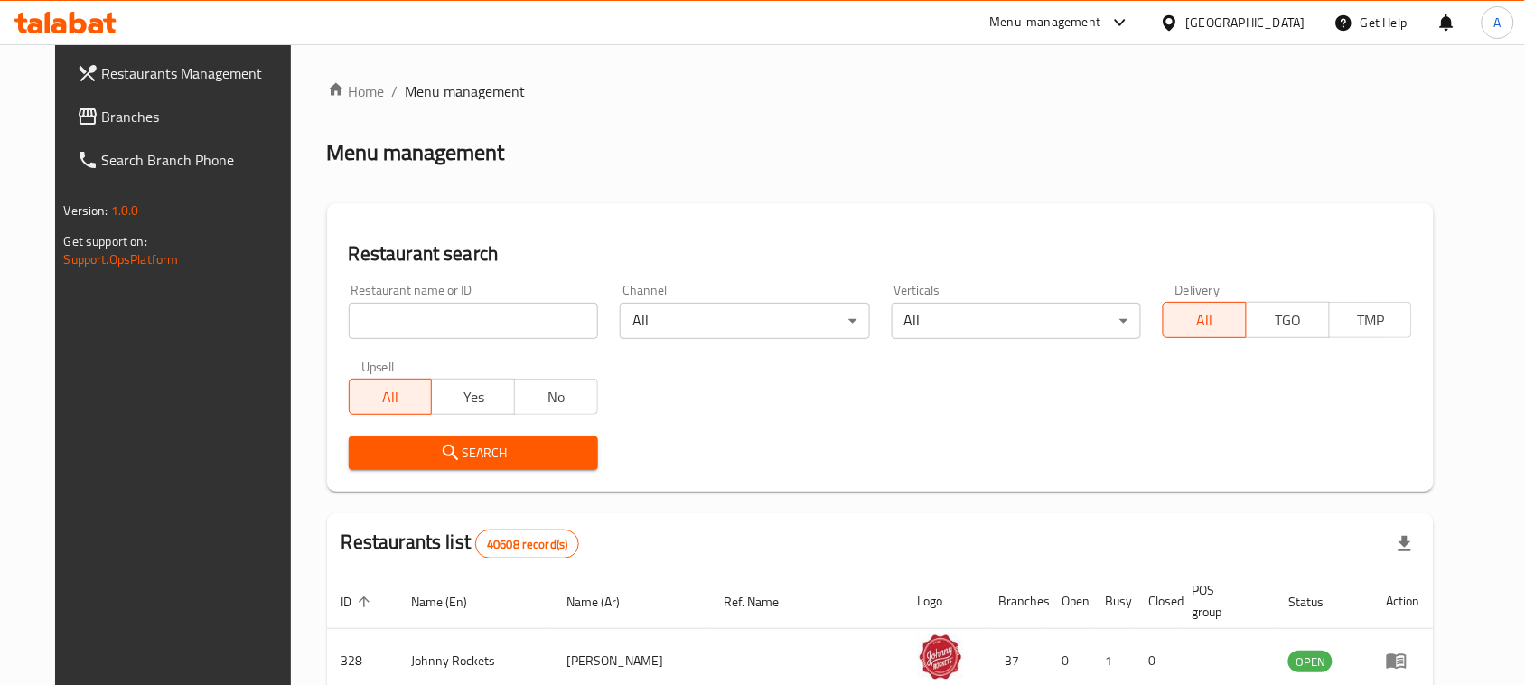
click at [104, 96] on link "Branches" at bounding box center [186, 116] width 248 height 43
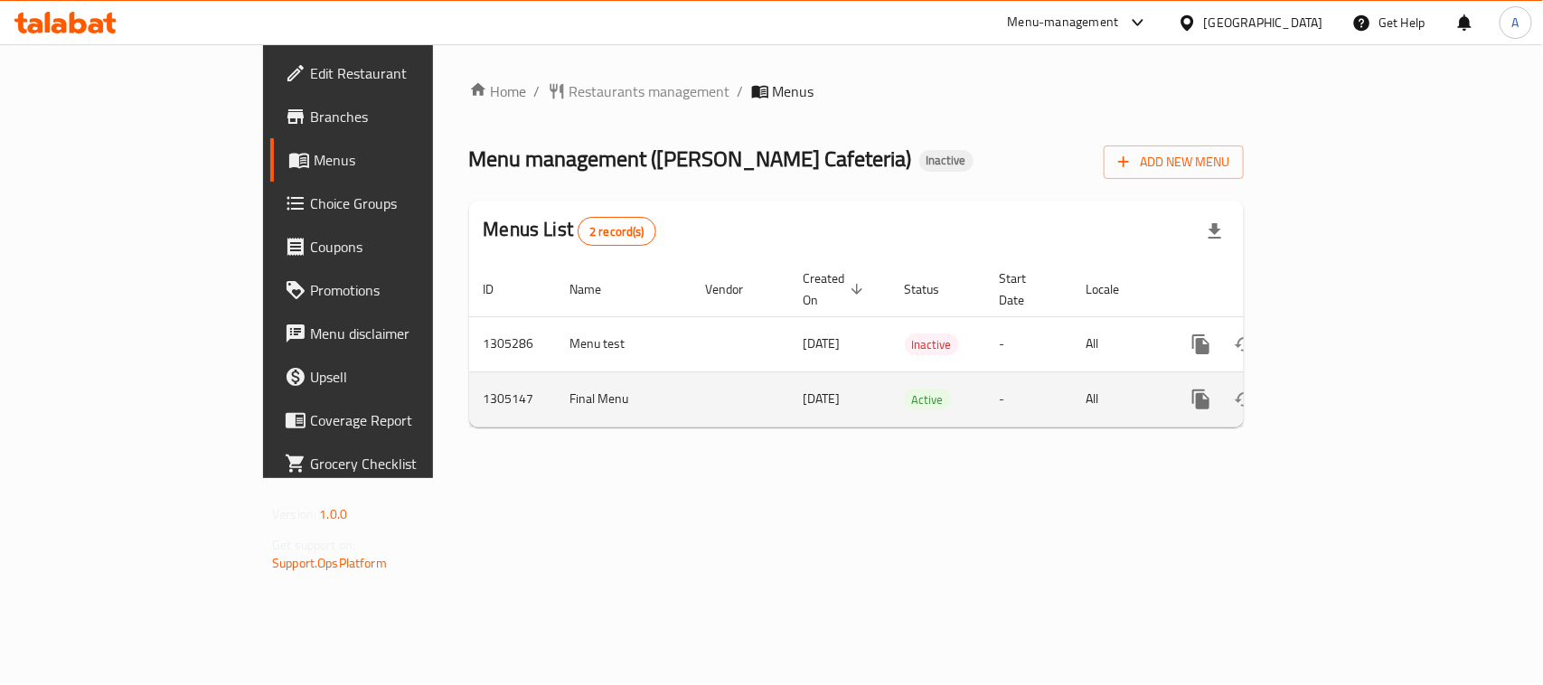
click at [1342, 389] on icon "enhanced table" at bounding box center [1331, 400] width 22 height 22
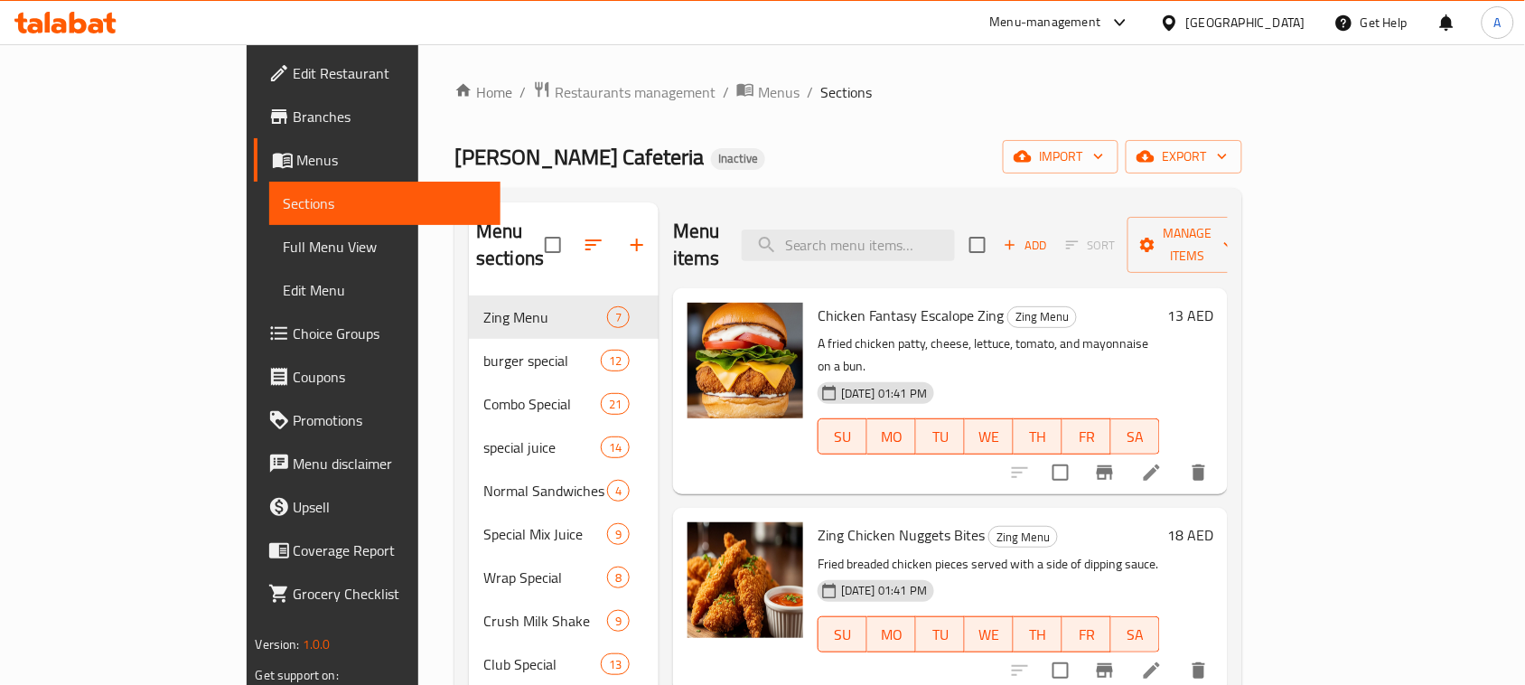
click at [284, 251] on span "Full Menu View" at bounding box center [385, 247] width 203 height 22
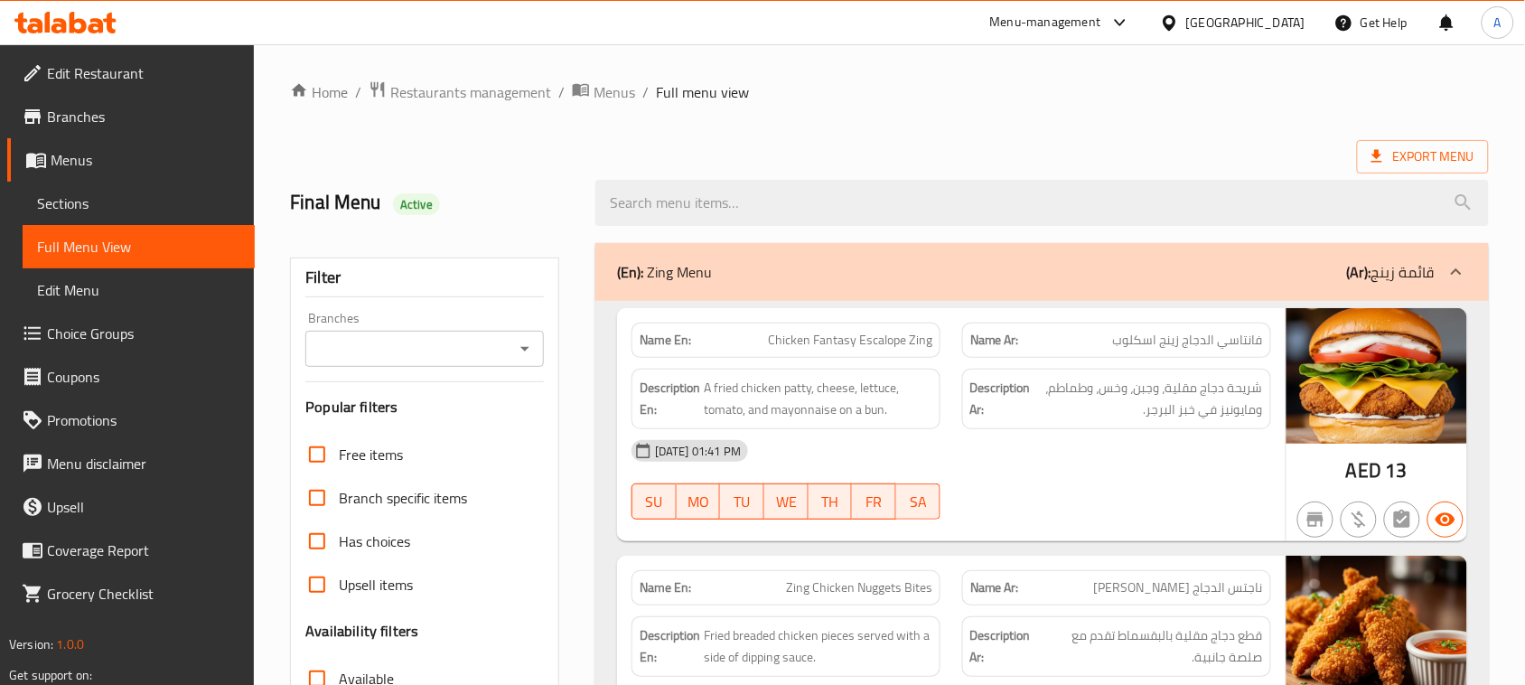
click at [928, 146] on div "Export Menu" at bounding box center [889, 156] width 1199 height 33
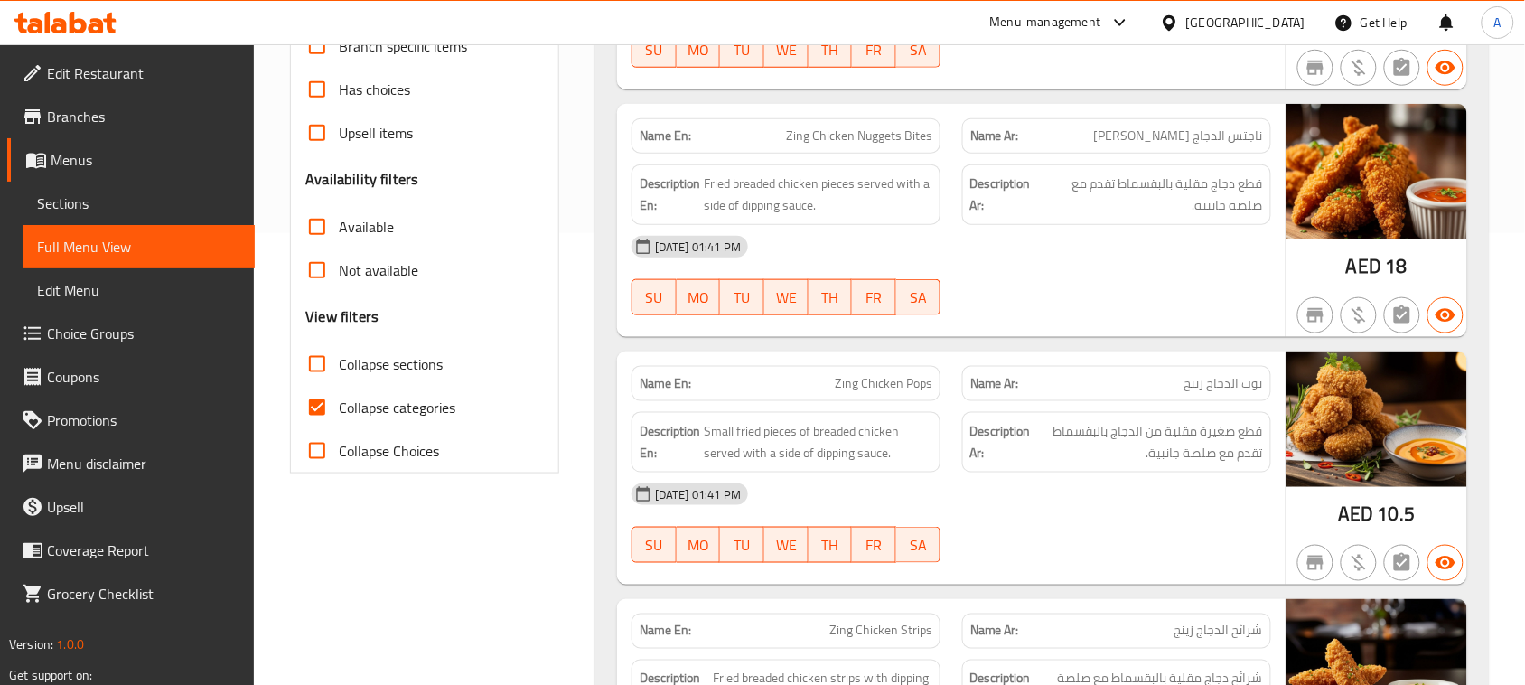
click at [359, 402] on span "Collapse categories" at bounding box center [397, 408] width 117 height 22
click at [339, 402] on input "Collapse categories" at bounding box center [316, 407] width 43 height 43
checkbox input "false"
